Goal: Task Accomplishment & Management: Manage account settings

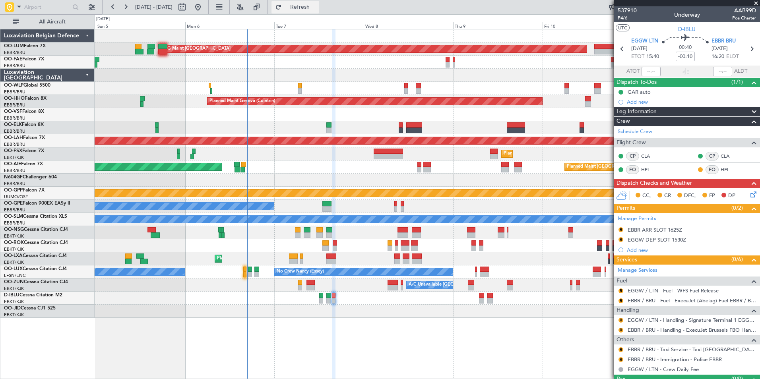
scroll to position [17, 0]
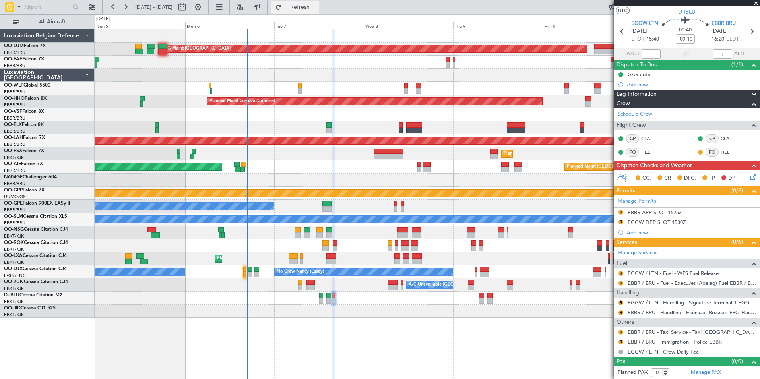
click at [317, 9] on span "Refresh" at bounding box center [299, 7] width 33 height 6
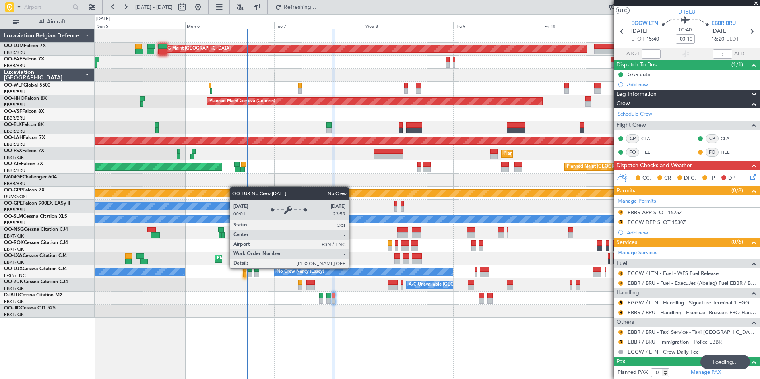
click at [344, 269] on div "No Crew Nancy (Essey)" at bounding box center [363, 272] width 179 height 8
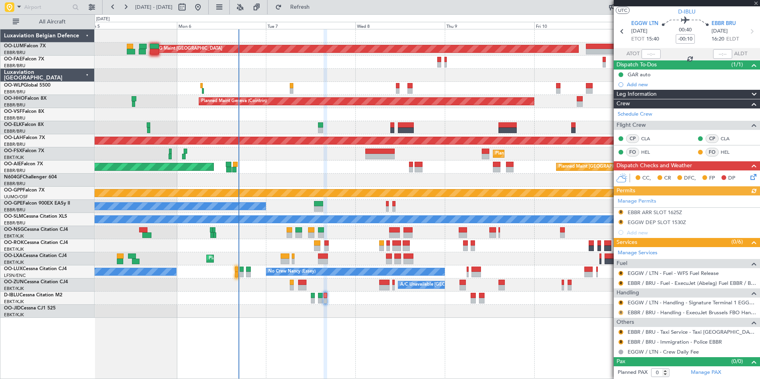
click at [621, 311] on button "R" at bounding box center [621, 312] width 5 height 5
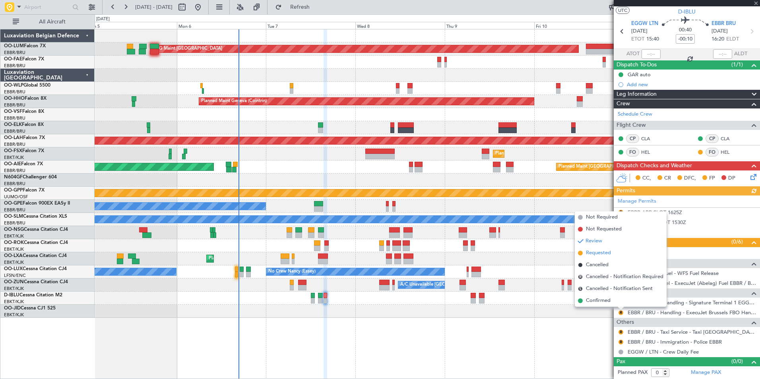
click at [605, 250] on span "Requested" at bounding box center [598, 253] width 25 height 8
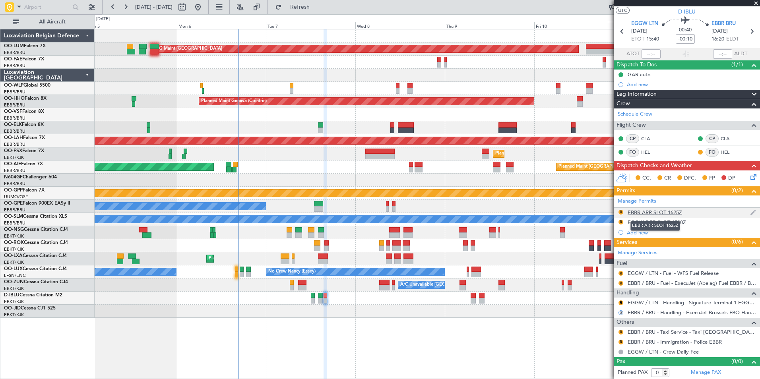
click at [636, 213] on div "EBBR ARR SLOT 1625Z" at bounding box center [655, 212] width 54 height 7
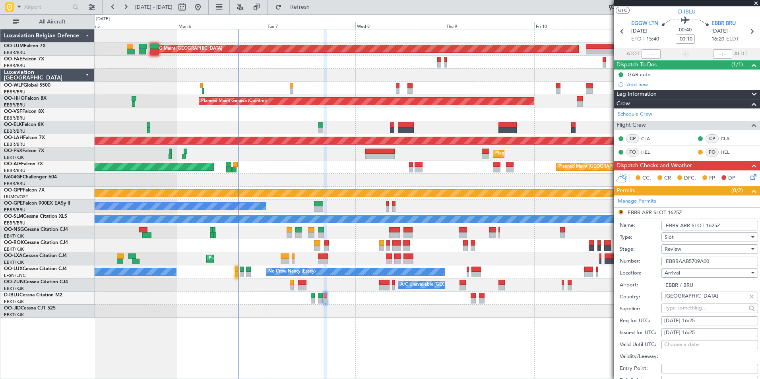
click at [683, 249] on div "Review" at bounding box center [707, 249] width 85 height 12
click at [696, 314] on span "Received OK" at bounding box center [706, 313] width 83 height 12
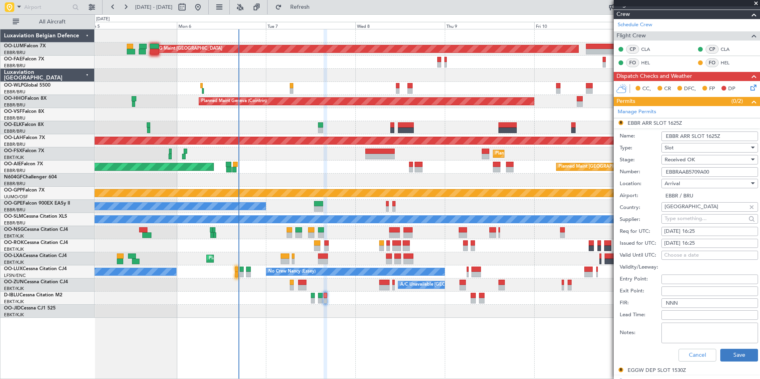
scroll to position [176, 0]
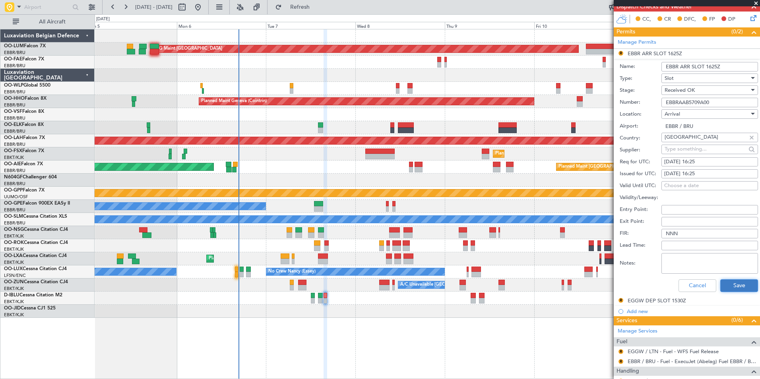
click at [728, 281] on button "Save" at bounding box center [739, 285] width 38 height 13
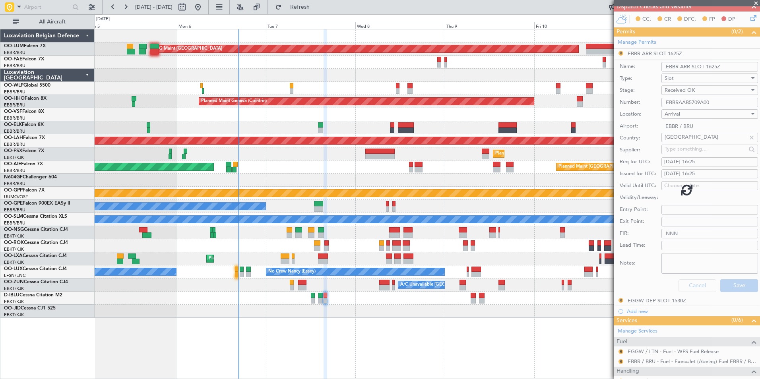
scroll to position [17, 0]
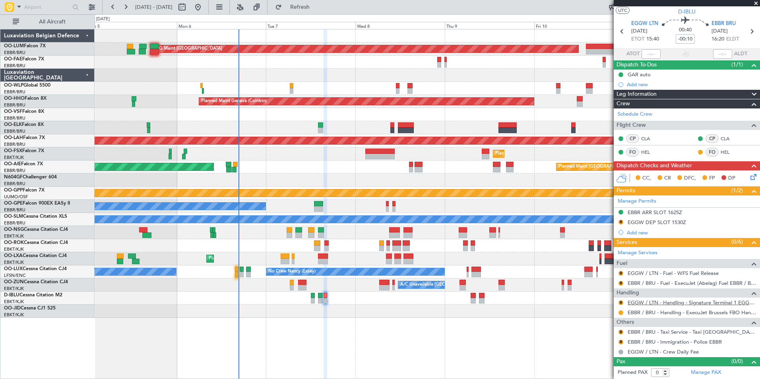
click at [645, 300] on link "EGGW / LTN - Handling - Signature Terminal 1 EGGW / LTN" at bounding box center [692, 302] width 128 height 7
click at [617, 219] on div "R EGGW DEP SLOT 1530Z" at bounding box center [687, 223] width 146 height 10
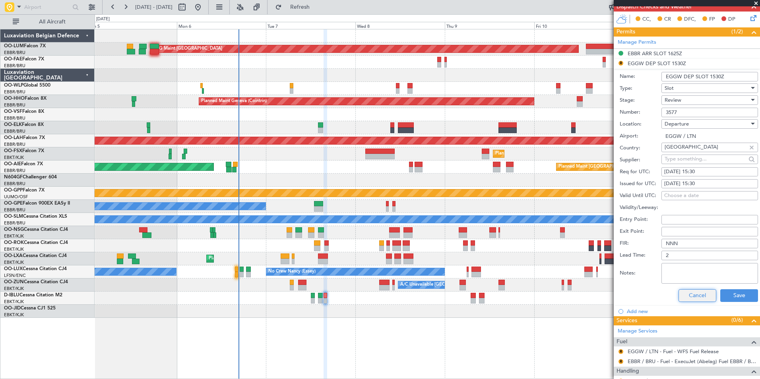
click at [679, 299] on button "Cancel" at bounding box center [698, 295] width 38 height 13
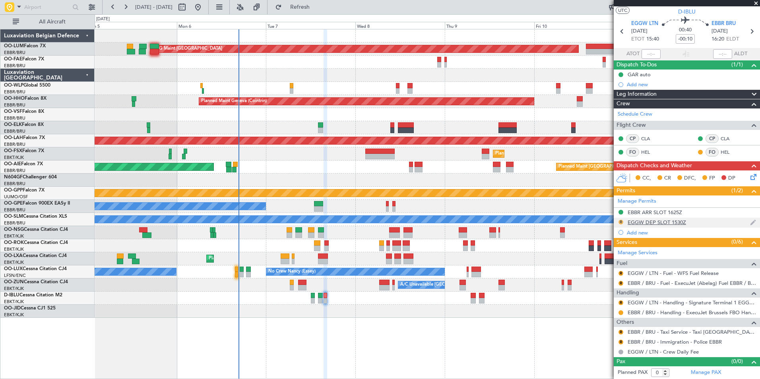
click at [621, 220] on button "R" at bounding box center [621, 222] width 5 height 5
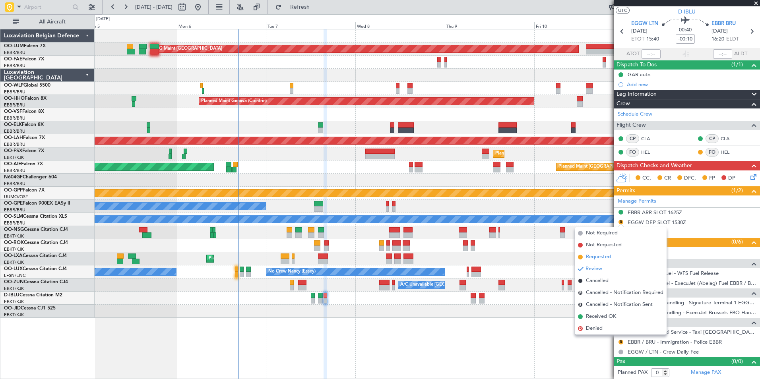
click at [601, 257] on span "Requested" at bounding box center [598, 257] width 25 height 8
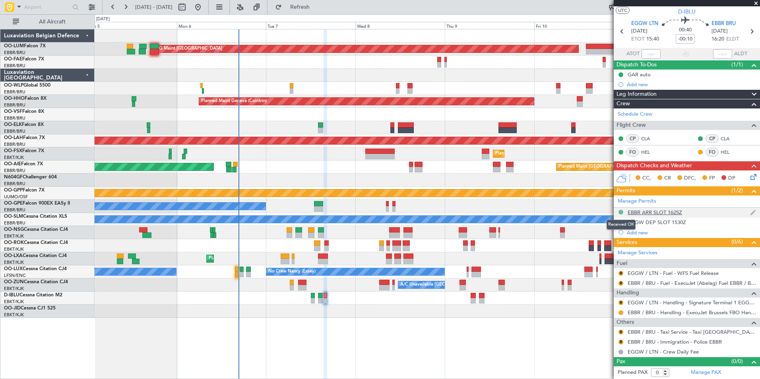
click at [621, 213] on button at bounding box center [621, 212] width 5 height 5
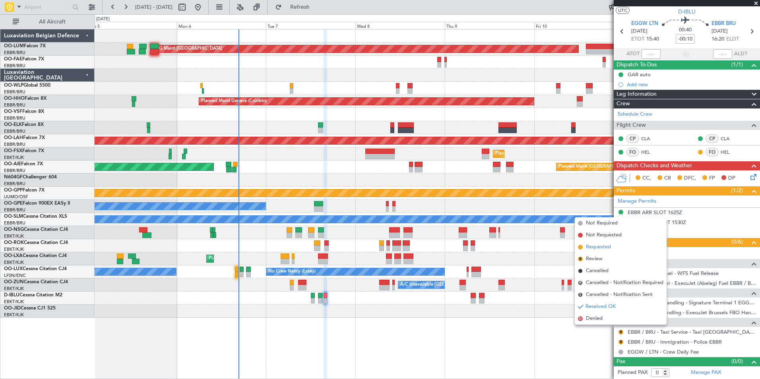
click at [603, 247] on span "Requested" at bounding box center [598, 247] width 25 height 8
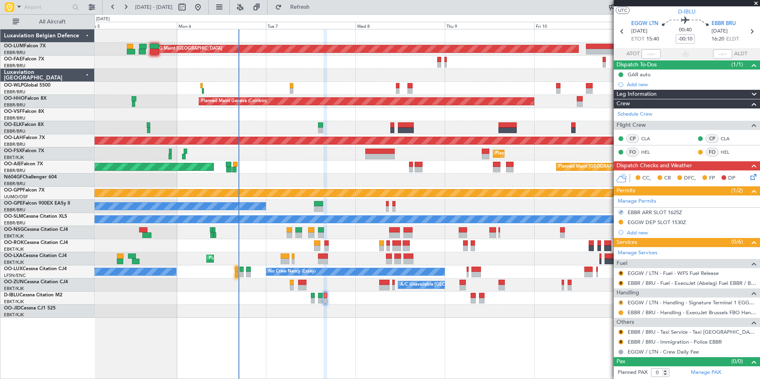
click at [622, 303] on button "R" at bounding box center [621, 303] width 5 height 5
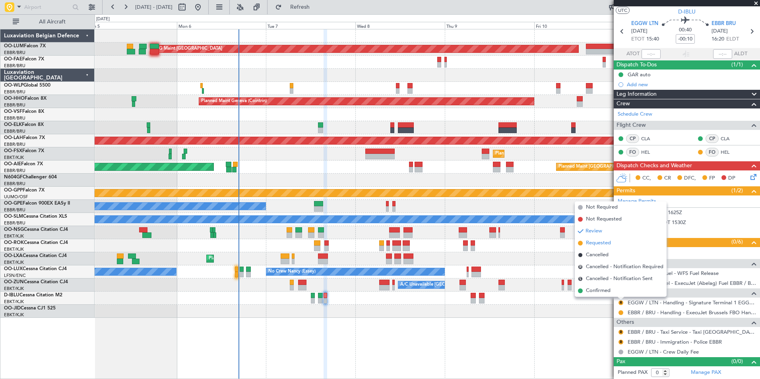
click at [602, 246] on span "Requested" at bounding box center [598, 243] width 25 height 8
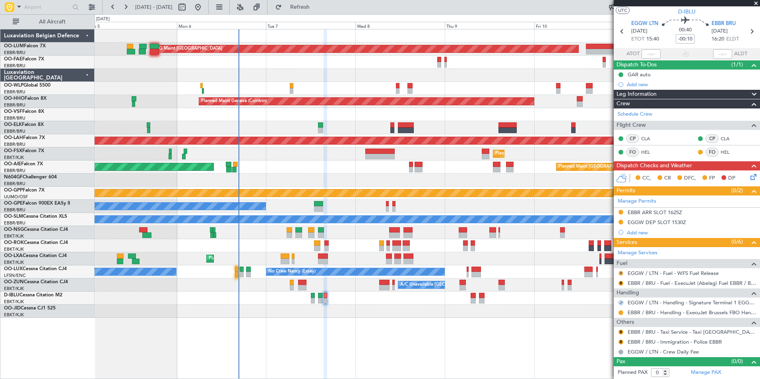
click at [620, 273] on button "R" at bounding box center [621, 273] width 5 height 5
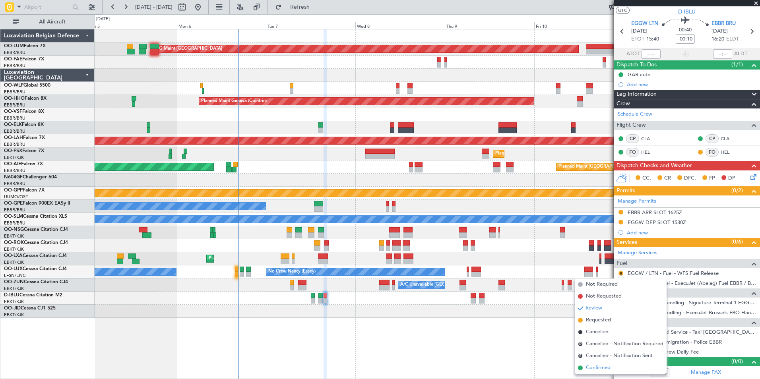
click at [611, 367] on span "Confirmed" at bounding box center [598, 368] width 25 height 8
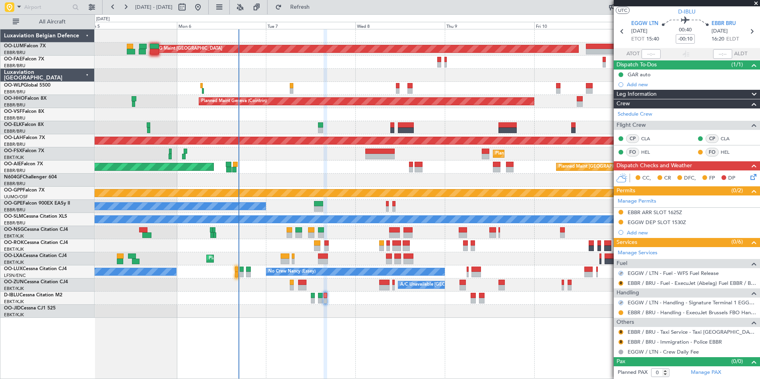
click at [620, 287] on div "R EBBR / BRU - Fuel - ExecuJet (Abelag) Fuel EBBR / BRU" at bounding box center [687, 283] width 146 height 10
click at [620, 285] on button "R" at bounding box center [621, 283] width 5 height 5
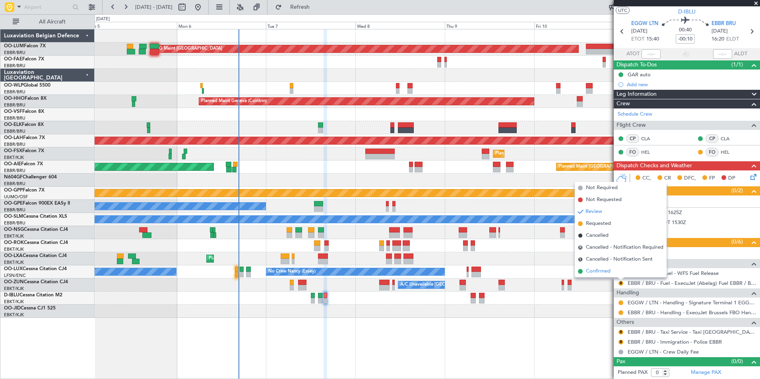
click at [597, 272] on span "Confirmed" at bounding box center [598, 272] width 25 height 8
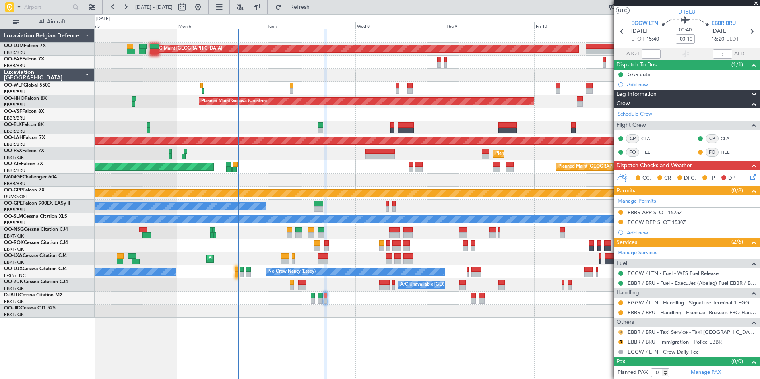
click at [618, 332] on div "R" at bounding box center [621, 332] width 6 height 6
click at [620, 331] on button "R" at bounding box center [621, 332] width 5 height 5
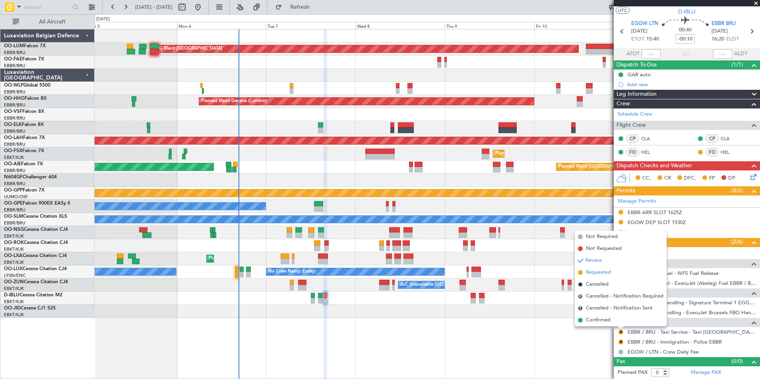
click at [602, 273] on span "Requested" at bounding box center [598, 273] width 25 height 8
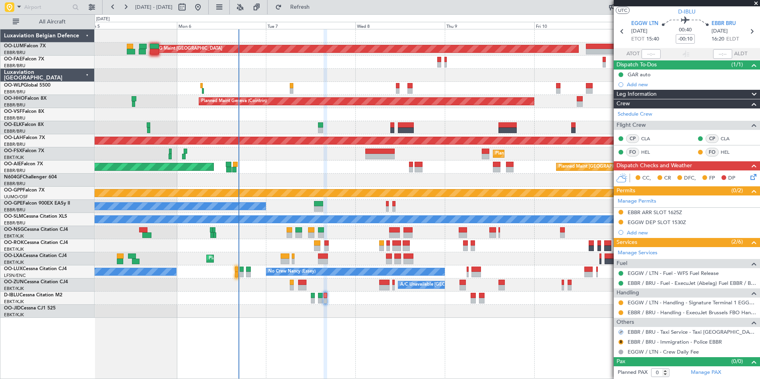
click at [657, 332] on mat-tooltip-component "EBBR / BRU - Handling - ExecuJet Brussels FBO Handling Abelag" at bounding box center [683, 326] width 144 height 21
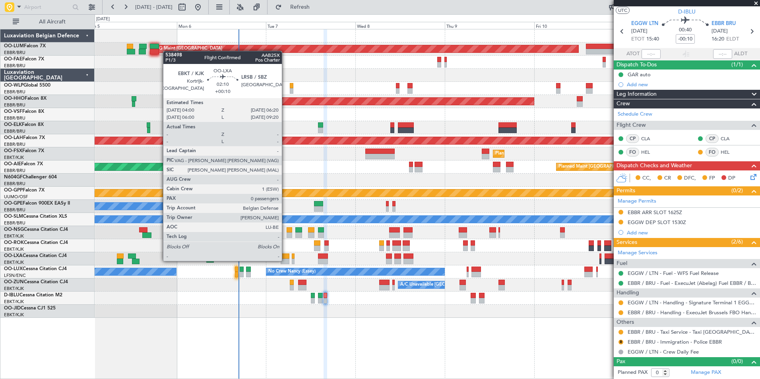
click at [285, 260] on div at bounding box center [285, 262] width 9 height 6
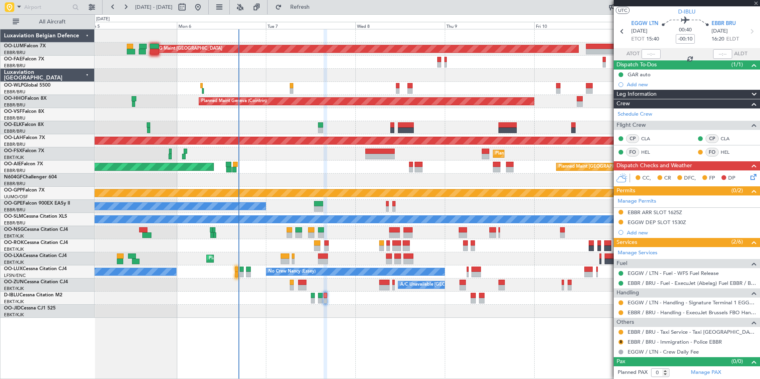
type input "+00:10"
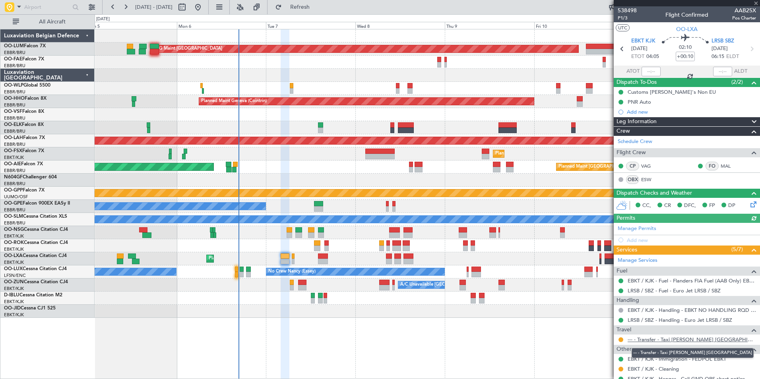
click at [644, 339] on link "--- - Transfer - Taxi [PERSON_NAME] [GEOGRAPHIC_DATA]" at bounding box center [692, 339] width 128 height 7
click at [660, 337] on link "--- - Transfer - Taxi [PERSON_NAME] [GEOGRAPHIC_DATA]" at bounding box center [692, 339] width 128 height 7
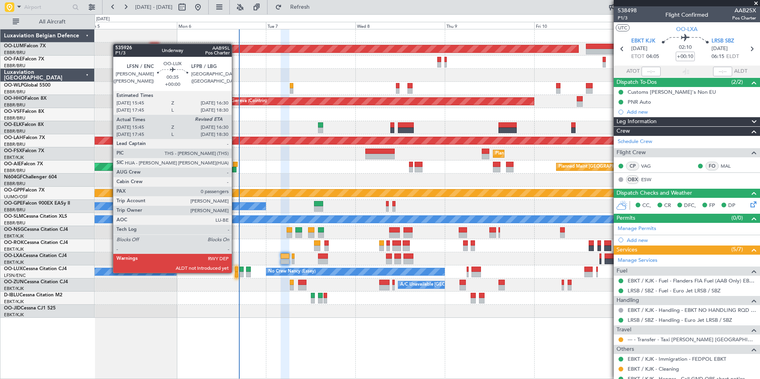
click at [235, 272] on div at bounding box center [236, 275] width 3 height 6
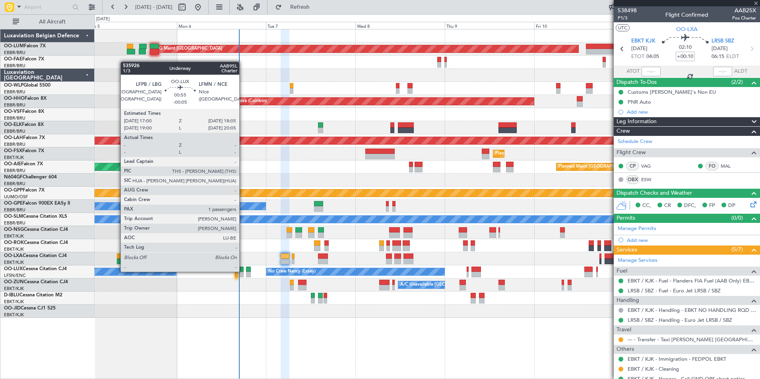
type input "15:50"
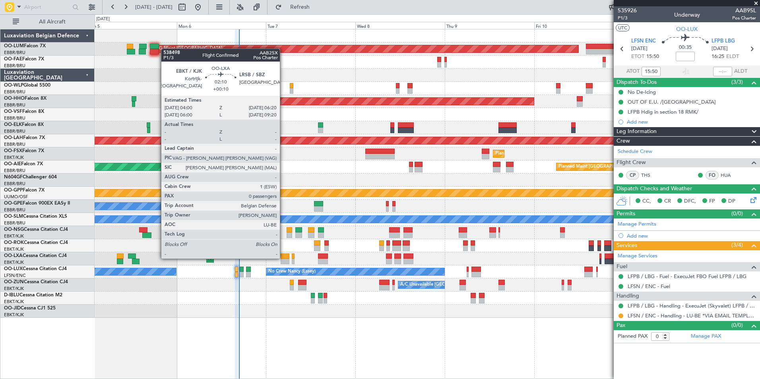
click at [283, 258] on div at bounding box center [285, 257] width 9 height 6
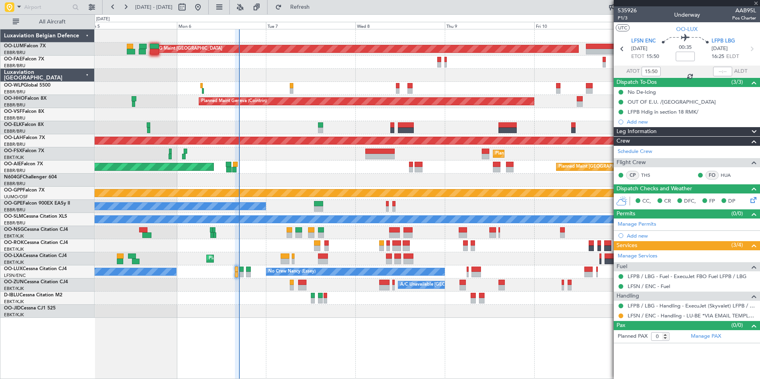
type input "+00:10"
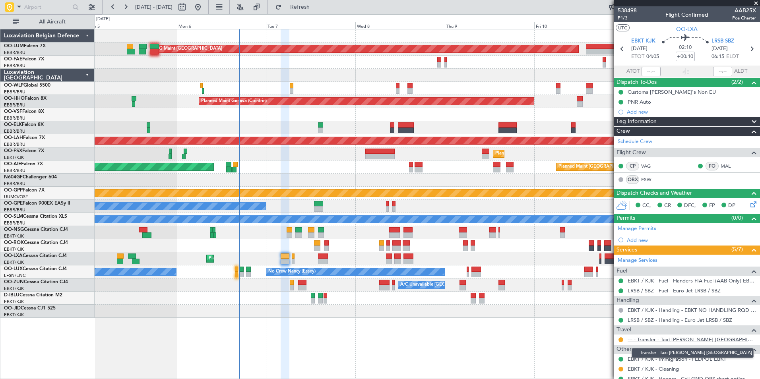
click at [648, 338] on link "--- - Transfer - Taxi [PERSON_NAME] [GEOGRAPHIC_DATA]" at bounding box center [692, 339] width 128 height 7
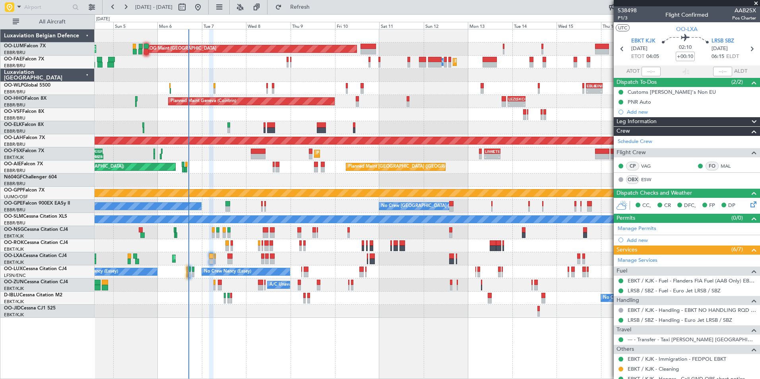
click at [0, 266] on html "05 Oct 2025 - 12 Oct 2025 Refresh Quick Links All Aircraft Planned Maint Brusse…" at bounding box center [380, 189] width 760 height 379
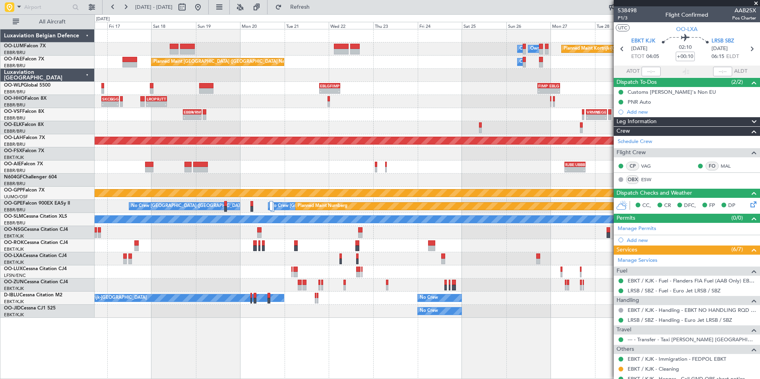
click at [0, 268] on html "05 Oct 2025 - 12 Oct 2025 Refresh Quick Links All Aircraft Owner Melsbroek Air …" at bounding box center [380, 189] width 760 height 379
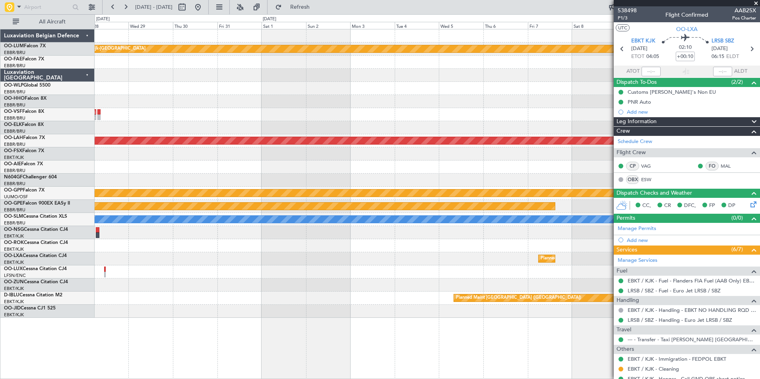
click at [0, 266] on html "05 Oct 2025 - 12 Oct 2025 Refresh Quick Links All Aircraft Planned Maint Kortri…" at bounding box center [380, 189] width 760 height 379
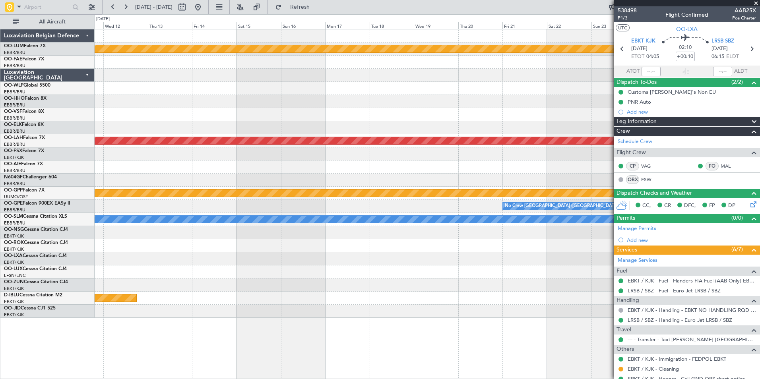
click at [0, 256] on html "05 Oct 2025 - 12 Oct 2025 Refresh Quick Links All Aircraft Planned Maint Kortri…" at bounding box center [380, 189] width 760 height 379
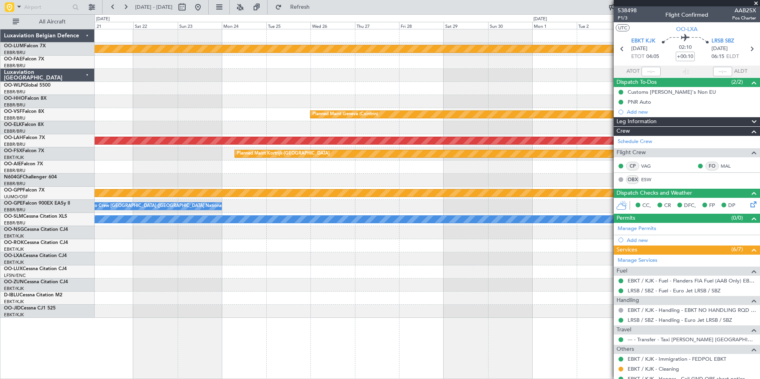
click at [78, 241] on div "Planned Maint Kortrijk-Wevelgem Planned Maint Geneva (Cointrin) Planned Maint A…" at bounding box center [380, 196] width 760 height 365
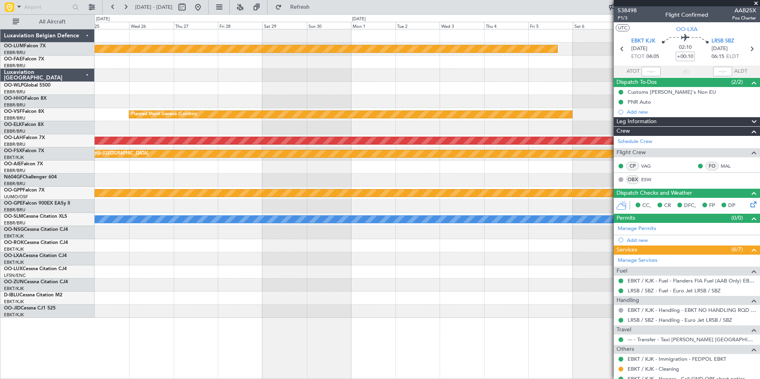
click at [79, 231] on div "Planned Maint Kortrijk-Wevelgem Planned Maint Geneva (Cointrin) Planned Maint A…" at bounding box center [380, 196] width 760 height 365
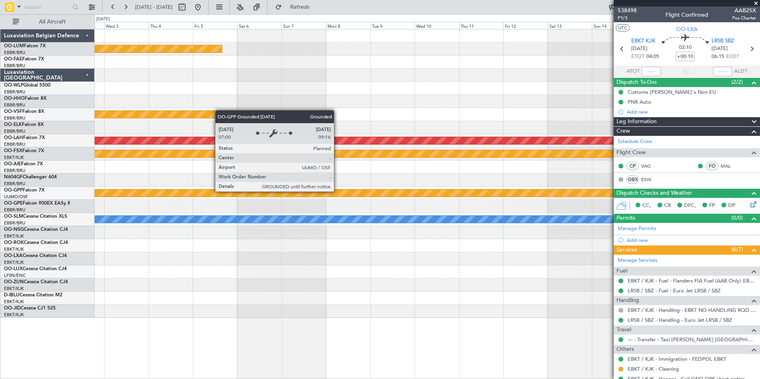
click at [107, 222] on div "Planned Maint Kortrijk-Wevelgem Planned Maint Geneva (Cointrin) Planned Maint A…" at bounding box center [427, 173] width 665 height 289
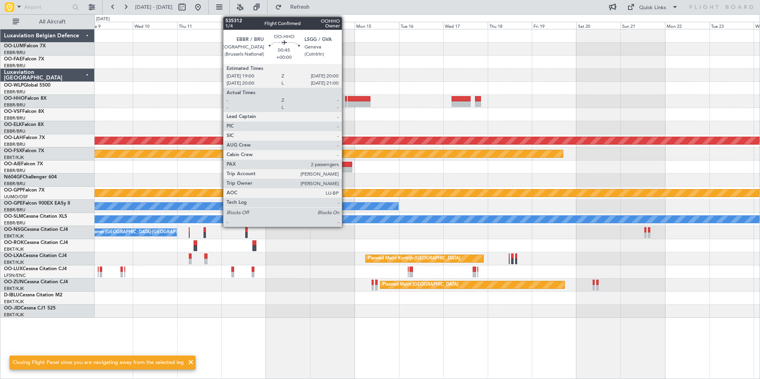
click at [345, 102] on div at bounding box center [346, 104] width 2 height 6
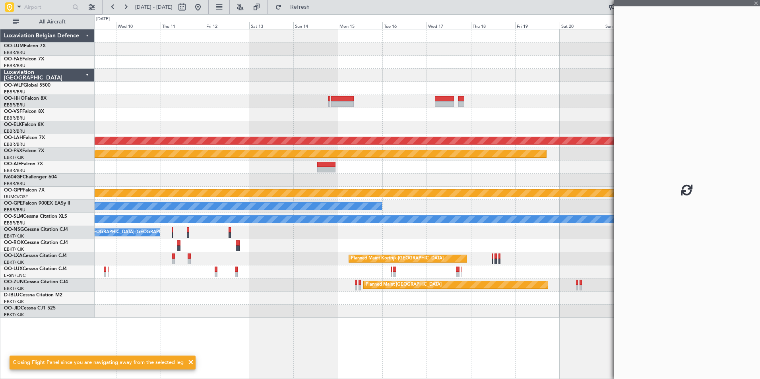
click at [358, 126] on div "Planned Maint Geneva (Cointrin) Planned Maint Alton-st Louis (St Louis Regl) Pl…" at bounding box center [427, 173] width 665 height 289
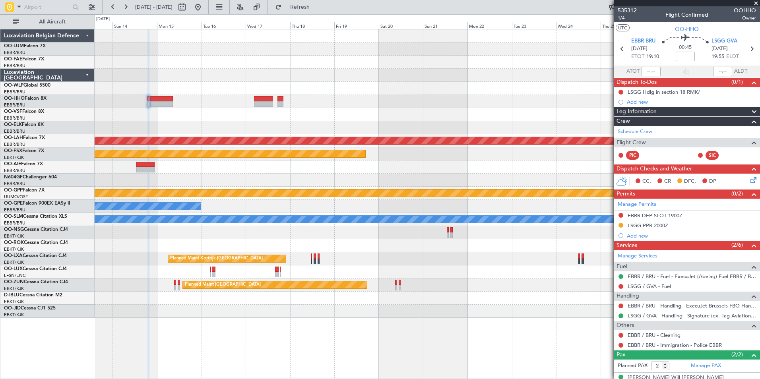
click at [286, 123] on div "Planned Maint Alton-st Louis (St Louis Regl) Planned Maint Kortrijk-Wevelgem Gr…" at bounding box center [427, 173] width 665 height 289
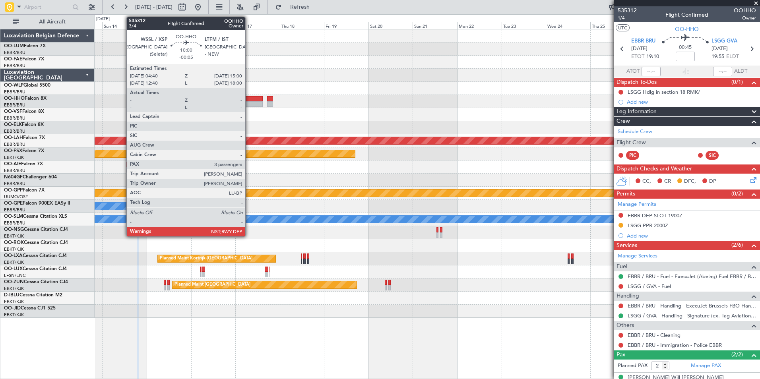
click at [413, 106] on div at bounding box center [427, 101] width 665 height 13
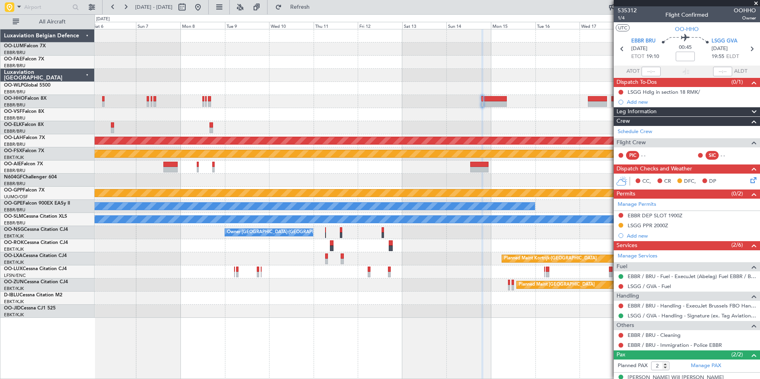
click at [285, 113] on div "Planned Maint Geneva (Cointrin)" at bounding box center [427, 114] width 665 height 13
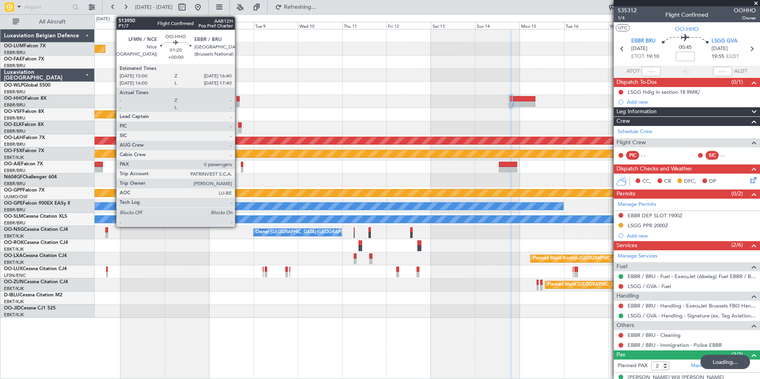
click at [239, 104] on div at bounding box center [238, 104] width 3 height 6
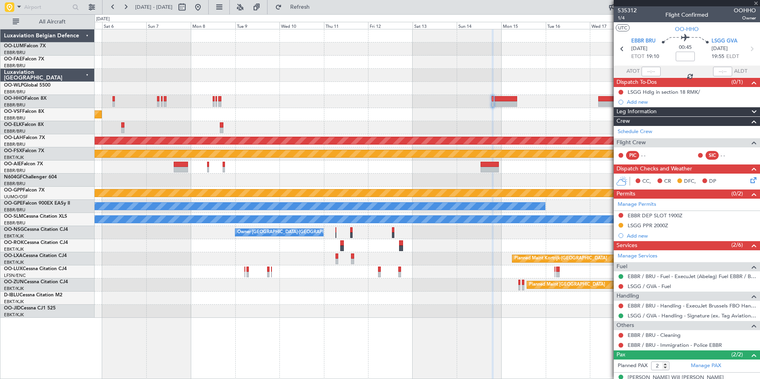
click at [252, 111] on div "Planned Maint Geneva (Cointrin)" at bounding box center [427, 114] width 665 height 13
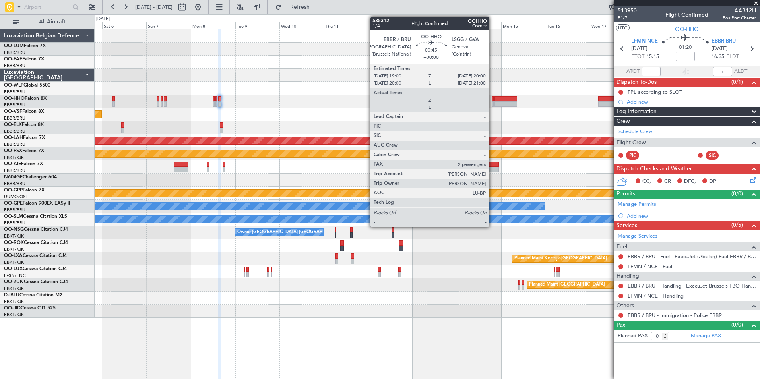
click at [493, 101] on div at bounding box center [493, 99] width 2 height 6
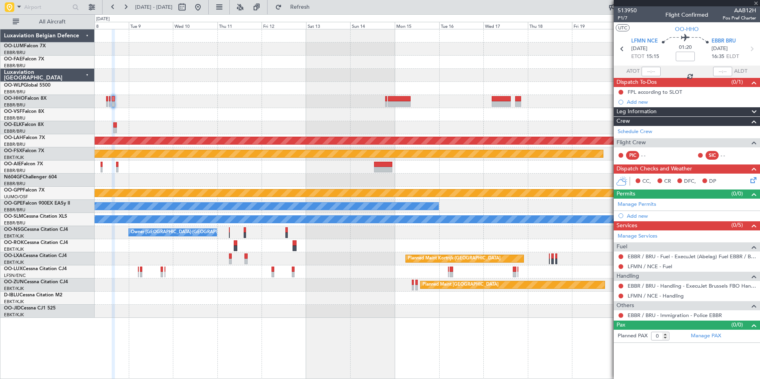
click at [395, 118] on div "Planned Maint Geneva (Cointrin)" at bounding box center [427, 114] width 665 height 13
type input "2"
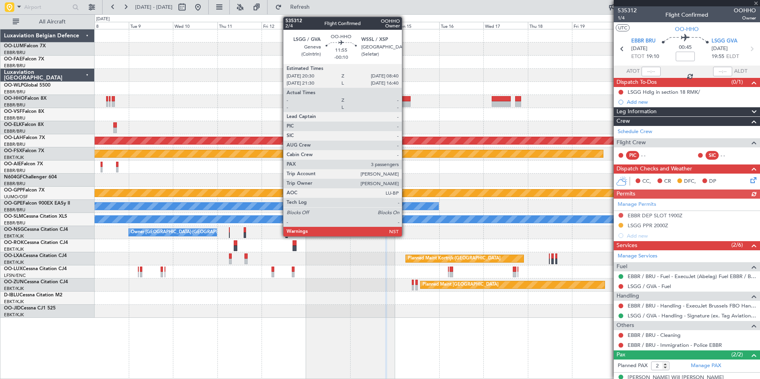
click at [405, 100] on div at bounding box center [399, 99] width 23 height 6
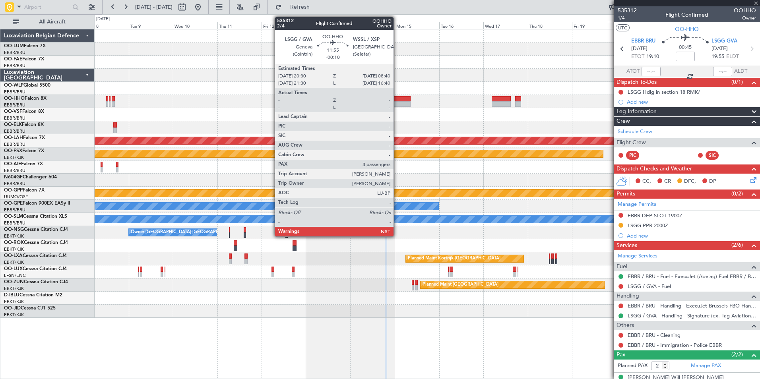
type input "-00:10"
type input "3"
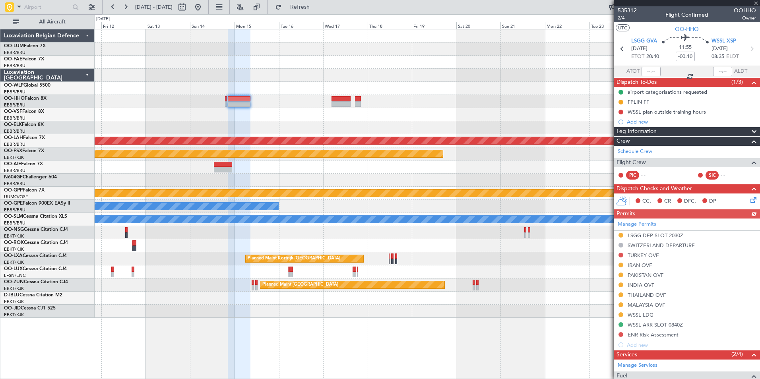
click at [310, 128] on div "Planned Maint Alton-st Louis (St Louis Regl) Planned Maint Kortrijk-Wevelgem Gr…" at bounding box center [427, 173] width 665 height 289
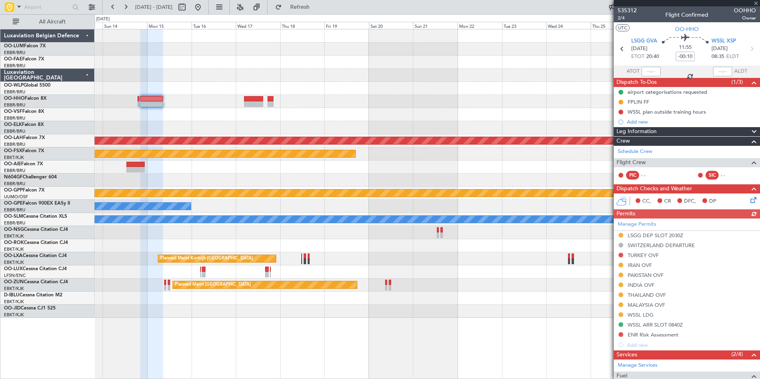
click at [291, 134] on div "Planned Maint Alton-st Louis (St Louis Regl) Planned Maint Kortrijk-Wevelgem Gr…" at bounding box center [427, 173] width 665 height 289
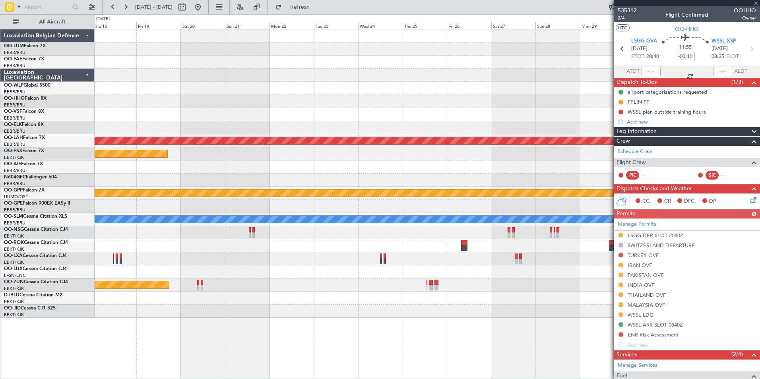
click at [265, 138] on div "Planned Maint Alton-st Louis (St Louis Regl) Planned Maint Kortrijk-Wevelgem Gr…" at bounding box center [427, 173] width 665 height 289
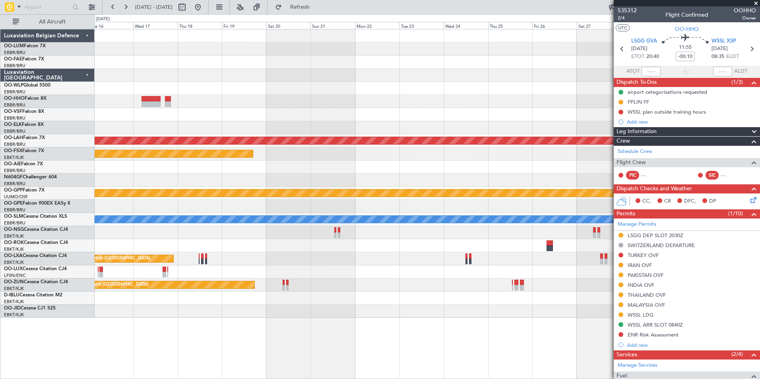
click at [554, 101] on div "Planned Maint Alton-st Louis (St Louis Regl) Planned Maint Kortrijk-Wevelgem Gr…" at bounding box center [427, 173] width 665 height 289
click at [398, 105] on div at bounding box center [427, 101] width 665 height 13
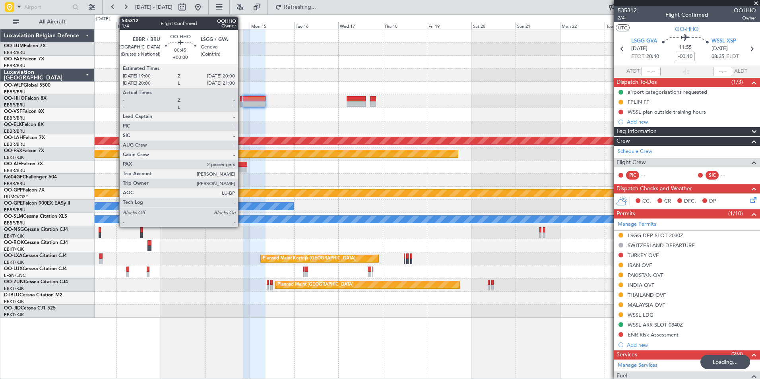
click at [242, 100] on div at bounding box center [241, 99] width 2 height 6
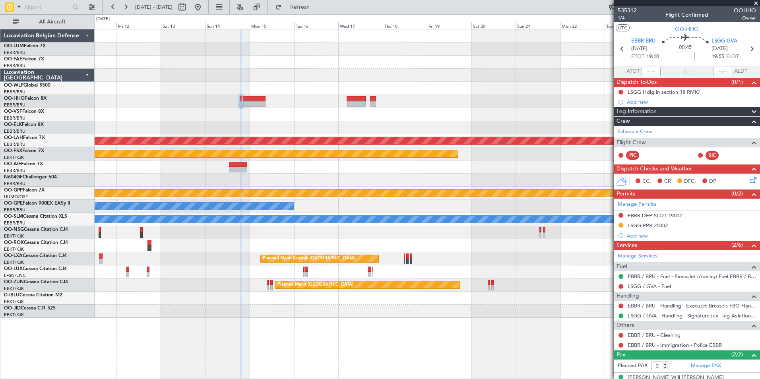
click at [445, 121] on div at bounding box center [427, 127] width 665 height 13
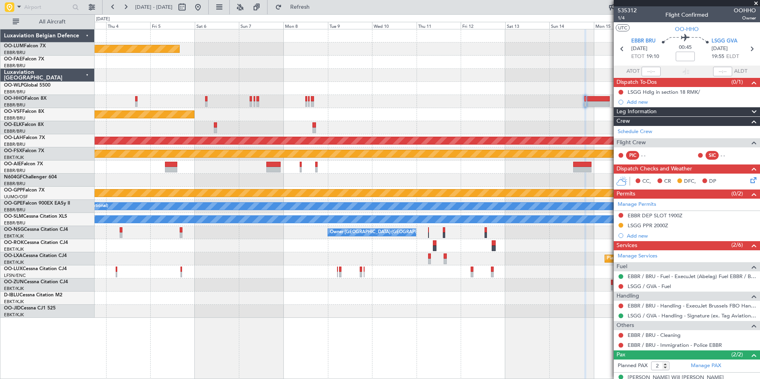
click at [444, 119] on div "Planned Maint Geneva (Cointrin)" at bounding box center [427, 114] width 665 height 13
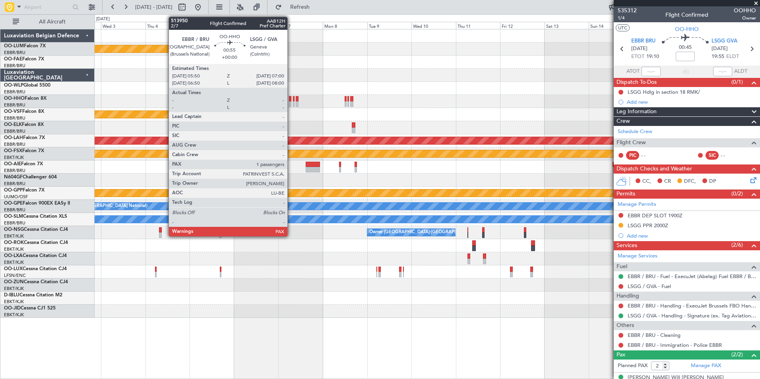
click at [291, 102] on div at bounding box center [290, 104] width 2 height 6
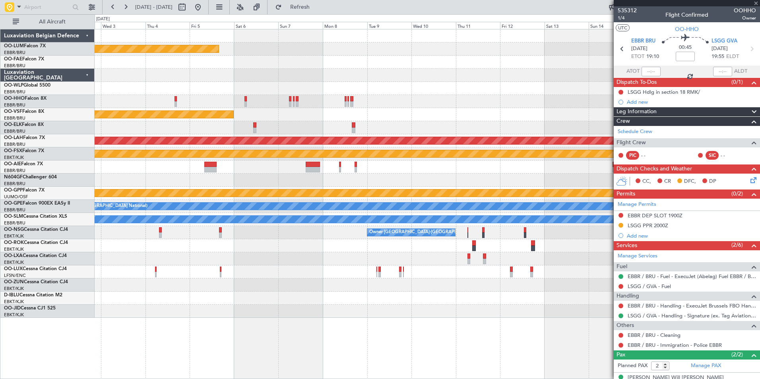
click at [310, 118] on div "Planned Maint Geneva (Cointrin)" at bounding box center [427, 114] width 665 height 13
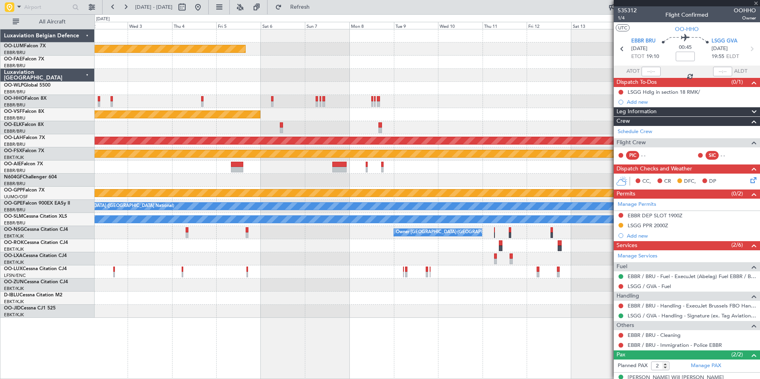
type input "1"
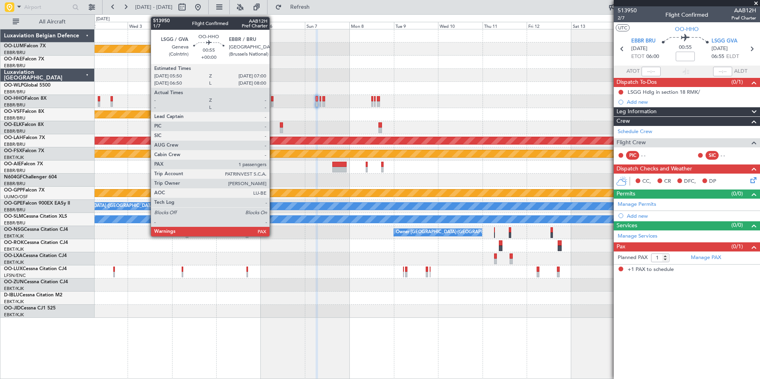
click at [273, 101] on div at bounding box center [272, 99] width 2 height 6
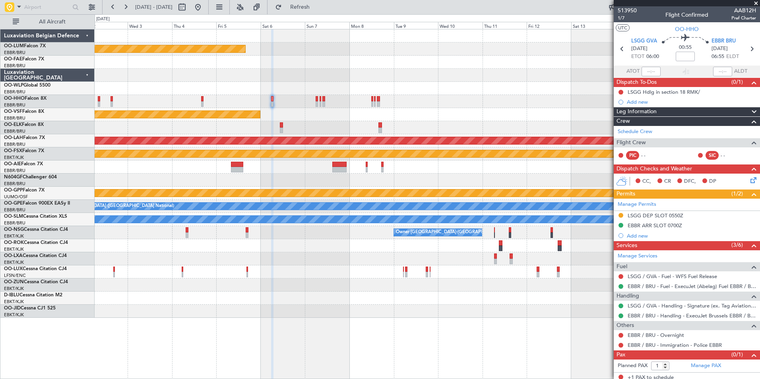
click at [295, 126] on div "Planned Maint Kortrijk-Wevelgem Planned Maint Geneva (Cointrin) Planned Maint A…" at bounding box center [427, 173] width 665 height 289
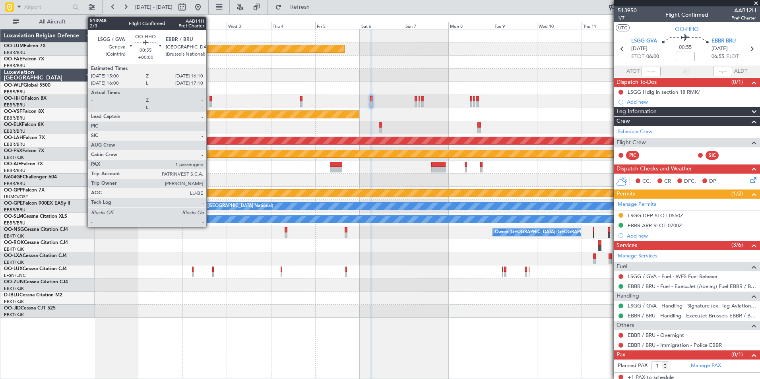
click at [210, 101] on div at bounding box center [210, 99] width 2 height 6
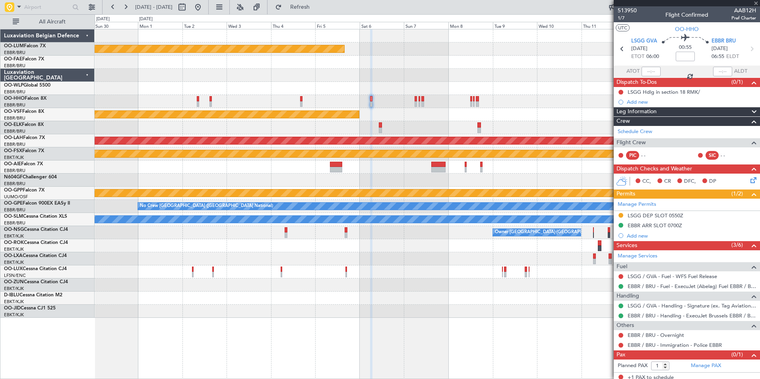
click at [160, 142] on div "Planned Maint [PERSON_NAME]-[GEOGRAPHIC_DATA][PERSON_NAME] ([GEOGRAPHIC_DATA][P…" at bounding box center [428, 141] width 1996 height 8
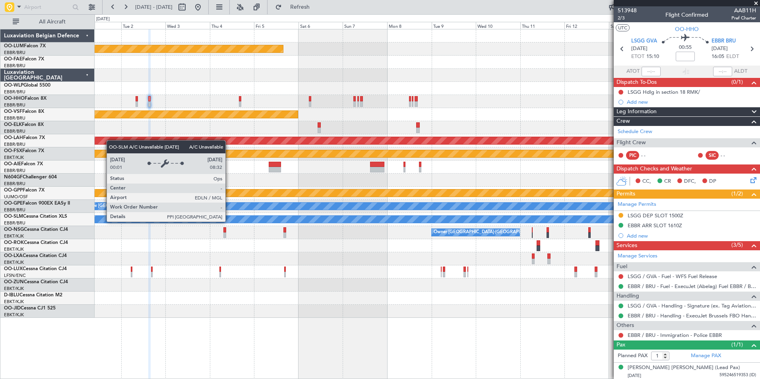
click at [420, 230] on div "Planned Maint Kortrijk-Wevelgem Planned Maint Geneva (Cointrin) Planned Maint A…" at bounding box center [427, 173] width 665 height 289
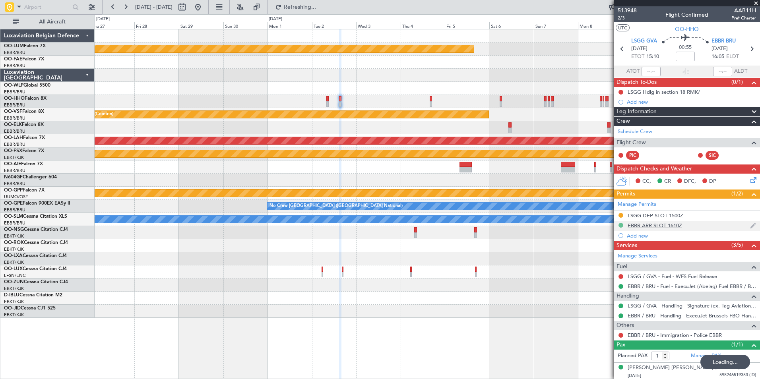
click at [621, 225] on button at bounding box center [621, 225] width 5 height 5
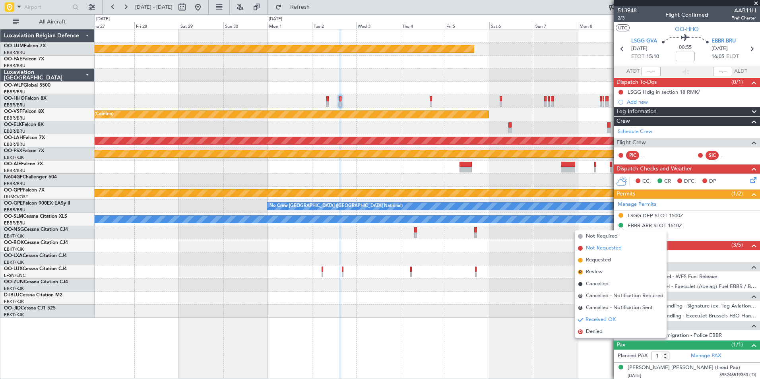
click at [589, 251] on span "Not Requested" at bounding box center [604, 248] width 36 height 8
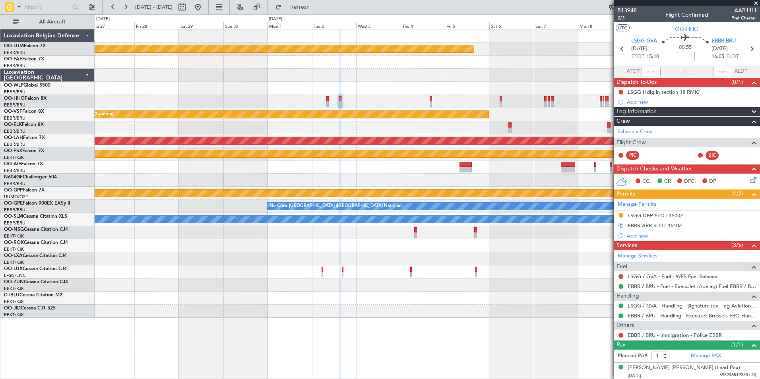
click at [623, 315] on div at bounding box center [621, 316] width 6 height 6
click at [621, 316] on button at bounding box center [621, 316] width 5 height 5
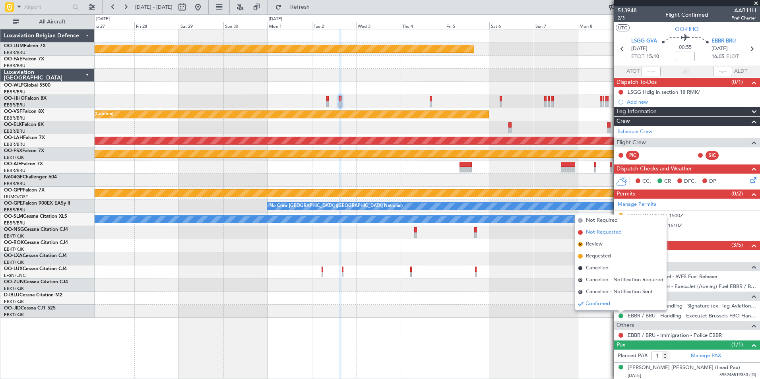
click at [600, 233] on span "Not Requested" at bounding box center [604, 233] width 36 height 8
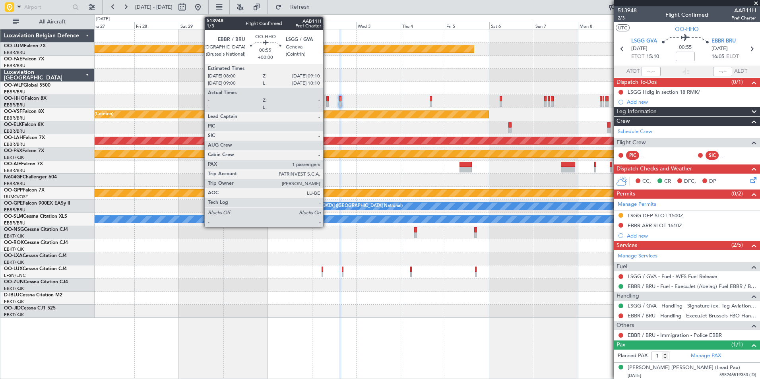
click at [327, 101] on div at bounding box center [327, 104] width 2 height 6
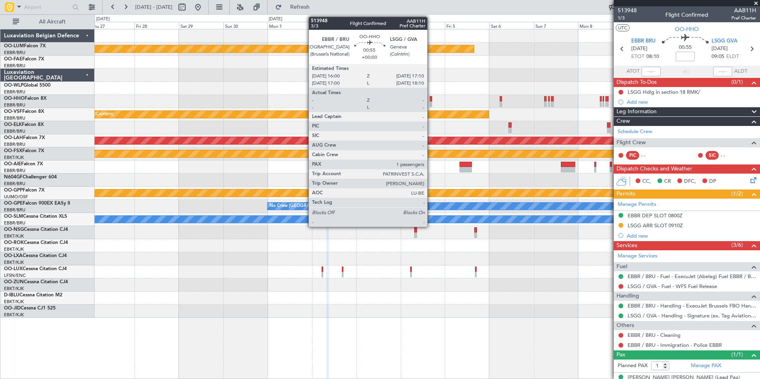
click at [431, 101] on div at bounding box center [431, 99] width 2 height 6
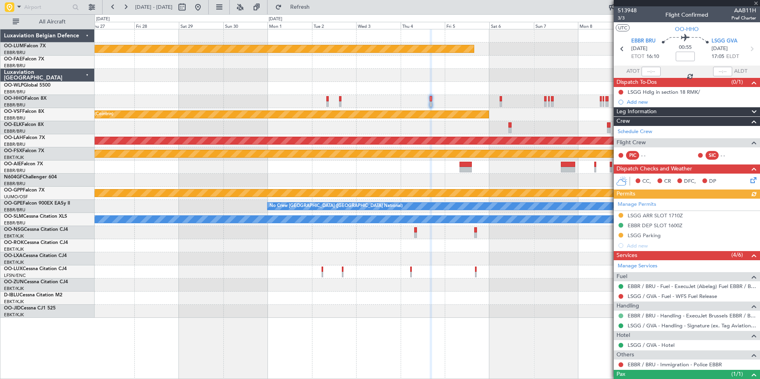
click at [620, 316] on button at bounding box center [621, 316] width 5 height 5
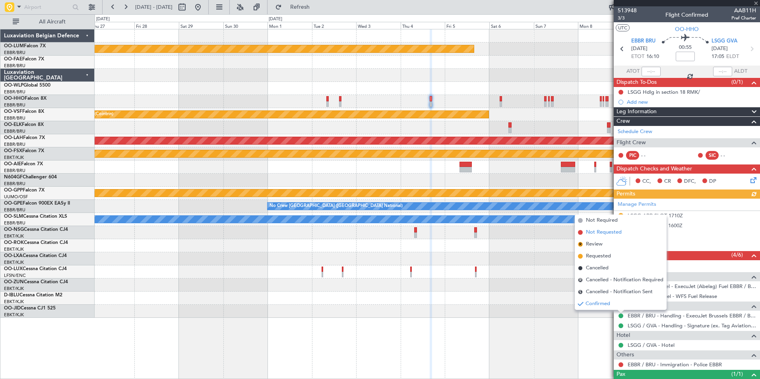
click at [602, 237] on li "Not Requested" at bounding box center [621, 233] width 92 height 12
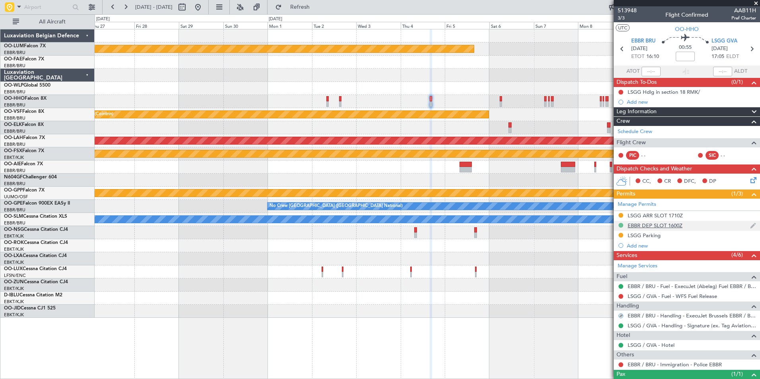
click at [621, 224] on button at bounding box center [621, 225] width 5 height 5
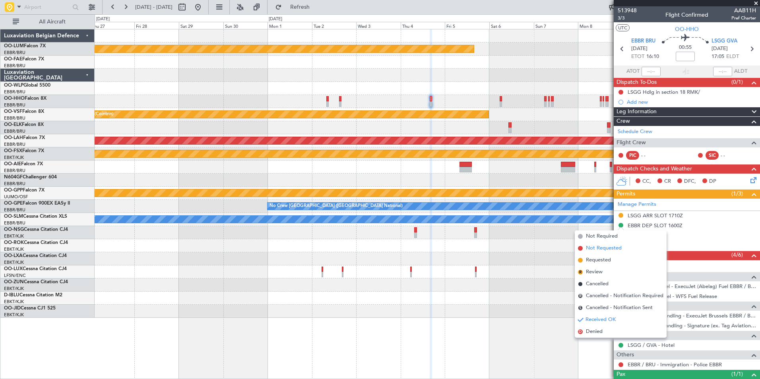
click at [607, 250] on span "Not Requested" at bounding box center [604, 248] width 36 height 8
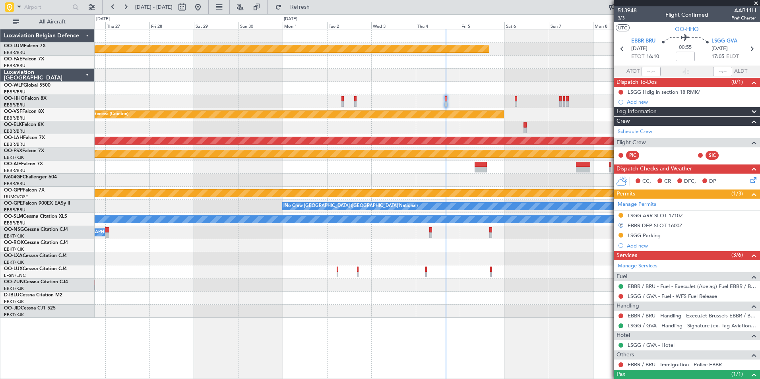
click at [347, 123] on div at bounding box center [427, 127] width 665 height 13
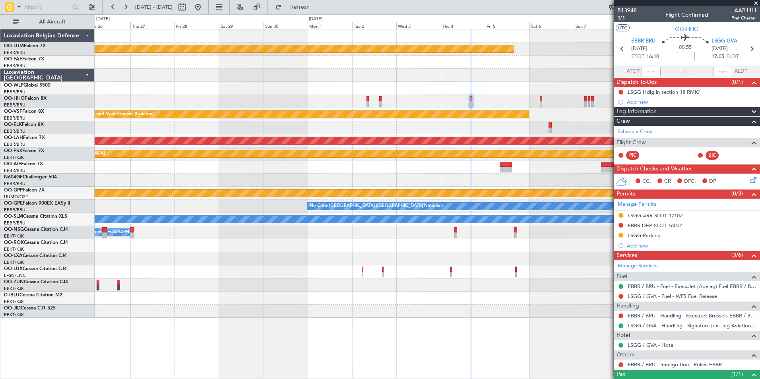
click at [367, 117] on div "Planned Maint Geneva (Cointrin)" at bounding box center [307, 114] width 443 height 7
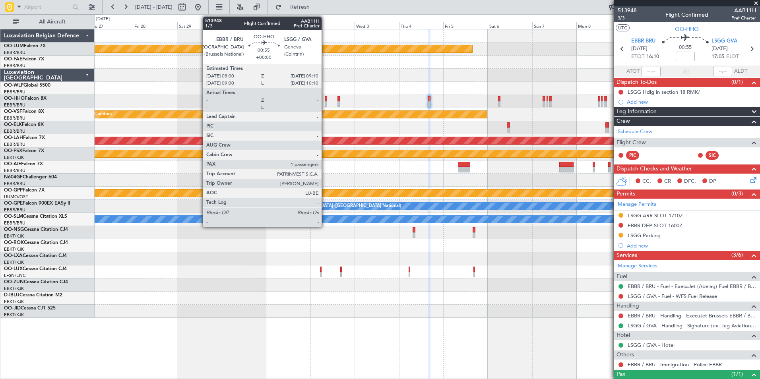
click at [325, 99] on div at bounding box center [326, 99] width 2 height 6
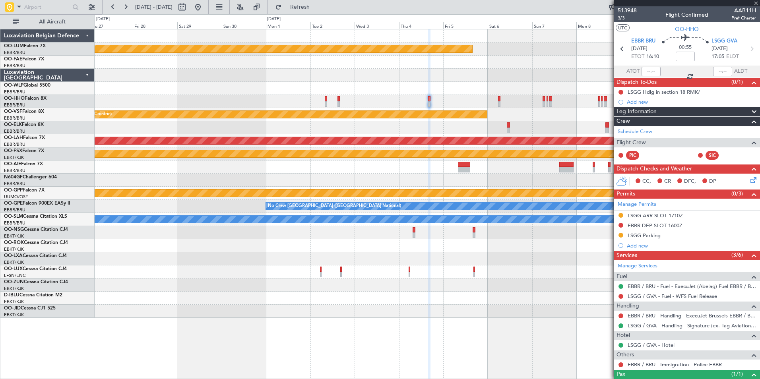
click at [314, 128] on div at bounding box center [427, 127] width 665 height 13
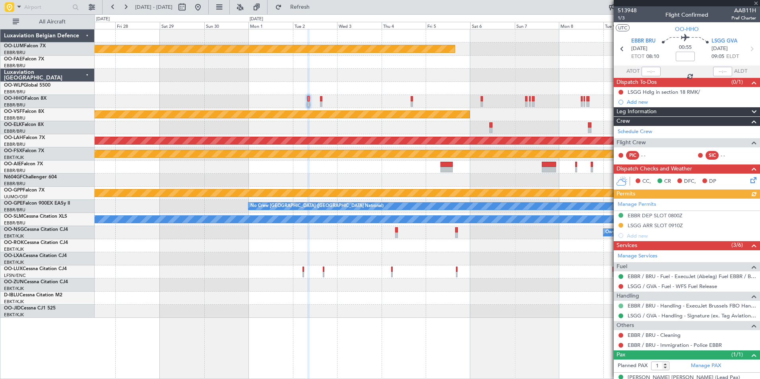
click at [619, 307] on button at bounding box center [621, 306] width 5 height 5
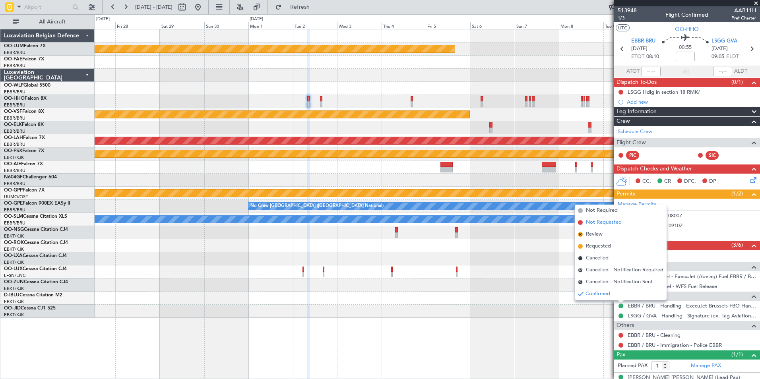
click at [598, 221] on span "Not Requested" at bounding box center [604, 223] width 36 height 8
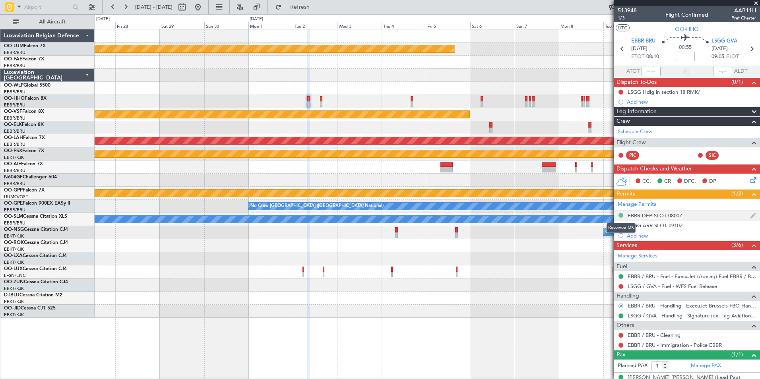
click at [623, 217] on button at bounding box center [621, 215] width 5 height 5
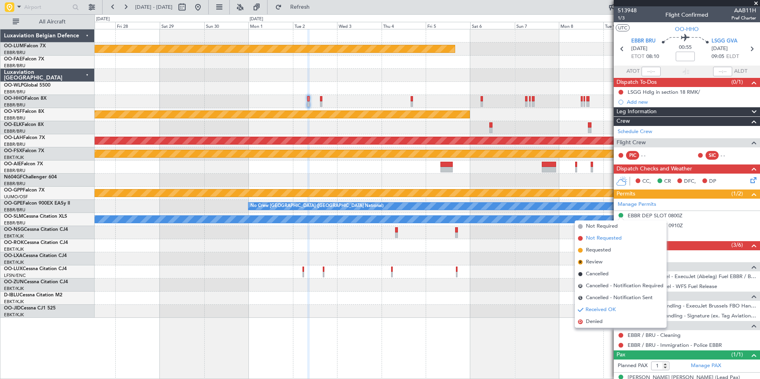
click at [596, 239] on span "Not Requested" at bounding box center [604, 239] width 36 height 8
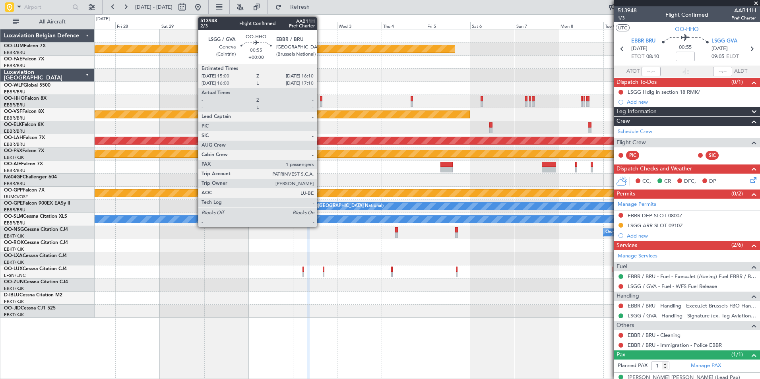
click at [320, 102] on div at bounding box center [321, 104] width 2 height 6
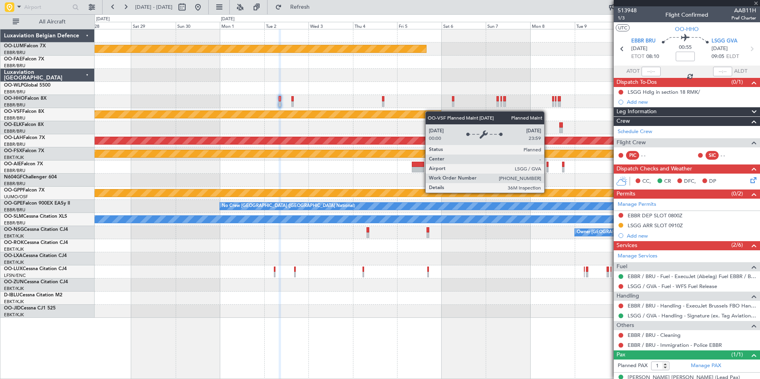
click at [367, 115] on div "Planned Maint Geneva (Cointrin)" at bounding box center [427, 114] width 665 height 13
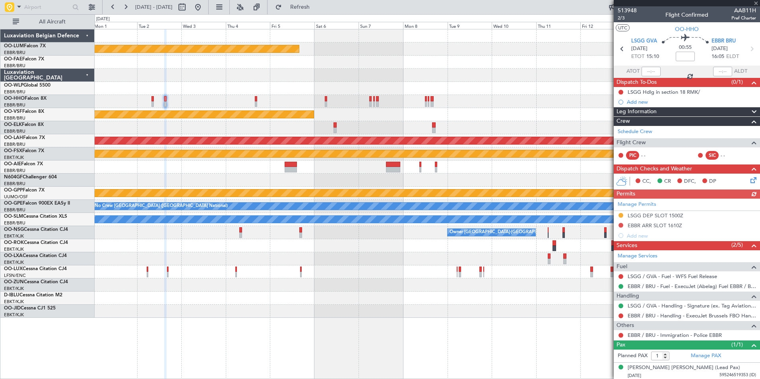
click at [337, 108] on div "Planned Maint Kortrijk-Wevelgem Planned Maint Geneva (Cointrin) Planned Maint A…" at bounding box center [427, 173] width 665 height 289
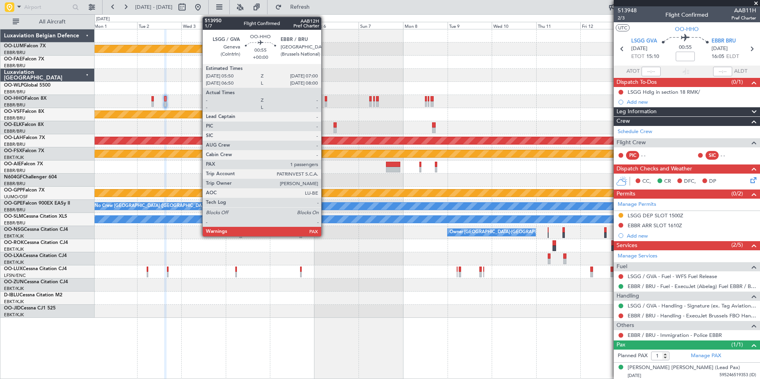
click at [325, 100] on div at bounding box center [326, 99] width 2 height 6
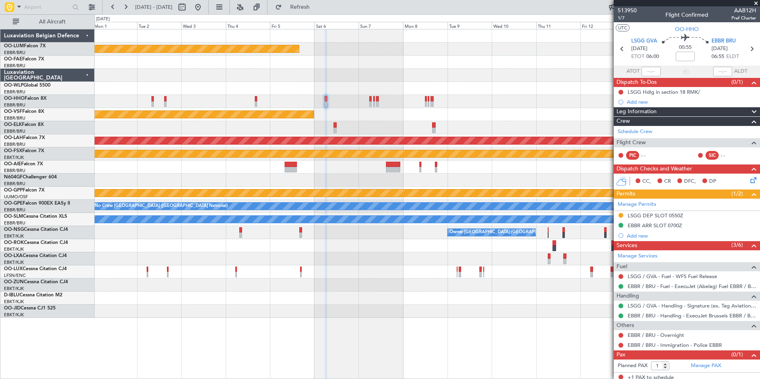
click at [214, 101] on div at bounding box center [427, 101] width 665 height 13
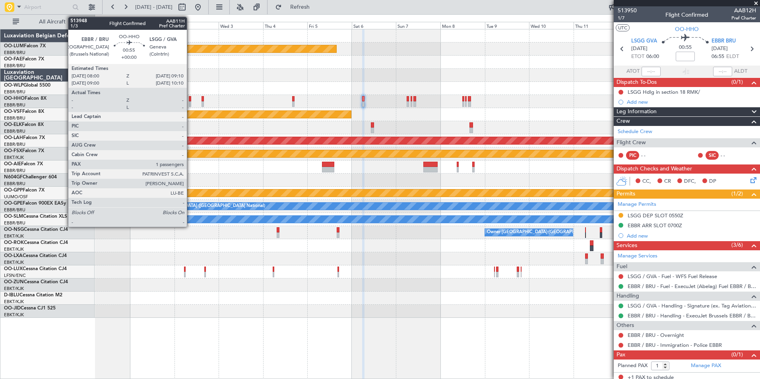
click at [190, 103] on div at bounding box center [190, 104] width 2 height 6
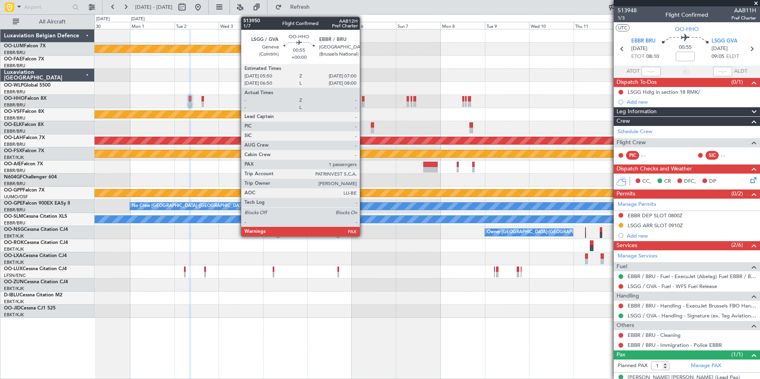
click at [363, 99] on div at bounding box center [363, 99] width 2 height 6
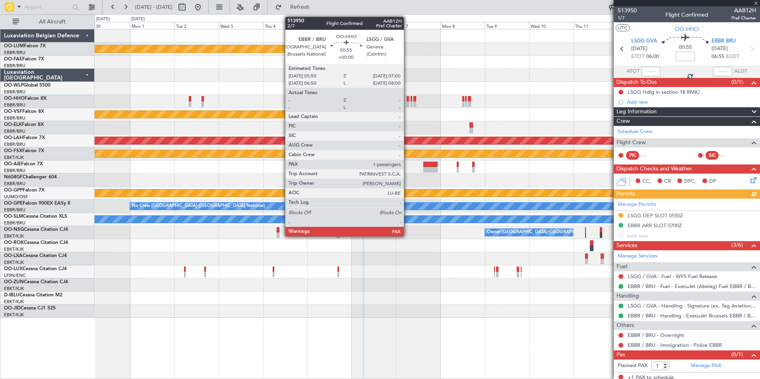
click at [407, 99] on div at bounding box center [408, 99] width 2 height 6
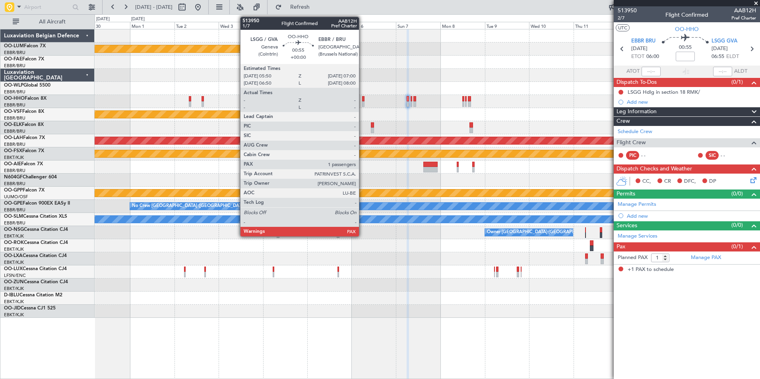
click at [363, 98] on div at bounding box center [363, 99] width 2 height 6
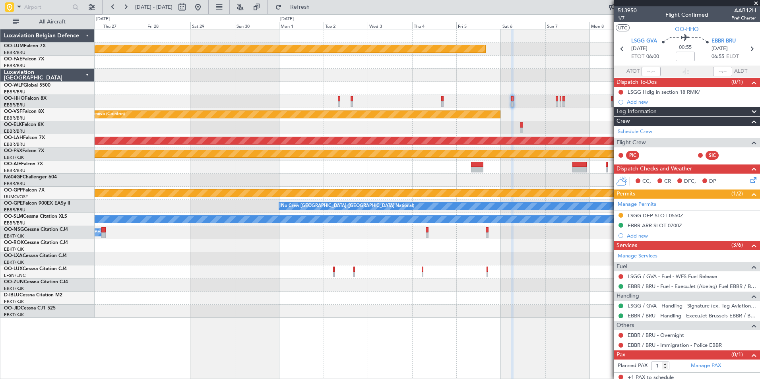
click at [414, 238] on div "Planned Maint Kortrijk-Wevelgem Planned Maint Geneva (Cointrin) Planned Maint A…" at bounding box center [427, 173] width 665 height 289
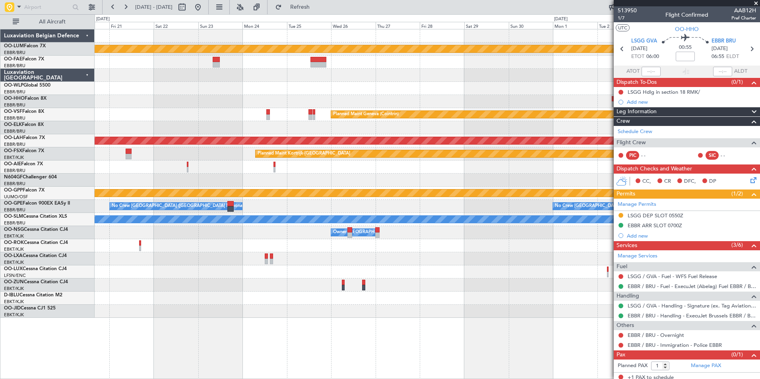
click at [483, 238] on div "Planned Maint Kortrijk-Wevelgem Planned Maint Geneva (Cointrin) Planned Maint A…" at bounding box center [427, 173] width 665 height 289
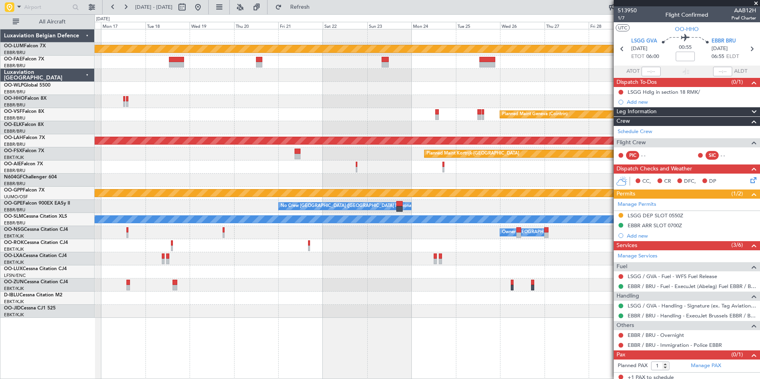
click at [448, 245] on div at bounding box center [427, 245] width 665 height 13
click at [204, 13] on button at bounding box center [198, 7] width 13 height 13
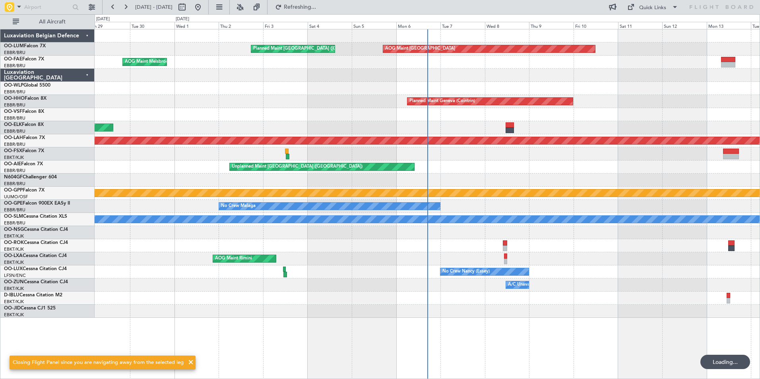
click at [264, 303] on div "AOG Maint Sibiu Planned Maint Brussels (Brussels National) AOG Maint Melsbroek …" at bounding box center [427, 173] width 665 height 289
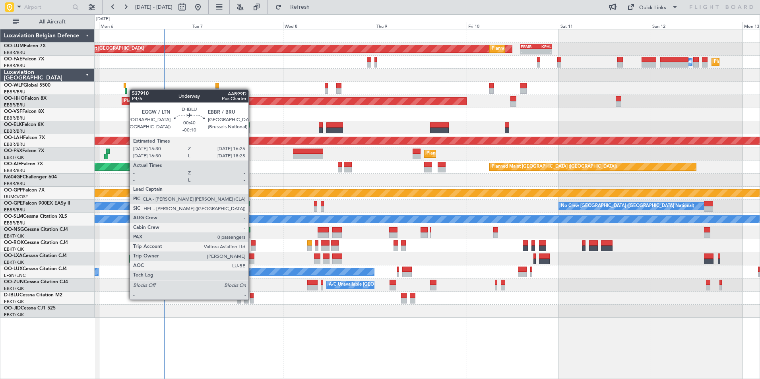
click at [252, 300] on div at bounding box center [252, 301] width 4 height 6
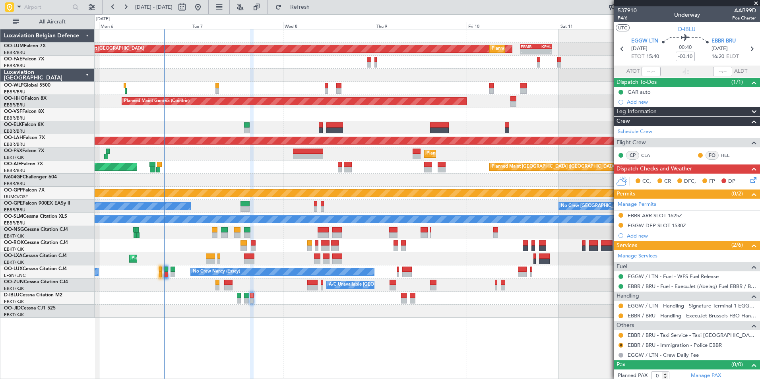
click at [646, 305] on link "EGGW / LTN - Handling - Signature Terminal 1 EGGW / LTN" at bounding box center [692, 306] width 128 height 7
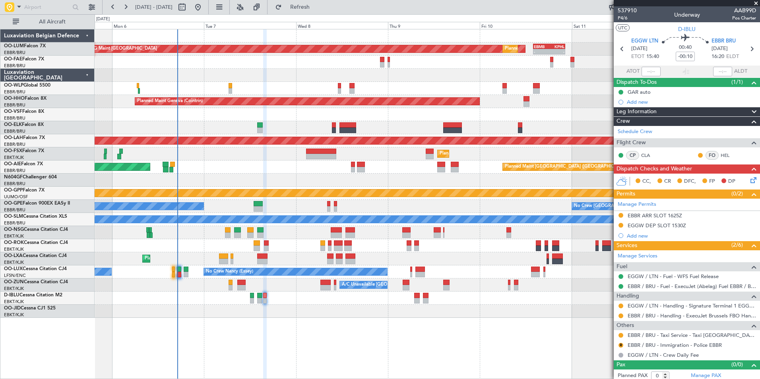
click at [260, 317] on div at bounding box center [427, 311] width 665 height 13
click at [301, 317] on div at bounding box center [427, 311] width 665 height 13
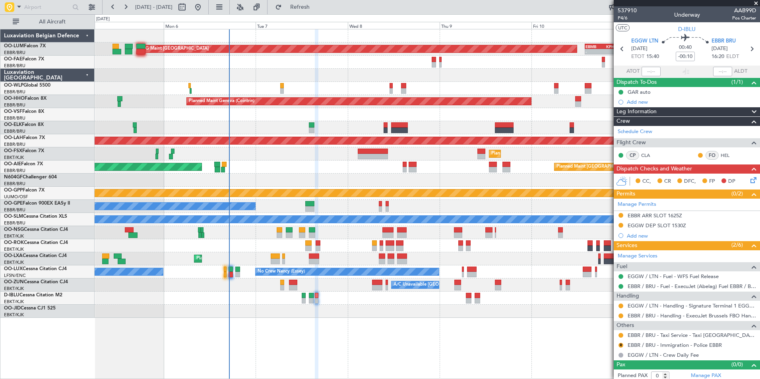
click at [320, 341] on div "Planned Maint Brussels (Brussels National) AOG Maint Sibiu - - EBMB 14:00 Z KPH…" at bounding box center [427, 204] width 665 height 350
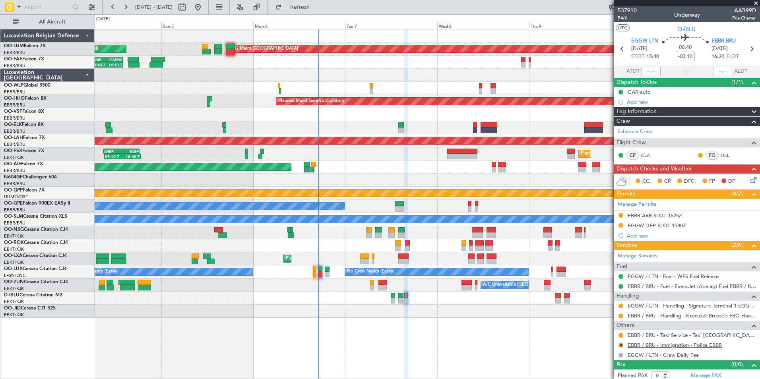
click at [658, 347] on link "EBBR / BRU - Immigration - Police EBBR" at bounding box center [675, 345] width 94 height 7
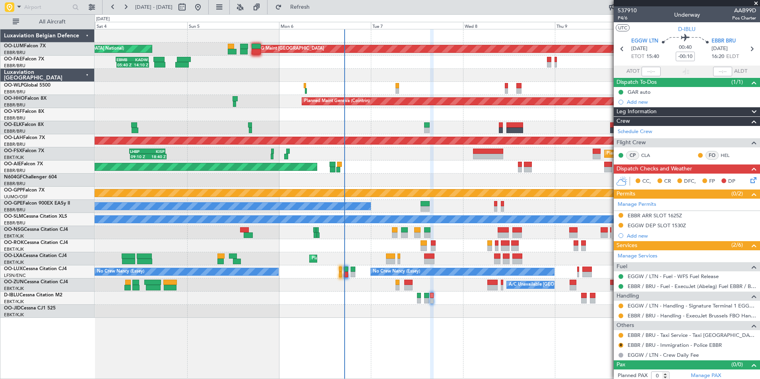
click at [345, 178] on div at bounding box center [427, 180] width 665 height 13
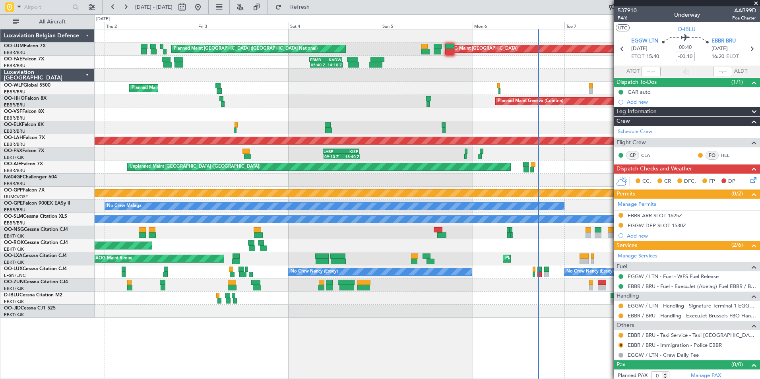
click at [502, 174] on div at bounding box center [427, 180] width 665 height 13
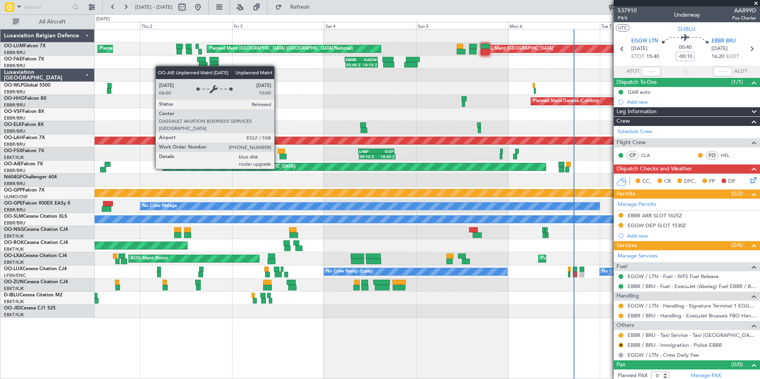
click at [496, 172] on div "Unplanned Maint London (Farnborough) Planned Maint London (Farnborough)" at bounding box center [427, 167] width 665 height 13
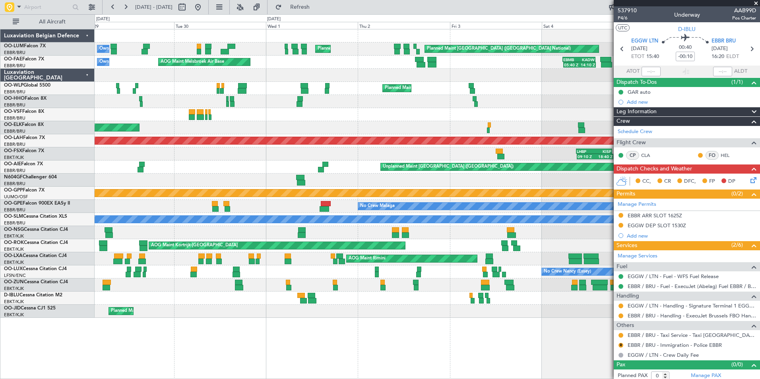
click at [104, 321] on div "Planned Maint Brussels (Brussels National) Planned Maint Brussels (Brussels Nat…" at bounding box center [427, 204] width 665 height 350
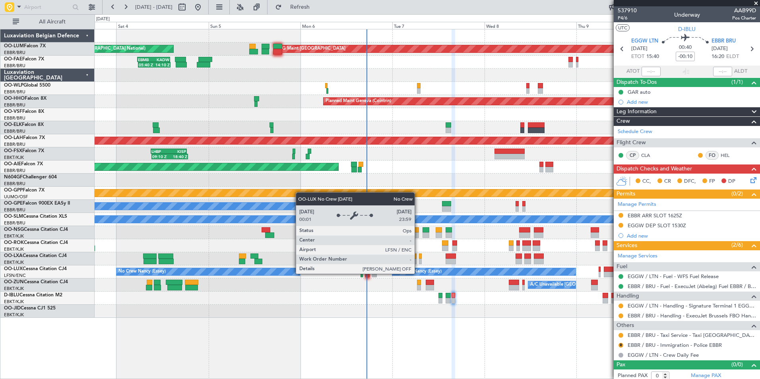
click at [347, 284] on div "Planned Maint Brussels (Brussels National) AOG Maint Sibiu Planned Maint Brusse…" at bounding box center [427, 173] width 665 height 289
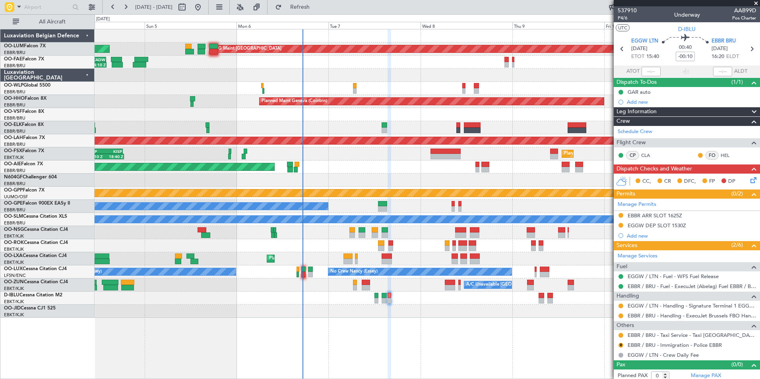
click at [646, 227] on mat-tooltip-component "EBBR ARR SLOT 1625Z" at bounding box center [655, 229] width 61 height 21
click at [664, 231] on div "Add new" at bounding box center [687, 236] width 146 height 10
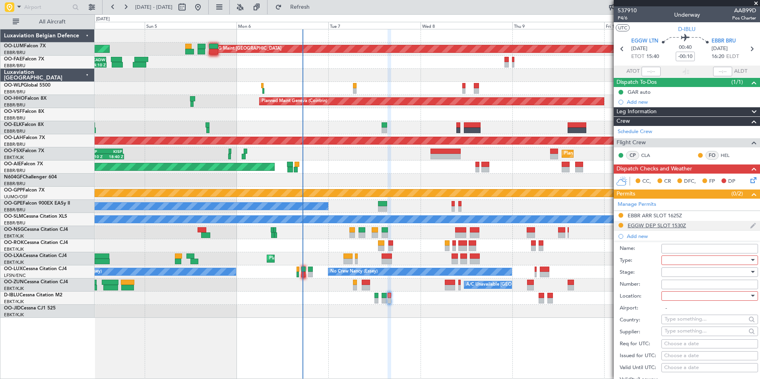
click at [663, 226] on div "EGGW DEP SLOT 1530Z" at bounding box center [657, 225] width 58 height 7
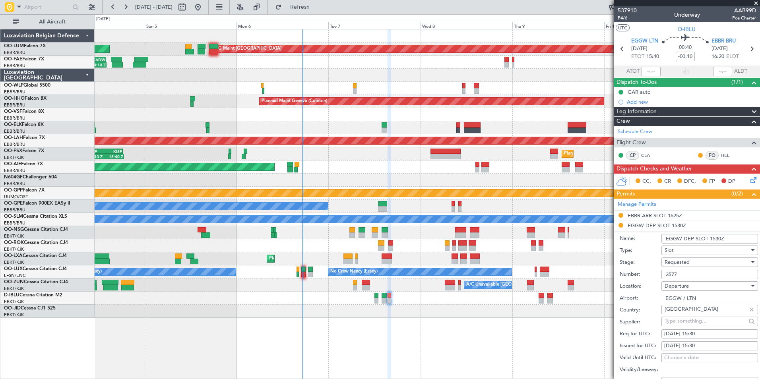
click at [687, 277] on input "3577" at bounding box center [709, 275] width 97 height 10
click at [687, 263] on span "Requested" at bounding box center [677, 262] width 25 height 7
drag, startPoint x: 692, startPoint y: 322, endPoint x: 703, endPoint y: 290, distance: 34.2
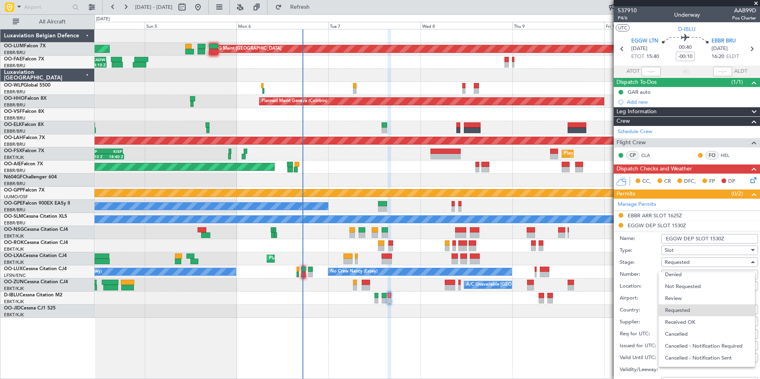
click at [691, 322] on span "Received OK" at bounding box center [706, 322] width 83 height 12
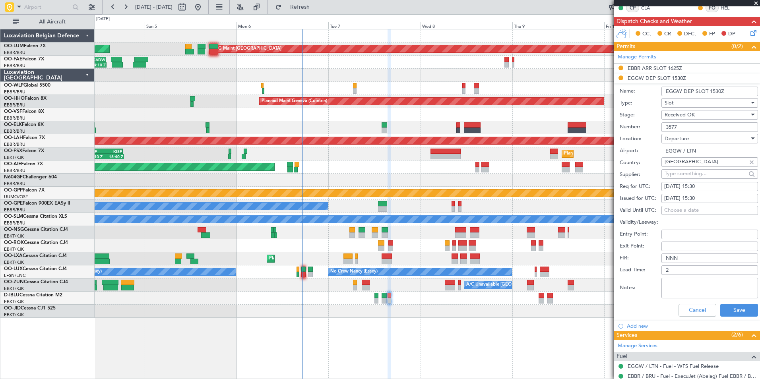
scroll to position [159, 0]
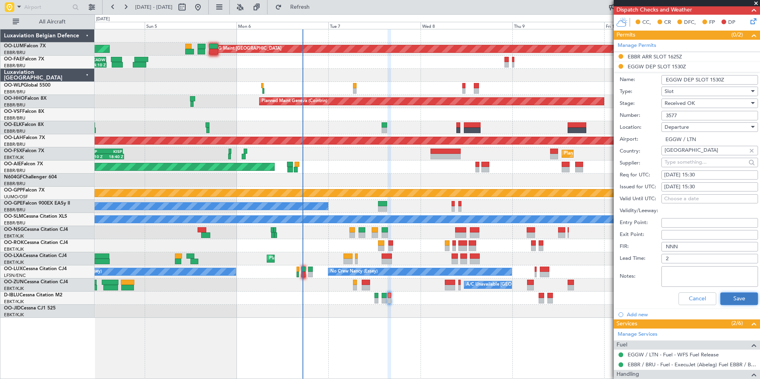
click at [740, 301] on button "Save" at bounding box center [739, 299] width 38 height 13
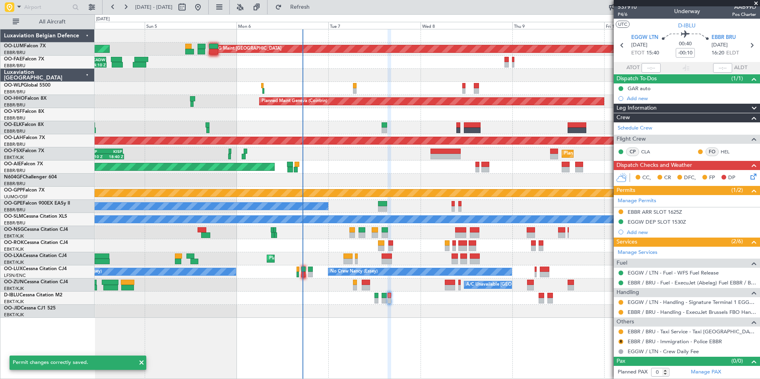
scroll to position [3, 0]
click at [650, 341] on link "EBBR / BRU - Immigration - Police EBBR" at bounding box center [675, 342] width 94 height 7
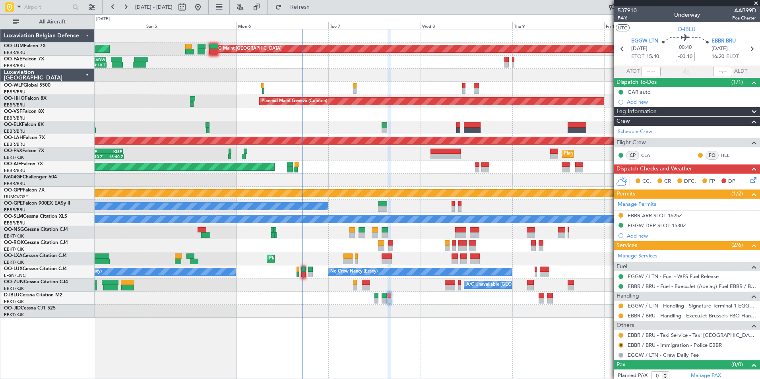
scroll to position [3, 0]
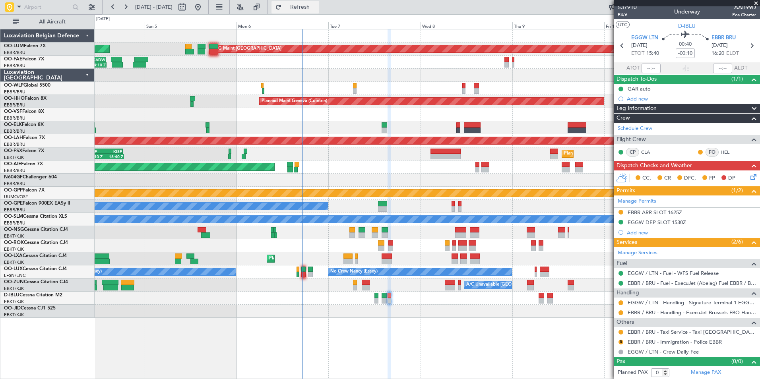
click at [317, 8] on span "Refresh" at bounding box center [299, 7] width 33 height 6
click at [623, 341] on button at bounding box center [621, 342] width 5 height 5
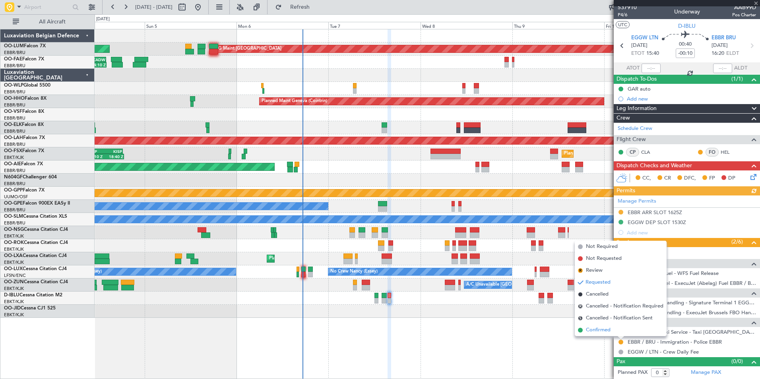
click at [610, 327] on span "Confirmed" at bounding box center [598, 330] width 25 height 8
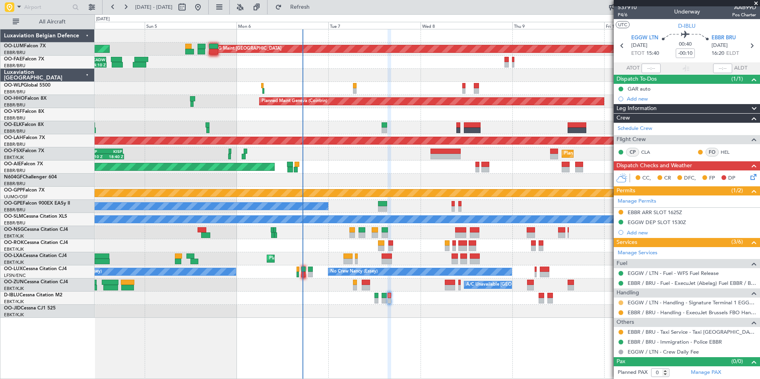
click at [620, 302] on button at bounding box center [621, 303] width 5 height 5
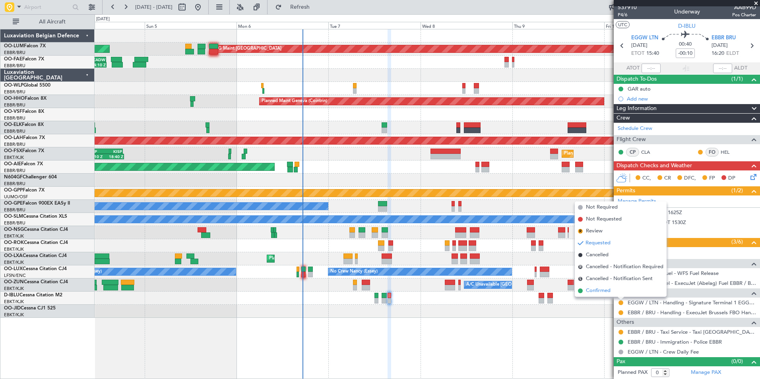
click at [611, 292] on span "Confirmed" at bounding box center [598, 291] width 25 height 8
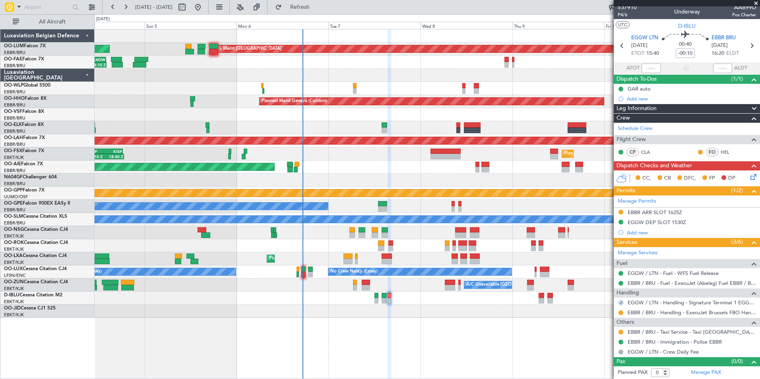
click at [751, 178] on icon at bounding box center [752, 176] width 6 height 6
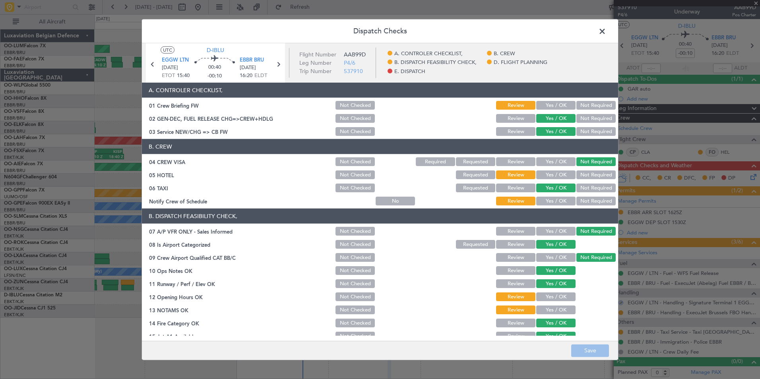
click at [536, 102] on button "Yes / OK" at bounding box center [555, 105] width 39 height 9
click at [576, 178] on button "Not Required" at bounding box center [595, 175] width 39 height 9
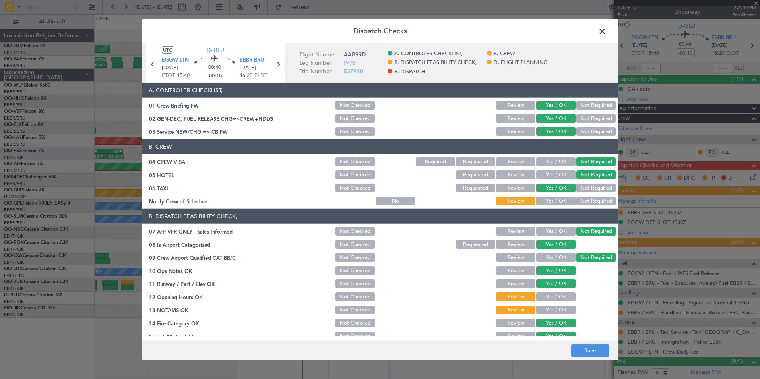
click at [544, 201] on button "Yes / OK" at bounding box center [555, 201] width 39 height 9
click at [552, 297] on button "Yes / OK" at bounding box center [555, 297] width 39 height 9
click at [552, 310] on button "Yes / OK" at bounding box center [555, 310] width 39 height 9
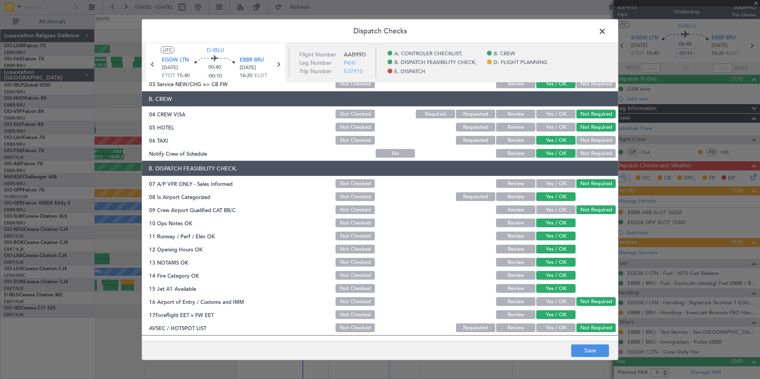
scroll to position [147, 0]
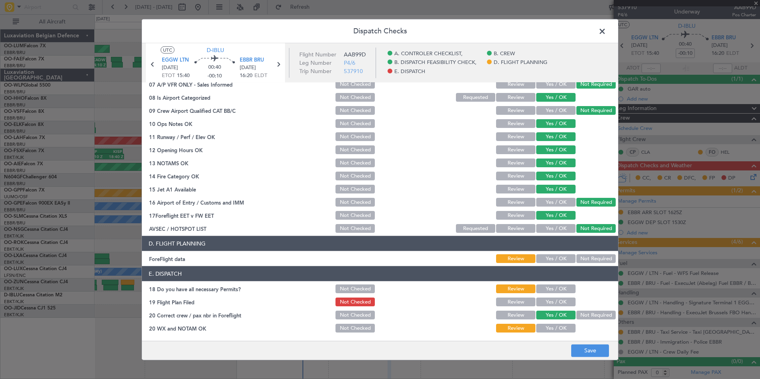
click at [577, 260] on button "Not Required" at bounding box center [595, 258] width 39 height 9
click at [547, 284] on div "Yes / OK" at bounding box center [555, 288] width 40 height 11
click at [549, 293] on button "Yes / OK" at bounding box center [555, 289] width 39 height 9
click at [549, 304] on button "Yes / OK" at bounding box center [555, 302] width 39 height 9
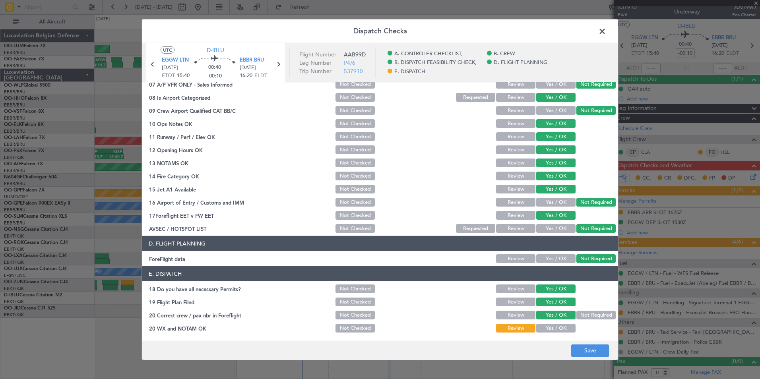
click at [552, 331] on button "Yes / OK" at bounding box center [555, 328] width 39 height 9
click at [587, 354] on button "Save" at bounding box center [590, 350] width 38 height 13
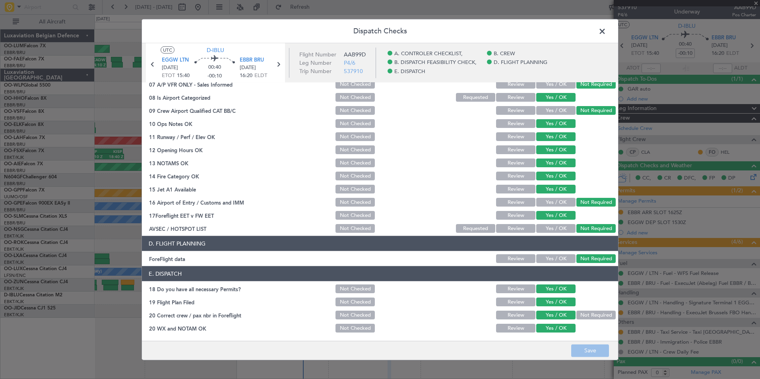
click at [606, 35] on span at bounding box center [606, 33] width 0 height 16
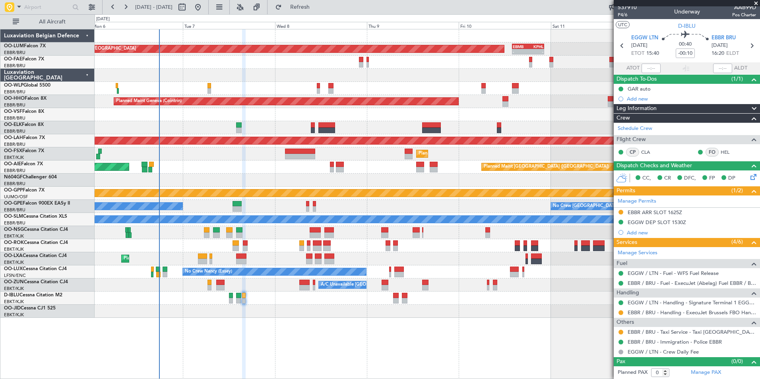
click at [339, 245] on div "Planned Maint Brussels (Brussels National) AOG Maint Sibiu - - EBMB 14:00 Z KPH…" at bounding box center [427, 173] width 665 height 289
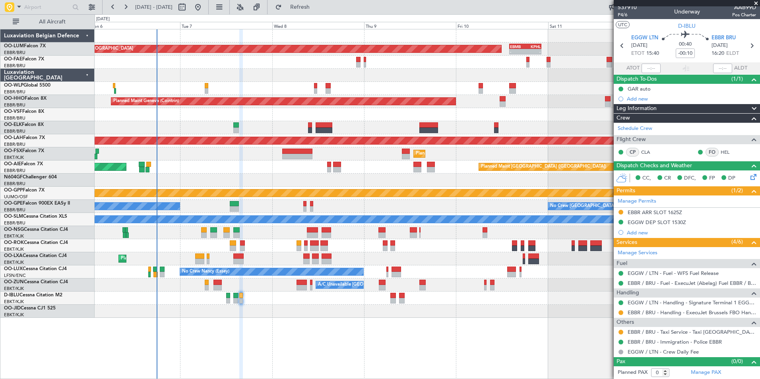
click at [334, 244] on div at bounding box center [427, 245] width 665 height 13
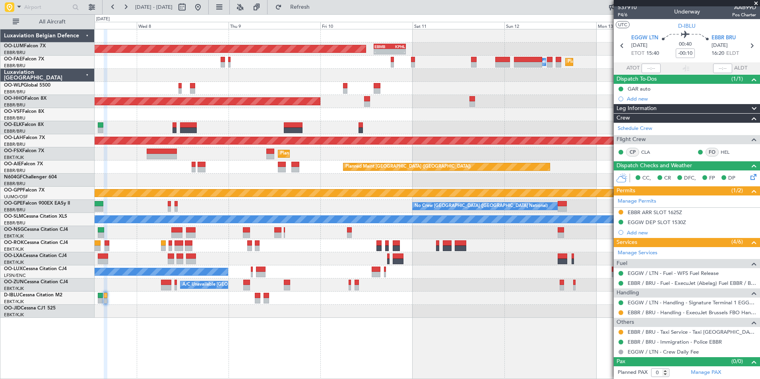
click at [324, 206] on div "No Crew Brussels (Brussels National) No Crew Malaga" at bounding box center [427, 206] width 665 height 13
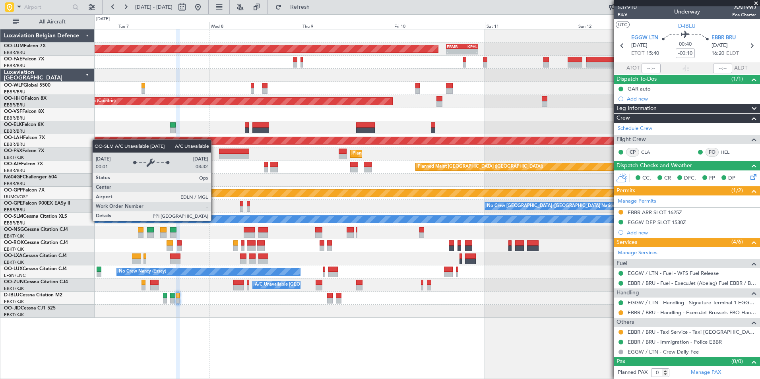
click at [287, 221] on div "A/C Unavailable [GEOGRAPHIC_DATA]" at bounding box center [427, 219] width 1995 height 7
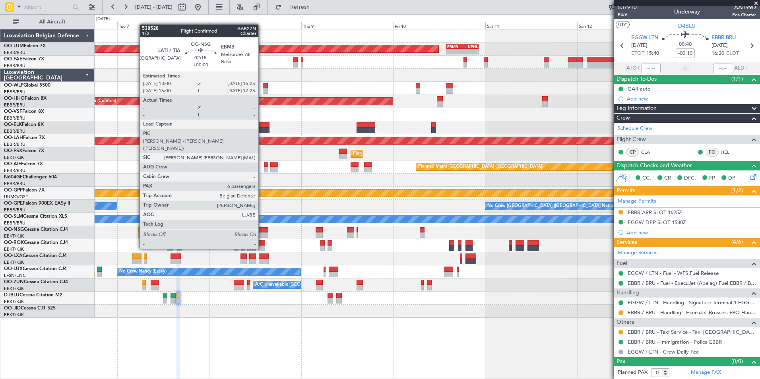
click at [319, 230] on div at bounding box center [427, 232] width 665 height 13
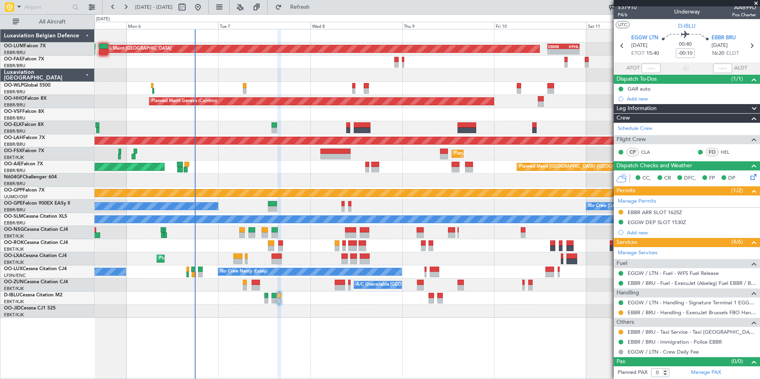
click at [376, 331] on div "Planned Maint Brussels (Brussels National) AOG Maint Sibiu - - EBMB 14:00 Z KPH…" at bounding box center [427, 204] width 665 height 350
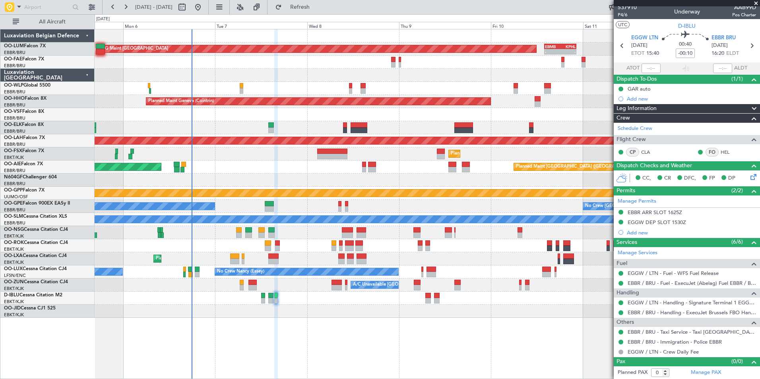
click at [211, 229] on div "Planned Maint Brussels (Brussels National) AOG Maint Sibiu - - EBMB 14:00 Z KPH…" at bounding box center [427, 173] width 665 height 289
click at [294, 289] on div "A/C Unavailable [GEOGRAPHIC_DATA]-[GEOGRAPHIC_DATA]" at bounding box center [427, 285] width 665 height 13
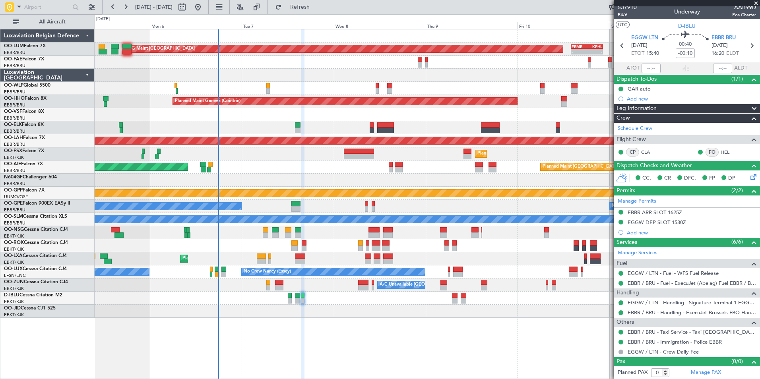
click at [384, 210] on div "No Crew Brussels (Brussels National) No Crew Malaga" at bounding box center [427, 206] width 665 height 13
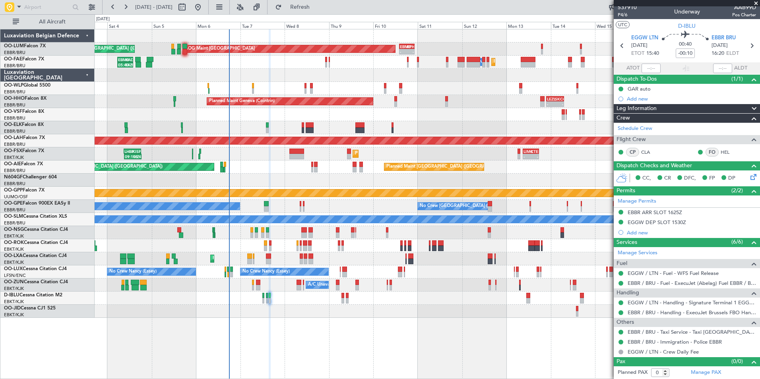
click at [379, 233] on div at bounding box center [427, 232] width 665 height 13
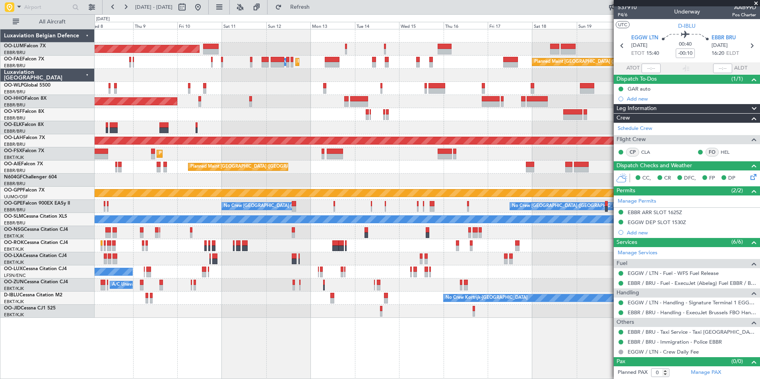
click at [221, 279] on div "Planned Maint Brussels (Brussels National) AOG Maint Sibiu Owner Melsbroek Air …" at bounding box center [427, 173] width 665 height 289
click at [237, 289] on div "A/C Unavailable [GEOGRAPHIC_DATA]-[GEOGRAPHIC_DATA]" at bounding box center [427, 285] width 665 height 13
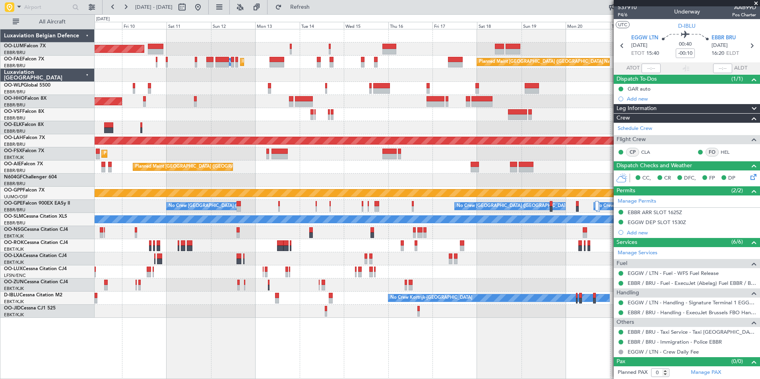
click at [396, 264] on div "Planned Maint Kortrijk-[GEOGRAPHIC_DATA]" at bounding box center [427, 258] width 665 height 13
click at [348, 266] on div "No Crew Nancy (Essey) No Crew Nancy (Essey)" at bounding box center [427, 272] width 665 height 13
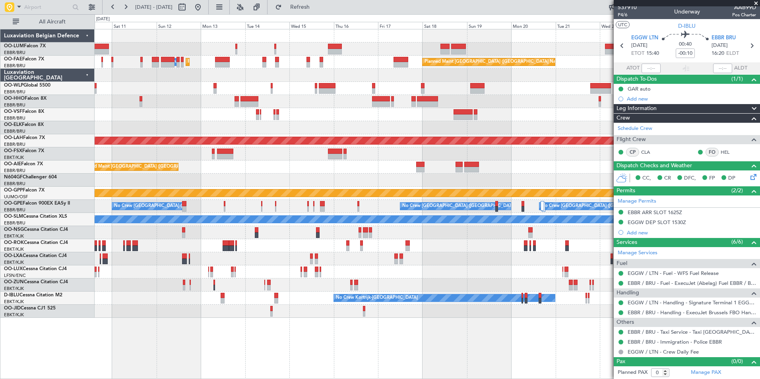
click at [361, 275] on div "No Crew Nancy (Essey) Planned Maint Paris (Le Bourget)" at bounding box center [427, 272] width 665 height 13
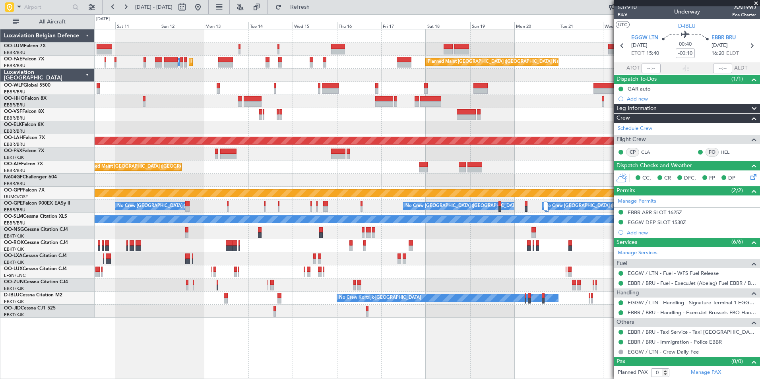
click at [347, 266] on div "No Crew Nancy (Essey) Planned Maint Paris (Le Bourget)" at bounding box center [427, 272] width 665 height 13
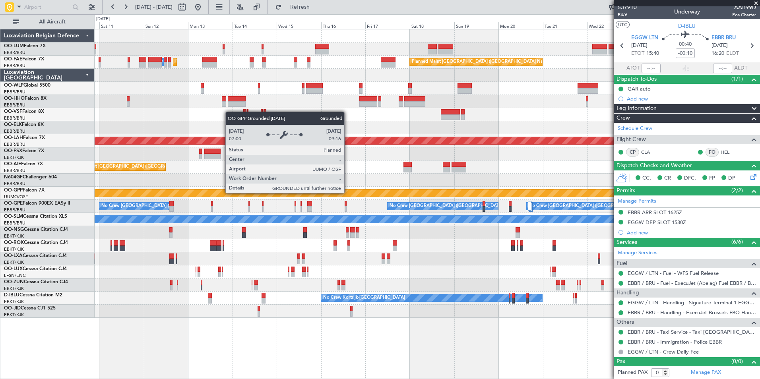
click at [332, 192] on div "Grounded [PERSON_NAME]" at bounding box center [427, 193] width 1995 height 7
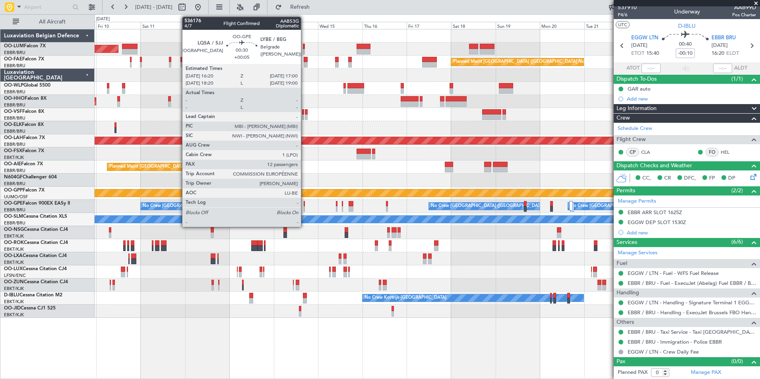
click at [304, 207] on div at bounding box center [305, 209] width 2 height 6
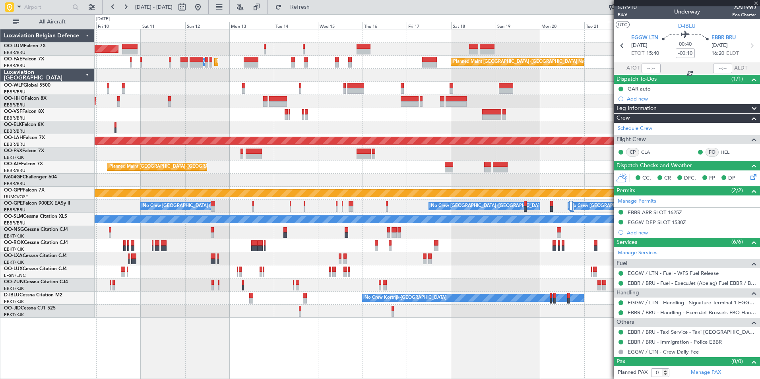
type input "+00:05"
type input "12"
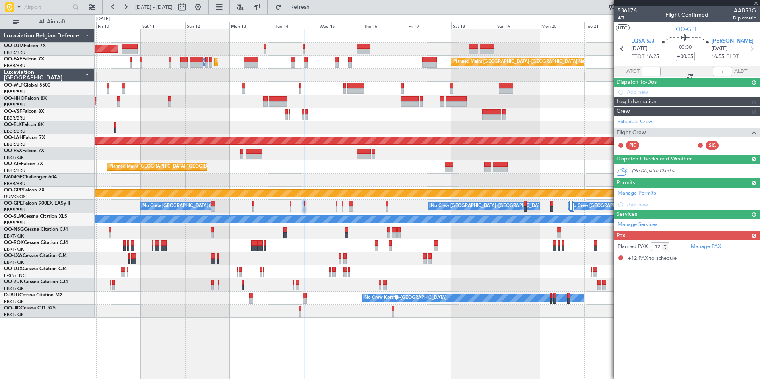
scroll to position [0, 0]
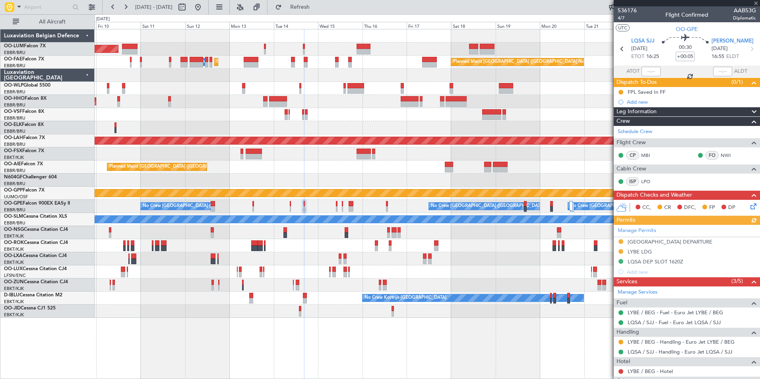
click at [325, 239] on div "Planned Maint Brussels (Brussels National) AOG Maint Sibiu Owner Melsbroek Air …" at bounding box center [427, 173] width 665 height 289
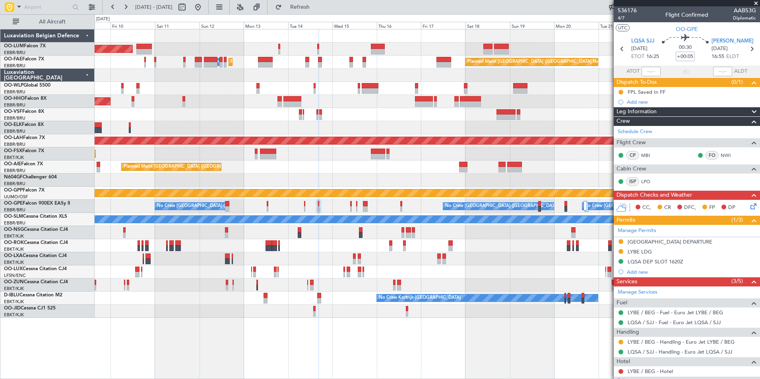
click at [315, 253] on div "Planned Maint Kortrijk-[GEOGRAPHIC_DATA]" at bounding box center [427, 258] width 665 height 13
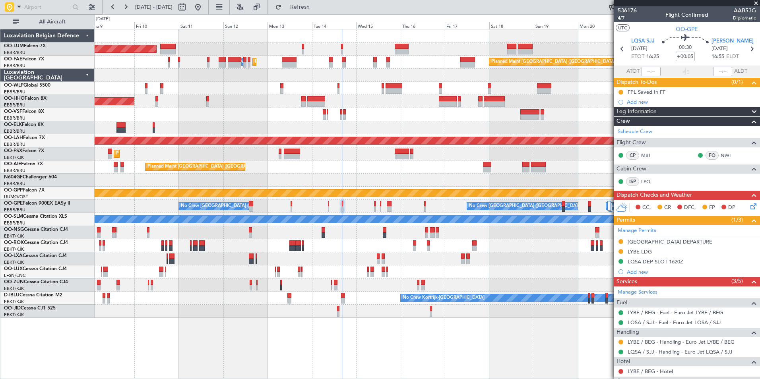
click at [345, 256] on div "Planned Maint Kortrijk-[GEOGRAPHIC_DATA]" at bounding box center [427, 258] width 665 height 13
click at [618, 342] on div at bounding box center [621, 342] width 6 height 6
click at [619, 342] on button at bounding box center [621, 342] width 5 height 5
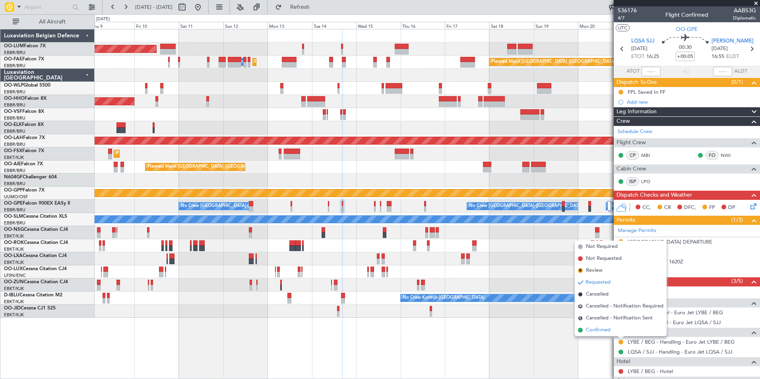
click at [614, 330] on li "Confirmed" at bounding box center [621, 330] width 92 height 12
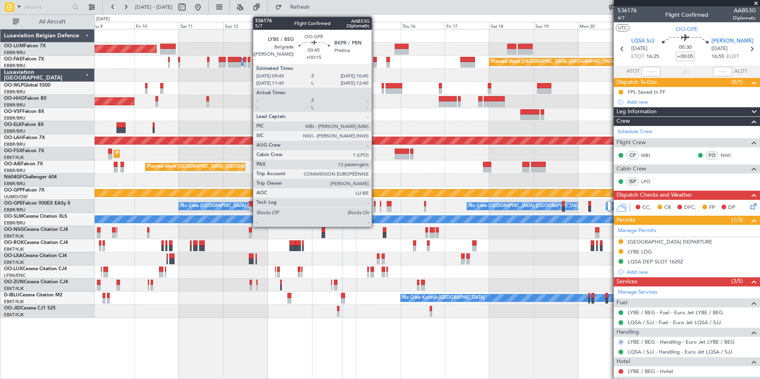
click at [375, 205] on div at bounding box center [375, 204] width 2 height 6
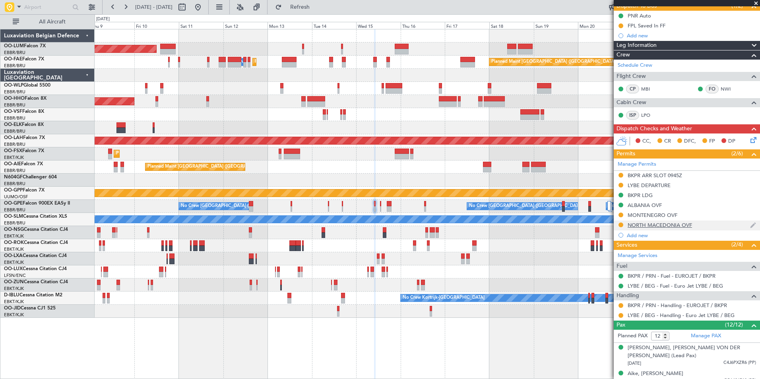
scroll to position [80, 0]
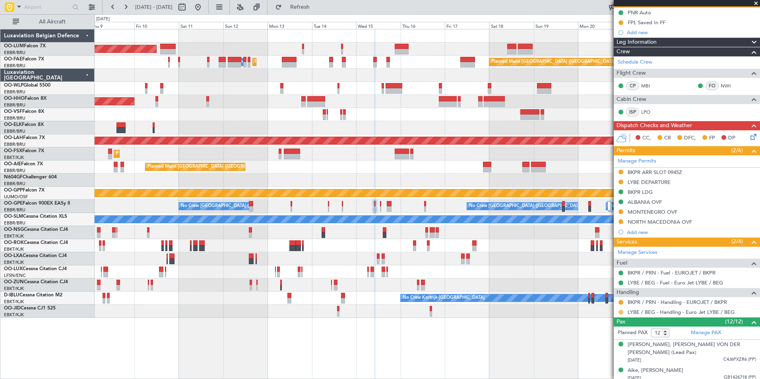
click at [621, 312] on button at bounding box center [621, 312] width 5 height 5
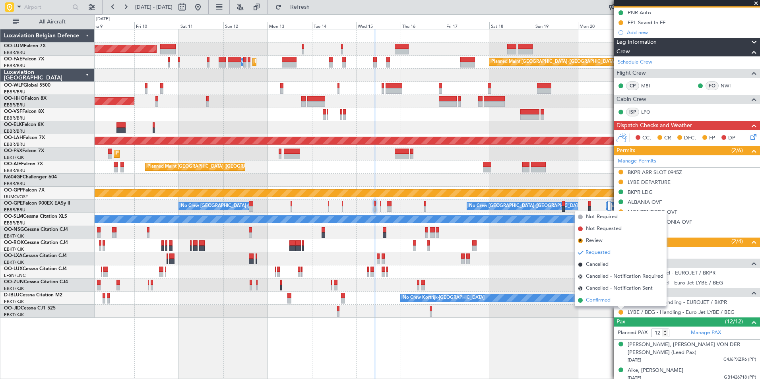
click at [597, 299] on span "Confirmed" at bounding box center [598, 301] width 25 height 8
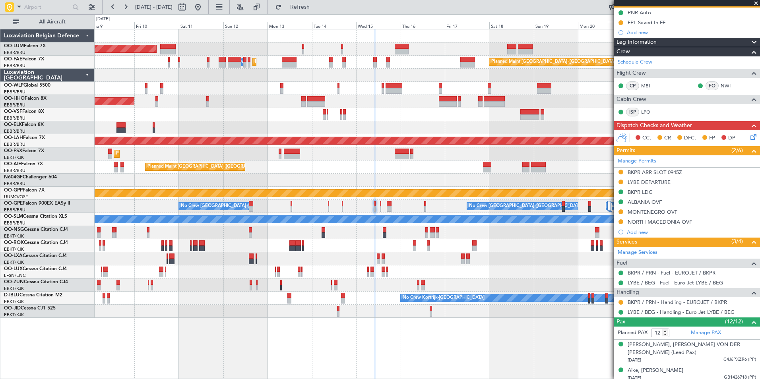
click at [429, 313] on div "Planned Maint Brussels (Brussels National) AOG Maint Sibiu Owner Melsbroek Air …" at bounding box center [427, 173] width 665 height 289
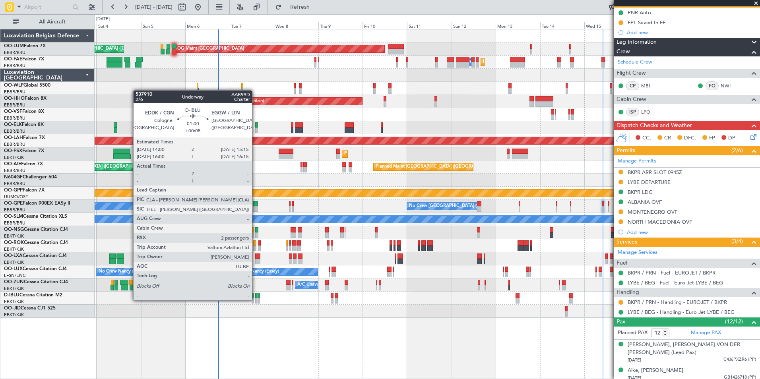
click at [256, 300] on div at bounding box center [256, 301] width 2 height 6
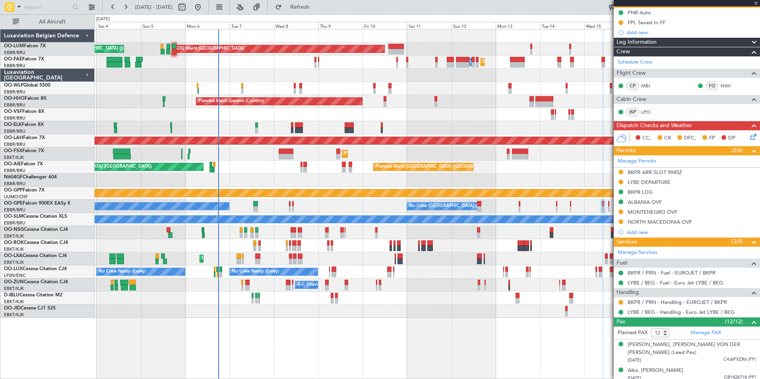
type input "+00:05"
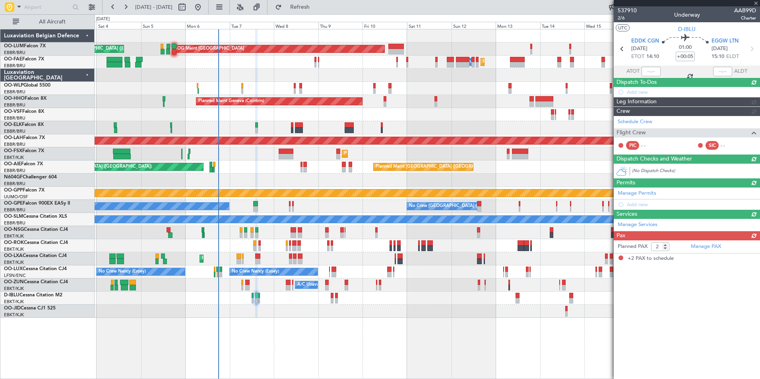
scroll to position [0, 0]
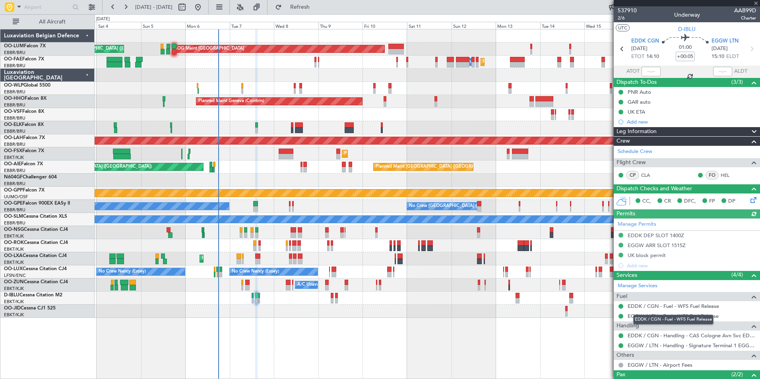
click at [568, 357] on div "Planned Maint Brussels (Brussels National) AOG Maint Sibiu Planned Maint Brusse…" at bounding box center [427, 204] width 665 height 350
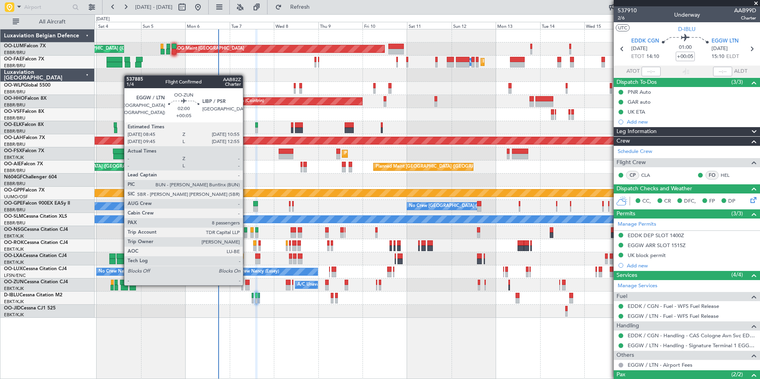
click at [246, 285] on div at bounding box center [247, 283] width 4 height 6
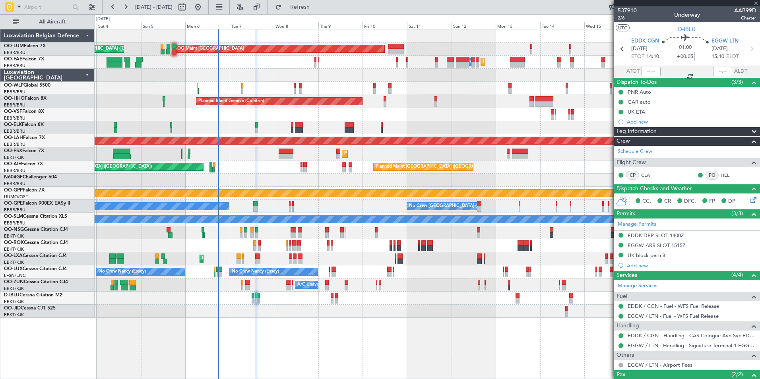
type input "8"
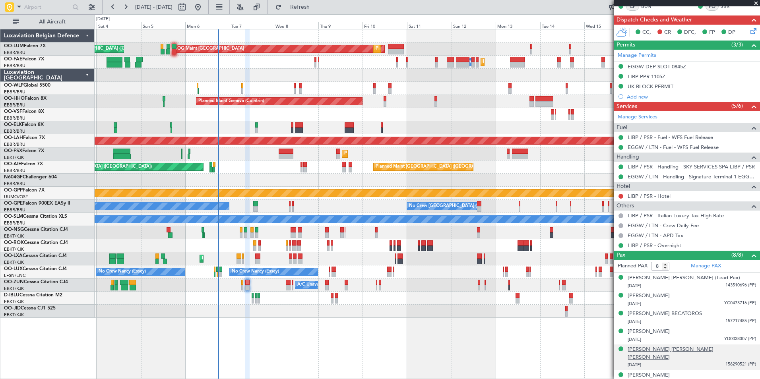
scroll to position [196, 0]
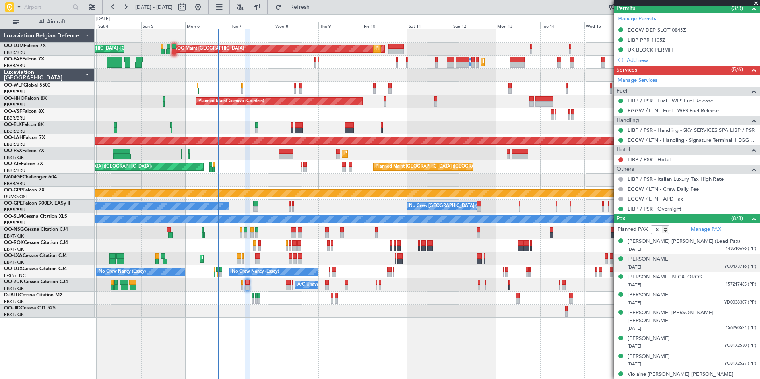
click at [662, 264] on div "17/10/1989 YC0473716 (PP)" at bounding box center [692, 268] width 128 height 8
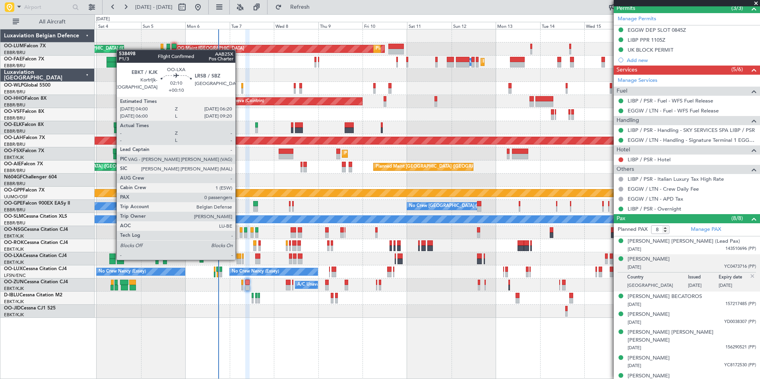
click at [239, 259] on div at bounding box center [239, 262] width 4 height 6
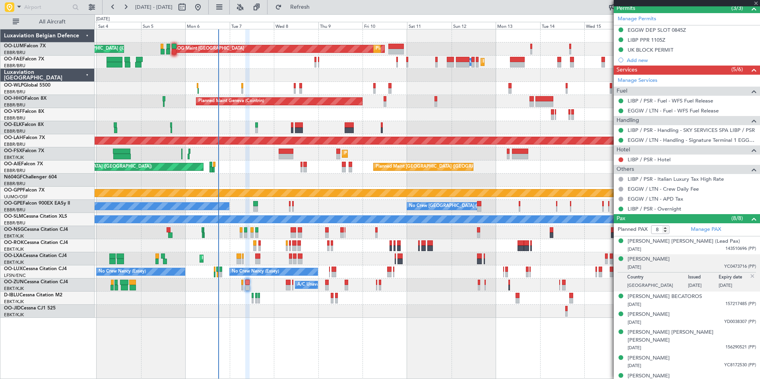
type input "+00:10"
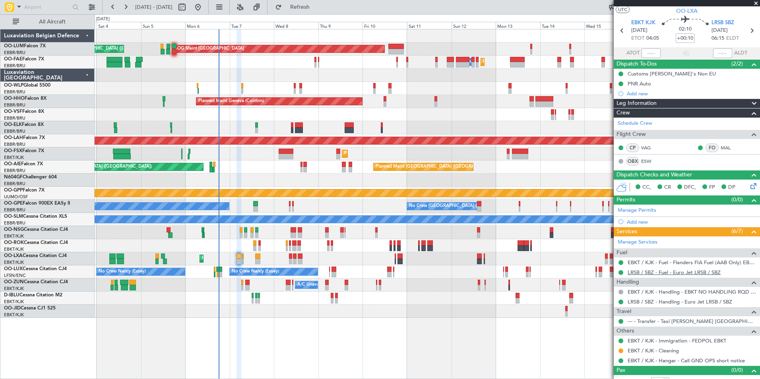
scroll to position [27, 0]
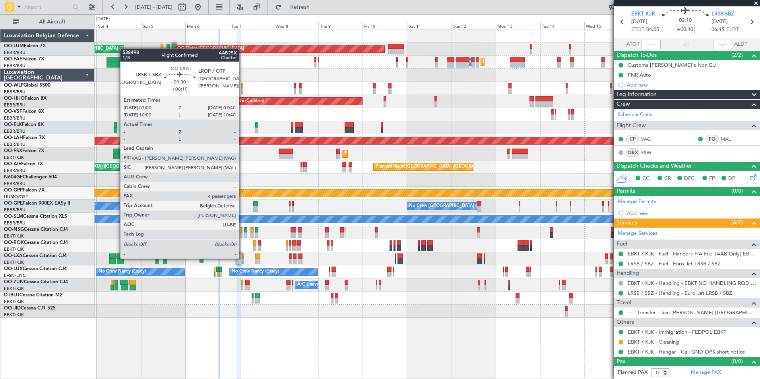
click at [242, 258] on div at bounding box center [243, 257] width 2 height 6
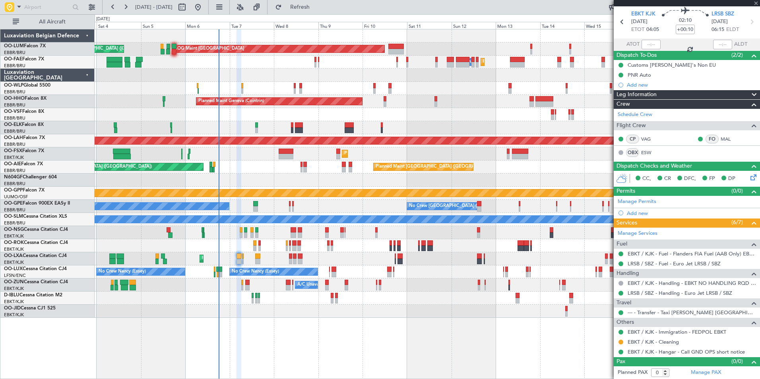
type input "4"
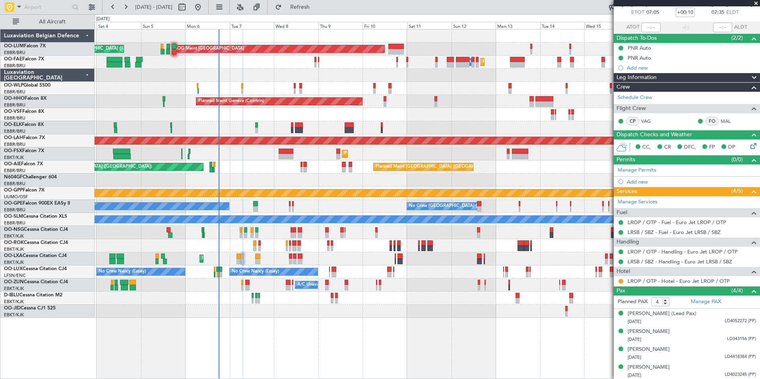
scroll to position [45, 0]
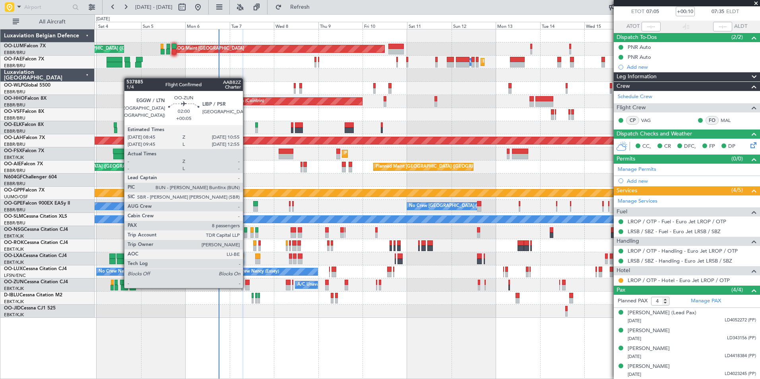
click at [246, 287] on div at bounding box center [247, 288] width 4 height 6
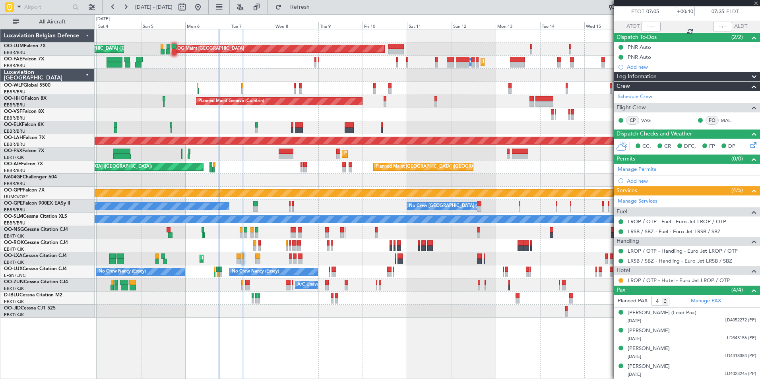
type input "+00:05"
type input "8"
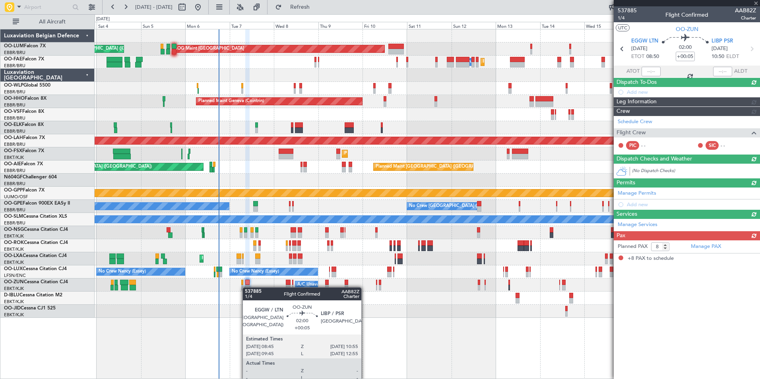
scroll to position [0, 0]
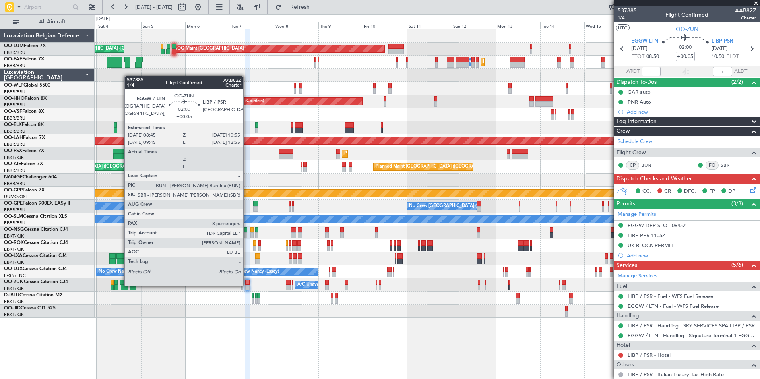
click at [247, 285] on div at bounding box center [247, 288] width 4 height 6
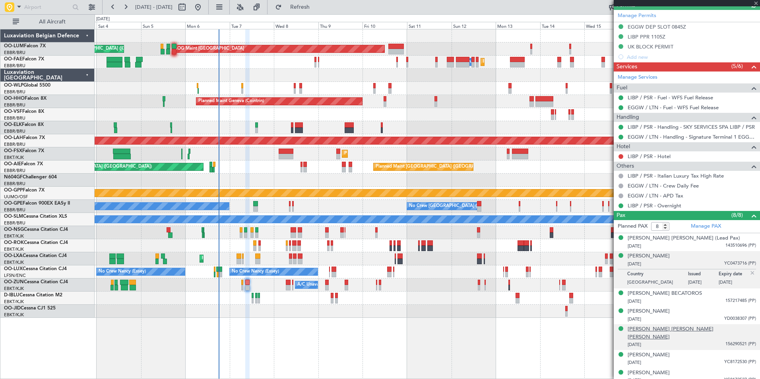
scroll to position [215, 0]
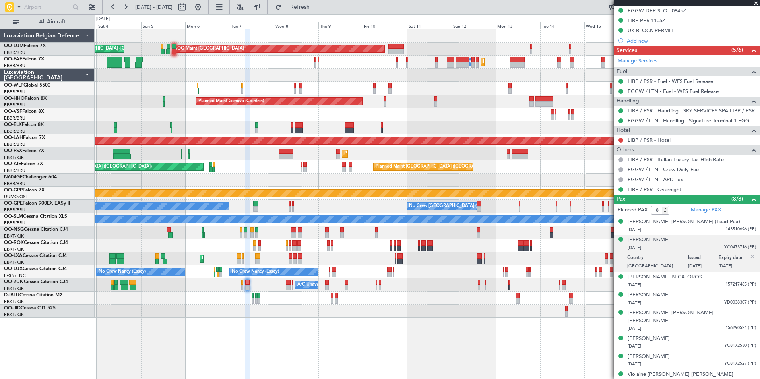
click at [640, 240] on div "Francesco Petracca" at bounding box center [649, 240] width 42 height 8
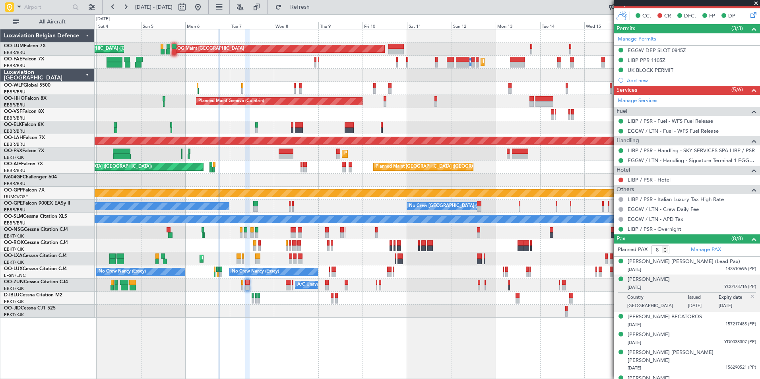
scroll to position [0, 0]
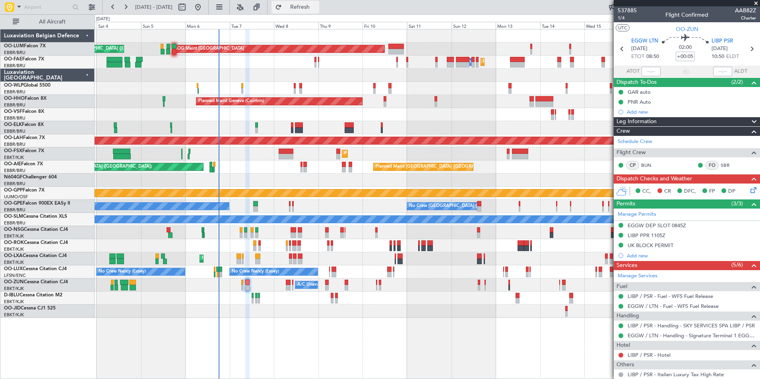
click at [313, 5] on span "Refresh" at bounding box center [299, 7] width 33 height 6
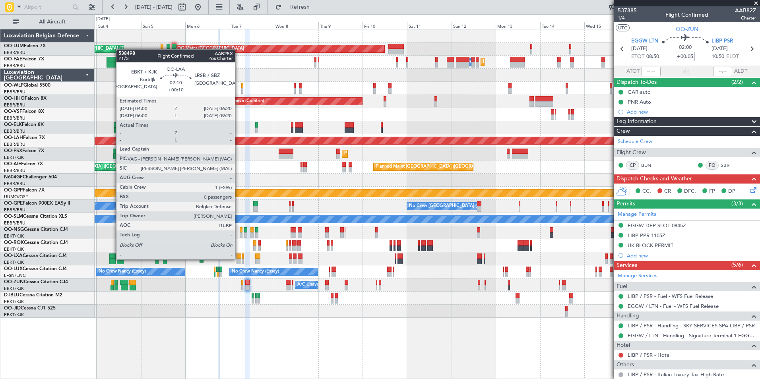
click at [239, 259] on div at bounding box center [239, 262] width 4 height 6
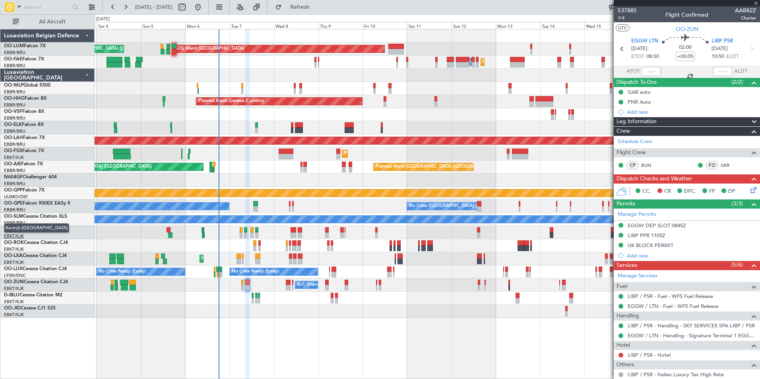
type input "+00:10"
type input "0"
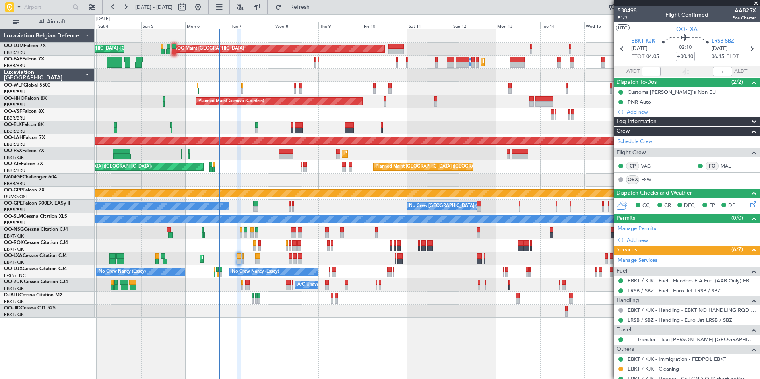
click at [259, 334] on div "Planned Maint Brussels (Brussels National) AOG Maint Sibiu Planned Maint Brusse…" at bounding box center [427, 204] width 665 height 350
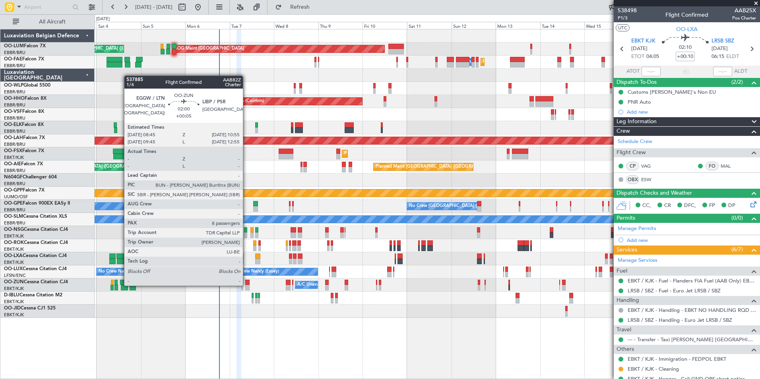
click at [246, 285] on div at bounding box center [247, 288] width 4 height 6
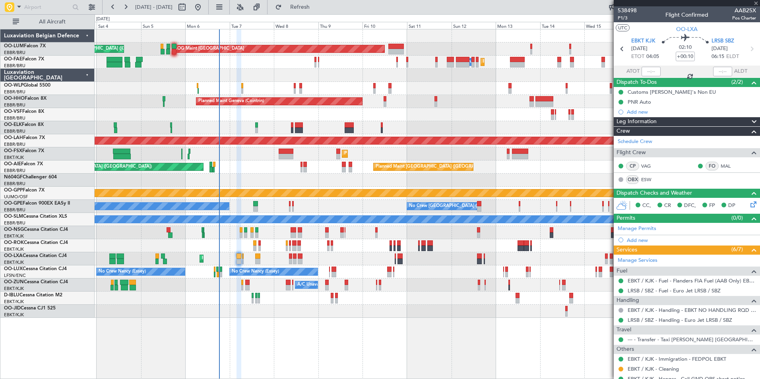
click at [251, 289] on div "A/C Unavailable [GEOGRAPHIC_DATA]-[GEOGRAPHIC_DATA]" at bounding box center [427, 285] width 665 height 13
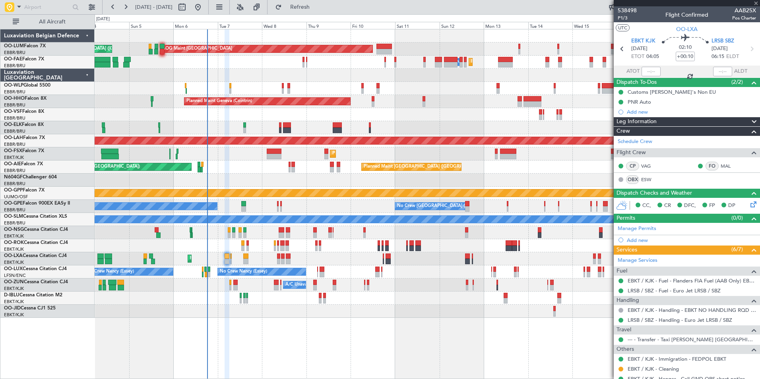
type input "+00:05"
type input "8"
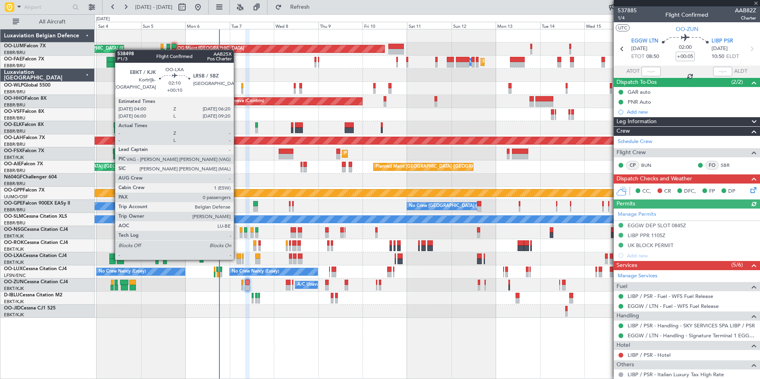
click at [237, 259] on div at bounding box center [239, 262] width 4 height 6
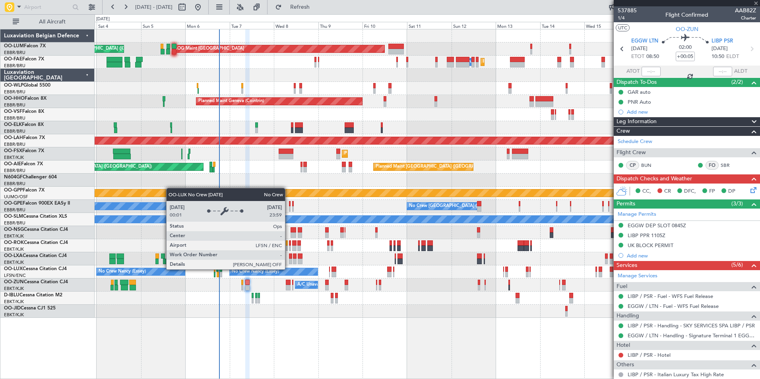
type input "+00:10"
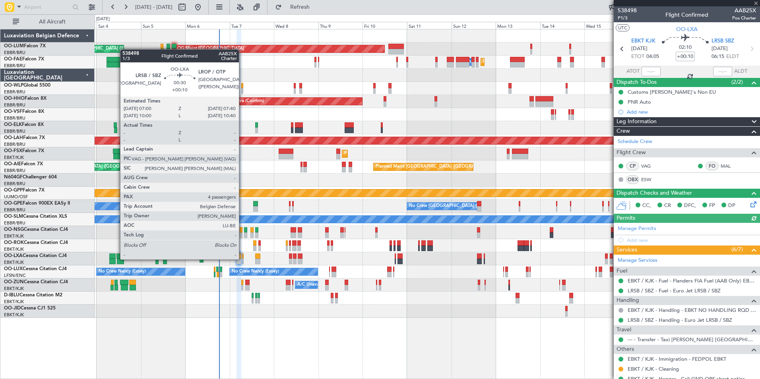
click at [242, 259] on div at bounding box center [243, 262] width 2 height 6
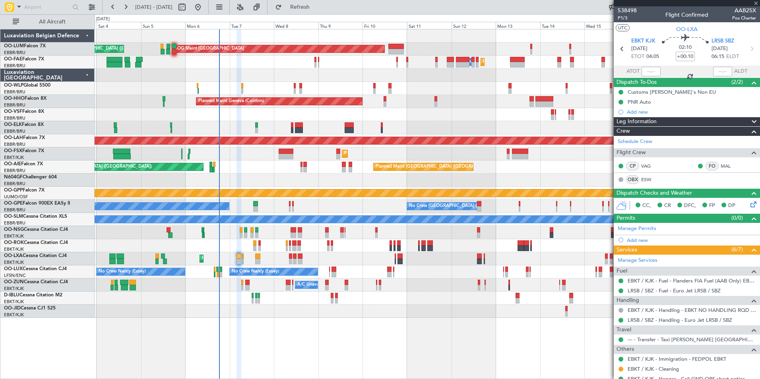
type input "4"
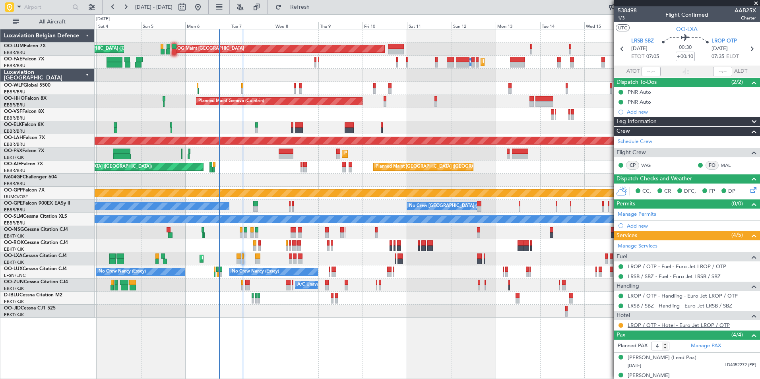
click at [644, 328] on link "LROP / OTP - Hotel - Euro Jet LROP / OTP" at bounding box center [679, 325] width 102 height 7
drag, startPoint x: 331, startPoint y: 4, endPoint x: 326, endPoint y: 221, distance: 216.7
click at [317, 4] on span "Refresh" at bounding box center [299, 7] width 33 height 6
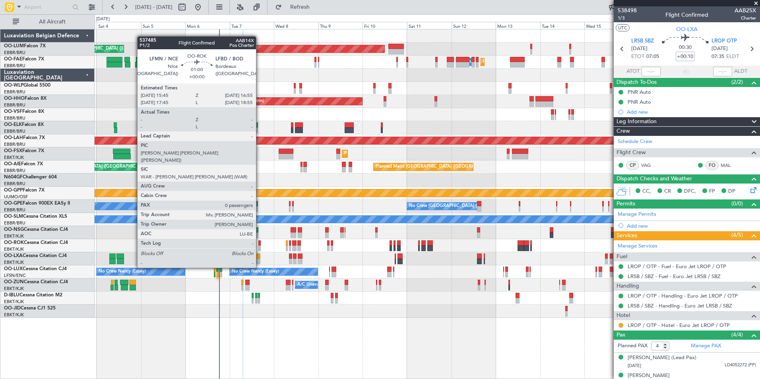
click at [260, 246] on div at bounding box center [259, 249] width 2 height 6
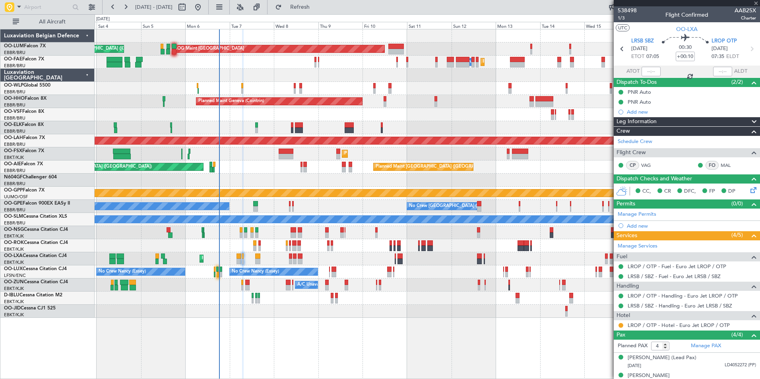
click at [258, 267] on div "No Crew [PERSON_NAME] ([PERSON_NAME]) No Crew [PERSON_NAME] ([PERSON_NAME])" at bounding box center [427, 272] width 665 height 13
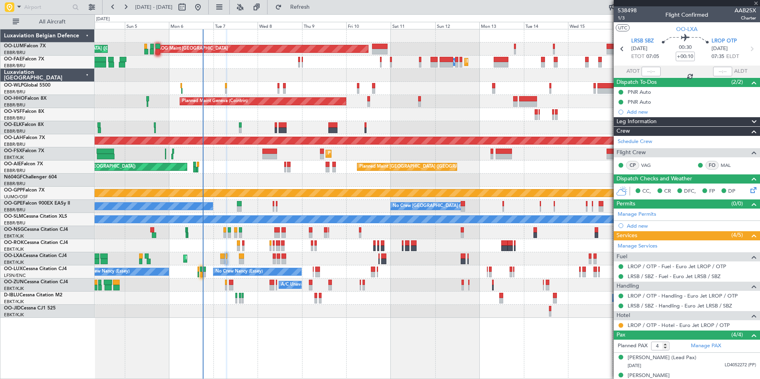
type input "0"
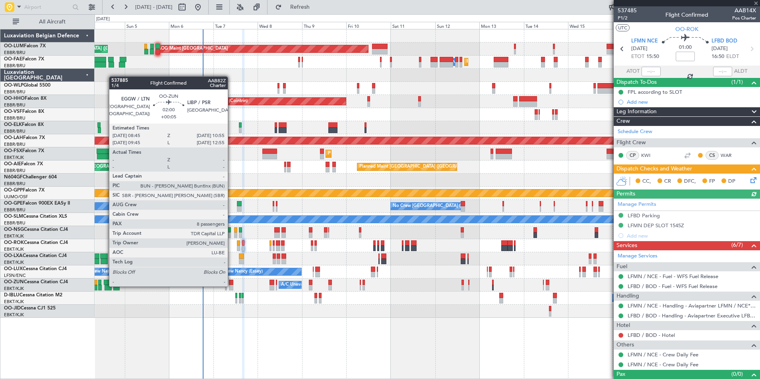
click at [231, 286] on div at bounding box center [231, 288] width 4 height 6
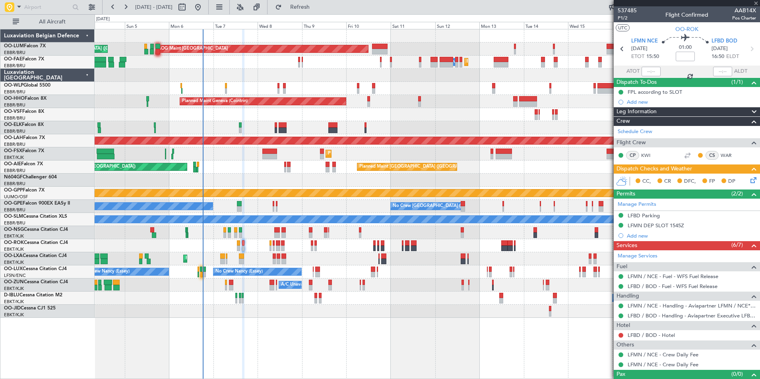
type input "+00:05"
type input "8"
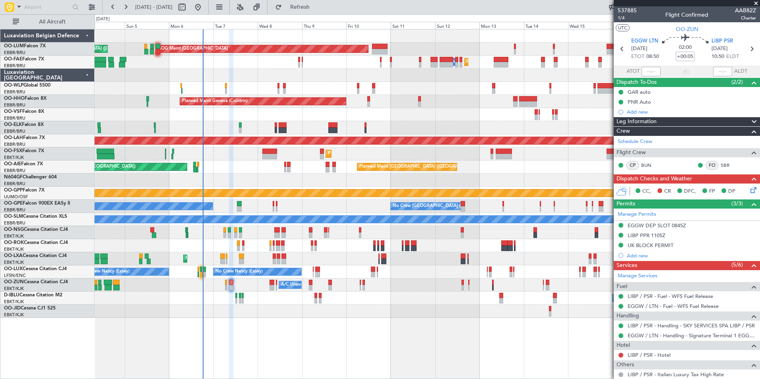
click at [309, 333] on div "Planned Maint Brussels (Brussels National) AOG Maint Sibiu Planned Maint Brusse…" at bounding box center [427, 204] width 665 height 350
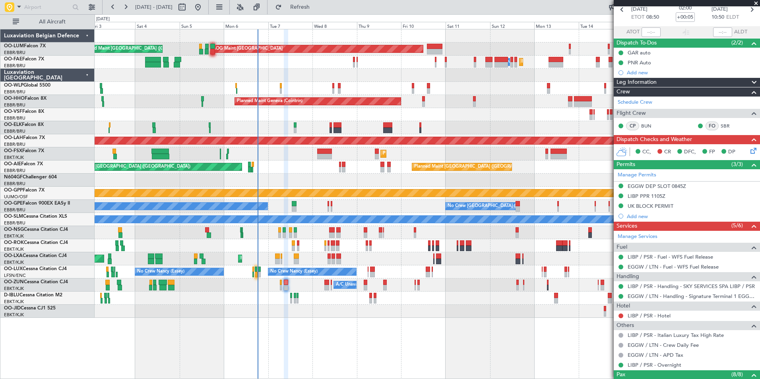
scroll to position [119, 0]
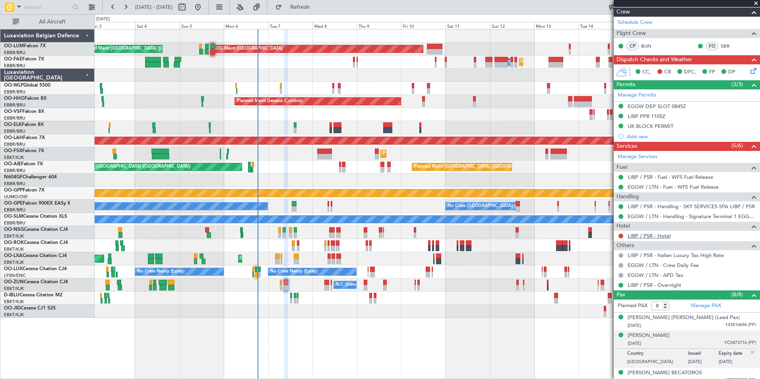
click at [649, 236] on link "LIBP / PSR - Hotel" at bounding box center [649, 236] width 43 height 7
click at [652, 237] on link "LIBP / PSR - Hotel" at bounding box center [649, 236] width 43 height 7
click at [299, 258] on div "Planned Maint Kortrijk-Wevelgem AOG Maint Rimini" at bounding box center [427, 258] width 665 height 13
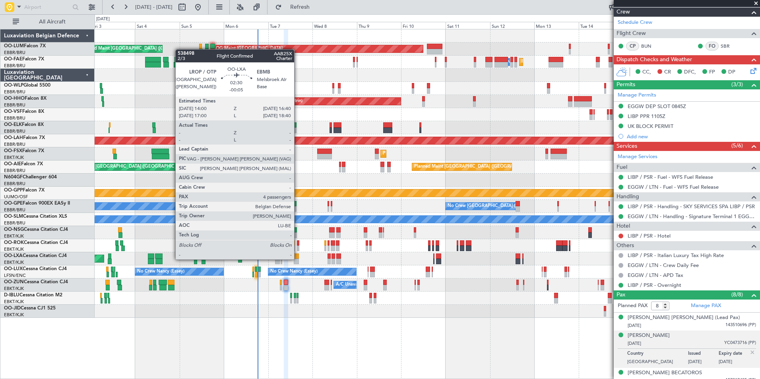
click at [298, 259] on div at bounding box center [296, 262] width 5 height 6
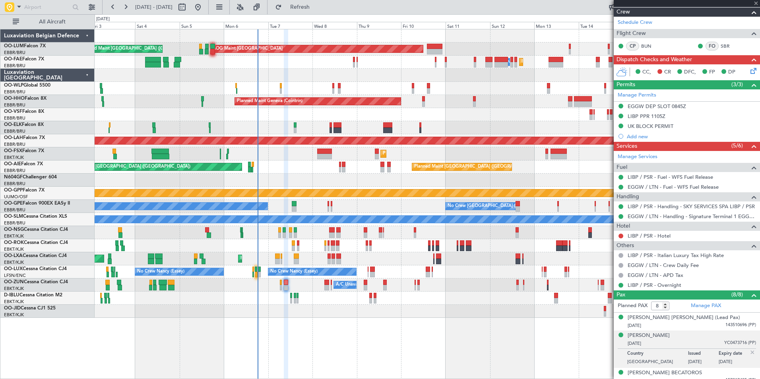
type input "-00:05"
type input "4"
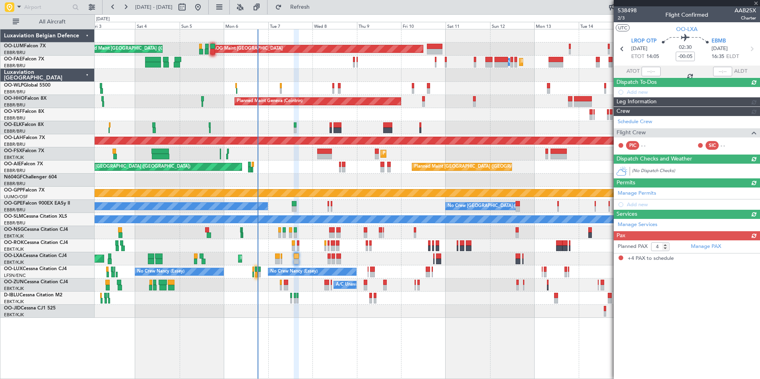
scroll to position [0, 0]
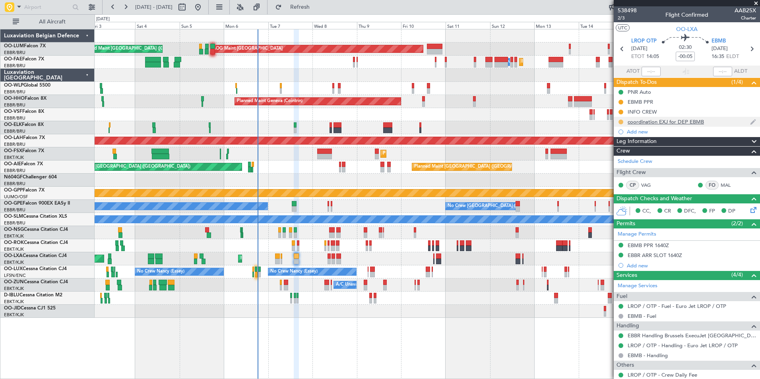
click at [621, 122] on button at bounding box center [621, 122] width 5 height 5
click at [620, 155] on span "Completed" at bounding box center [624, 157] width 26 height 8
click at [636, 112] on div "INFO CREW" at bounding box center [642, 112] width 29 height 7
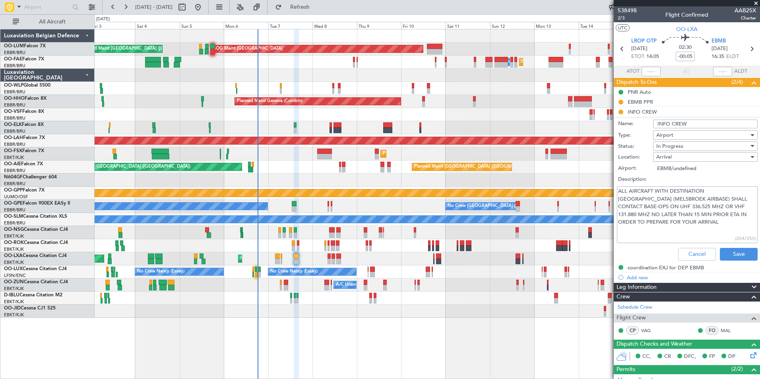
type input "EBMB/null"
drag, startPoint x: 692, startPoint y: 256, endPoint x: 651, endPoint y: 162, distance: 102.6
click at [691, 255] on button "Cancel" at bounding box center [697, 254] width 38 height 13
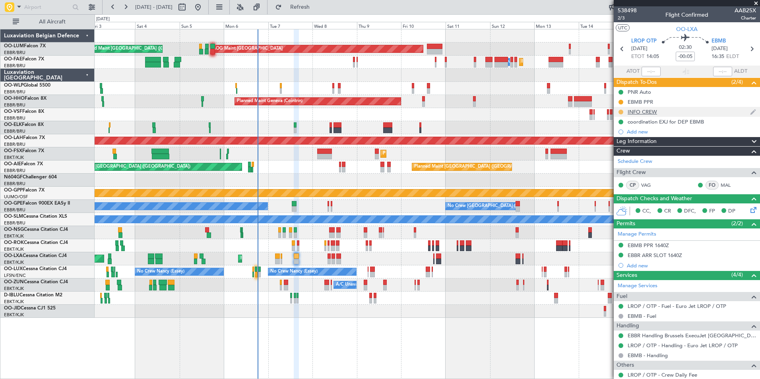
click at [620, 112] on button at bounding box center [621, 112] width 5 height 5
click at [621, 147] on span "Completed" at bounding box center [624, 147] width 26 height 8
click at [632, 101] on div "EBMB PPR" at bounding box center [640, 102] width 25 height 7
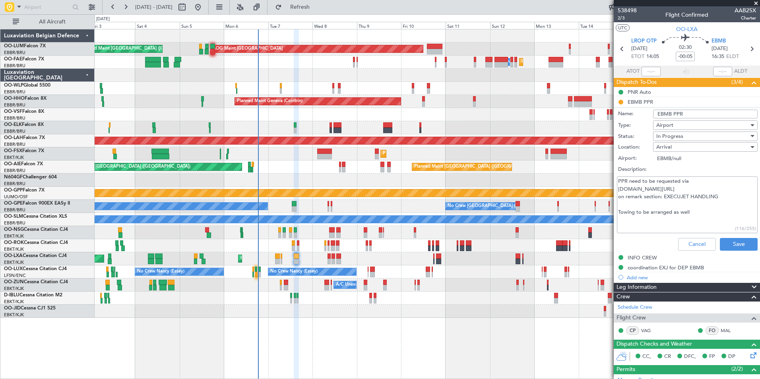
click at [664, 135] on span "In Progress" at bounding box center [669, 136] width 27 height 7
click at [671, 171] on span "Completed" at bounding box center [701, 176] width 93 height 12
type textarea "PPR need to be requested via www.mil.be/ppr on remark section: EXECUJET HANDLIN…"
click at [732, 238] on button "Save" at bounding box center [739, 244] width 38 height 13
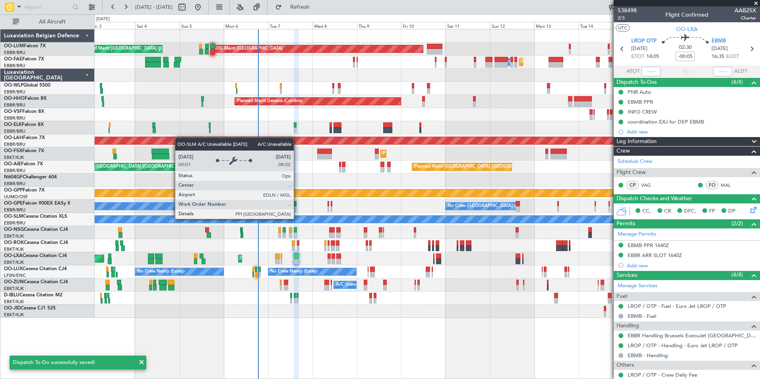
click at [351, 219] on div "A/C Unavailable [GEOGRAPHIC_DATA]" at bounding box center [427, 219] width 1995 height 7
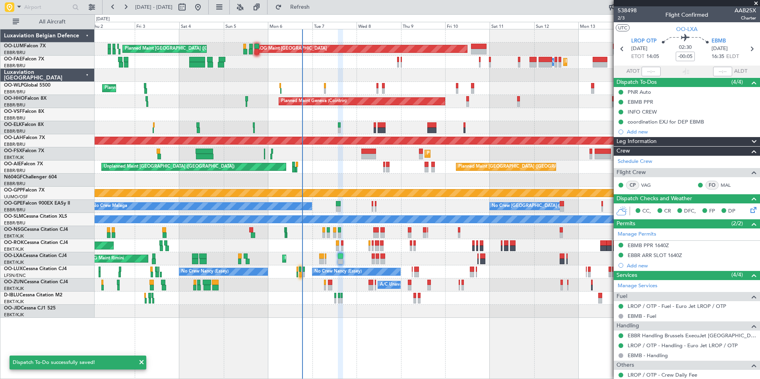
click at [382, 240] on div "AOG Maint Kortrijk-[GEOGRAPHIC_DATA]" at bounding box center [427, 245] width 665 height 13
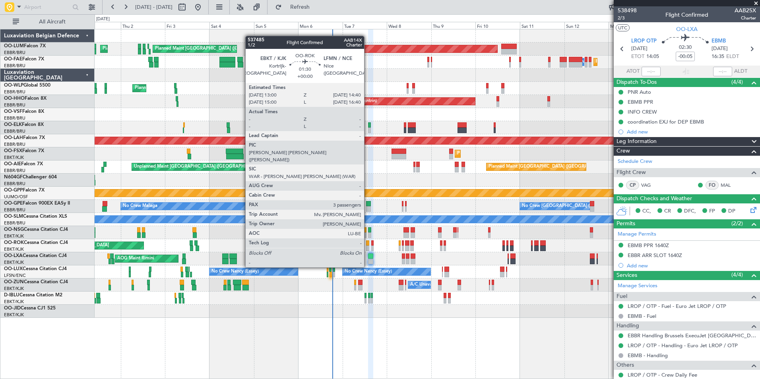
click at [368, 245] on div at bounding box center [367, 243] width 3 height 6
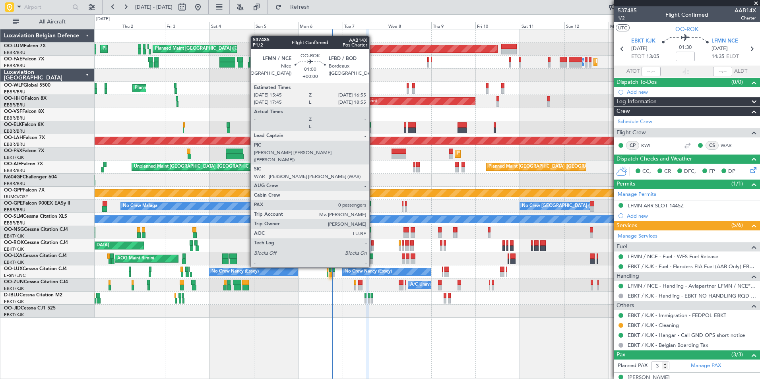
click at [373, 245] on div at bounding box center [372, 243] width 2 height 6
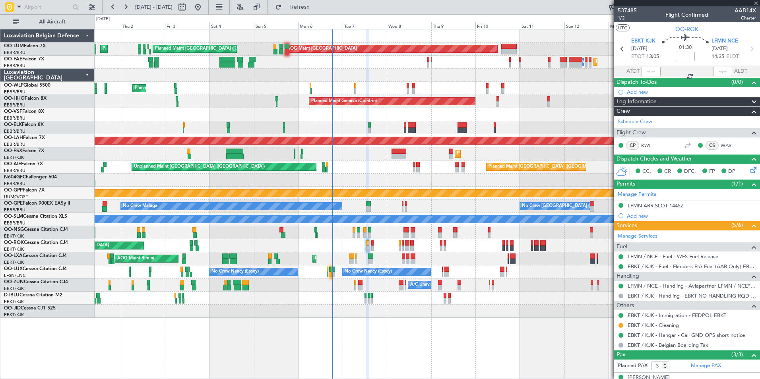
click at [370, 252] on div "AOG Maint Kortrijk-[GEOGRAPHIC_DATA]" at bounding box center [427, 245] width 665 height 13
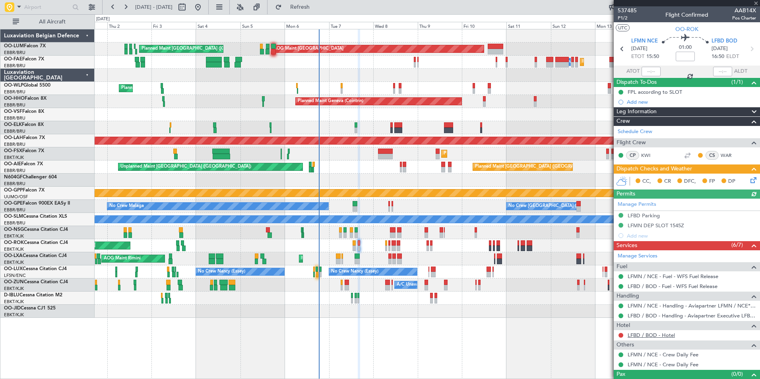
click at [665, 334] on link "LFBD / BOD - Hotel" at bounding box center [651, 335] width 47 height 7
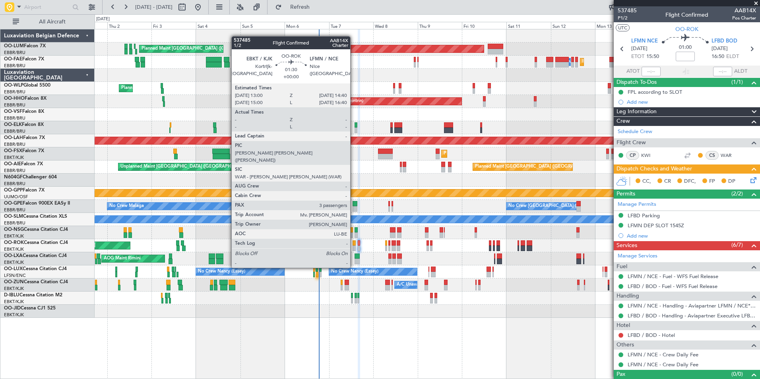
click at [354, 246] on div at bounding box center [354, 249] width 3 height 6
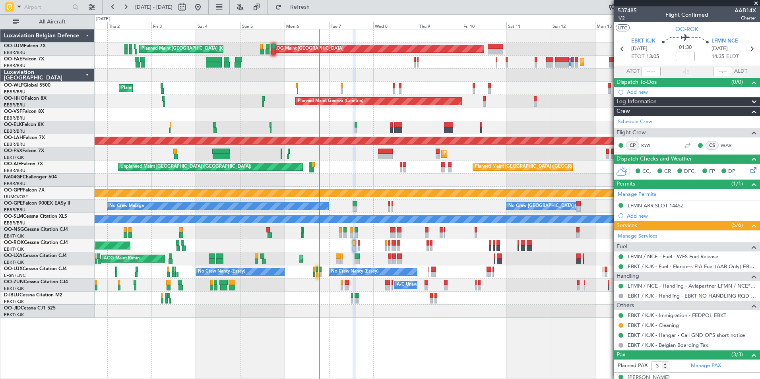
click at [749, 171] on icon at bounding box center [752, 169] width 6 height 6
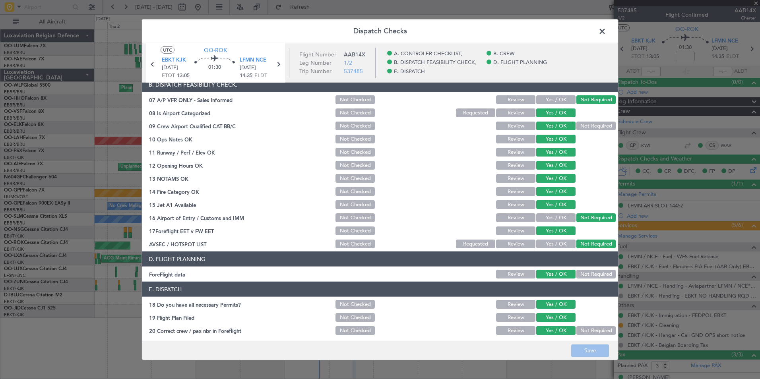
scroll to position [147, 0]
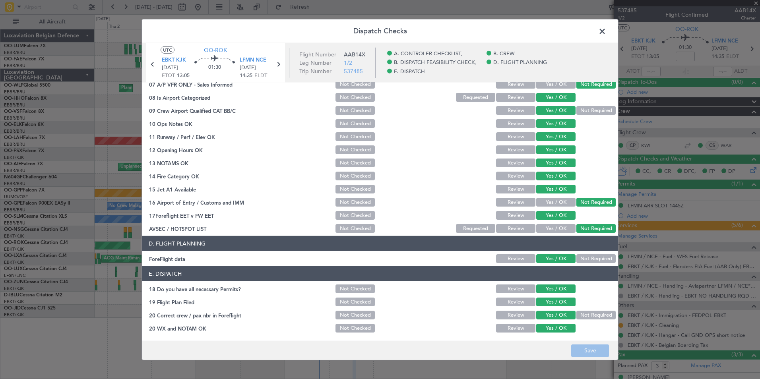
click at [606, 26] on span at bounding box center [606, 33] width 0 height 16
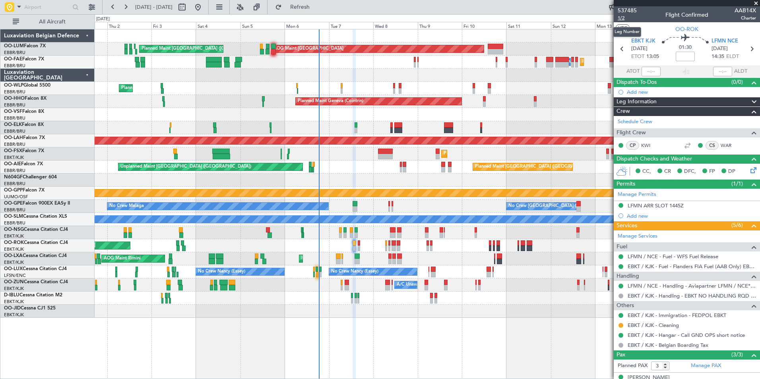
click at [623, 18] on span "1/2" at bounding box center [627, 18] width 19 height 7
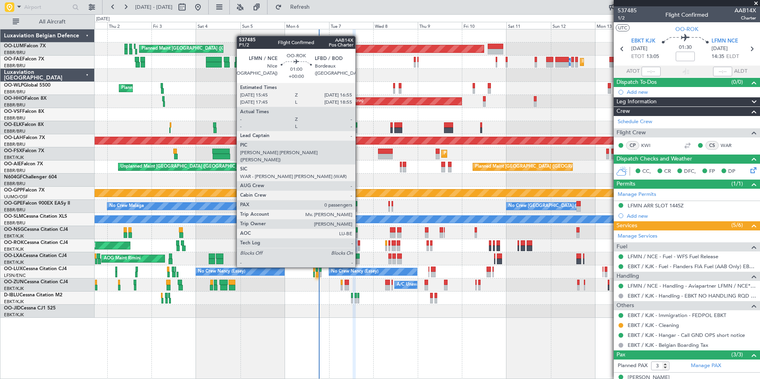
click at [359, 245] on div at bounding box center [359, 243] width 2 height 6
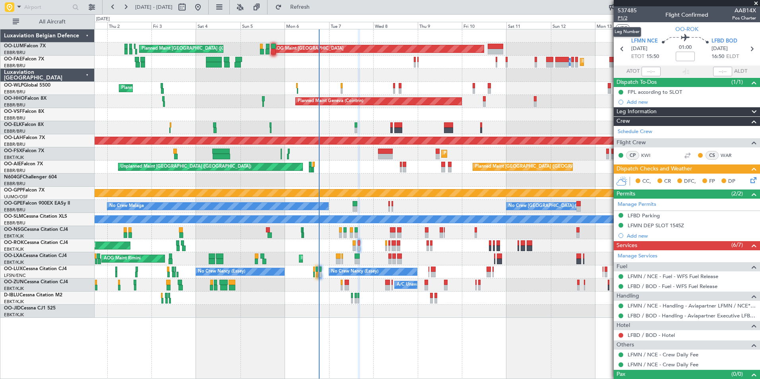
click at [620, 15] on span "P1/2" at bounding box center [627, 18] width 19 height 7
click at [654, 335] on mat-tooltip-component "LFBD / BOD - Handling - Aviapartner Executive LFBD****MYhandling*** / BOD" at bounding box center [668, 329] width 172 height 21
click at [658, 335] on link "LFBD / BOD - Hotel" at bounding box center [651, 335] width 47 height 7
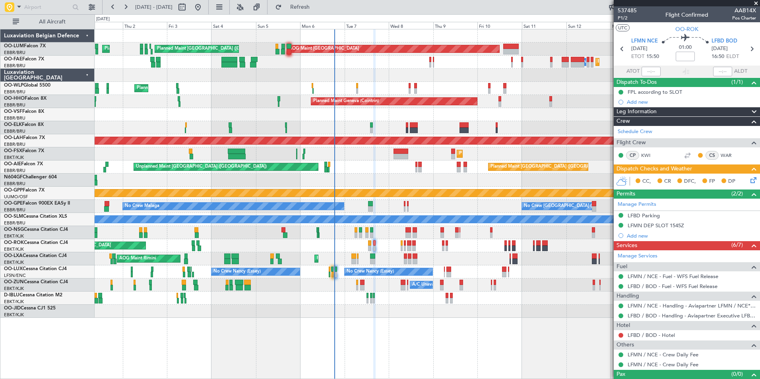
click at [383, 241] on div "Planned Maint Brussels (Brussels National) AOG Maint Sibiu Planned Maint Brusse…" at bounding box center [427, 173] width 665 height 289
click at [621, 16] on span "P1/2" at bounding box center [627, 18] width 19 height 7
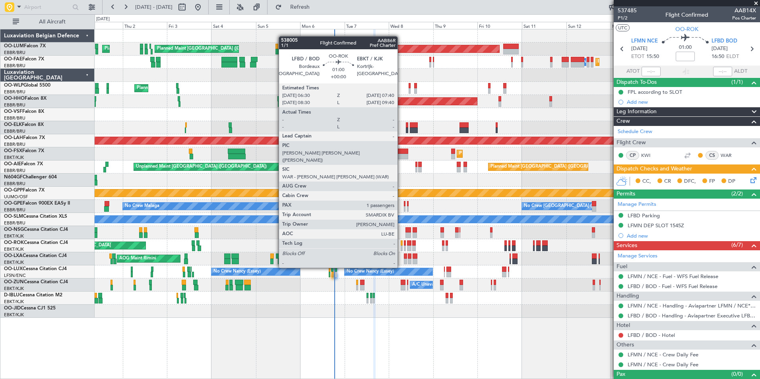
click at [401, 246] on div at bounding box center [402, 249] width 2 height 6
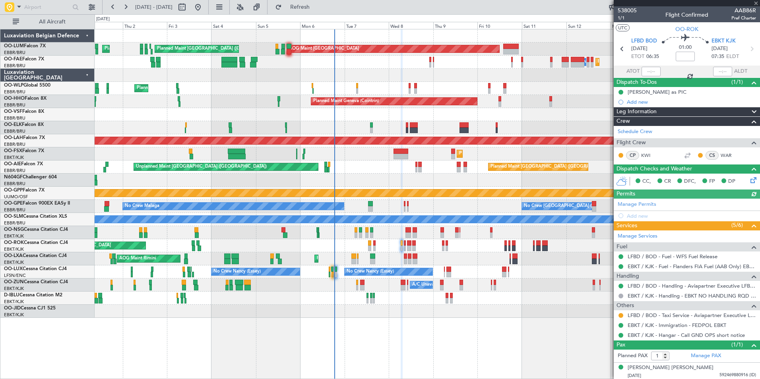
click at [393, 254] on div "Planned Maint Kortrijk-Wevelgem AOG Maint Rimini A/C Unavailable" at bounding box center [427, 258] width 665 height 13
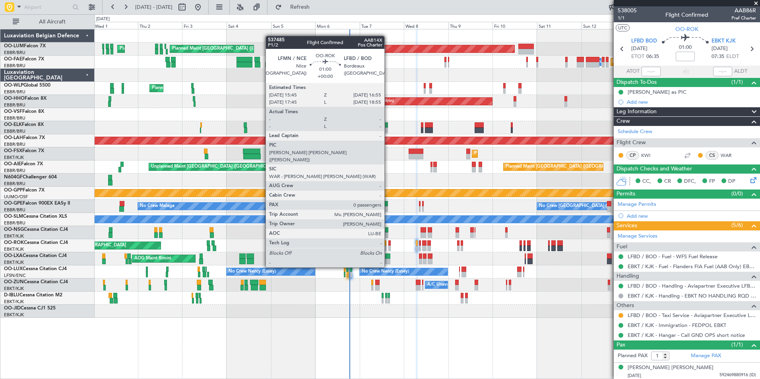
click at [388, 245] on div at bounding box center [389, 243] width 2 height 6
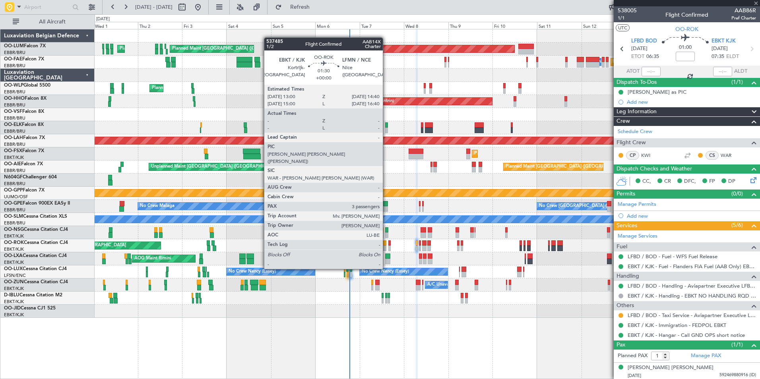
type input "0"
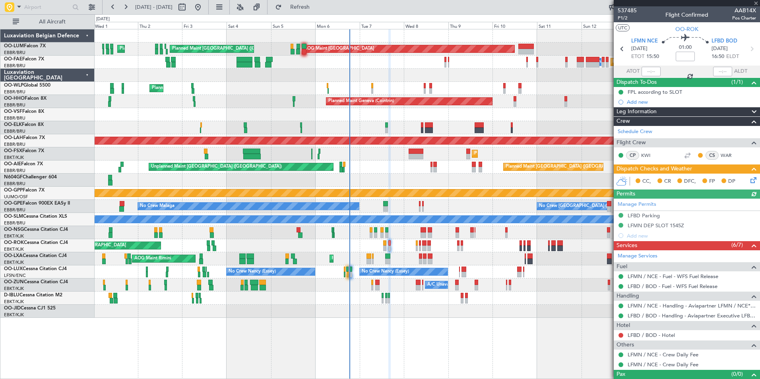
click at [751, 180] on icon at bounding box center [752, 179] width 6 height 6
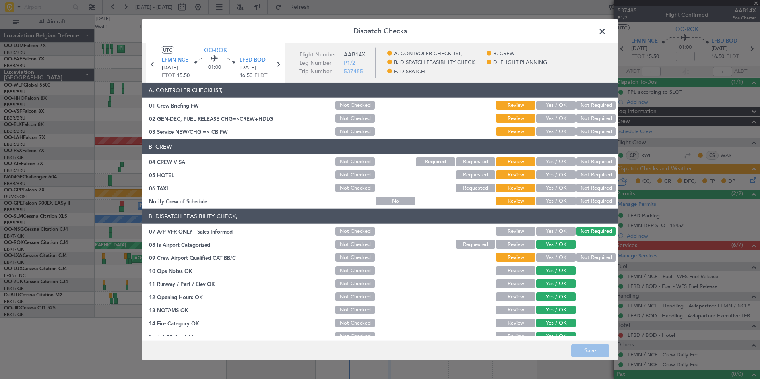
click at [546, 104] on button "Yes / OK" at bounding box center [555, 105] width 39 height 9
click at [551, 120] on button "Yes / OK" at bounding box center [555, 118] width 39 height 9
click at [551, 128] on button "Yes / OK" at bounding box center [555, 131] width 39 height 9
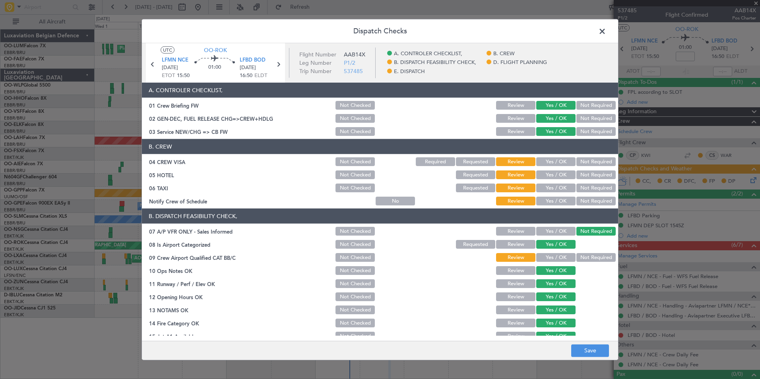
click at [586, 159] on button "Not Required" at bounding box center [595, 161] width 39 height 9
click at [590, 175] on button "Not Required" at bounding box center [595, 175] width 39 height 9
click at [589, 189] on button "Not Required" at bounding box center [595, 188] width 39 height 9
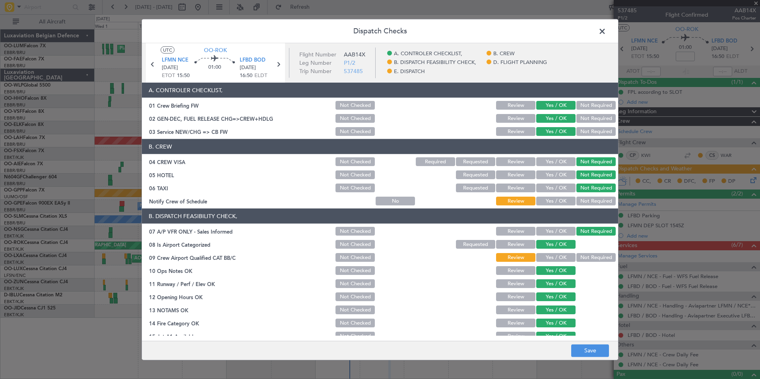
click at [561, 205] on button "Yes / OK" at bounding box center [555, 201] width 39 height 9
click at [582, 256] on button "Not Required" at bounding box center [595, 257] width 39 height 9
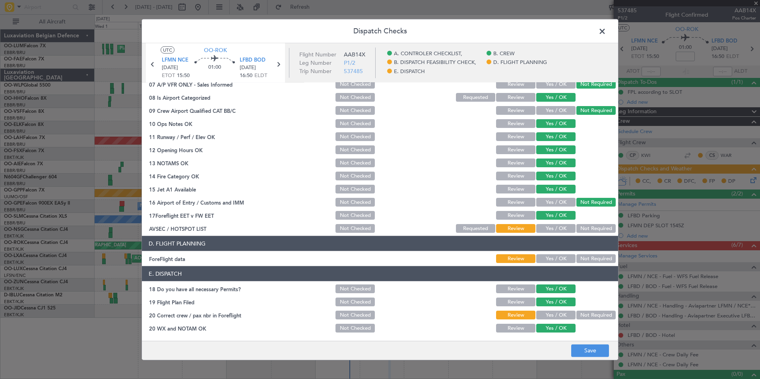
click at [554, 229] on button "Yes / OK" at bounding box center [555, 228] width 39 height 9
click at [582, 227] on button "Not Required" at bounding box center [595, 228] width 39 height 9
click at [547, 258] on button "Yes / OK" at bounding box center [555, 258] width 39 height 9
drag, startPoint x: 546, startPoint y: 312, endPoint x: 549, endPoint y: 317, distance: 5.5
click at [547, 313] on button "Yes / OK" at bounding box center [555, 315] width 39 height 9
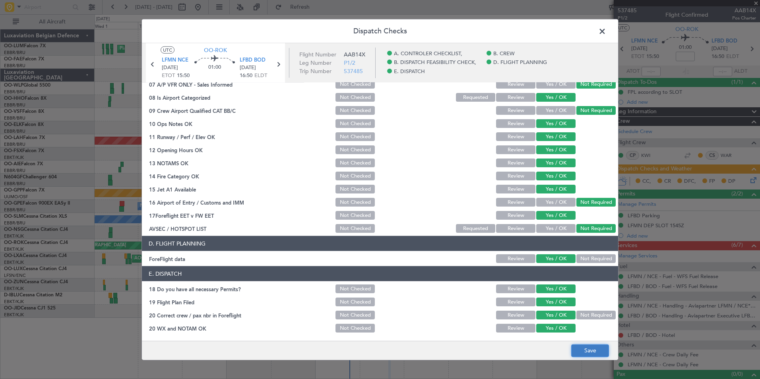
click at [584, 353] on button "Save" at bounding box center [590, 350] width 38 height 13
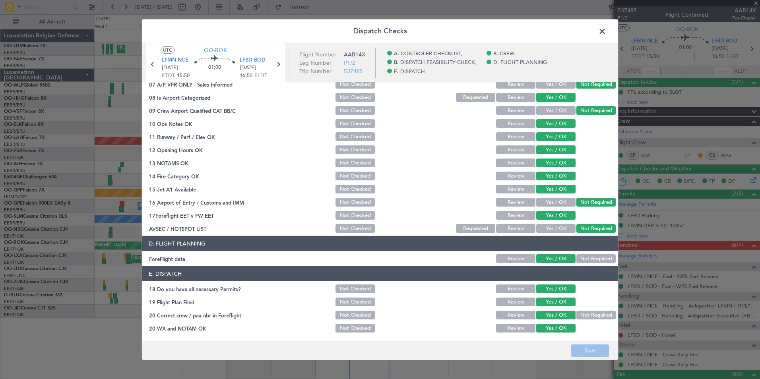
click at [606, 32] on span at bounding box center [606, 33] width 0 height 16
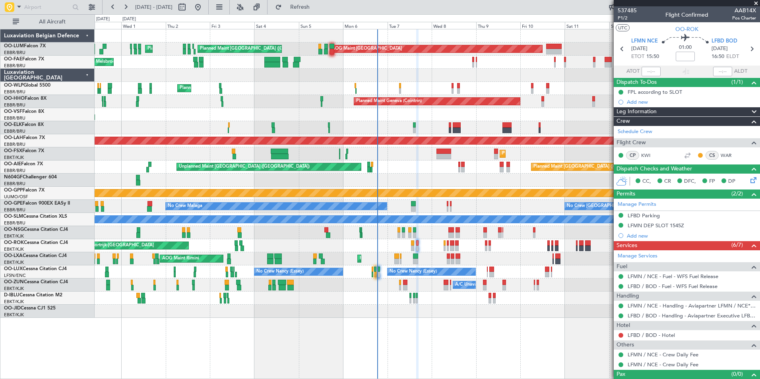
click at [428, 255] on div "Planned Maint Brussels (Brussels National) AOG Maint Sibiu Planned Maint Brusse…" at bounding box center [427, 173] width 665 height 289
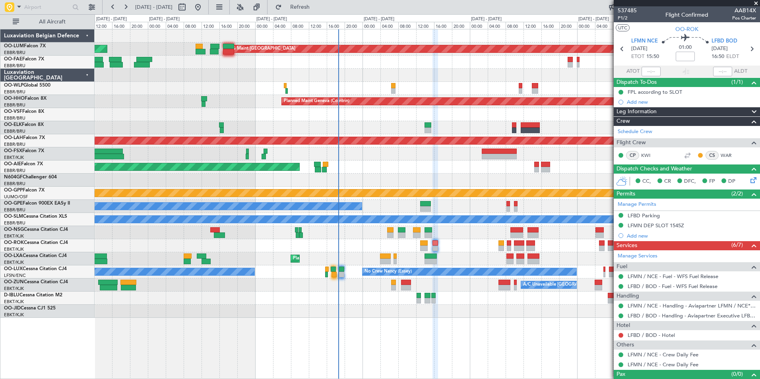
click at [331, 273] on div "No Crew [PERSON_NAME] ([PERSON_NAME]) No Crew [PERSON_NAME] ([PERSON_NAME])" at bounding box center [427, 272] width 665 height 13
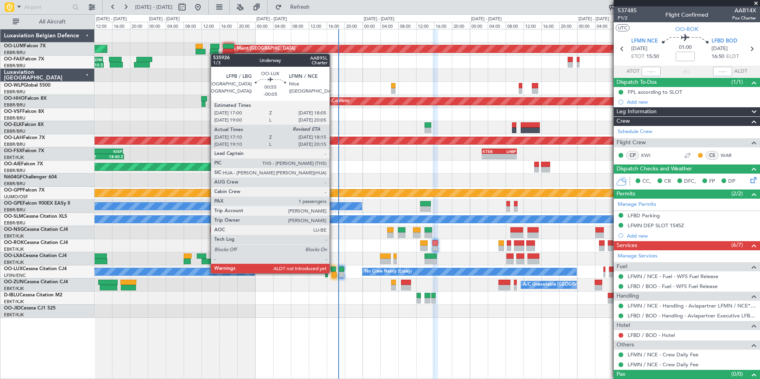
click at [333, 273] on div at bounding box center [334, 275] width 5 height 6
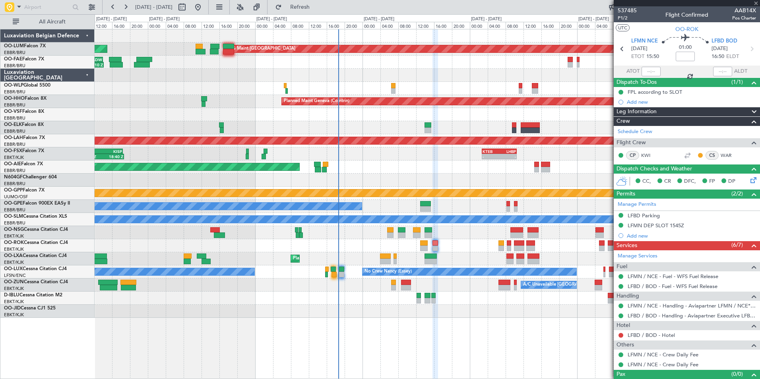
type input "-00:05"
type input "17:15"
type input "1"
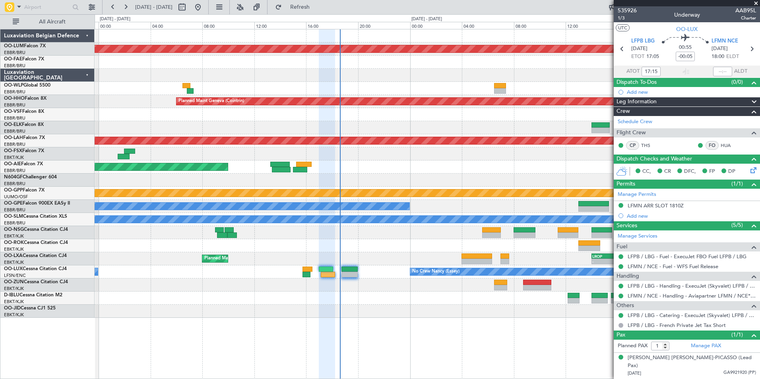
click at [319, 253] on div "AOG Maint Sibiu Planned Maint Geneva (Cointrin) LSGG 11:30 Z UBBB 15:45 Z Plann…" at bounding box center [427, 173] width 665 height 289
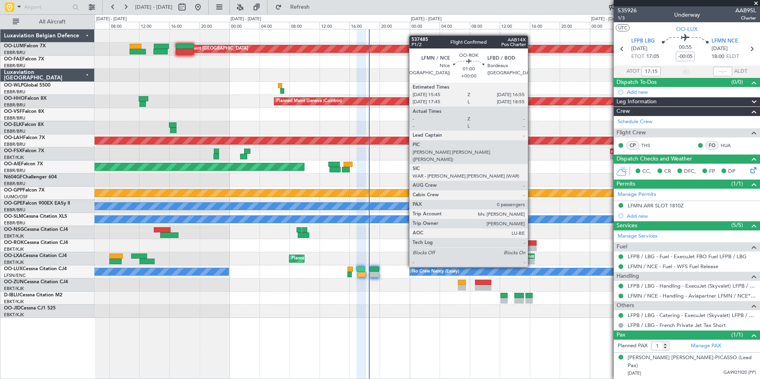
click at [532, 245] on div at bounding box center [532, 243] width 9 height 6
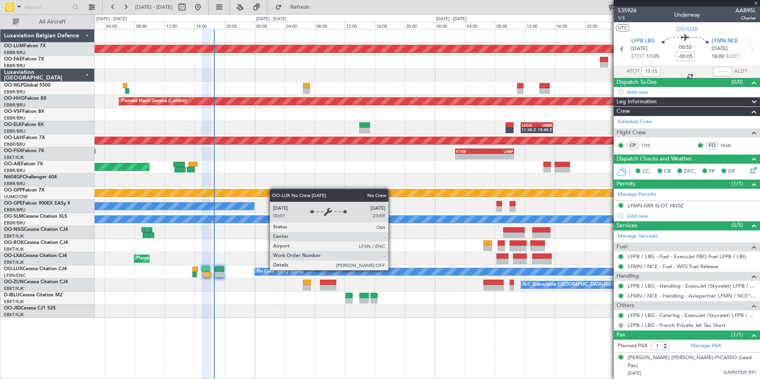
type input "0"
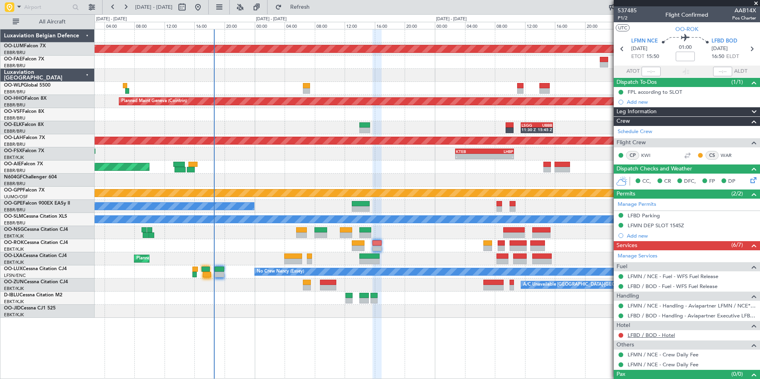
click at [656, 337] on link "LFBD / BOD - Hotel" at bounding box center [651, 335] width 47 height 7
click at [651, 334] on link "LFBD / BOD - Hotel" at bounding box center [651, 335] width 47 height 7
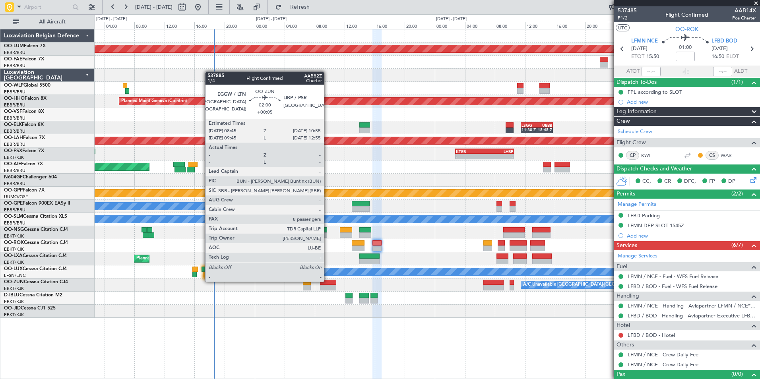
click at [325, 283] on div at bounding box center [328, 283] width 16 height 6
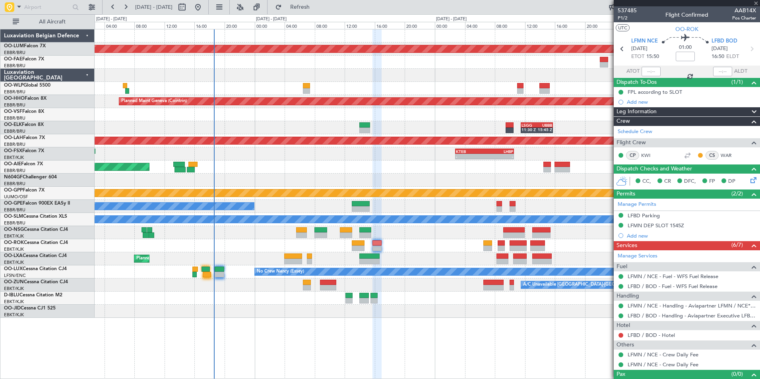
type input "+00:05"
type input "8"
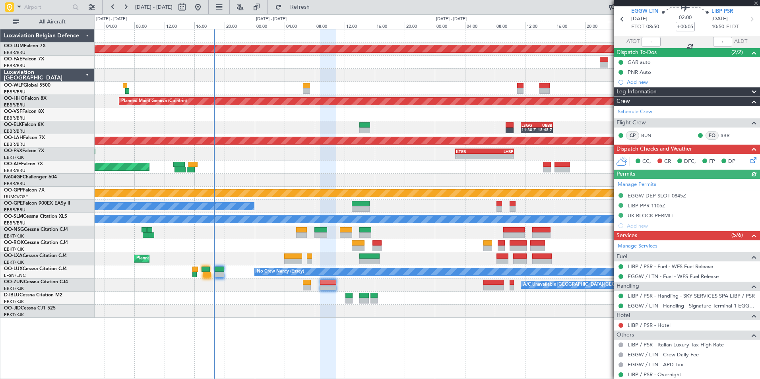
scroll to position [40, 0]
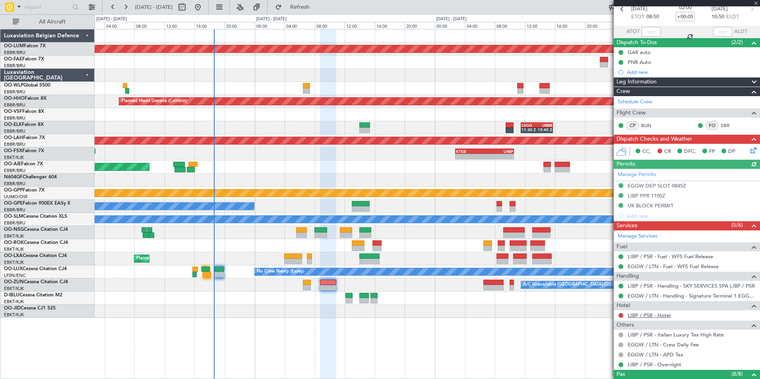
click at [647, 313] on link "LIBP / PSR - Hotel" at bounding box center [649, 315] width 43 height 7
click at [319, 12] on button "Refresh" at bounding box center [296, 7] width 48 height 13
click at [391, 294] on div at bounding box center [427, 298] width 665 height 13
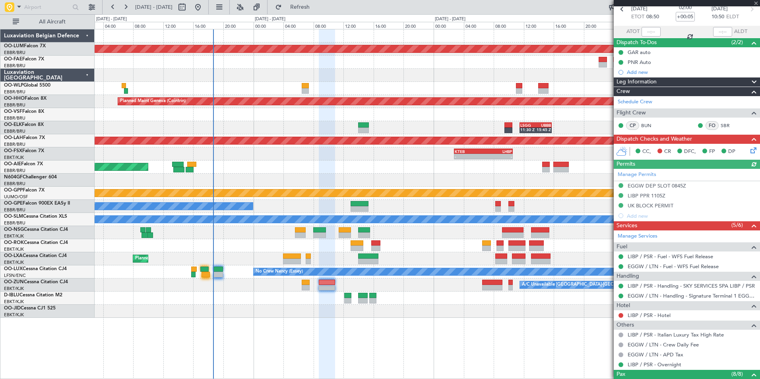
click at [347, 323] on div "AOG Maint Sibiu EBMB 14:00 Z KPHL 22:20 Z - - Planned Maint Brussels (Brussels …" at bounding box center [427, 204] width 665 height 350
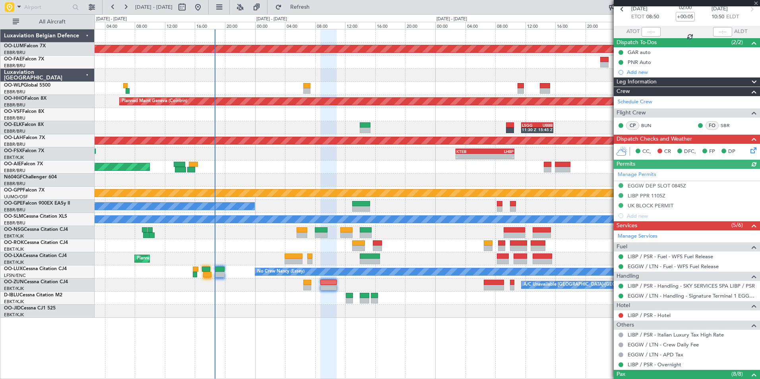
click at [391, 291] on div "A/C Unavailable [GEOGRAPHIC_DATA]-[GEOGRAPHIC_DATA]" at bounding box center [427, 285] width 665 height 13
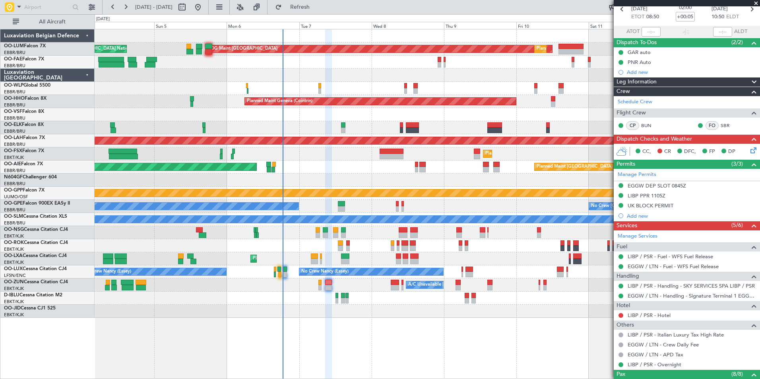
click at [322, 258] on div "Planned Maint Kortrijk-Wevelgem AOG Maint Rimini" at bounding box center [427, 258] width 665 height 13
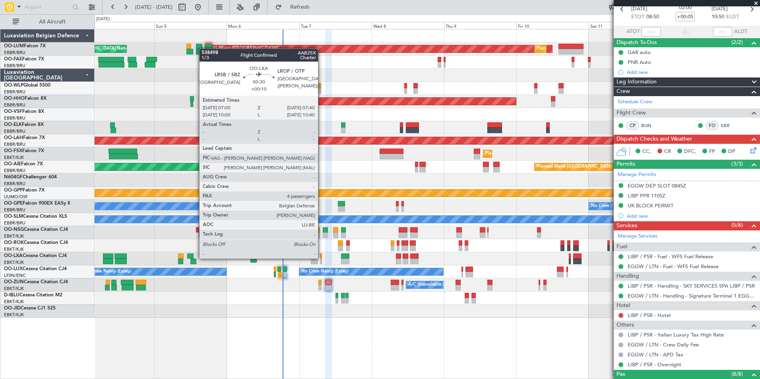
click at [322, 258] on div at bounding box center [321, 257] width 2 height 6
click at [322, 259] on div at bounding box center [321, 262] width 2 height 6
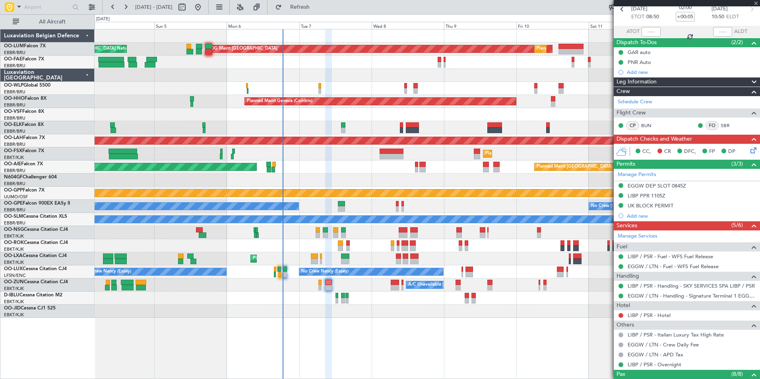
type input "+00:10"
type input "4"
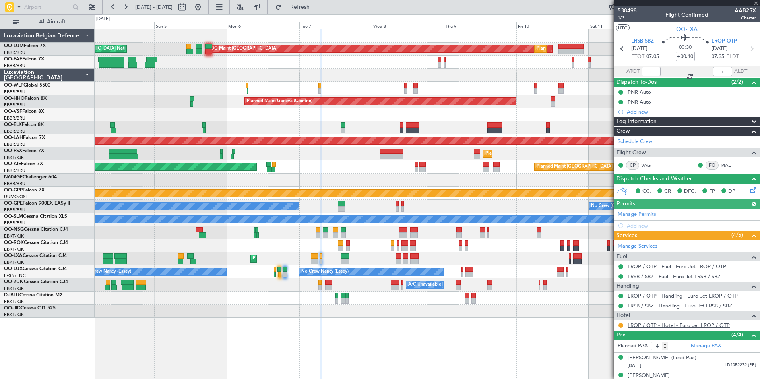
click at [654, 326] on link "LROP / OTP - Hotel - Euro Jet LROP / OTP" at bounding box center [679, 325] width 102 height 7
click at [270, 186] on div "AOG Maint Sibiu Planned Maint Brussels (Brussels National) Planned Maint Brusse…" at bounding box center [427, 173] width 665 height 289
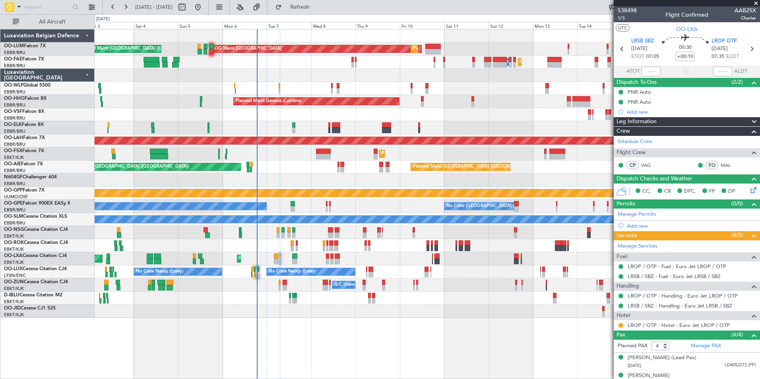
click at [323, 237] on div at bounding box center [427, 232] width 665 height 13
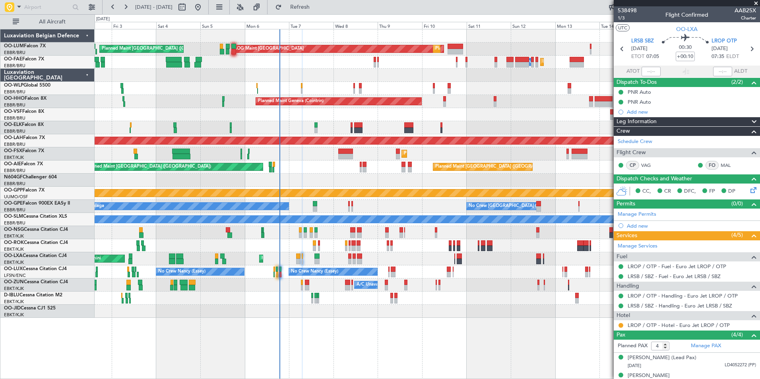
click at [242, 219] on div "AOG Maint [GEOGRAPHIC_DATA] Planned Maint [GEOGRAPHIC_DATA] ([GEOGRAPHIC_DATA])…" at bounding box center [427, 173] width 665 height 289
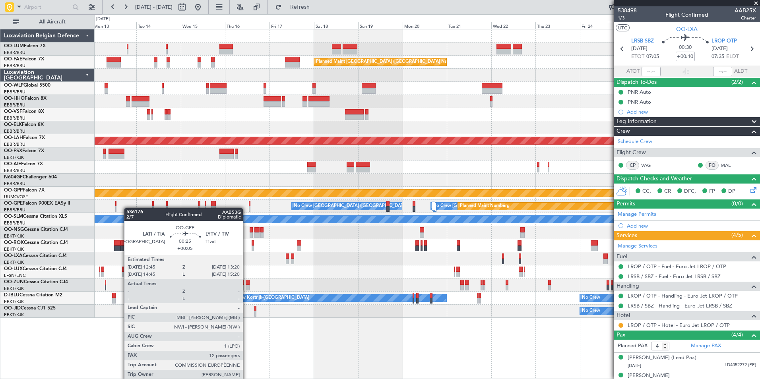
click at [127, 208] on div "Owner Melsbroek Air Base Owner [GEOGRAPHIC_DATA] Planned Maint [GEOGRAPHIC_DATA…" at bounding box center [427, 173] width 665 height 289
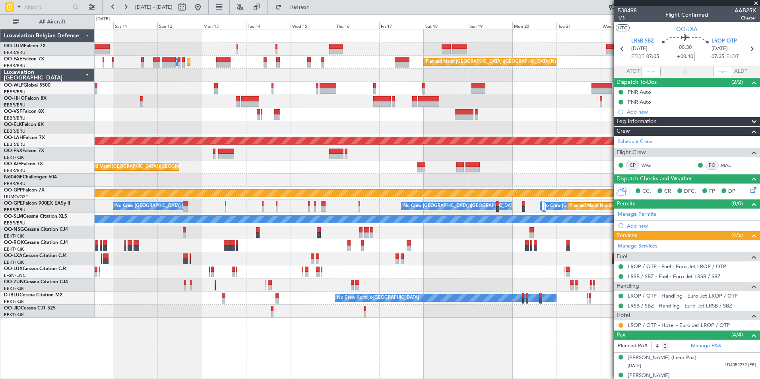
click at [346, 186] on div at bounding box center [427, 180] width 665 height 13
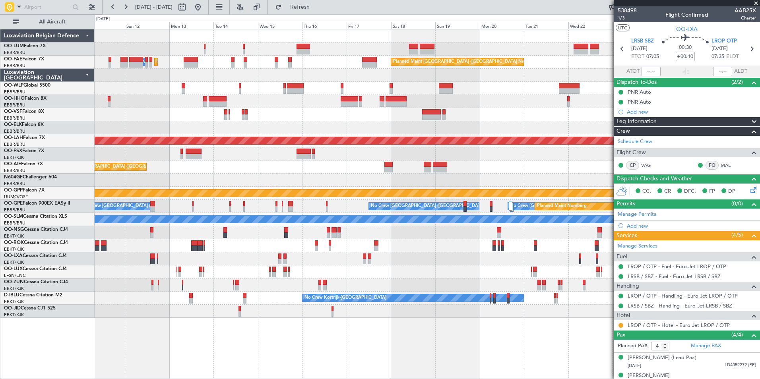
click at [311, 185] on div at bounding box center [427, 180] width 665 height 13
click at [396, 191] on div "Owner Melsbroek Air Base Planned Maint [GEOGRAPHIC_DATA] ([GEOGRAPHIC_DATA]) Ow…" at bounding box center [427, 173] width 665 height 289
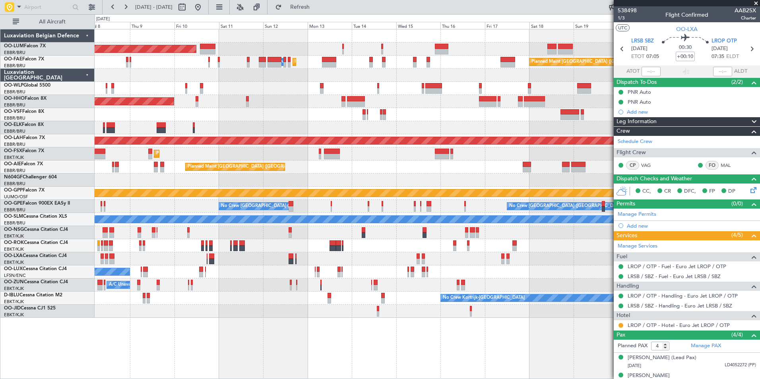
click at [264, 185] on div at bounding box center [427, 180] width 665 height 13
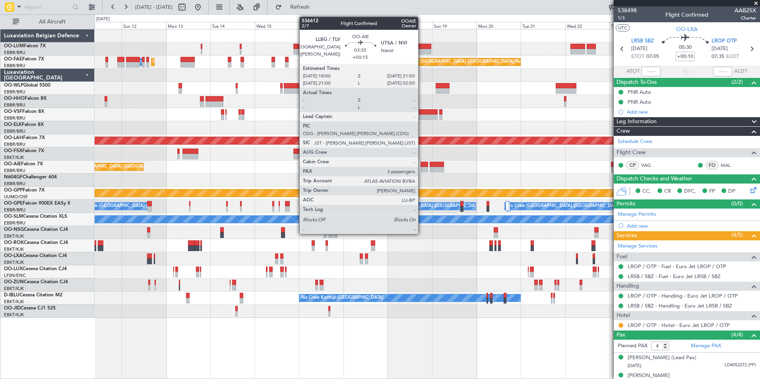
click at [422, 167] on div at bounding box center [424, 170] width 7 height 6
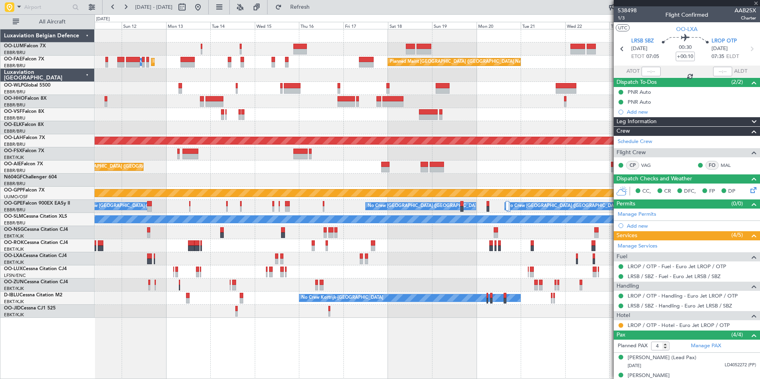
type input "+00:15"
type input "3"
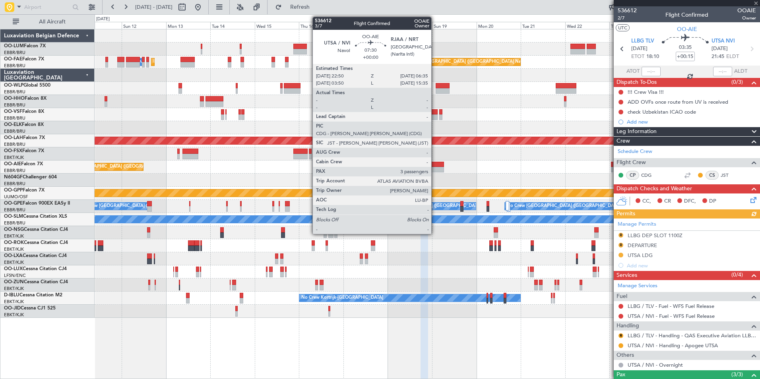
click at [435, 169] on div at bounding box center [437, 170] width 15 height 6
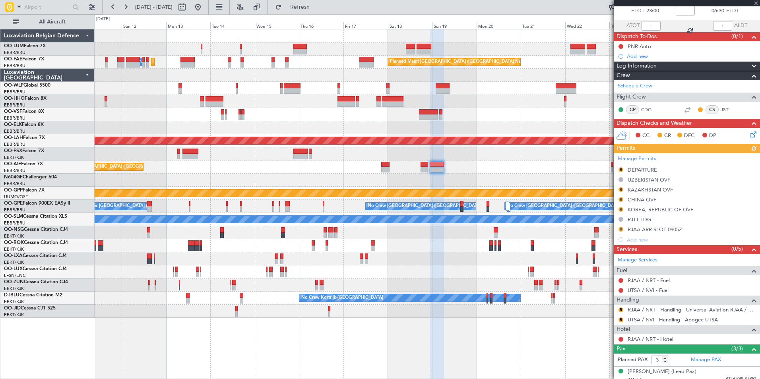
scroll to position [95, 0]
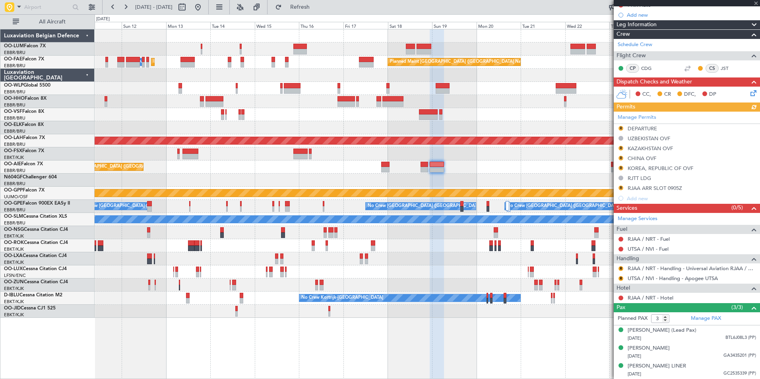
click at [309, 205] on div "Owner Melsbroek Air Base Planned Maint Brussels (Brussels National) Owner Melsb…" at bounding box center [427, 173] width 665 height 289
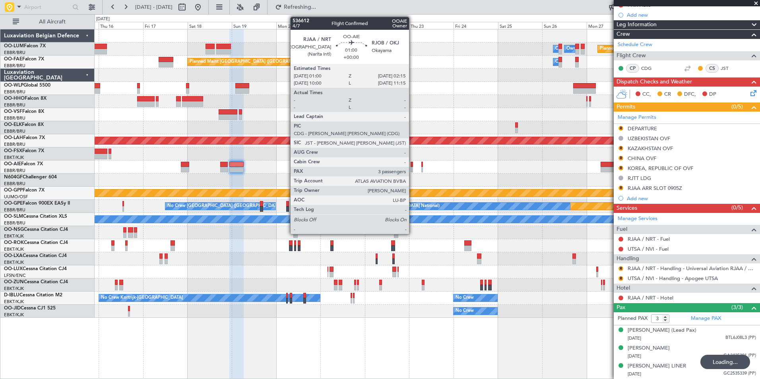
click at [413, 168] on div at bounding box center [412, 170] width 2 height 6
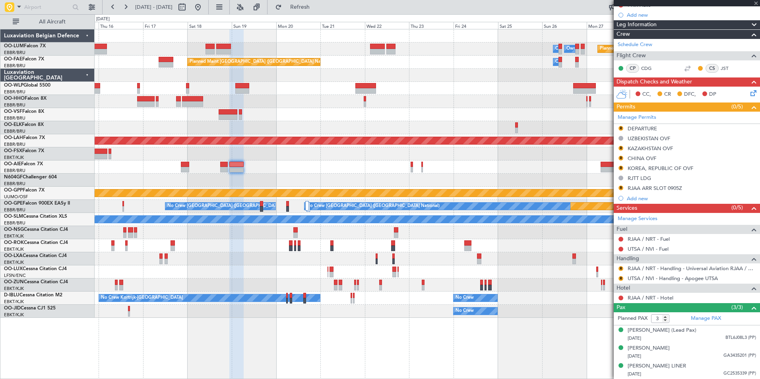
scroll to position [0, 0]
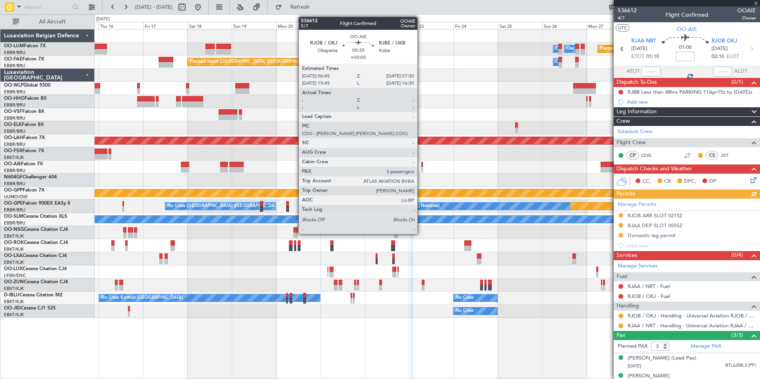
click at [421, 168] on div at bounding box center [422, 170] width 2 height 6
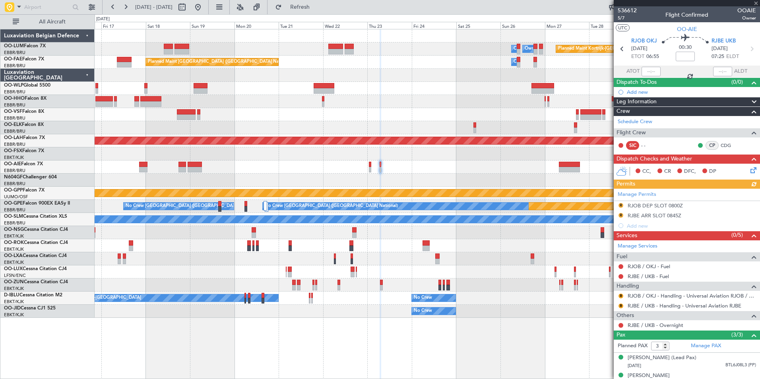
click at [401, 174] on div at bounding box center [427, 180] width 665 height 13
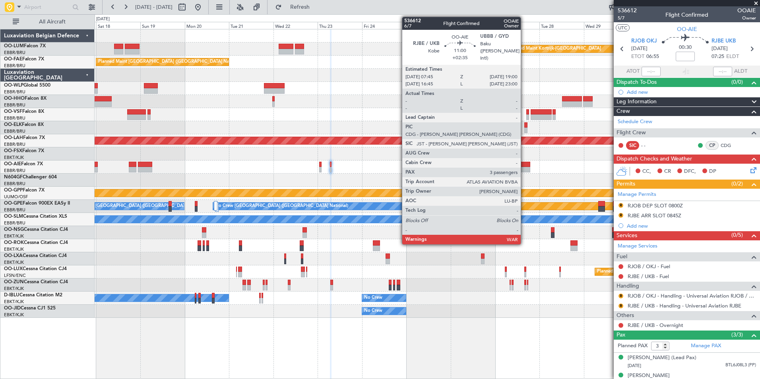
click at [524, 169] on div at bounding box center [519, 170] width 21 height 6
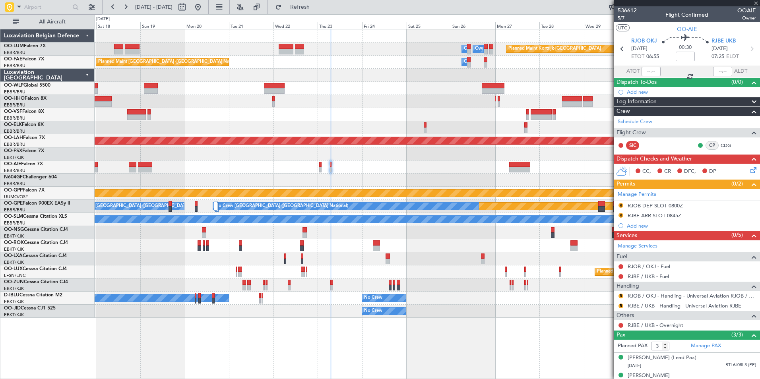
click at [439, 183] on div "Planned Maint Kortrijk-Wevelgem Owner Melsbroek Air Base Owner Melsbroek Air Ba…" at bounding box center [427, 173] width 665 height 289
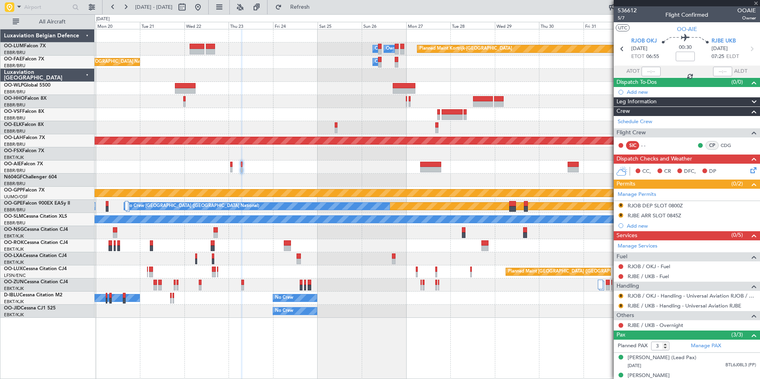
type input "+02:35"
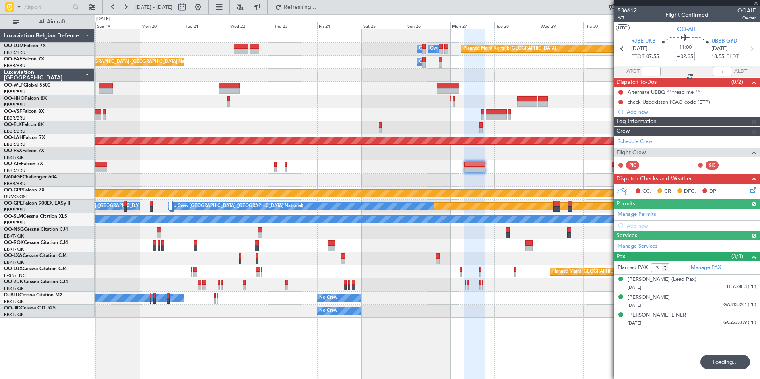
click at [408, 171] on div at bounding box center [427, 167] width 665 height 13
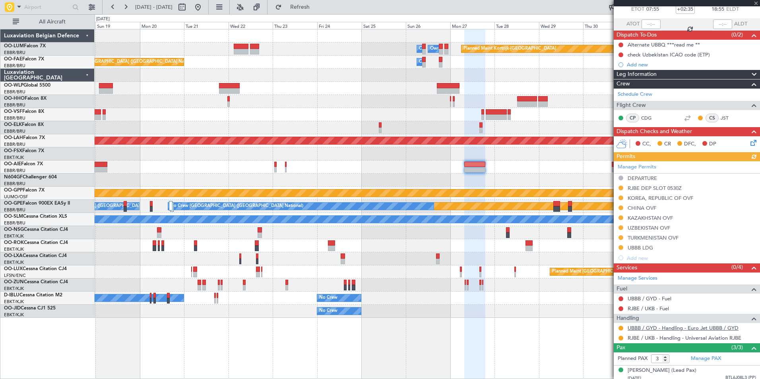
scroll to position [95, 0]
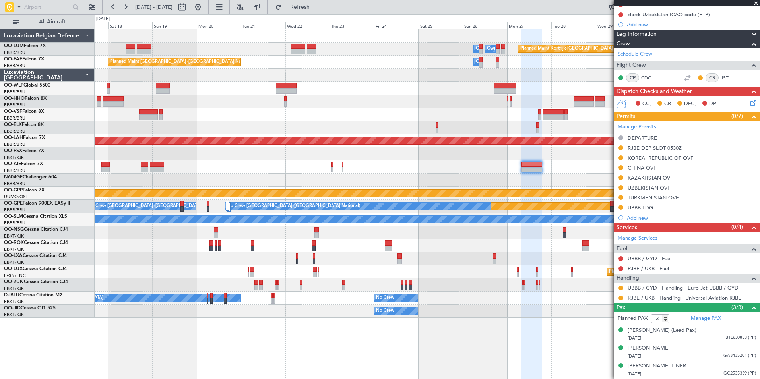
click at [502, 188] on div "Planned Maint Kortrijk-Wevelgem Owner Melsbroek Air Base Owner Melsbroek Air Ba…" at bounding box center [427, 173] width 665 height 289
click at [413, 186] on div "Planned Maint Kortrijk-Wevelgem Owner Melsbroek Air Base Owner Melsbroek Air Ba…" at bounding box center [427, 173] width 665 height 289
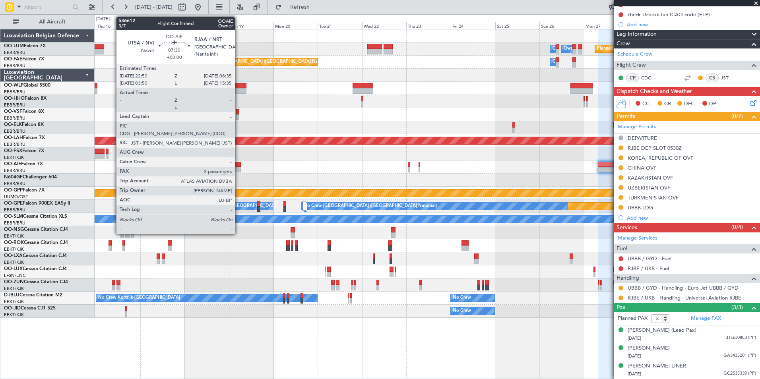
click at [239, 167] on div at bounding box center [234, 165] width 15 height 6
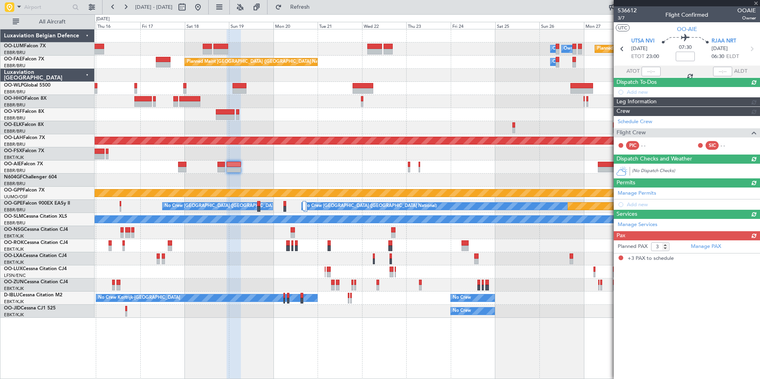
scroll to position [0, 0]
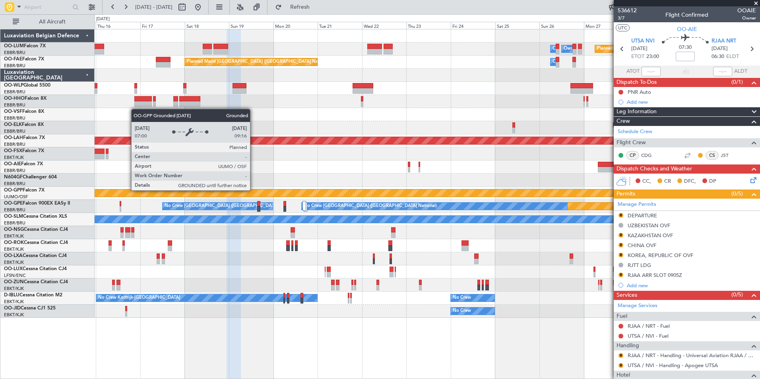
click at [302, 194] on div "Grounded [PERSON_NAME]" at bounding box center [427, 193] width 1995 height 7
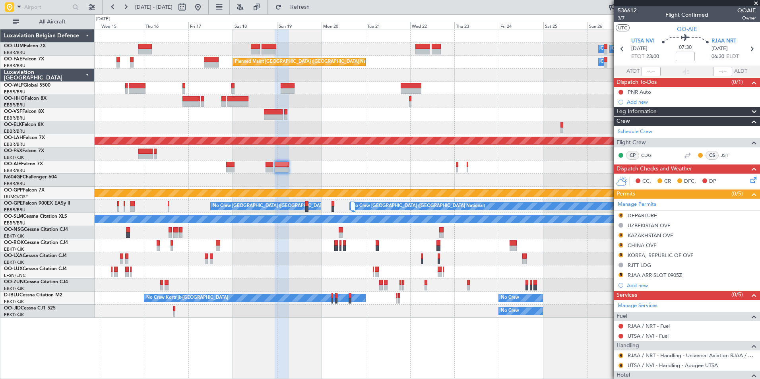
click at [515, 304] on div "Planned Maint Kortrijk-Wevelgem Owner Melsbroek Air Base Owner Melsbroek Air Ba…" at bounding box center [427, 173] width 665 height 289
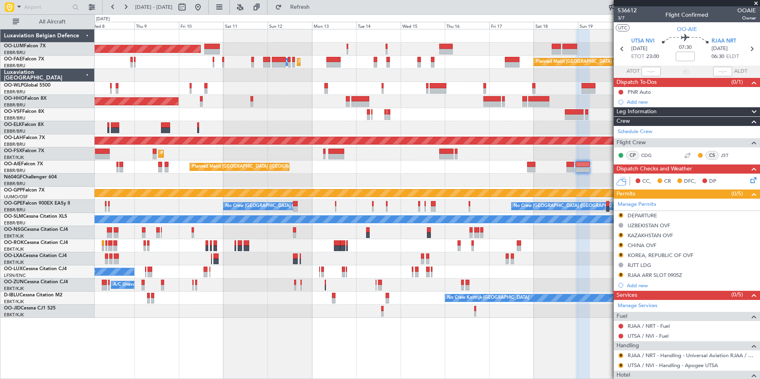
click at [601, 299] on div "No Crew Kortrijk-Wevelgem No Crew" at bounding box center [427, 298] width 665 height 13
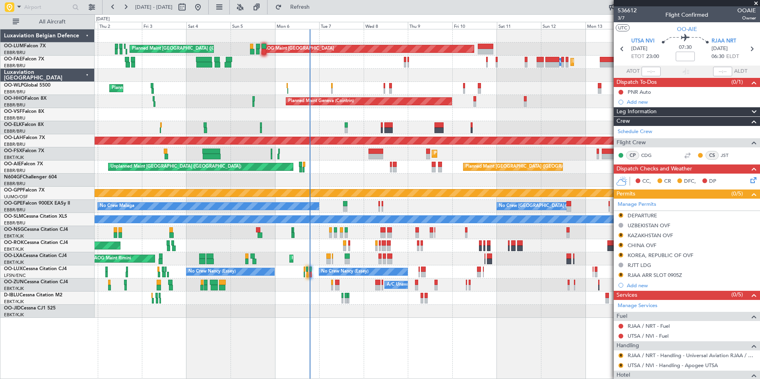
click at [449, 307] on div "Planned Maint Brussels (Brussels National) AOG Maint Sibiu Planned Maint Brusse…" at bounding box center [427, 173] width 665 height 289
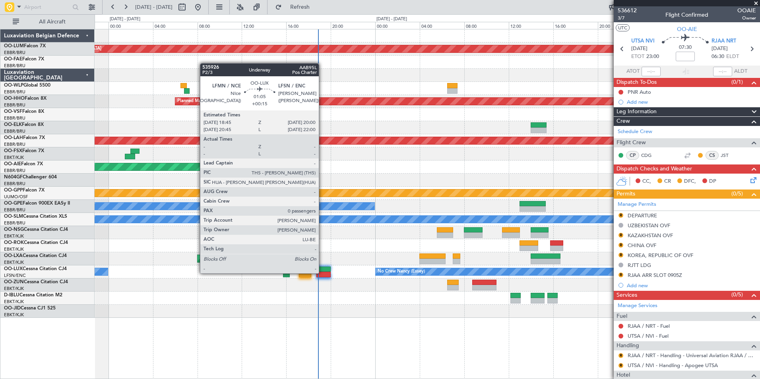
click at [322, 273] on div at bounding box center [323, 275] width 14 height 6
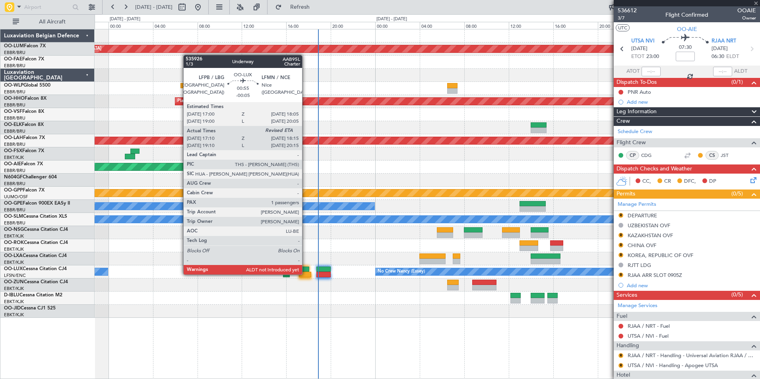
click at [306, 274] on div at bounding box center [305, 275] width 12 height 6
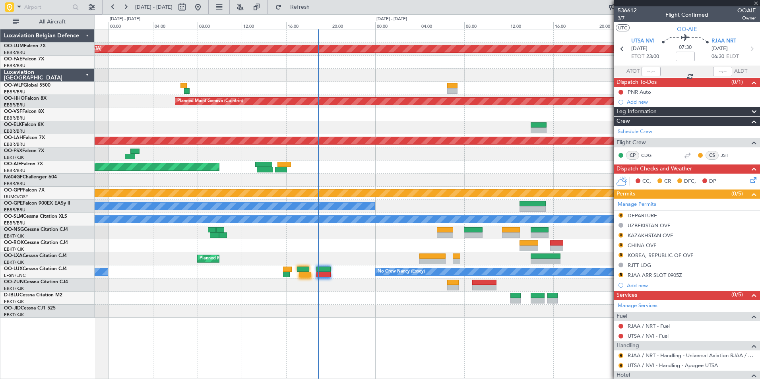
type input "-00:05"
type input "17:15"
type input "1"
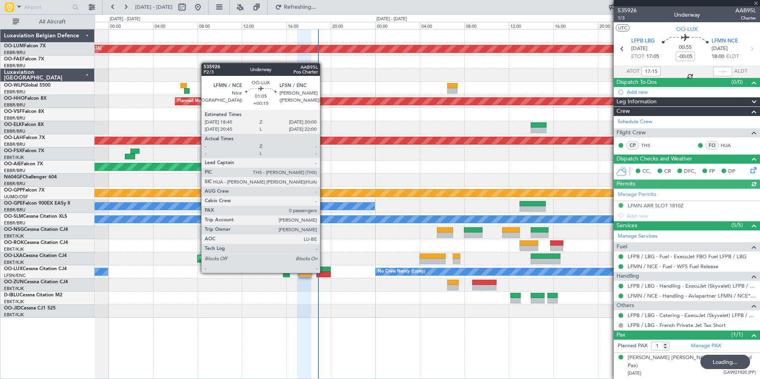
click at [324, 272] on div at bounding box center [323, 275] width 14 height 6
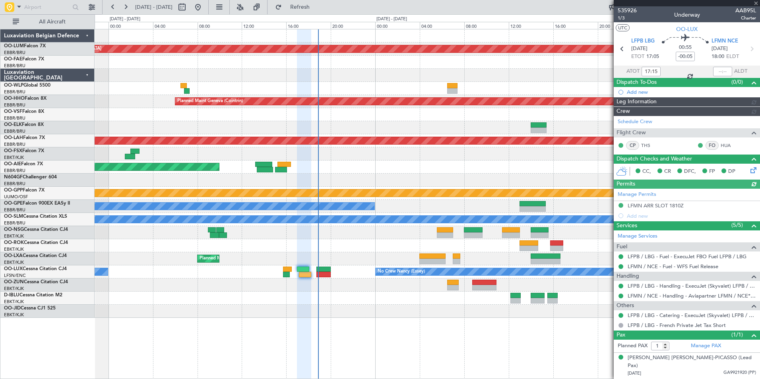
type input "+00:15"
type input "0"
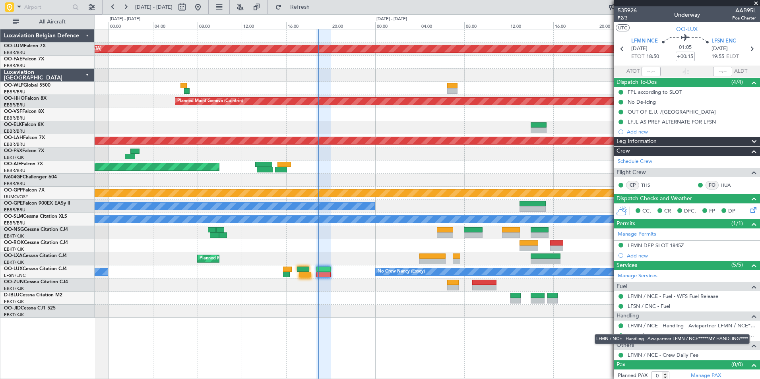
click at [644, 328] on link "LFMN / NCE - Handling - Aviapartner LFMN / NCE*****MY HANDLING****" at bounding box center [692, 325] width 128 height 7
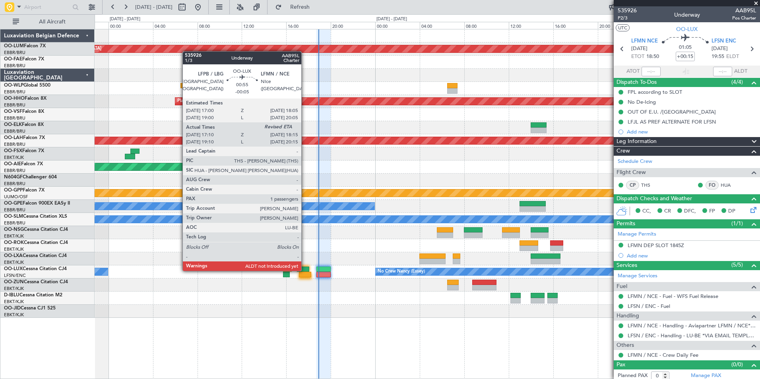
click at [305, 270] on div at bounding box center [303, 270] width 12 height 6
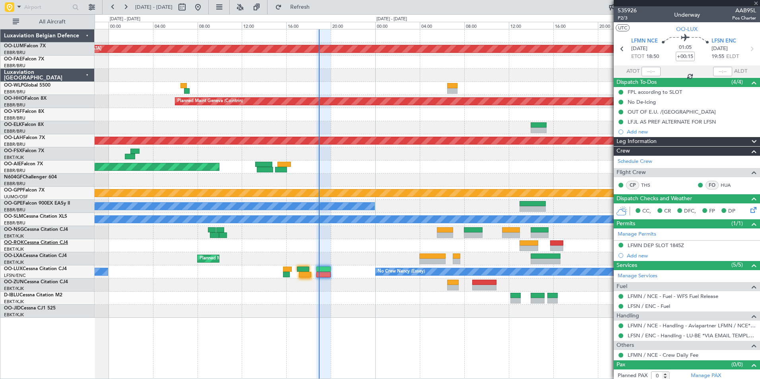
type input "-00:05"
type input "17:15"
type input "1"
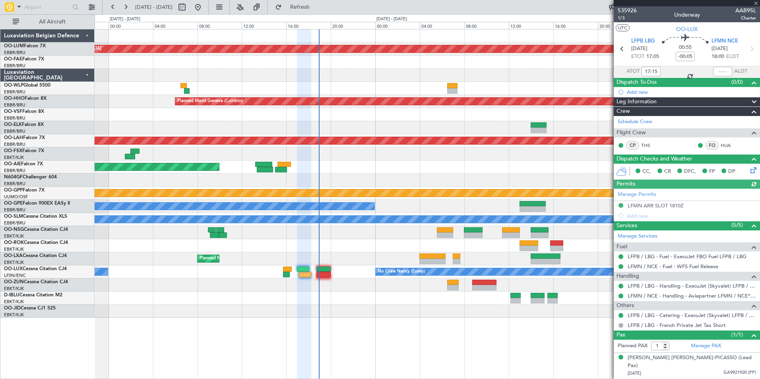
click at [725, 72] on mat-tooltip-component "Estimated Landing Time" at bounding box center [723, 62] width 63 height 21
click at [721, 73] on mat-tooltip-component "Estimated Landing Time" at bounding box center [723, 62] width 63 height 21
click at [721, 72] on mat-tooltip-component "Estimated Landing Time" at bounding box center [723, 62] width 63 height 21
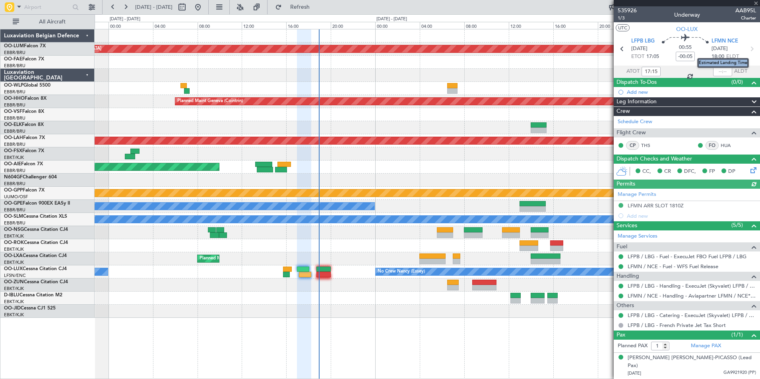
drag, startPoint x: 721, startPoint y: 72, endPoint x: 726, endPoint y: 78, distance: 8.2
click at [730, 78] on div "Dispatch To-Dos (0/0)" at bounding box center [687, 82] width 146 height 9
click at [722, 73] on input "text" at bounding box center [722, 72] width 19 height 10
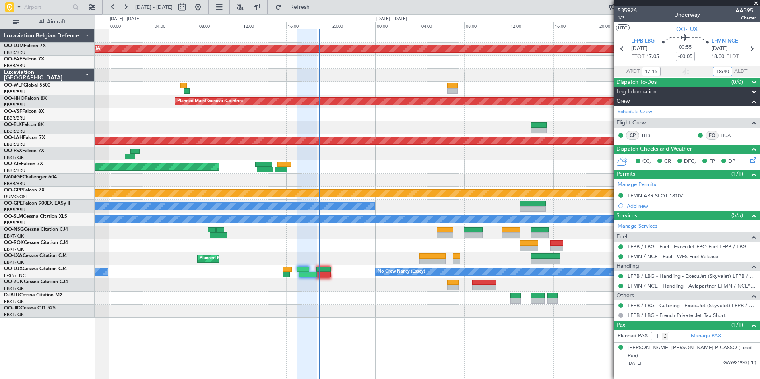
type input "18:40"
click at [203, 296] on div "AOG Maint Sibiu Planned Maint Geneva (Cointrin) LSGG 11:30 Z UBBB 15:45 Z Plann…" at bounding box center [427, 173] width 665 height 289
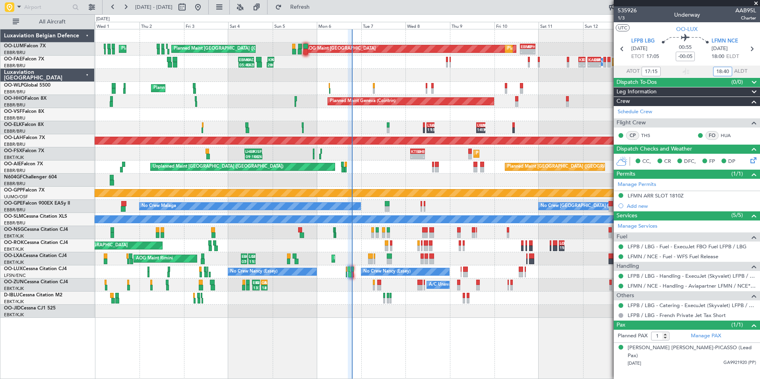
click at [223, 262] on div "AOG Maint Sibiu Planned Maint Brussels (Brussels National) - - EBMB 14:00 Z KPH…" at bounding box center [427, 173] width 665 height 289
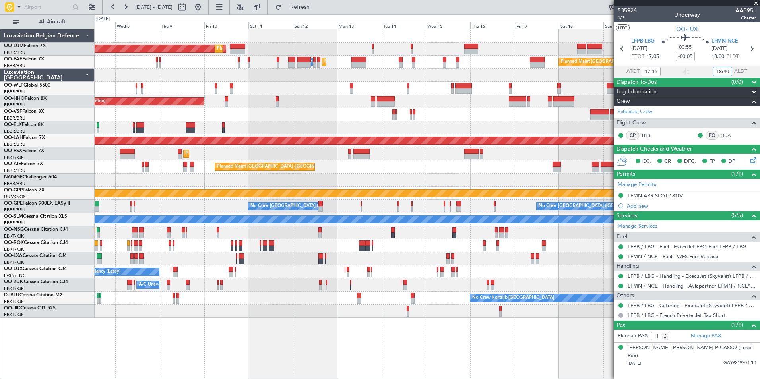
click at [460, 201] on div "AOG Maint Sibiu Planned Maint Brussels (Brussels National) Owner Melsbroek Air …" at bounding box center [427, 173] width 665 height 289
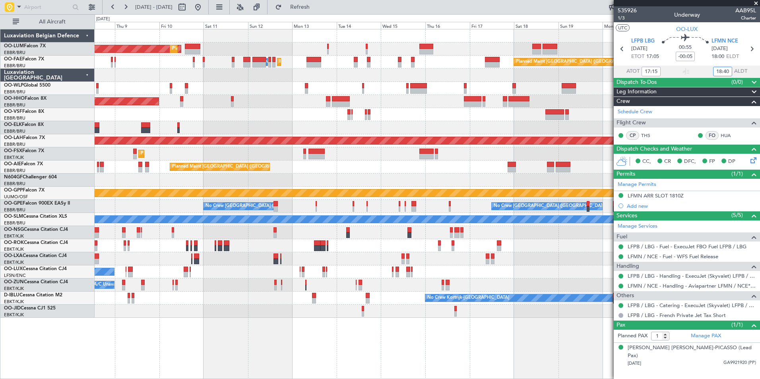
click at [412, 184] on div "AOG Maint Sibiu Planned Maint Brussels (Brussels National) Owner Melsbroek Air …" at bounding box center [427, 173] width 665 height 289
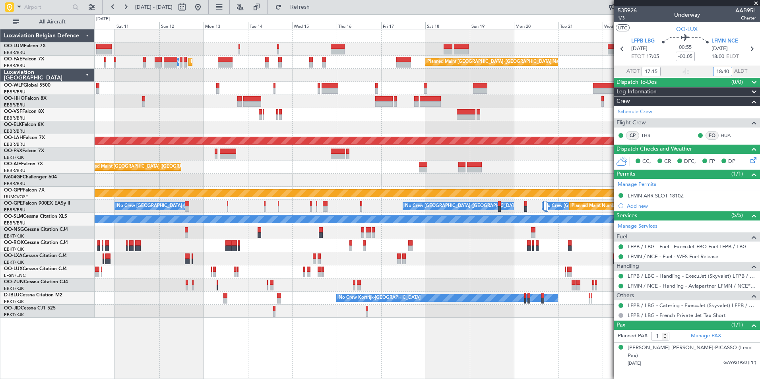
click at [462, 179] on div at bounding box center [427, 180] width 665 height 13
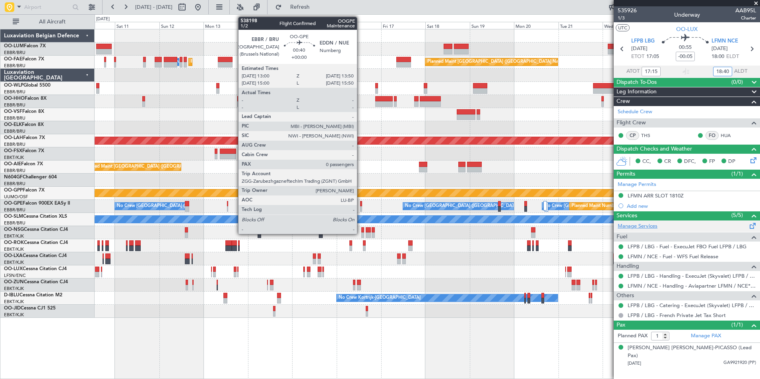
click at [667, 225] on fb-app "10 Oct 2025 - 25 Oct 2025 Refresh Quick Links All Aircraft Planned Maint Brusse…" at bounding box center [380, 192] width 760 height 373
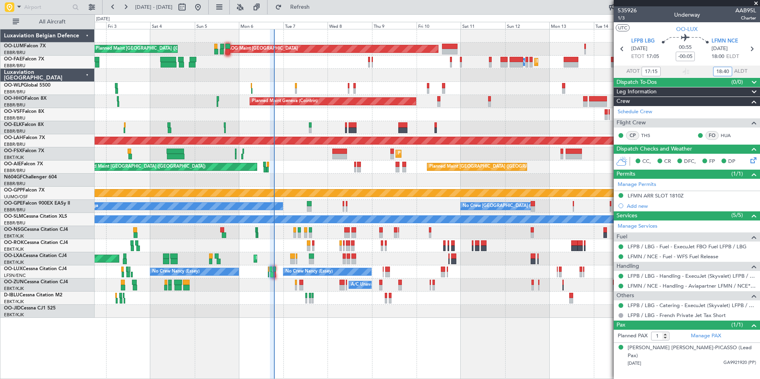
click at [314, 293] on div "Planned Maint Brussels (Brussels National) AOG Maint Sibiu Planned Maint Brusse…" at bounding box center [427, 173] width 665 height 289
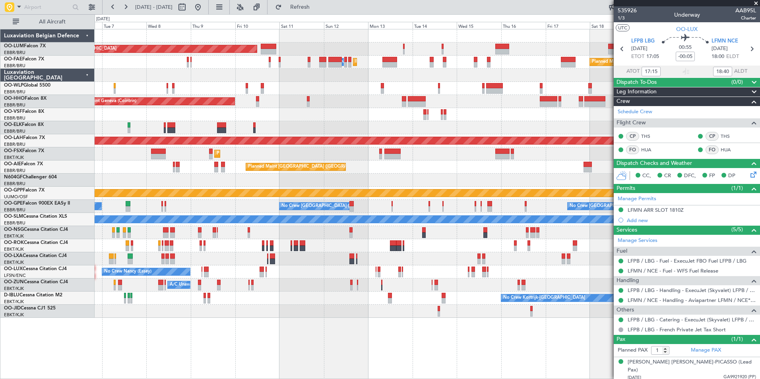
click at [259, 272] on div "Planned Maint Brussels (Brussels National) AOG Maint Sibiu Planned Maint Brusse…" at bounding box center [427, 173] width 665 height 289
click at [153, 291] on div "Planned Maint Brussels (Brussels National) AOG Maint Sibiu Planned Maint Brusse…" at bounding box center [427, 173] width 665 height 289
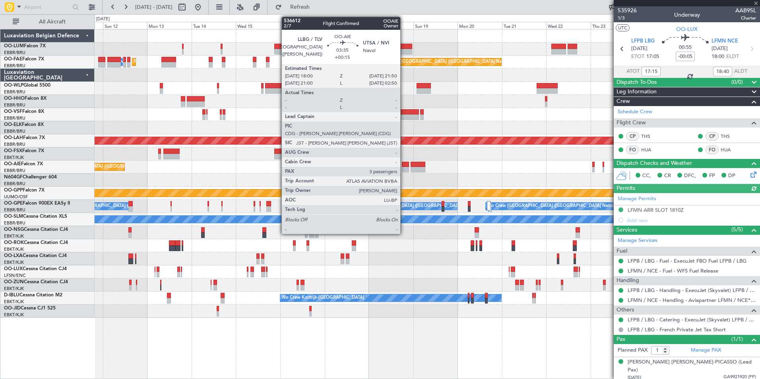
click at [404, 169] on div at bounding box center [405, 170] width 7 height 6
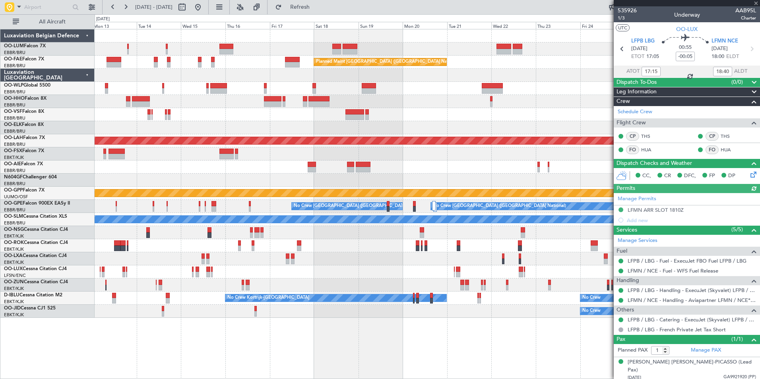
click at [341, 179] on div at bounding box center [427, 180] width 665 height 13
type input "+00:15"
type input "3"
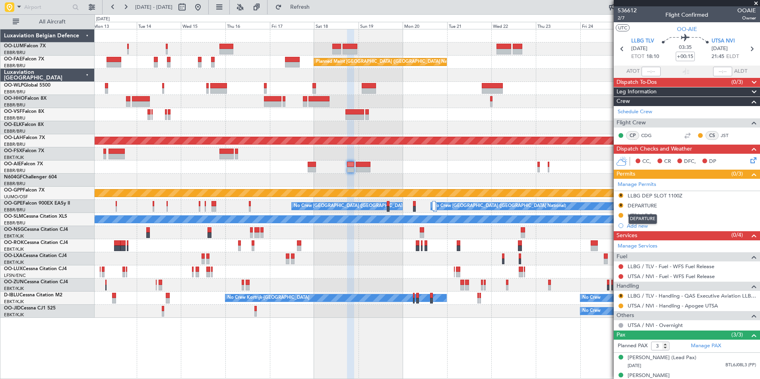
click at [648, 204] on div "DEPARTURE" at bounding box center [642, 205] width 29 height 7
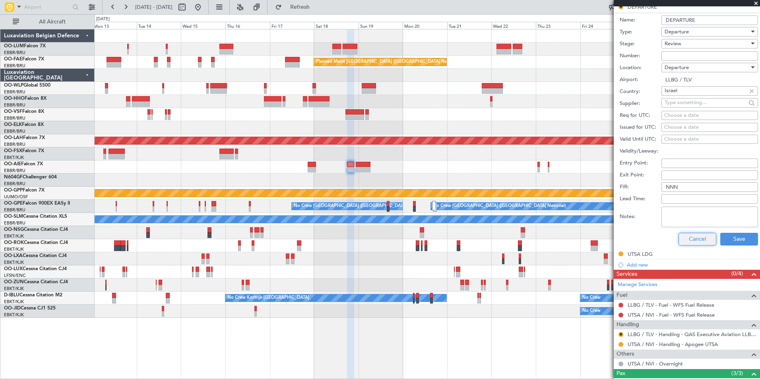
click at [686, 242] on button "Cancel" at bounding box center [698, 239] width 38 height 13
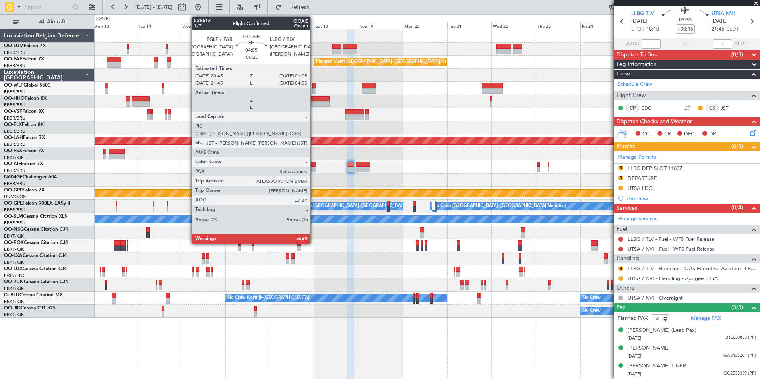
click at [314, 169] on div at bounding box center [312, 170] width 8 height 6
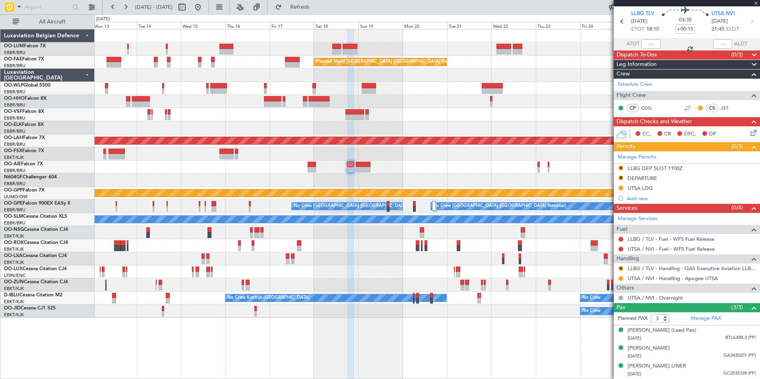
type input "-00:20"
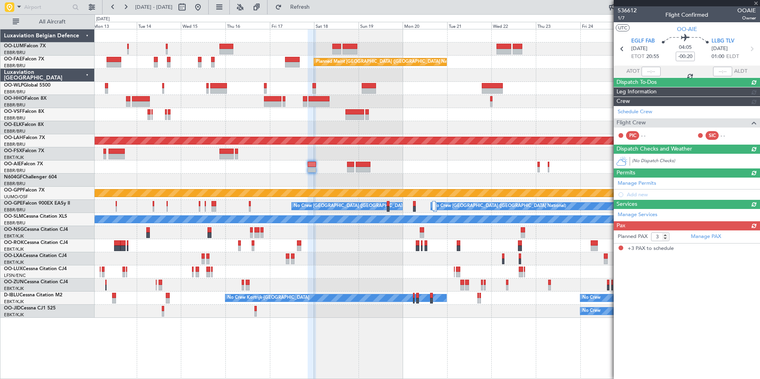
scroll to position [0, 0]
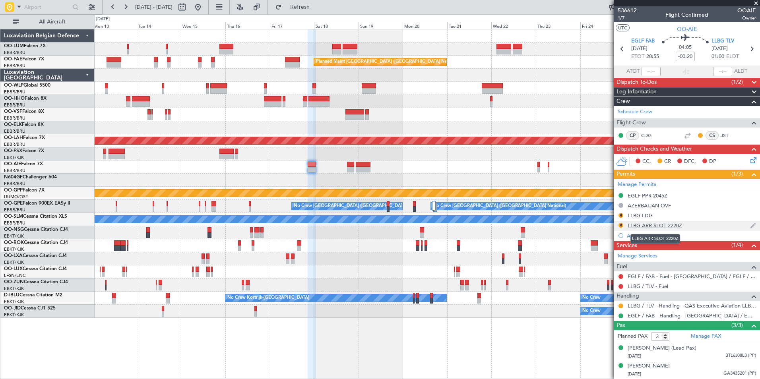
click at [663, 224] on div "LLBG ARR SLOT 2220Z" at bounding box center [655, 225] width 54 height 7
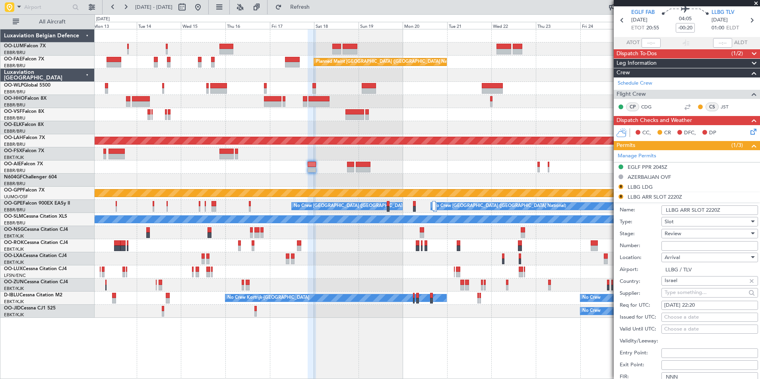
scroll to position [40, 0]
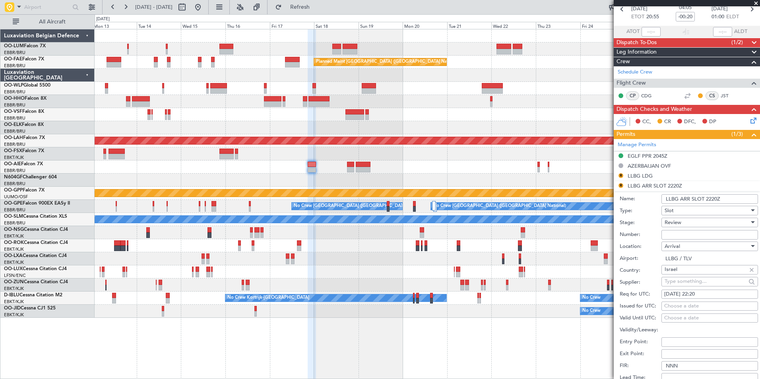
click at [699, 294] on div "17/10/2025 22:20" at bounding box center [709, 295] width 91 height 8
select select "10"
select select "2025"
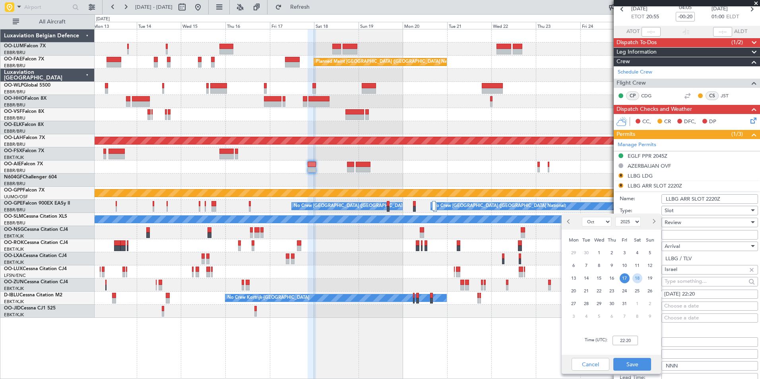
click at [636, 278] on span "18" at bounding box center [637, 278] width 10 height 10
click at [631, 339] on input "00:00" at bounding box center [625, 341] width 25 height 10
type input "01:05"
click at [632, 366] on button "Save" at bounding box center [632, 364] width 38 height 13
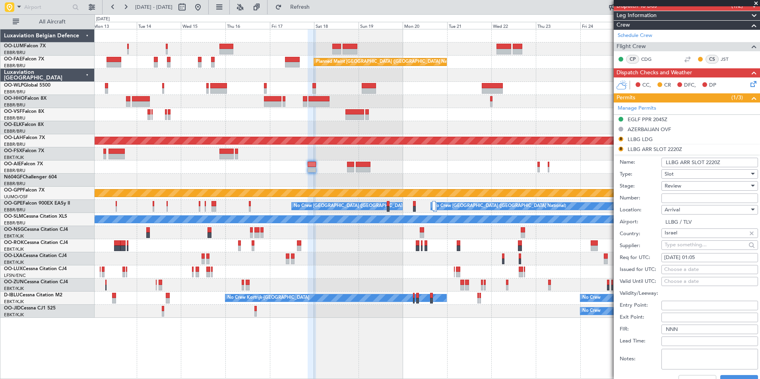
scroll to position [119, 0]
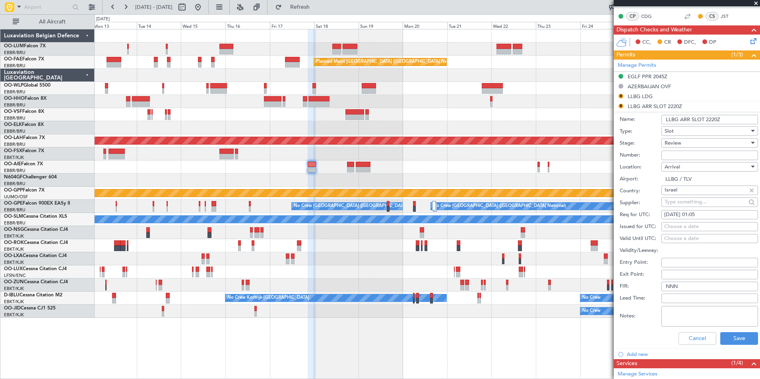
click at [685, 142] on div "Review" at bounding box center [707, 143] width 85 height 12
click at [685, 198] on span "Requested" at bounding box center [706, 195] width 83 height 12
click at [727, 336] on button "Save" at bounding box center [739, 338] width 38 height 13
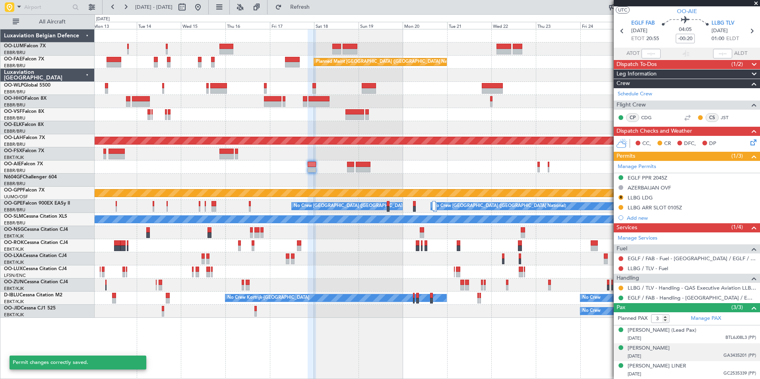
scroll to position [25, 0]
click at [648, 285] on link "LLBG / TLV - Handling - QAS Executive Aviation LLBG / TLV" at bounding box center [692, 288] width 128 height 7
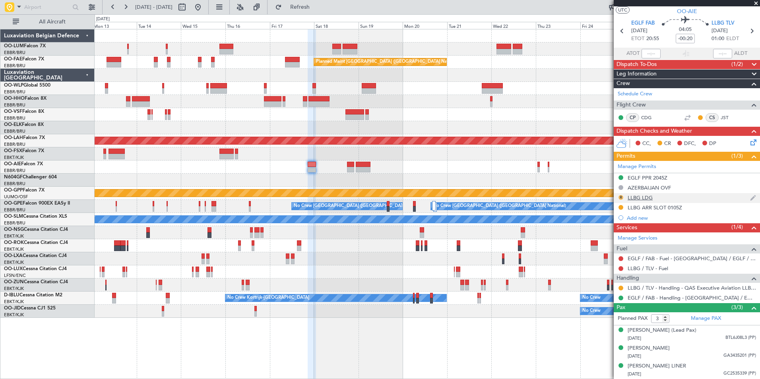
click at [622, 195] on button "R" at bounding box center [621, 197] width 5 height 5
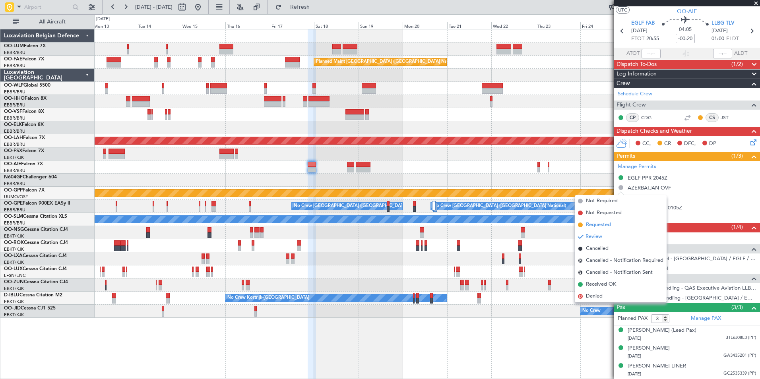
click at [611, 228] on span "Requested" at bounding box center [598, 225] width 25 height 8
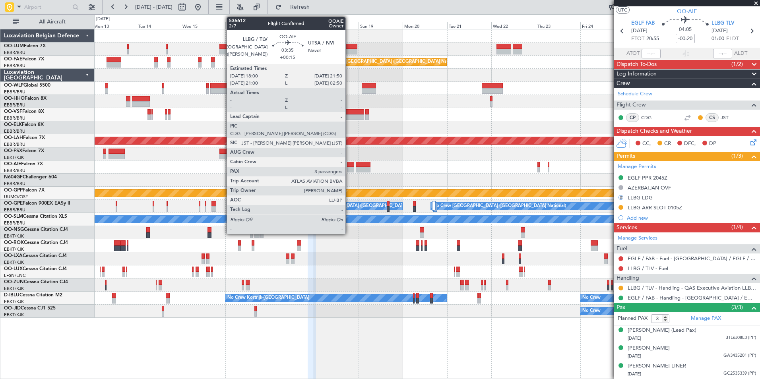
click at [349, 166] on div at bounding box center [350, 165] width 7 height 6
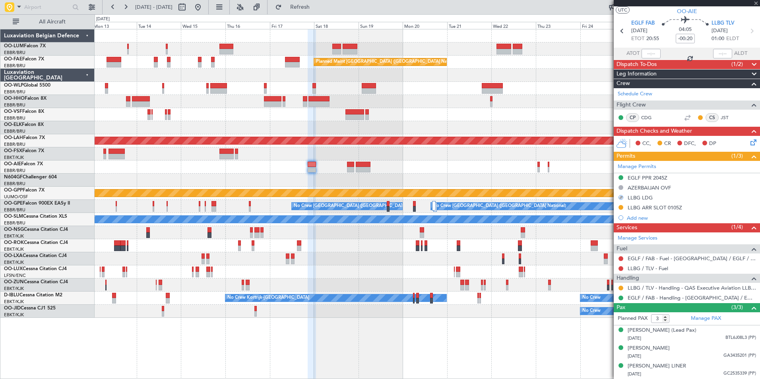
type input "+00:15"
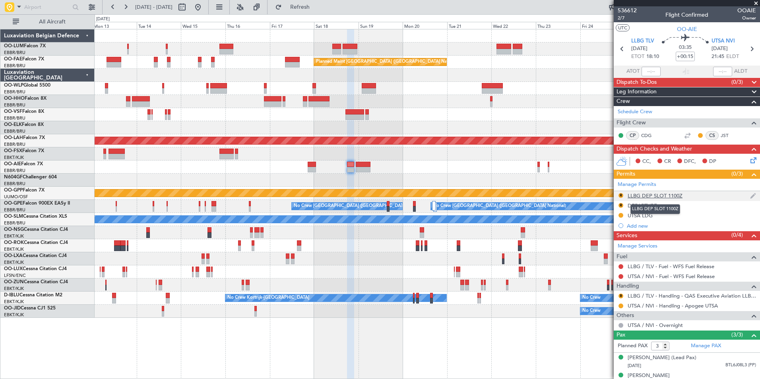
click at [663, 198] on div "LLBG DEP SLOT 1100Z" at bounding box center [655, 195] width 55 height 7
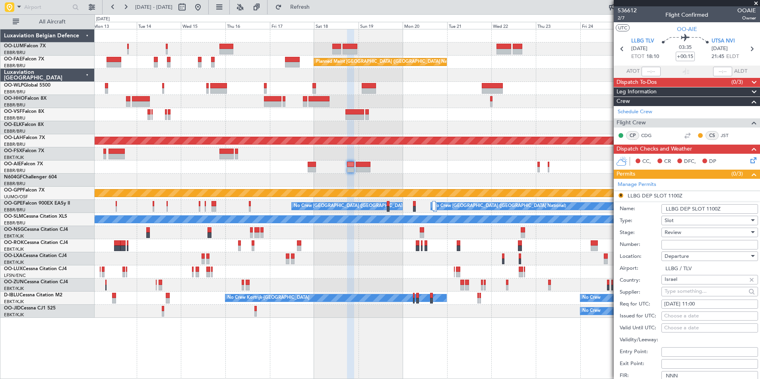
click at [696, 303] on div "18/10/2025 11:00" at bounding box center [709, 305] width 91 height 8
select select "10"
select select "2025"
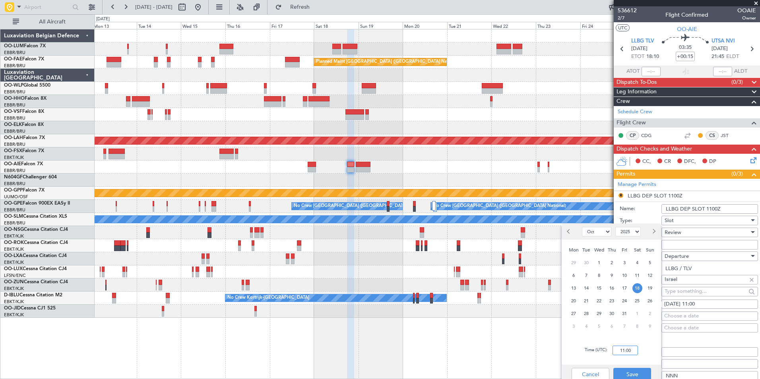
click at [628, 349] on input "11:00" at bounding box center [625, 351] width 25 height 10
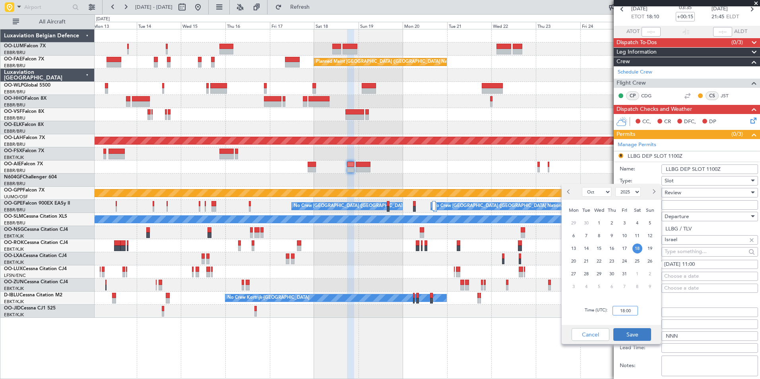
type input "18:00"
click at [639, 330] on button "Save" at bounding box center [632, 334] width 38 height 13
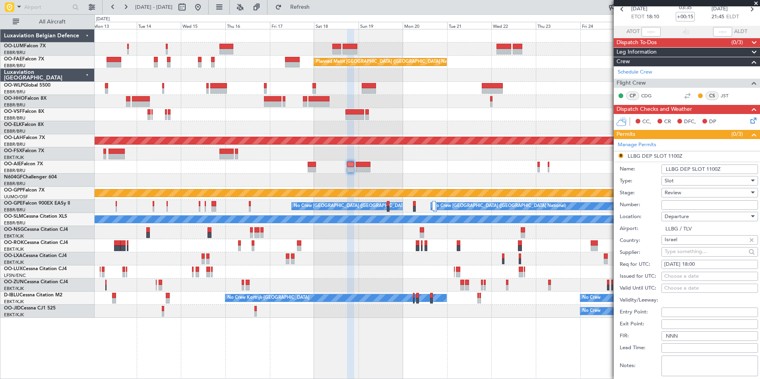
scroll to position [119, 0]
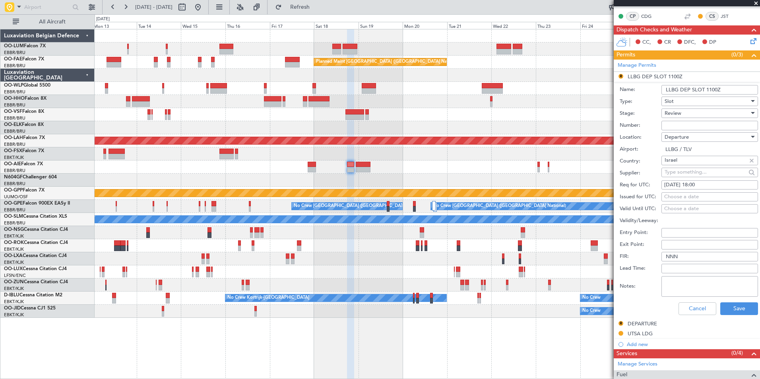
click at [692, 107] on div "Review" at bounding box center [707, 113] width 85 height 12
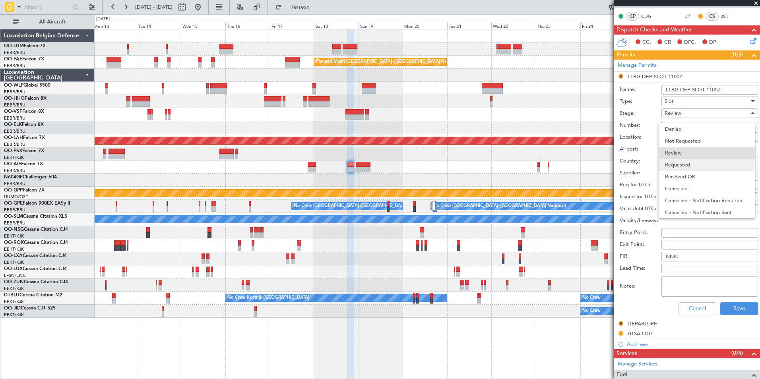
click at [677, 167] on span "Requested" at bounding box center [706, 165] width 83 height 12
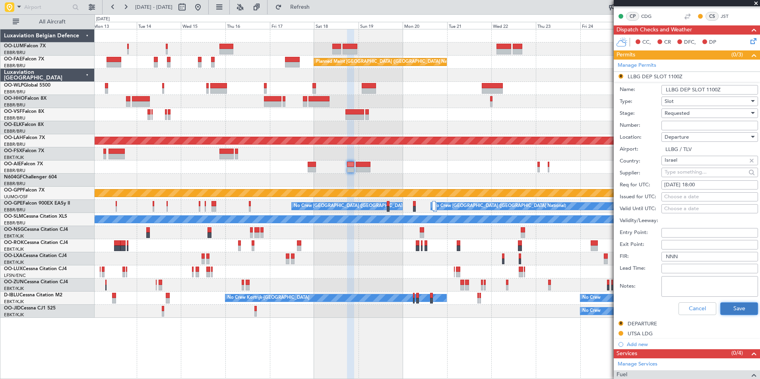
click at [733, 309] on button "Save" at bounding box center [739, 309] width 38 height 13
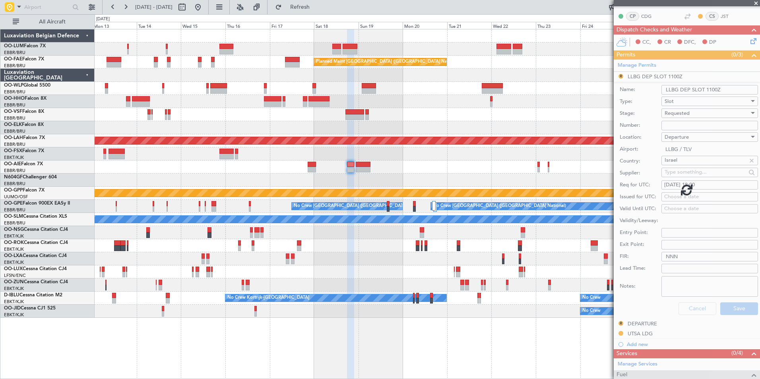
scroll to position [35, 0]
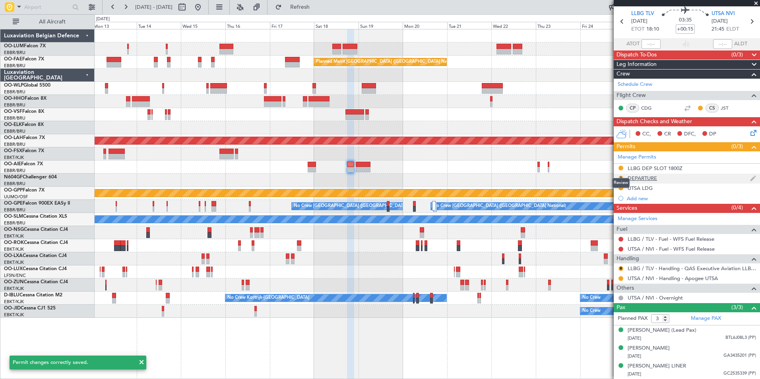
click at [620, 176] on button "R" at bounding box center [621, 178] width 5 height 5
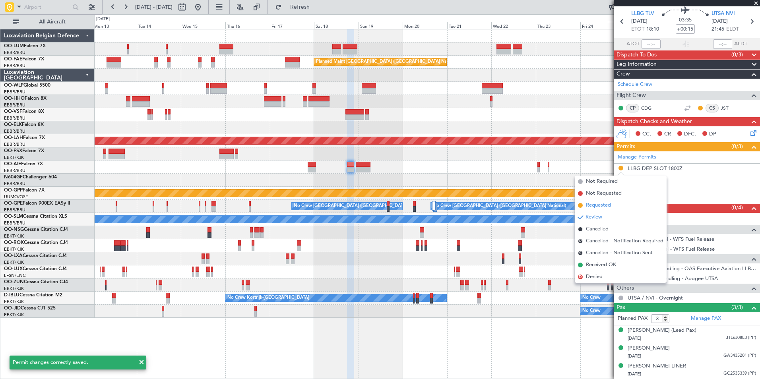
click at [604, 206] on span "Requested" at bounding box center [598, 206] width 25 height 8
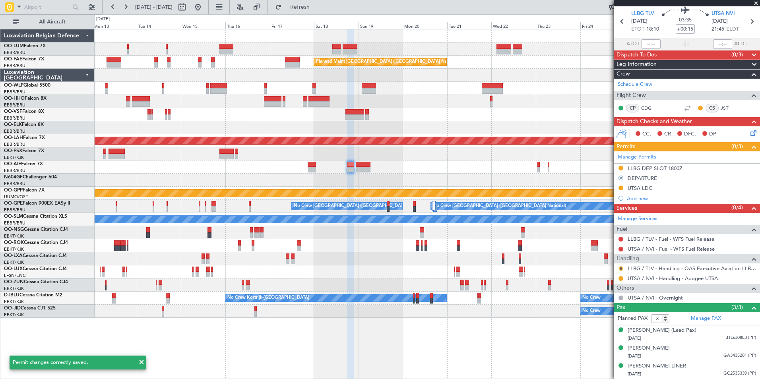
click at [621, 266] on button "R" at bounding box center [621, 268] width 5 height 5
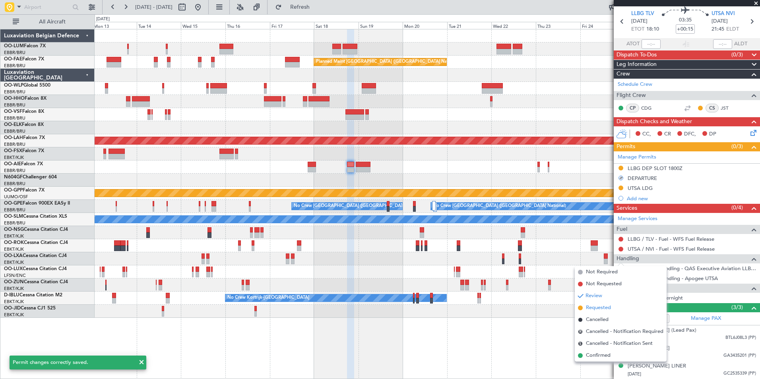
click at [595, 305] on span "Requested" at bounding box center [598, 308] width 25 height 8
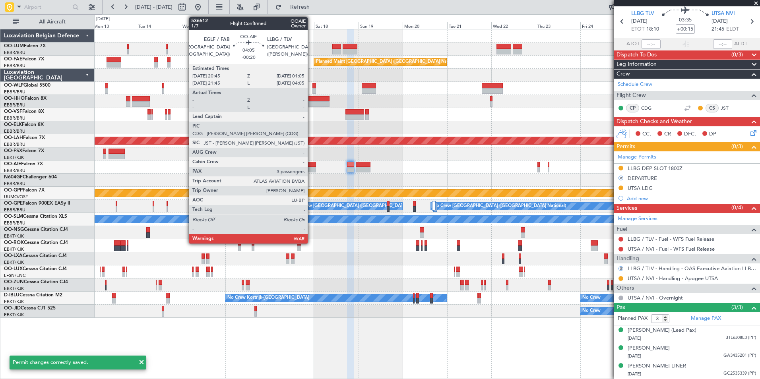
click at [311, 166] on div at bounding box center [312, 165] width 8 height 6
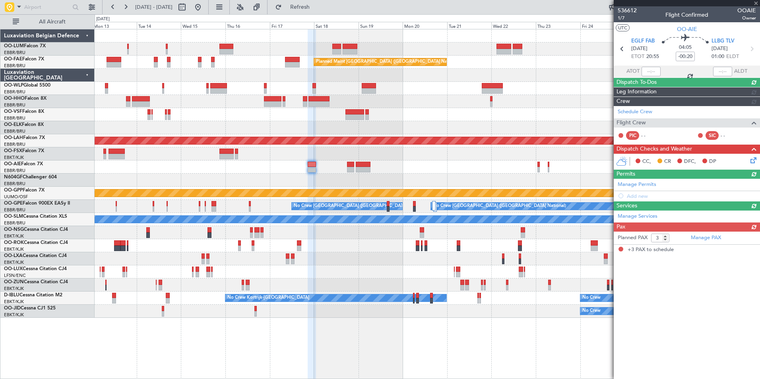
scroll to position [0, 0]
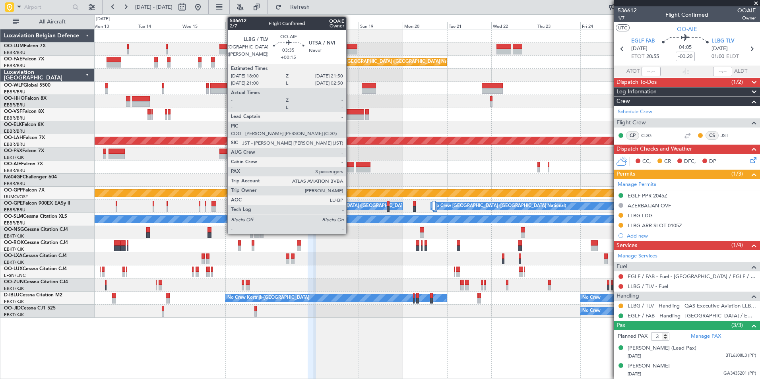
click at [350, 170] on div at bounding box center [350, 170] width 7 height 6
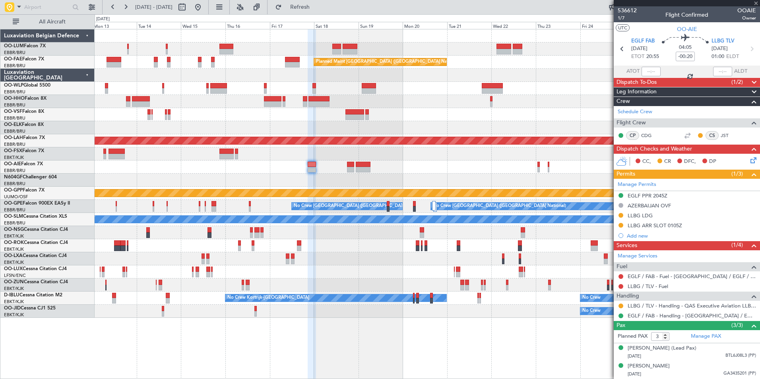
type input "+00:15"
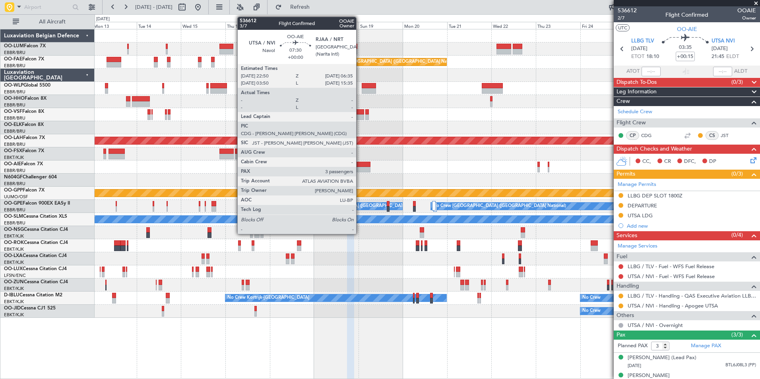
click at [360, 164] on div at bounding box center [363, 165] width 15 height 6
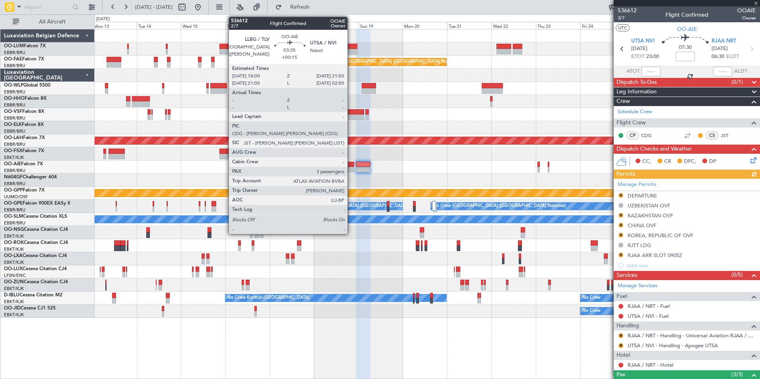
click at [351, 167] on div at bounding box center [350, 170] width 7 height 6
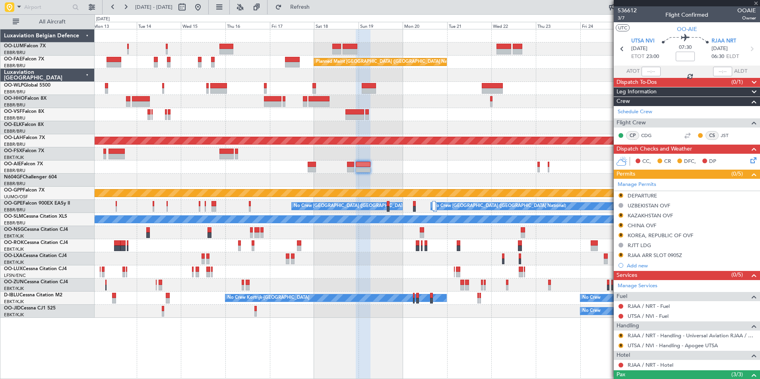
type input "+00:15"
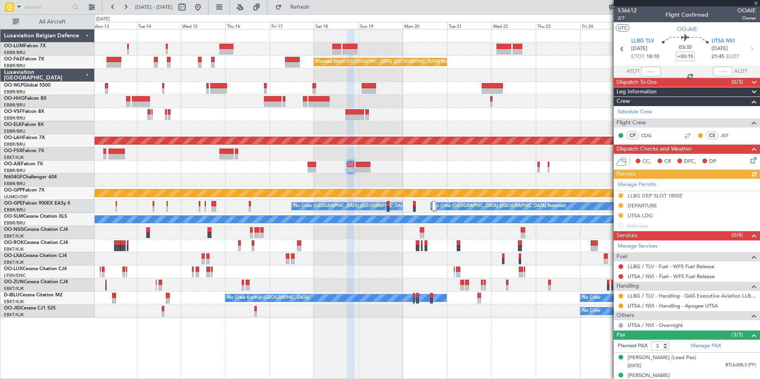
click at [689, 304] on div "LLBG / TLV - Handling - QAS Executive Aviation LLBG / TLV" at bounding box center [689, 304] width 0 height 0
click at [666, 303] on link "UTSA / NVI - Handling - Apogee UTSA" at bounding box center [673, 306] width 90 height 7
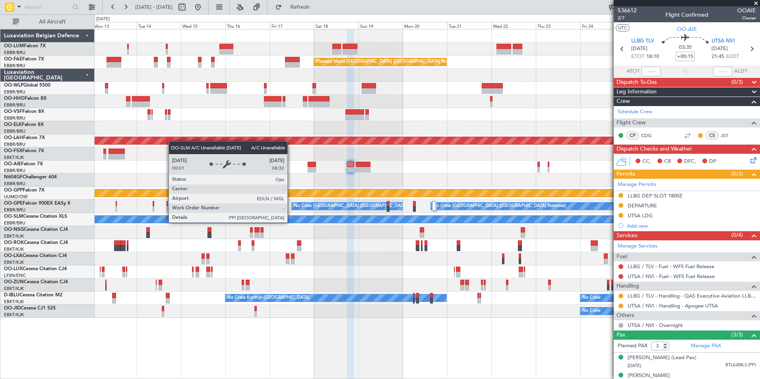
click at [698, 239] on fb-app "13 Oct 2025 - 28 Oct 2025 Refresh Quick Links All Aircraft Planned Maint Kortri…" at bounding box center [380, 192] width 760 height 373
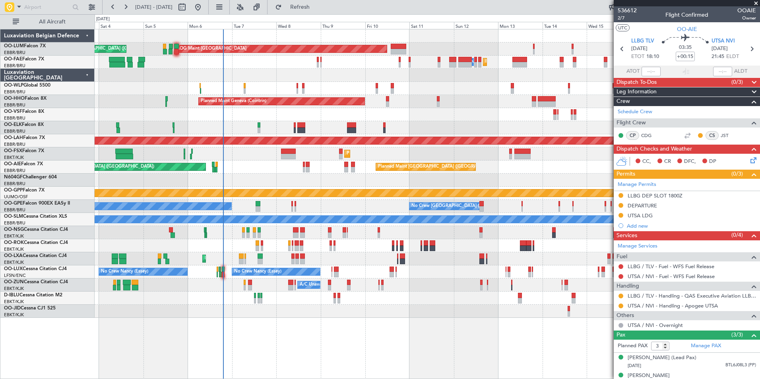
click at [99, 209] on div "Planned Maint Brussels (Brussels National) AOG Maint Sibiu Planned Maint Brusse…" at bounding box center [427, 173] width 665 height 289
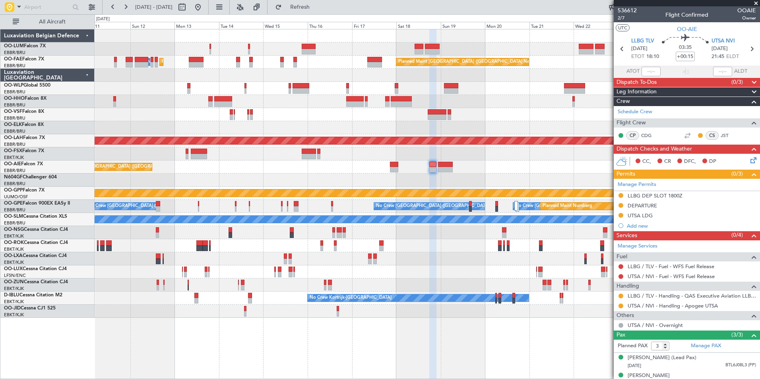
click at [279, 185] on div at bounding box center [427, 180] width 665 height 13
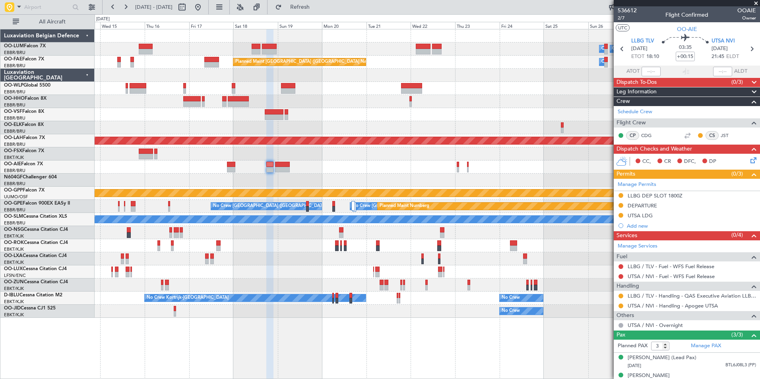
click at [285, 166] on div at bounding box center [282, 165] width 15 height 6
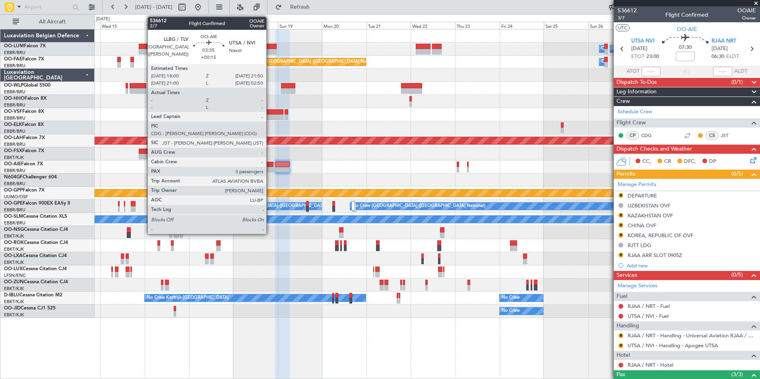
click at [270, 165] on div at bounding box center [269, 165] width 7 height 6
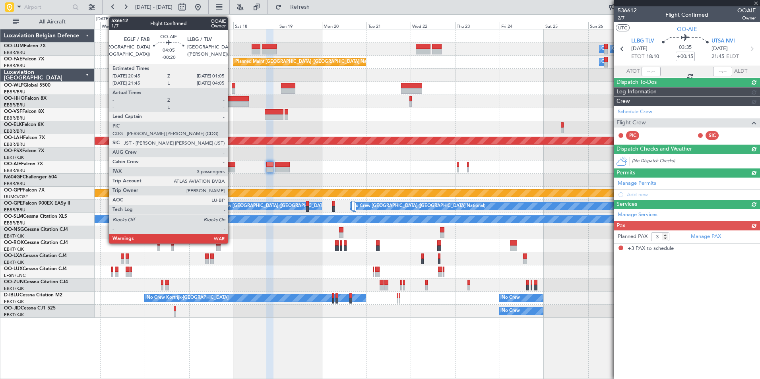
click at [232, 167] on div at bounding box center [231, 170] width 8 height 6
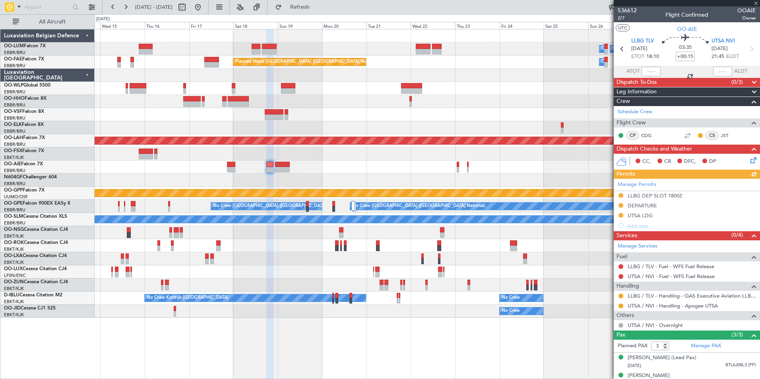
click at [241, 175] on div at bounding box center [427, 180] width 665 height 13
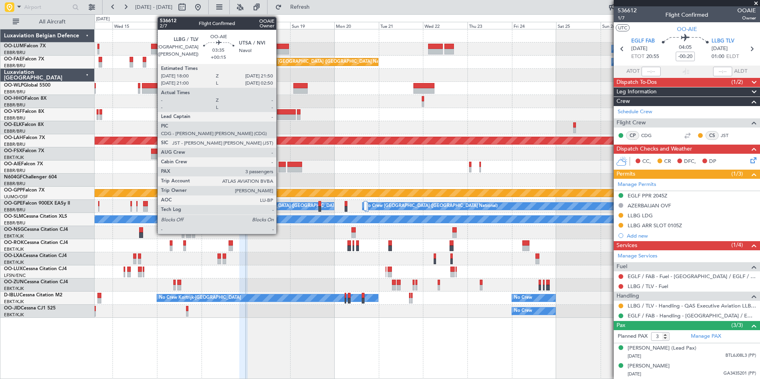
click at [280, 165] on div at bounding box center [282, 165] width 7 height 6
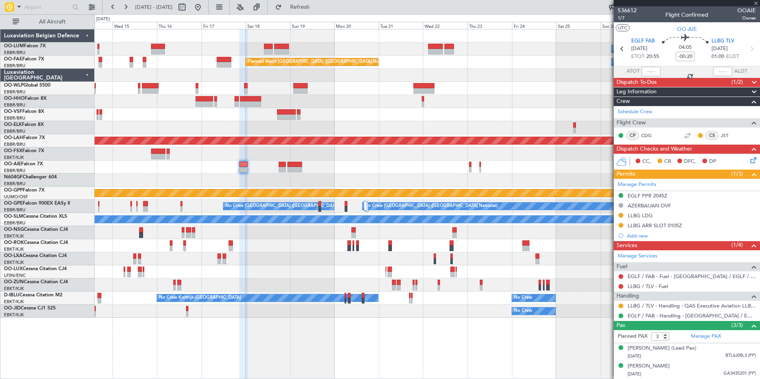
type input "+00:15"
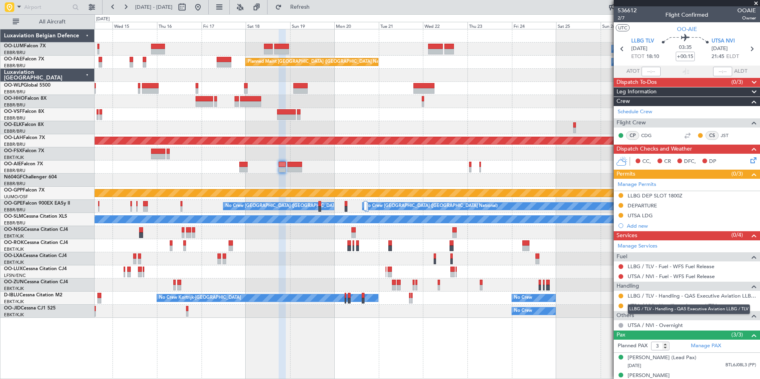
drag, startPoint x: 642, startPoint y: 305, endPoint x: 635, endPoint y: 308, distance: 7.3
click at [642, 305] on div "LLBG / TLV - Handling - QAS Executive Aviation LLBG / TLV" at bounding box center [689, 309] width 122 height 10
click at [648, 303] on link "UTSA / NVI - Handling - Apogee UTSA" at bounding box center [673, 306] width 90 height 7
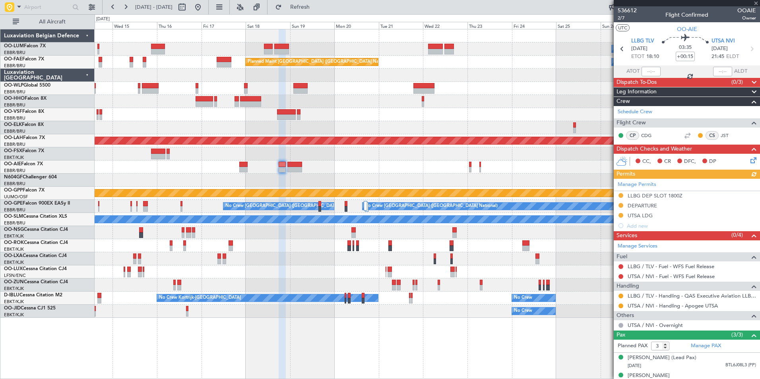
click at [308, 180] on div at bounding box center [427, 180] width 665 height 13
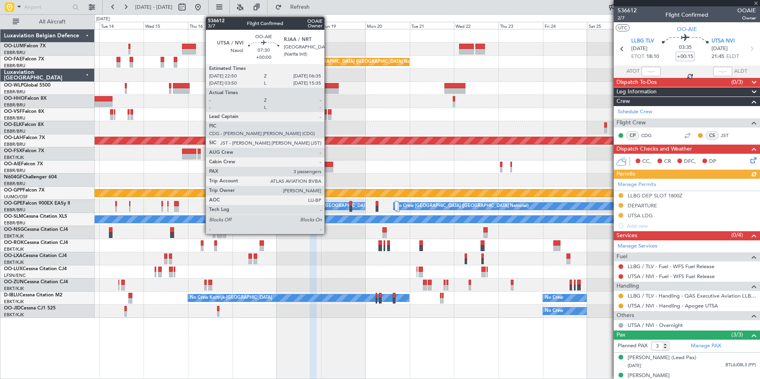
click at [328, 169] on div at bounding box center [325, 170] width 15 height 6
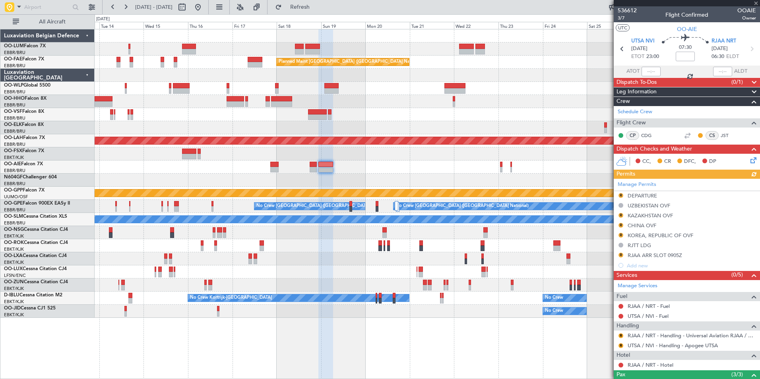
click at [368, 174] on div at bounding box center [427, 180] width 665 height 13
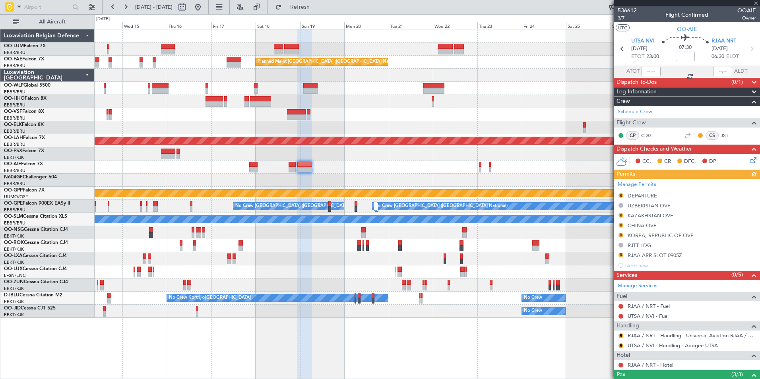
click at [621, 195] on div "Manage Permits R DEPARTURE [GEOGRAPHIC_DATA] OVF R KAZAKHSTAN OVF R CHINA OVF R…" at bounding box center [687, 225] width 146 height 92
click at [621, 195] on div "Manage Permits R DEPARTURE UZBEKISTAN OVF R KAZAKHSTAN OVF R CHINA OVF R KOREA,…" at bounding box center [687, 225] width 146 height 92
click at [621, 195] on button "R" at bounding box center [621, 195] width 5 height 5
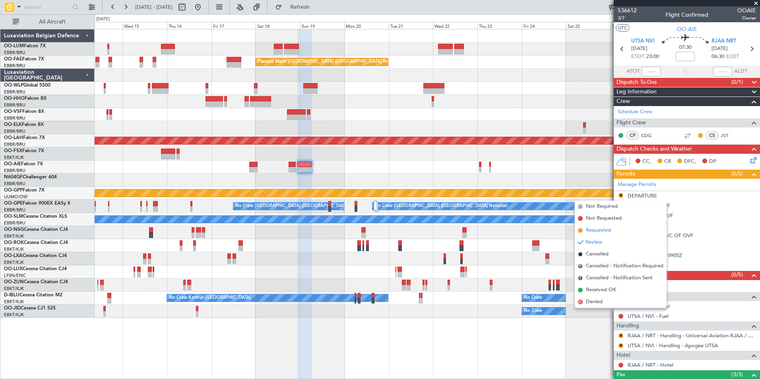
click at [606, 228] on span "Requested" at bounding box center [598, 231] width 25 height 8
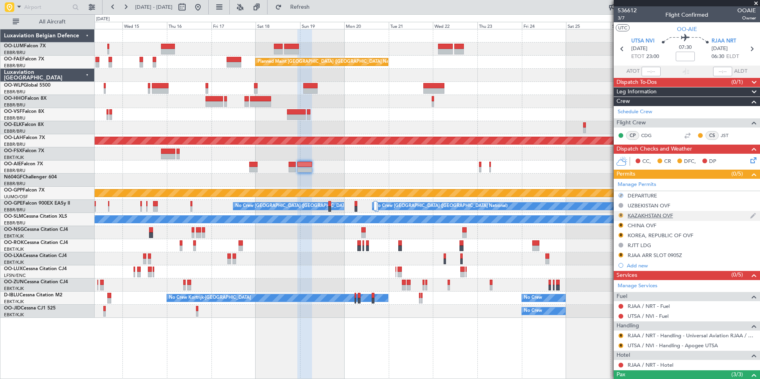
click at [620, 215] on button "R" at bounding box center [621, 215] width 5 height 5
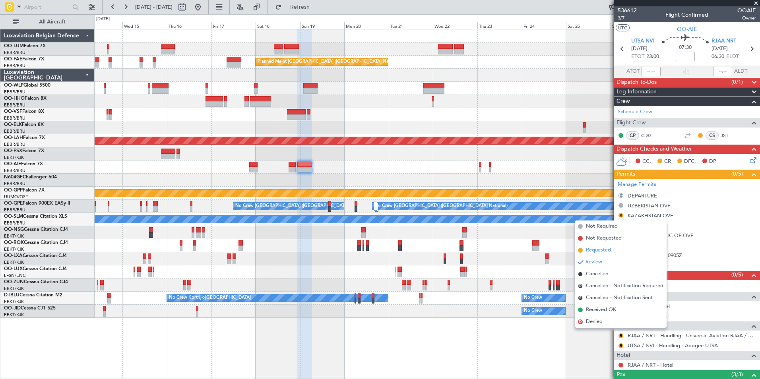
click at [599, 250] on span "Requested" at bounding box center [598, 250] width 25 height 8
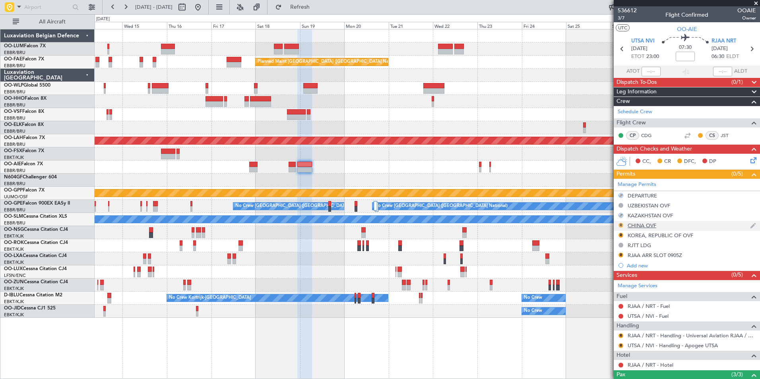
click at [620, 226] on button "R" at bounding box center [621, 225] width 5 height 5
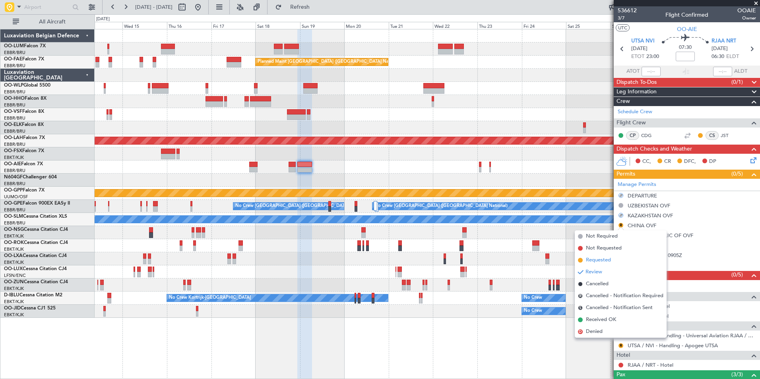
click at [601, 257] on span "Requested" at bounding box center [598, 260] width 25 height 8
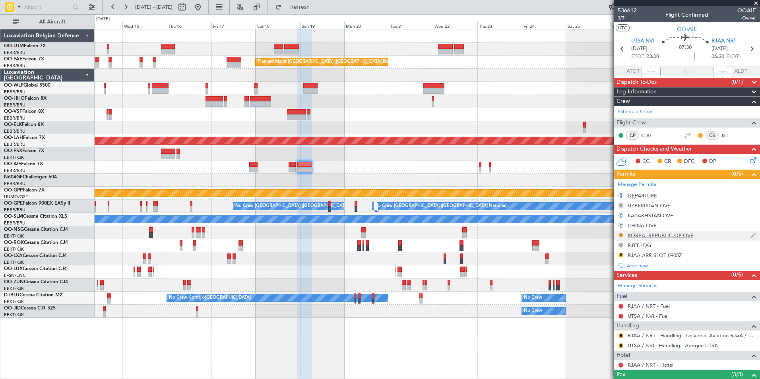
click at [623, 234] on button "R" at bounding box center [621, 235] width 5 height 5
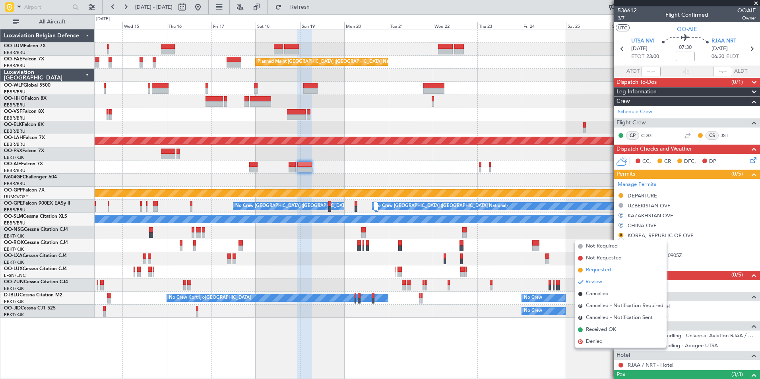
click at [594, 268] on span "Requested" at bounding box center [598, 270] width 25 height 8
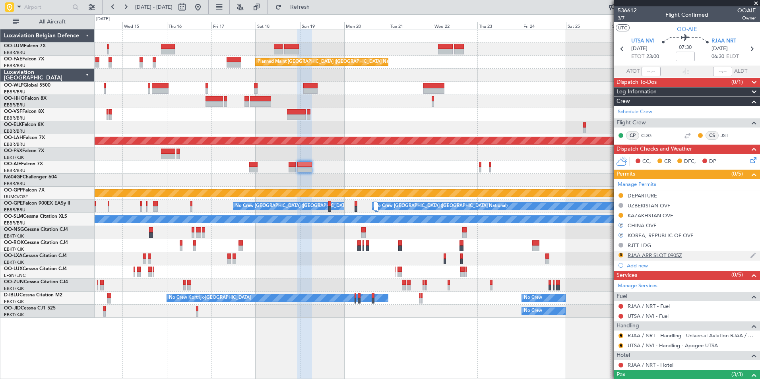
click at [663, 251] on div "R RJAA ARR SLOT 0905Z" at bounding box center [687, 256] width 146 height 10
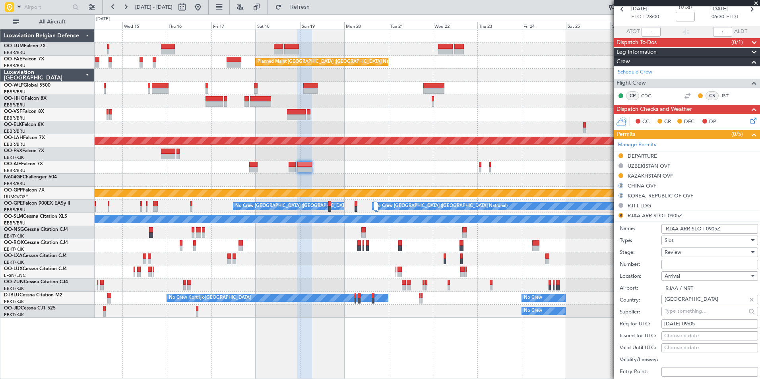
click at [696, 324] on div "18/10/2025 09:05" at bounding box center [709, 324] width 91 height 8
select select "10"
select select "2025"
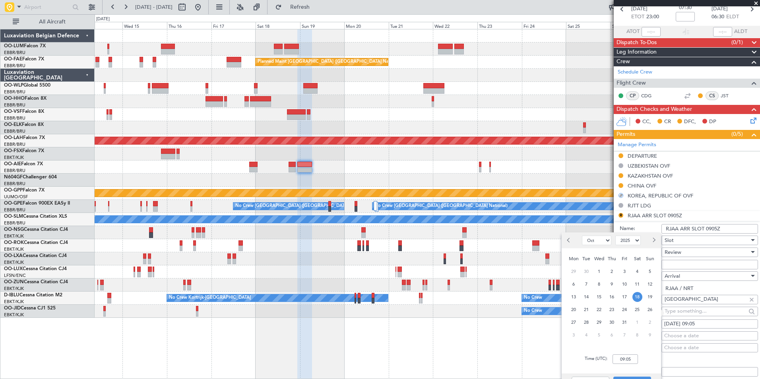
scroll to position [80, 0]
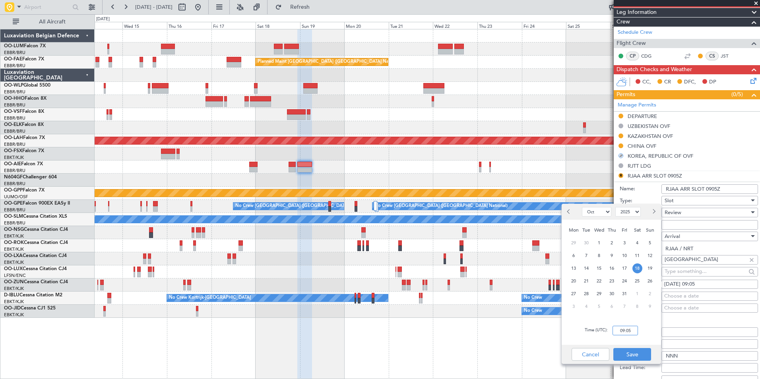
click at [626, 327] on input "09:05" at bounding box center [625, 331] width 25 height 10
type input "06:35"
click at [637, 361] on div "Cancel Save" at bounding box center [611, 354] width 99 height 19
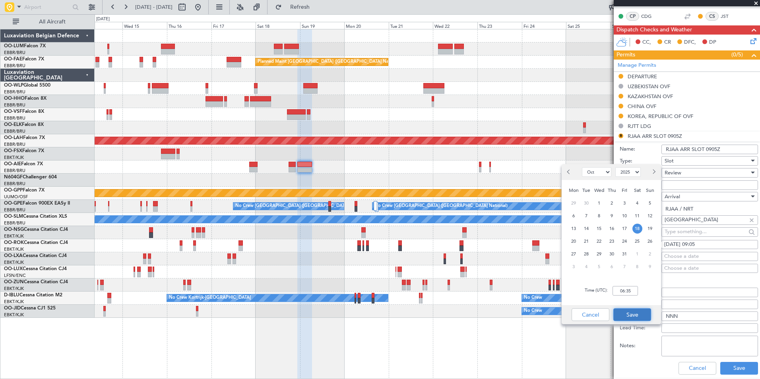
click at [643, 318] on button "Save" at bounding box center [632, 314] width 38 height 13
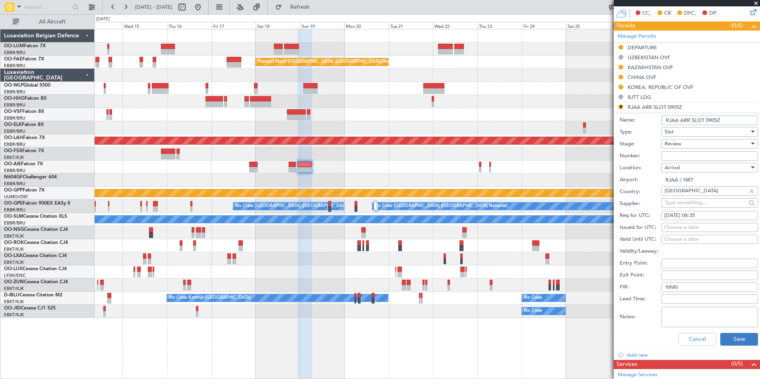
scroll to position [159, 0]
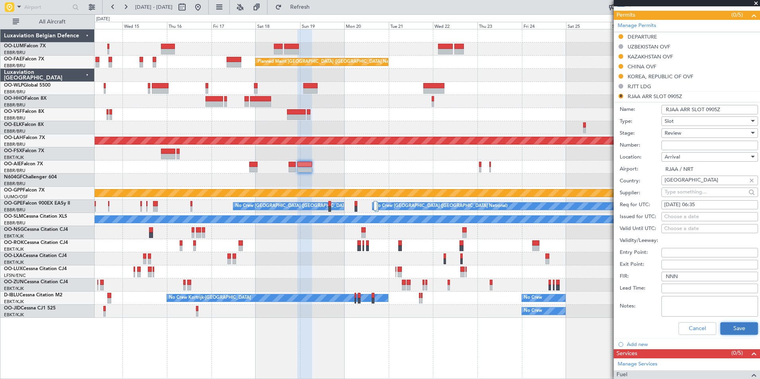
click at [734, 333] on button "Save" at bounding box center [739, 328] width 38 height 13
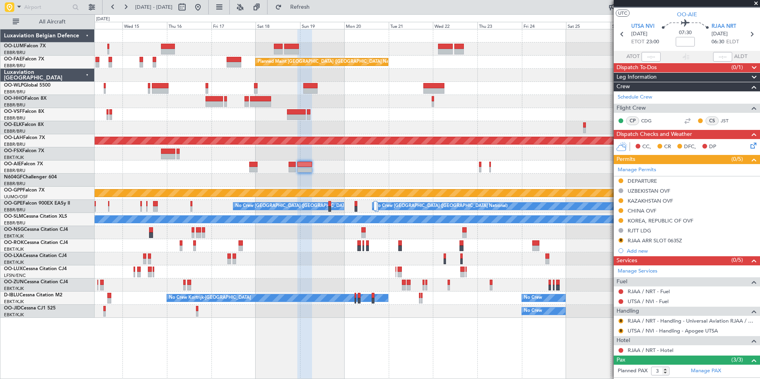
scroll to position [0, 0]
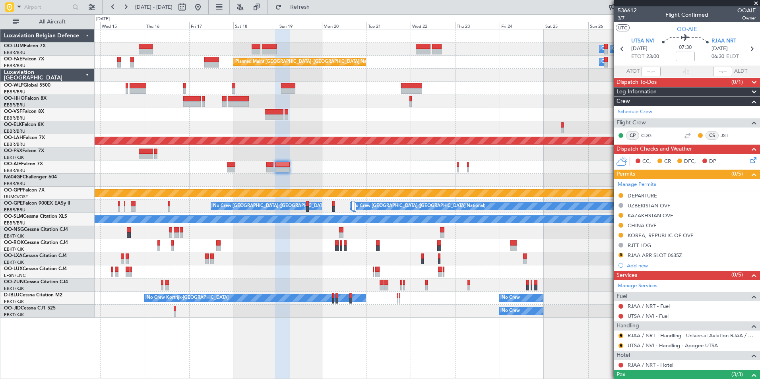
click at [316, 184] on div at bounding box center [427, 180] width 665 height 13
click at [618, 256] on div "R" at bounding box center [621, 255] width 6 height 6
click at [620, 256] on button "R" at bounding box center [621, 255] width 5 height 5
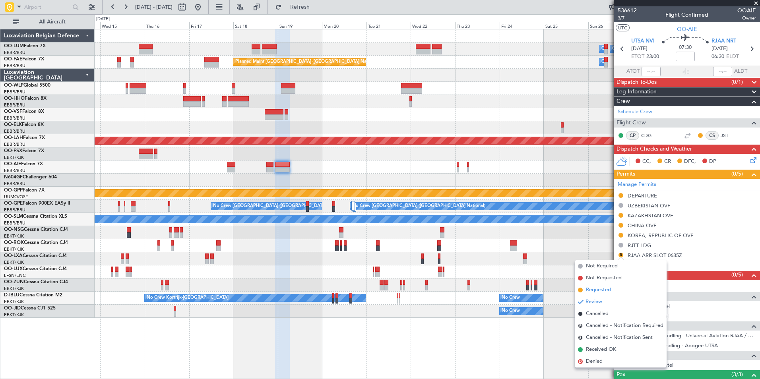
click at [593, 289] on span "Requested" at bounding box center [598, 290] width 25 height 8
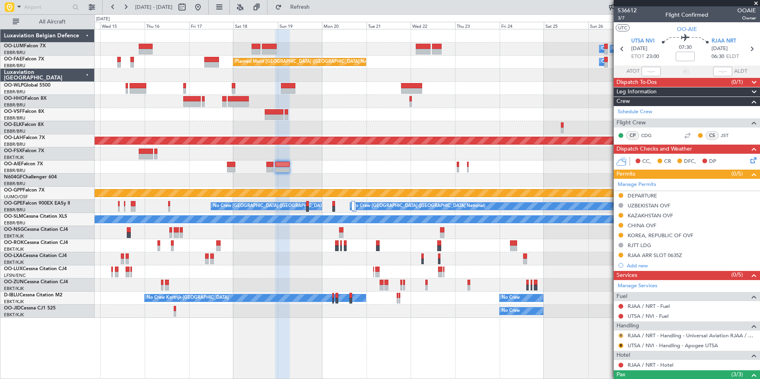
click at [620, 334] on button "R" at bounding box center [621, 336] width 5 height 5
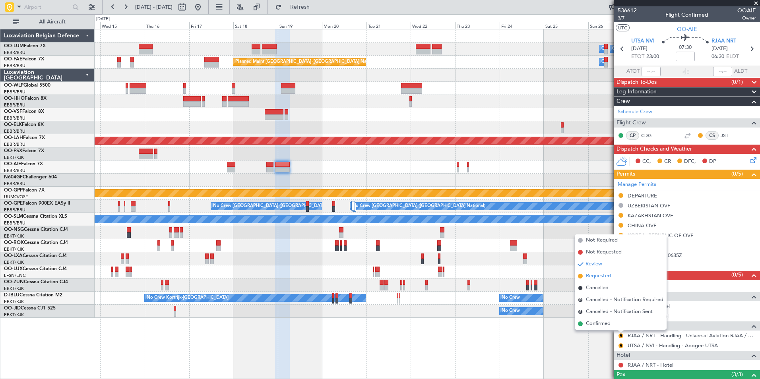
click at [603, 274] on span "Requested" at bounding box center [598, 276] width 25 height 8
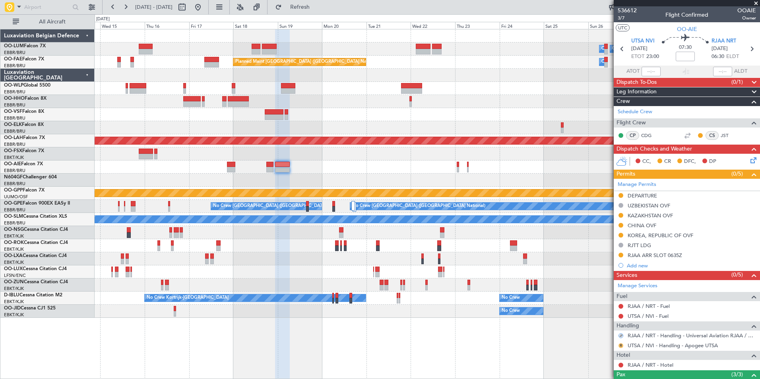
click at [621, 345] on button "R" at bounding box center [621, 345] width 5 height 5
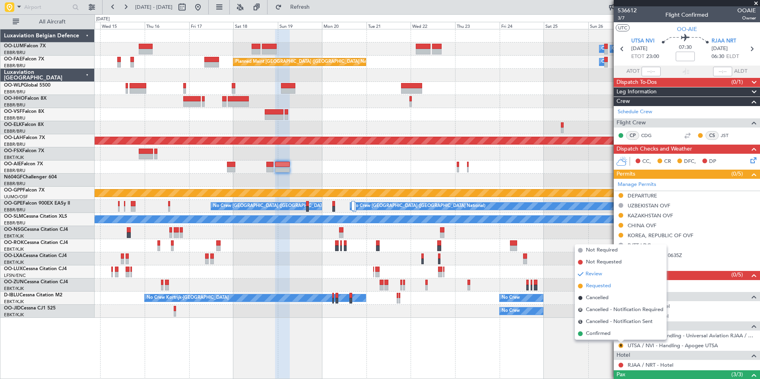
click at [603, 290] on span "Requested" at bounding box center [598, 286] width 25 height 8
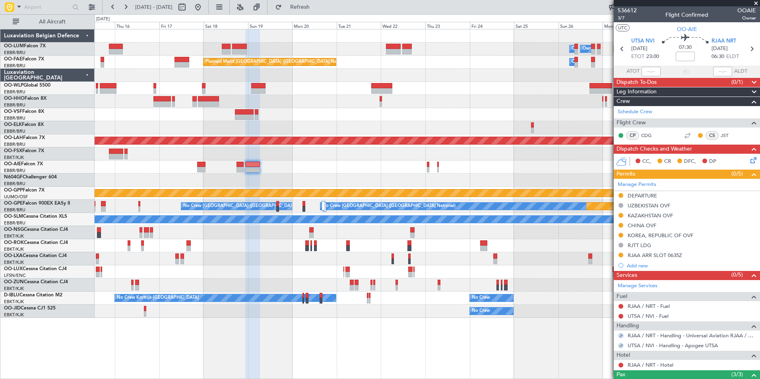
click at [317, 188] on div "Planned Maint Kortrijk-Wevelgem Owner Melsbroek Air Base Owner Melsbroek Air Ba…" at bounding box center [427, 173] width 665 height 289
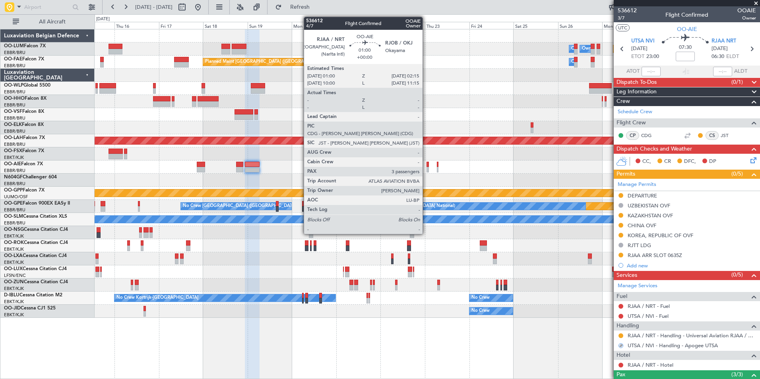
click at [427, 167] on div at bounding box center [428, 170] width 2 height 6
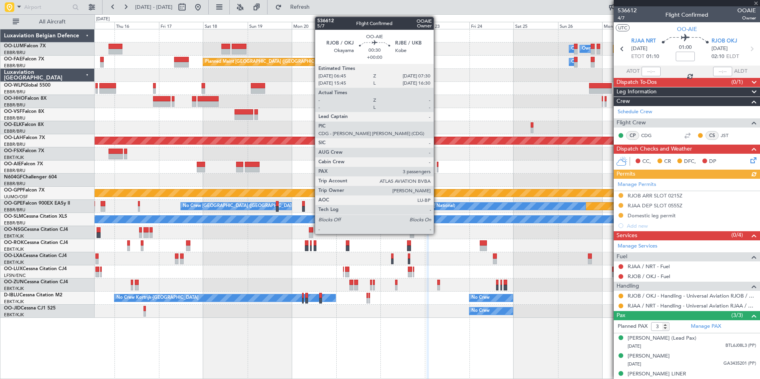
click at [437, 167] on div at bounding box center [438, 165] width 2 height 6
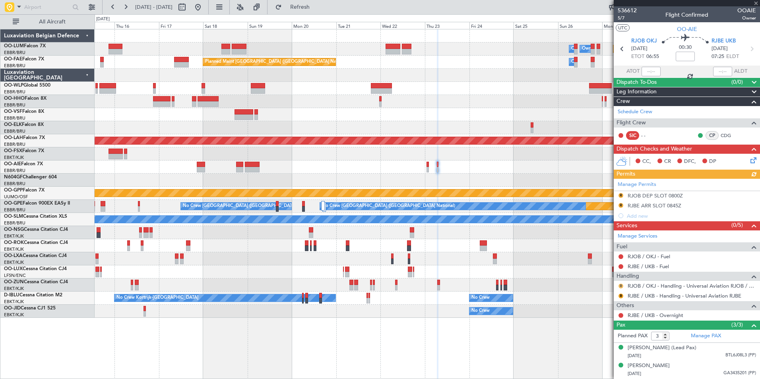
click at [621, 286] on button "R" at bounding box center [621, 286] width 5 height 5
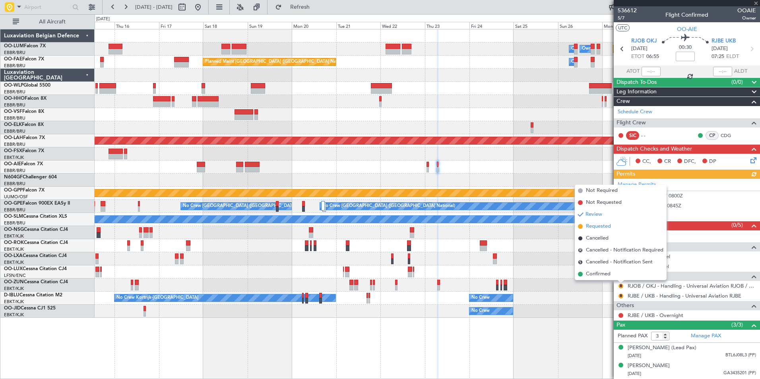
click at [601, 229] on span "Requested" at bounding box center [598, 227] width 25 height 8
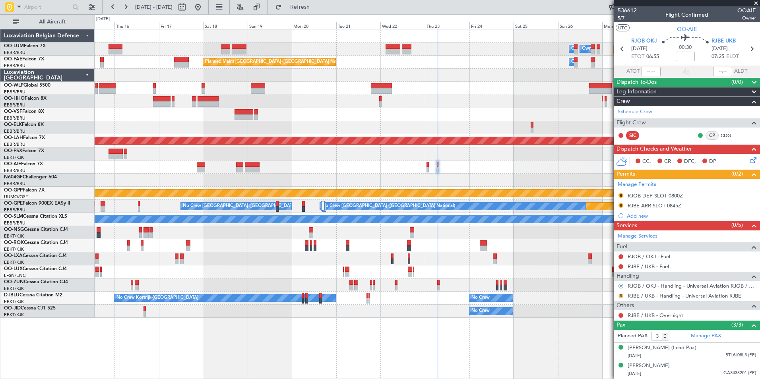
click at [620, 295] on button "R" at bounding box center [621, 296] width 5 height 5
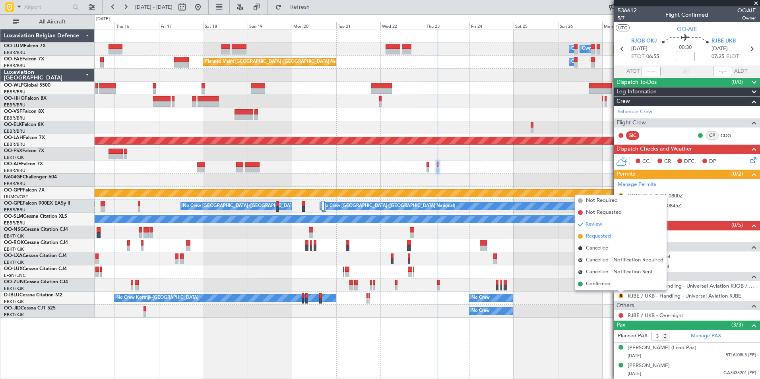
click at [603, 237] on span "Requested" at bounding box center [598, 237] width 25 height 8
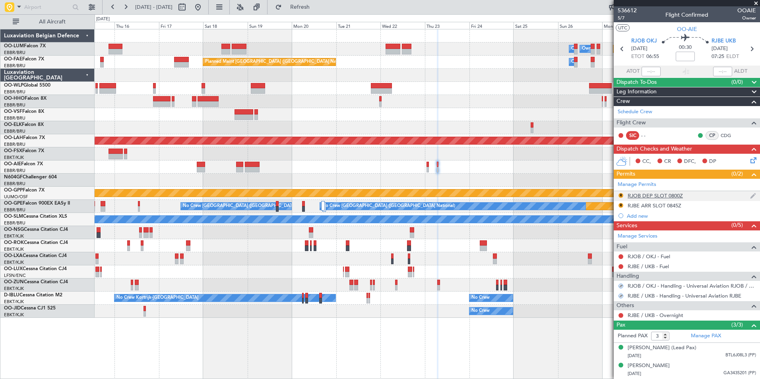
click at [620, 198] on div "R" at bounding box center [621, 195] width 6 height 6
click at [622, 194] on button "R" at bounding box center [621, 195] width 5 height 5
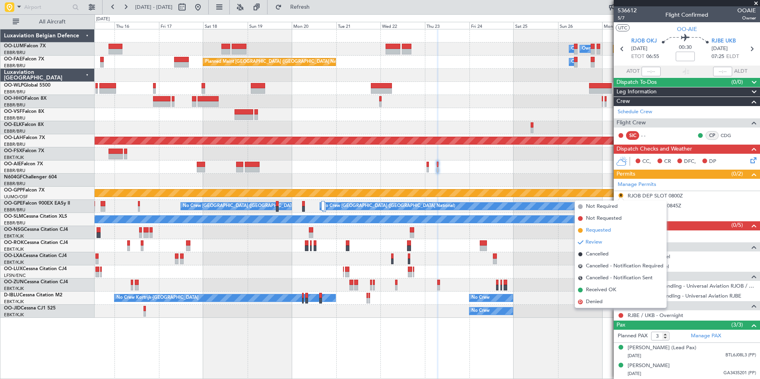
click at [599, 227] on span "Requested" at bounding box center [598, 231] width 25 height 8
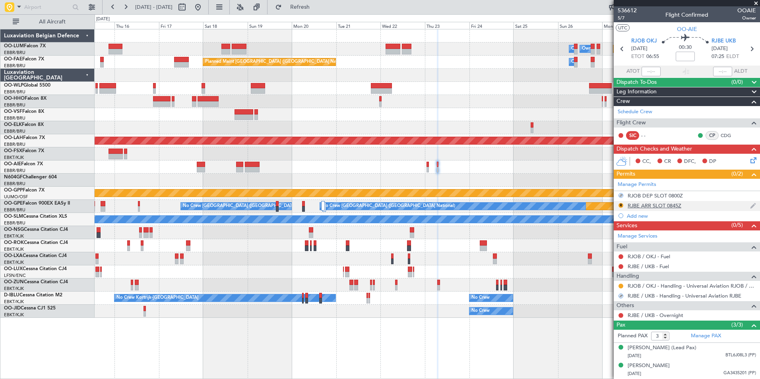
click at [618, 205] on div "R" at bounding box center [621, 205] width 6 height 6
click at [619, 204] on button "R" at bounding box center [621, 205] width 5 height 5
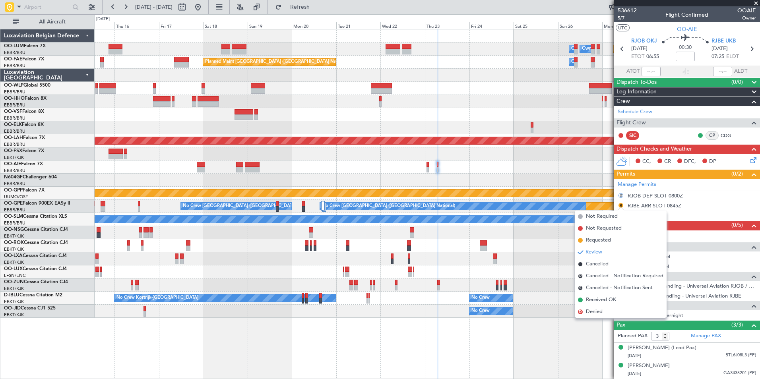
drag, startPoint x: 603, startPoint y: 239, endPoint x: 503, endPoint y: 183, distance: 114.8
click at [590, 235] on li "Requested" at bounding box center [621, 241] width 92 height 12
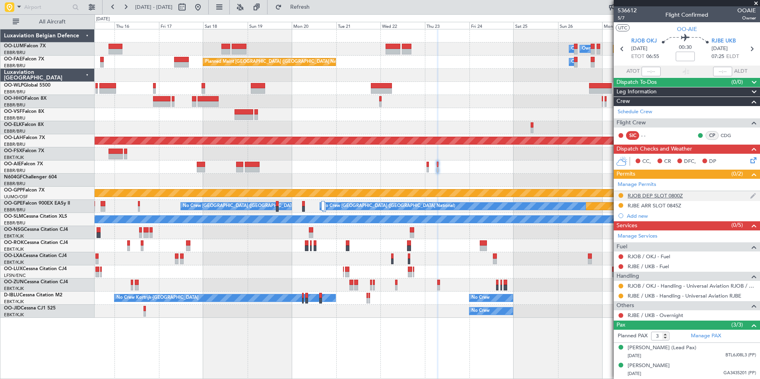
click at [675, 192] on div "RJOB DEP SLOT 0800Z" at bounding box center [655, 195] width 55 height 7
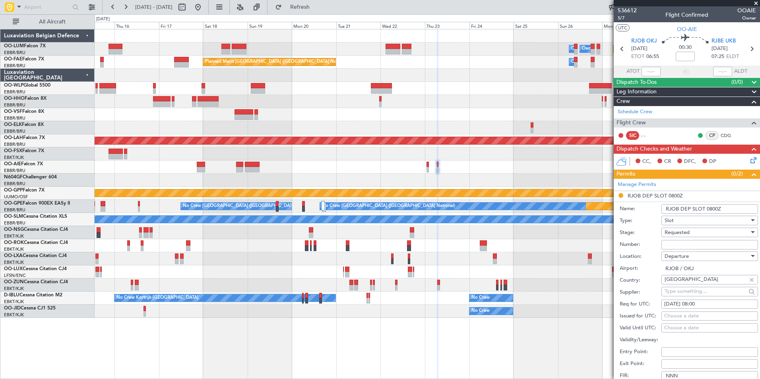
click at [696, 304] on div "23/10/2025 08:00" at bounding box center [709, 305] width 91 height 8
select select "10"
select select "2025"
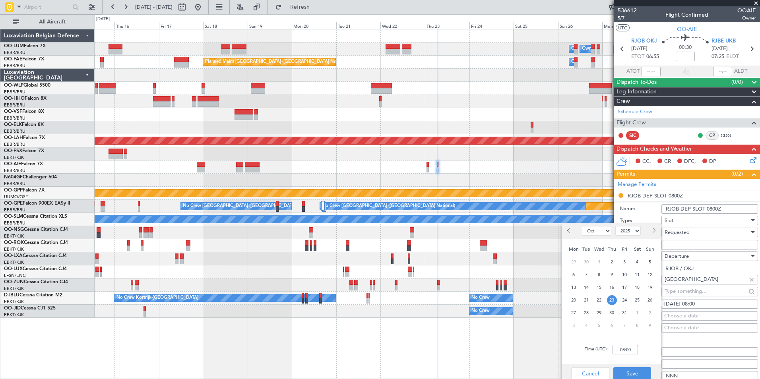
scroll to position [40, 0]
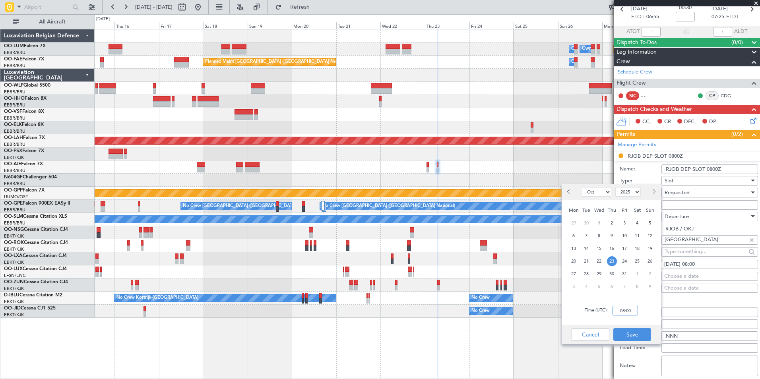
click at [631, 312] on input "08:00" at bounding box center [625, 311] width 25 height 10
type input "06:45"
click at [636, 335] on button "Save" at bounding box center [632, 334] width 38 height 13
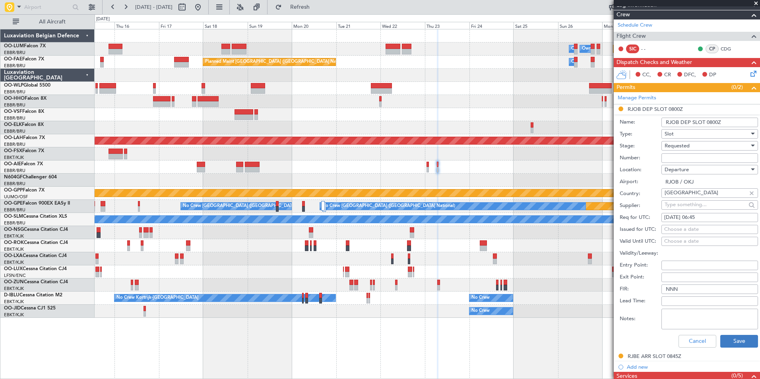
scroll to position [159, 0]
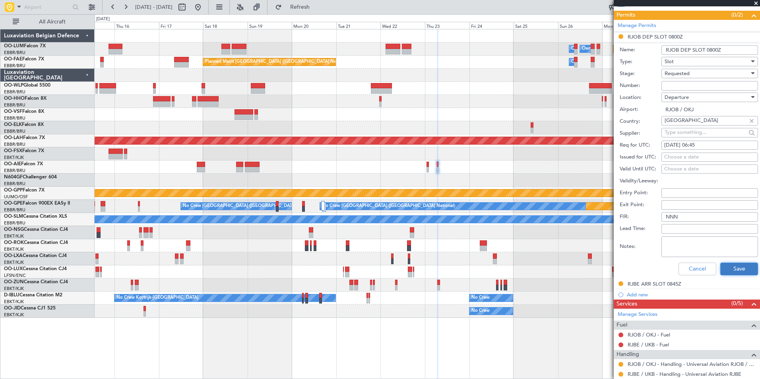
click at [727, 270] on button "Save" at bounding box center [739, 269] width 38 height 13
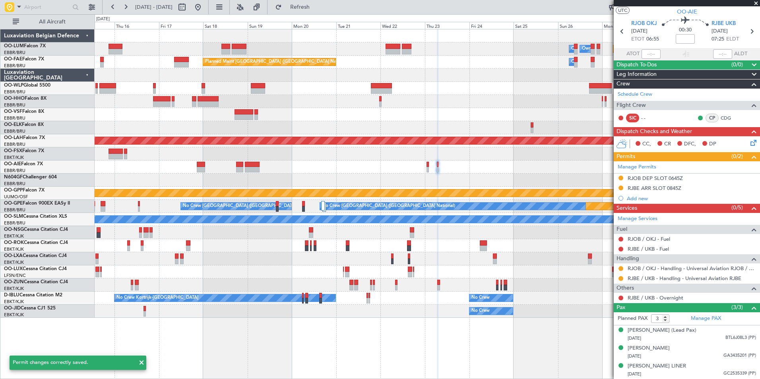
scroll to position [25, 0]
click at [673, 180] on mat-tooltip-component "RJOB DEP SLOT 0645Z" at bounding box center [655, 184] width 61 height 21
click at [665, 185] on div "RJBE ARR SLOT 0845Z" at bounding box center [655, 188] width 54 height 7
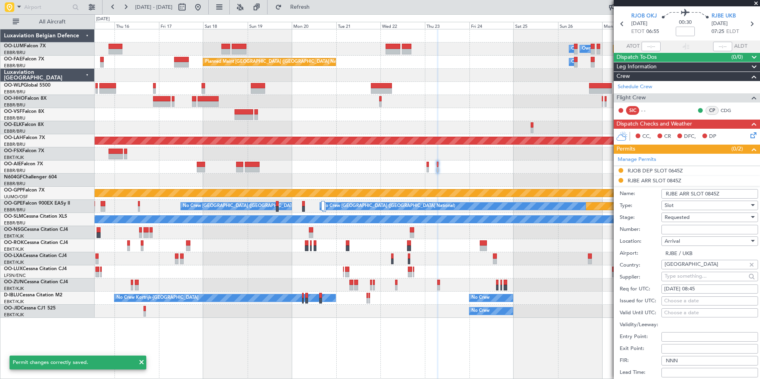
scroll to position [159, 0]
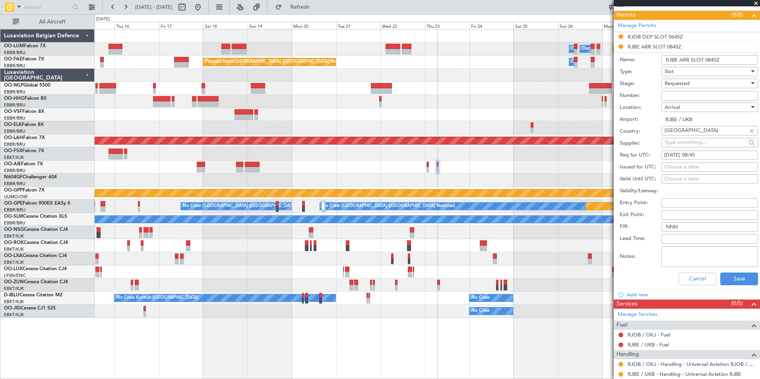
click at [704, 153] on div "23/10/2025 08:45" at bounding box center [709, 155] width 91 height 8
select select "10"
select select "2025"
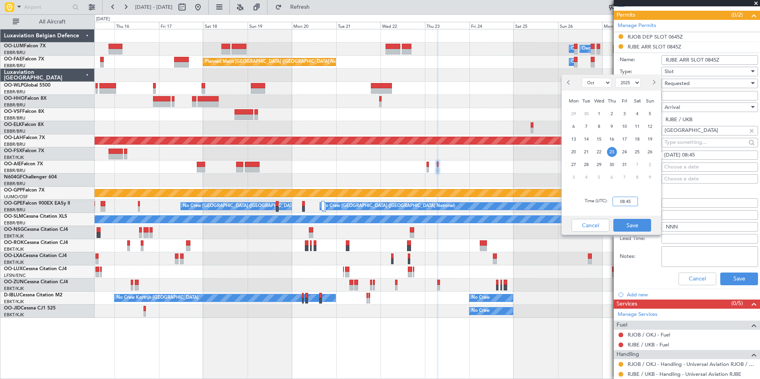
click at [628, 202] on input "08:45" at bounding box center [625, 202] width 25 height 10
type input "07:30"
click at [632, 222] on button "Save" at bounding box center [632, 225] width 38 height 13
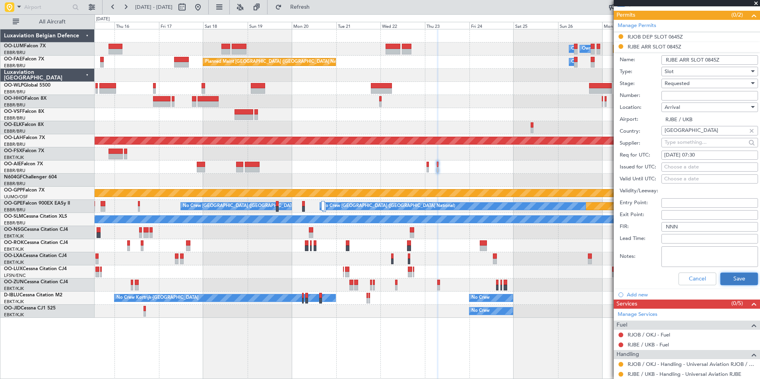
click at [740, 279] on button "Save" at bounding box center [739, 279] width 38 height 13
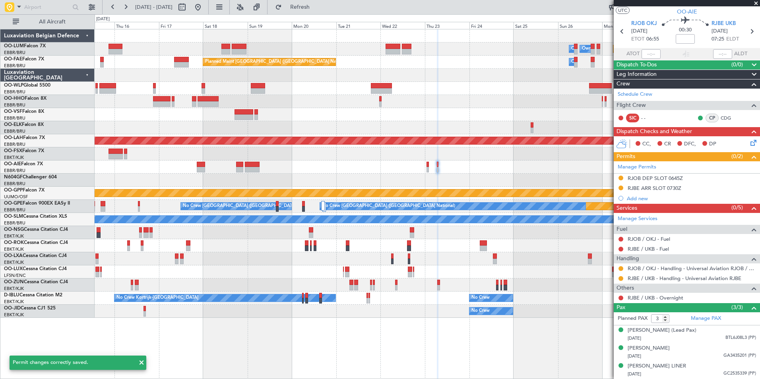
scroll to position [25, 0]
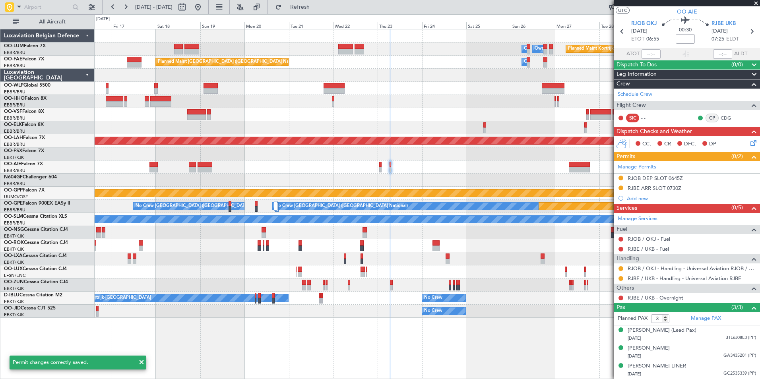
click at [421, 176] on div "Planned Maint Kortrijk-Wevelgem Owner Melsbroek Air Base Owner Melsbroek Air Ba…" at bounding box center [427, 173] width 665 height 289
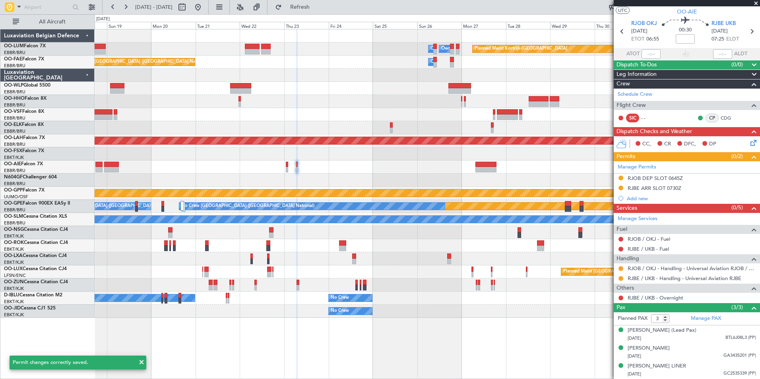
click at [345, 184] on div "Planned Maint Kortrijk-Wevelgem Owner Melsbroek Air Base Owner Melsbroek Air Ba…" at bounding box center [427, 173] width 665 height 289
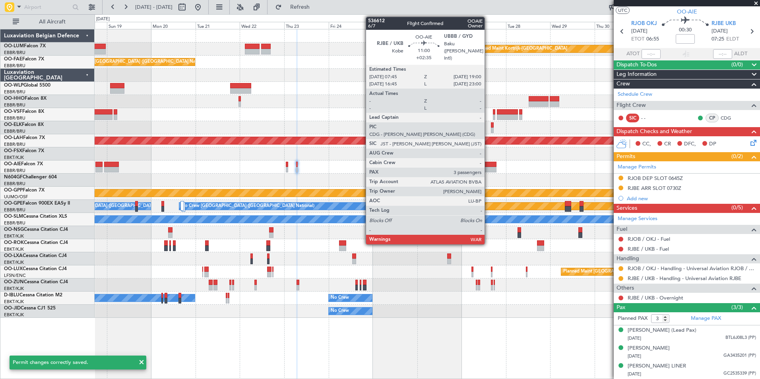
click at [488, 166] on div at bounding box center [485, 165] width 21 height 6
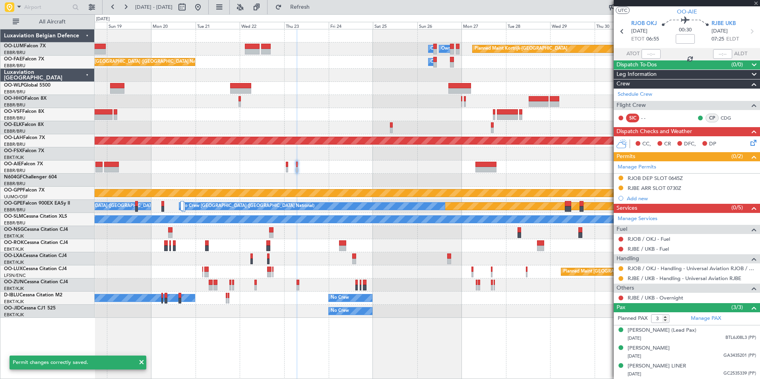
type input "+02:35"
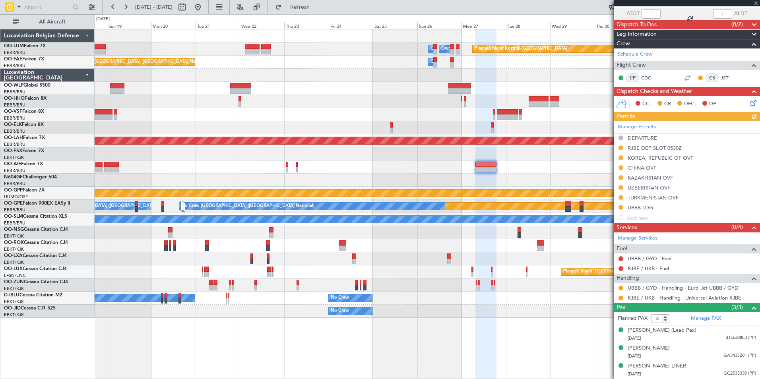
scroll to position [65, 0]
click at [520, 156] on div at bounding box center [427, 153] width 665 height 13
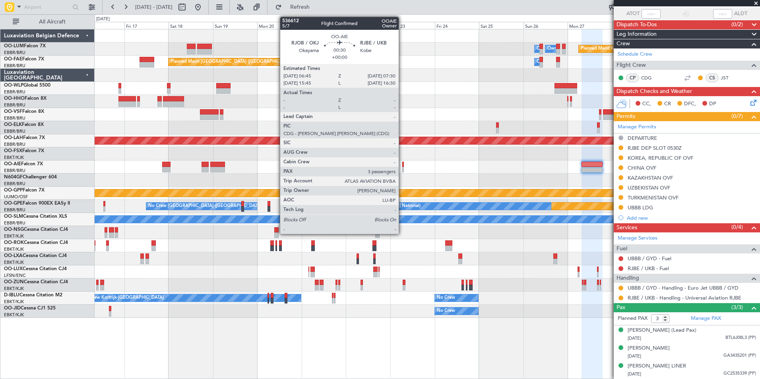
click at [402, 167] on div at bounding box center [403, 170] width 2 height 6
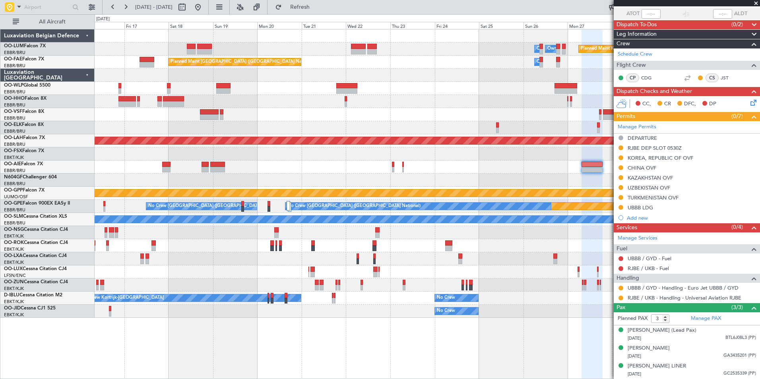
click at [537, 201] on div "Planned Maint Kortrijk-Wevelgem Owner Melsbroek Air Base Owner Melsbroek Air Ba…" at bounding box center [427, 173] width 665 height 289
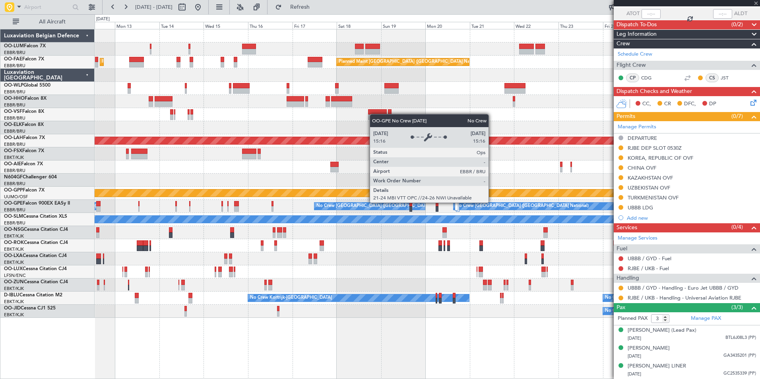
scroll to position [0, 0]
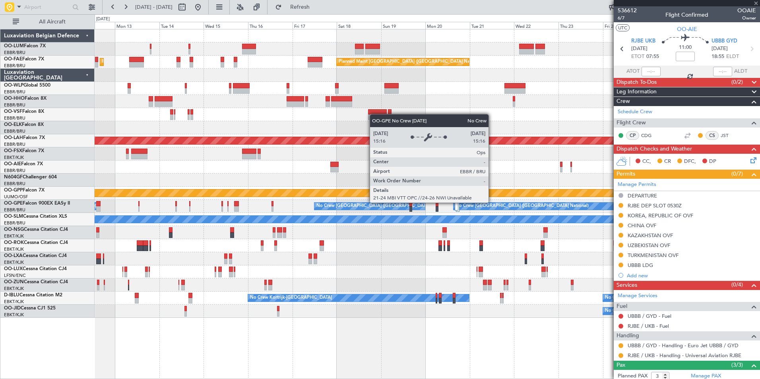
click at [449, 178] on div "Planned Maint Kortrijk-Wevelgem Owner Melsbroek Air Base Owner Melsbroek Air Ba…" at bounding box center [427, 173] width 665 height 289
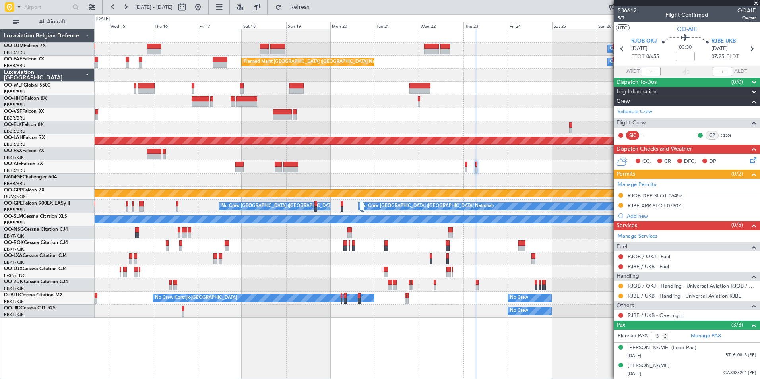
click at [428, 176] on div at bounding box center [427, 180] width 665 height 13
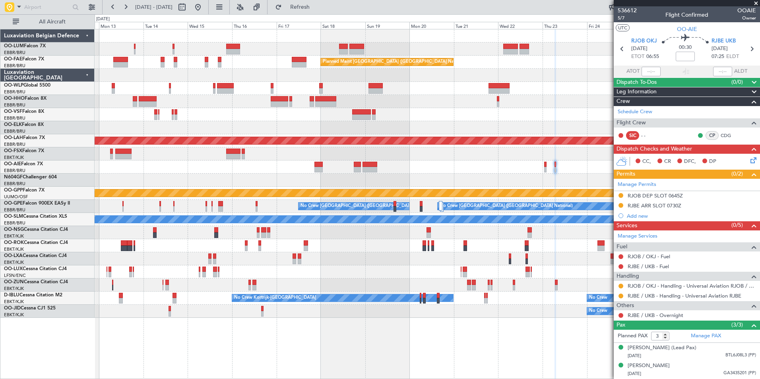
click at [466, 174] on div "Planned Maint Kortrijk-Wevelgem Owner Melsbroek Air Base Owner Melsbroek Air Ba…" at bounding box center [427, 173] width 665 height 289
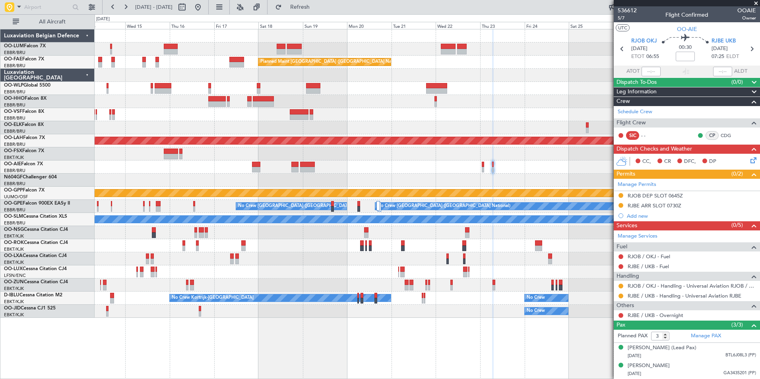
click at [516, 173] on div "Planned Maint [GEOGRAPHIC_DATA] ([GEOGRAPHIC_DATA])" at bounding box center [427, 167] width 665 height 13
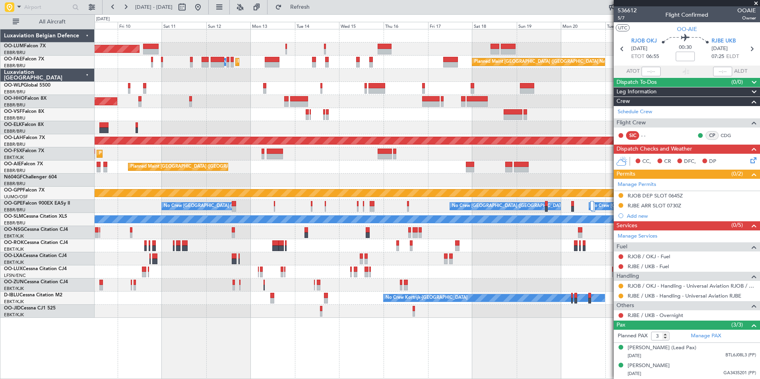
click at [461, 163] on div "Planned Maint Brussels (Brussels National) AOG Maint Sibiu Owner Melsbroek Air …" at bounding box center [427, 173] width 665 height 289
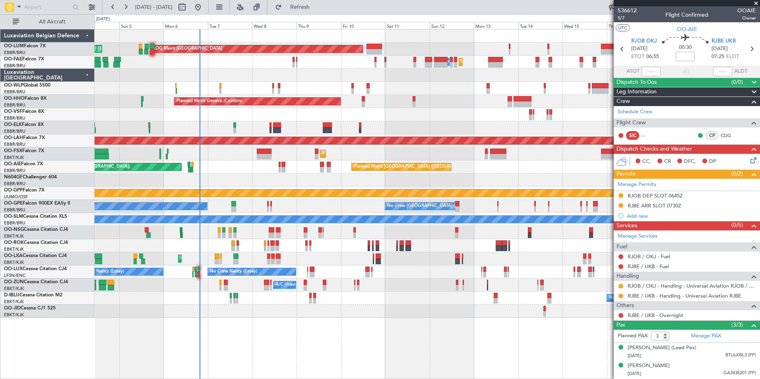
click at [155, 184] on div at bounding box center [427, 180] width 665 height 13
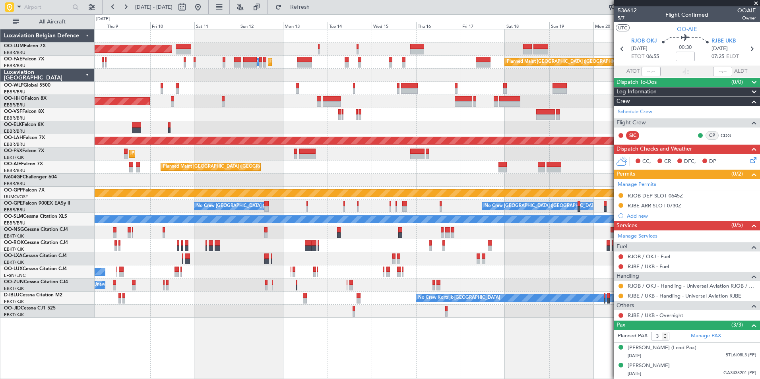
click at [163, 184] on div at bounding box center [427, 180] width 665 height 13
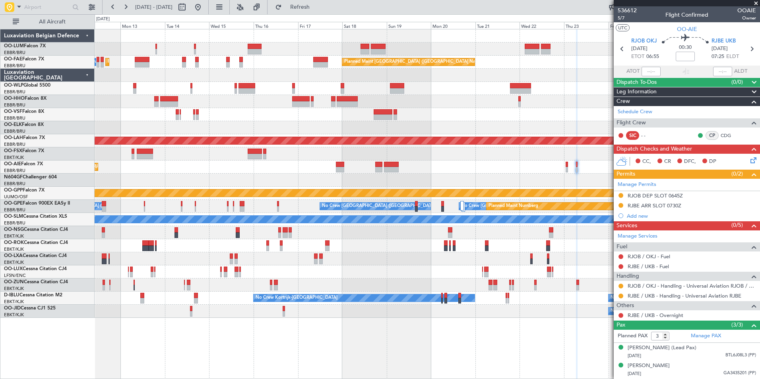
click at [257, 184] on div at bounding box center [427, 180] width 665 height 13
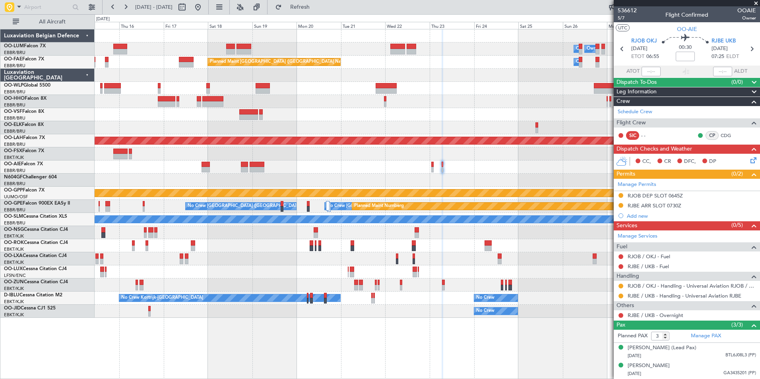
click at [240, 176] on div at bounding box center [427, 180] width 665 height 13
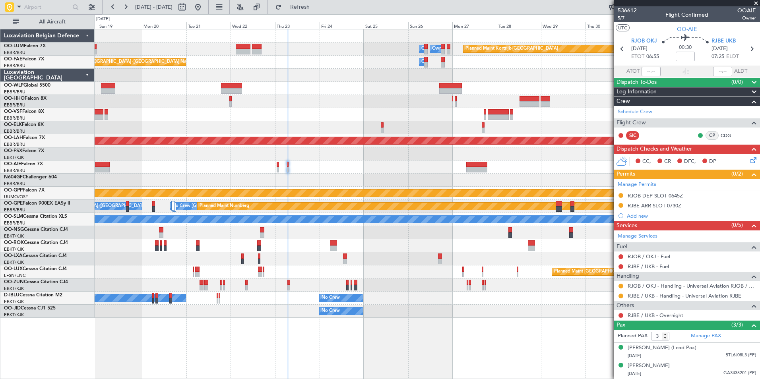
click at [479, 179] on div at bounding box center [427, 180] width 665 height 13
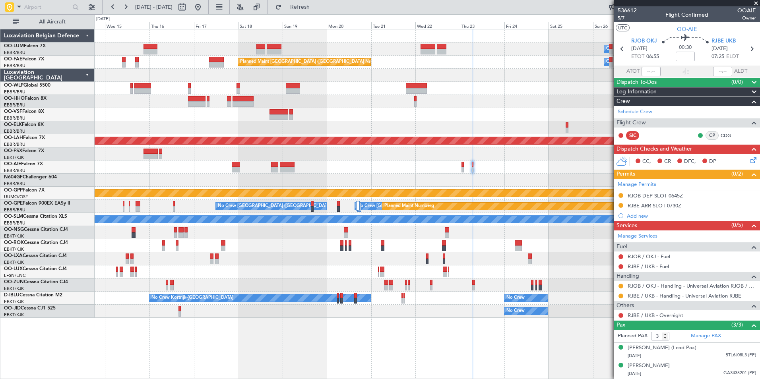
click at [399, 179] on div at bounding box center [427, 180] width 665 height 13
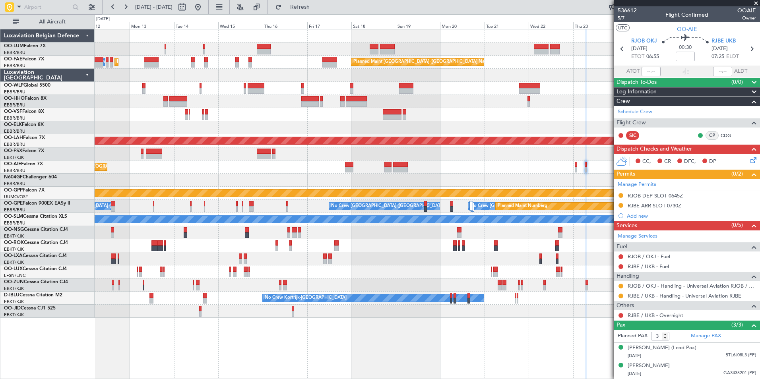
click at [443, 178] on div at bounding box center [427, 180] width 665 height 13
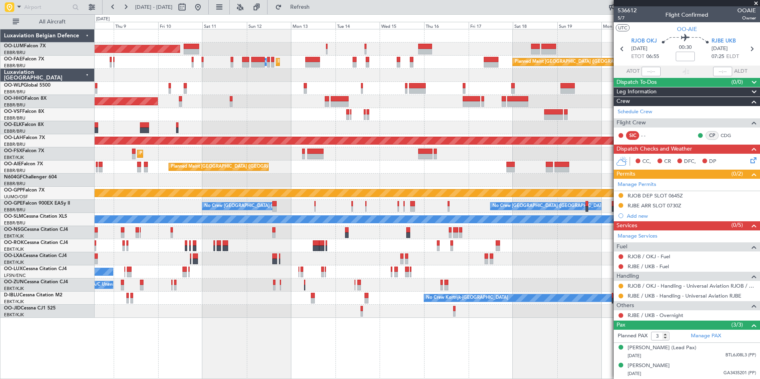
click at [411, 176] on div at bounding box center [427, 180] width 665 height 13
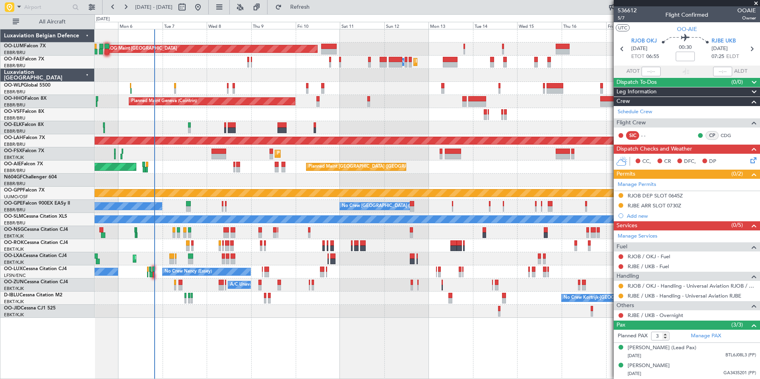
click at [261, 193] on div "Grounded [PERSON_NAME]" at bounding box center [427, 193] width 1995 height 7
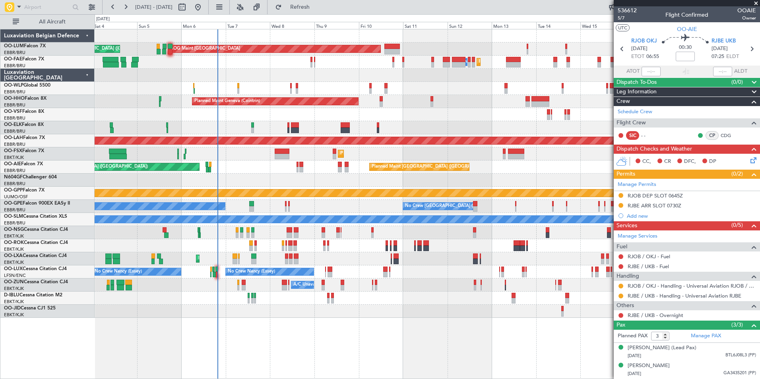
click at [266, 206] on div "No Crew Brussels (Brussels National) No Crew Brussels (Brussels National) No Cr…" at bounding box center [427, 206] width 665 height 13
click at [287, 193] on div "Grounded [PERSON_NAME]" at bounding box center [427, 193] width 1995 height 7
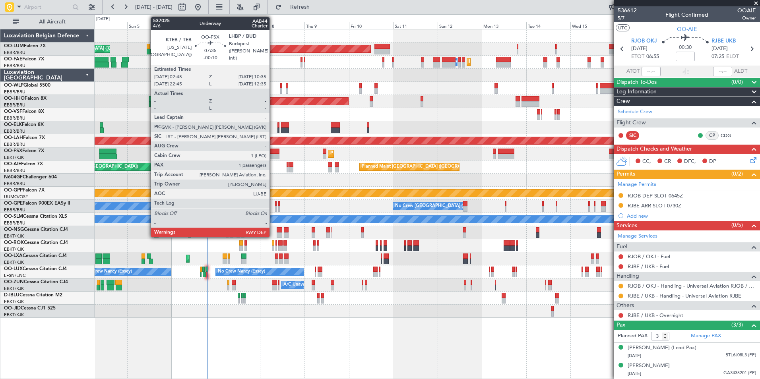
click at [273, 157] on div at bounding box center [272, 157] width 15 height 6
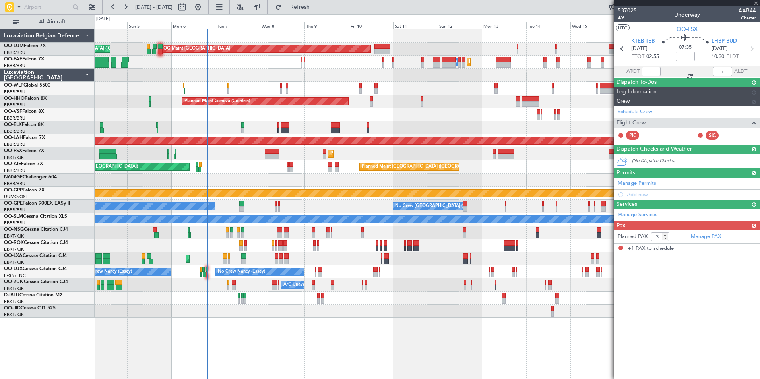
type input "-00:10"
type input "1"
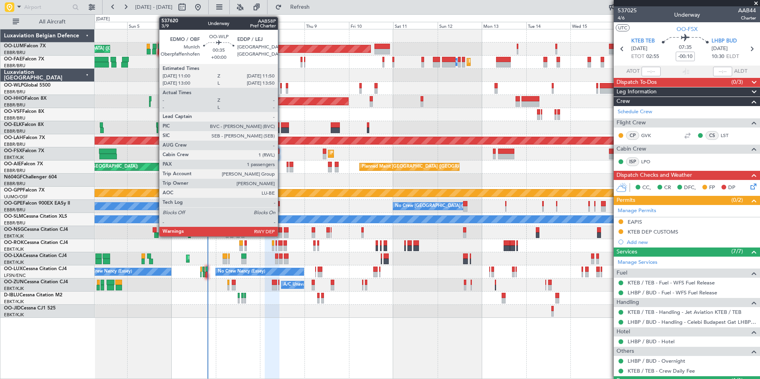
click at [281, 87] on div at bounding box center [281, 86] width 2 height 6
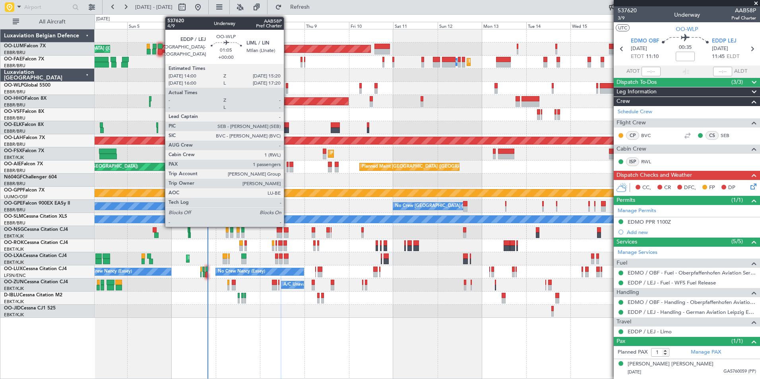
click at [287, 87] on div at bounding box center [287, 86] width 3 height 6
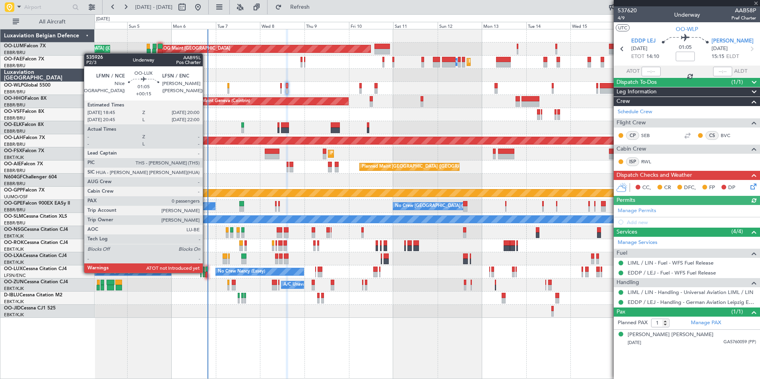
click at [206, 272] on div at bounding box center [207, 275] width 2 height 6
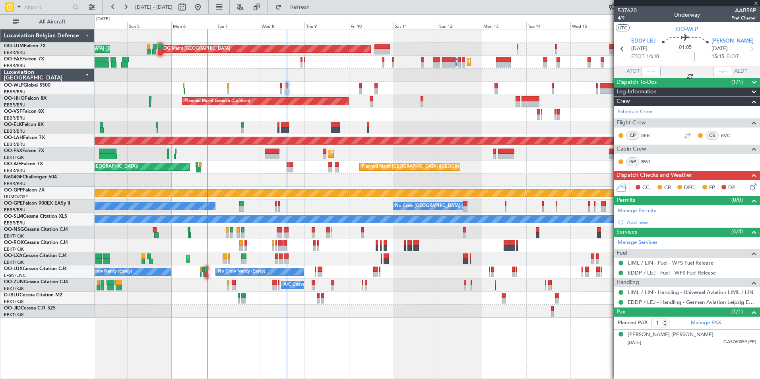
type input "+00:15"
type input "0"
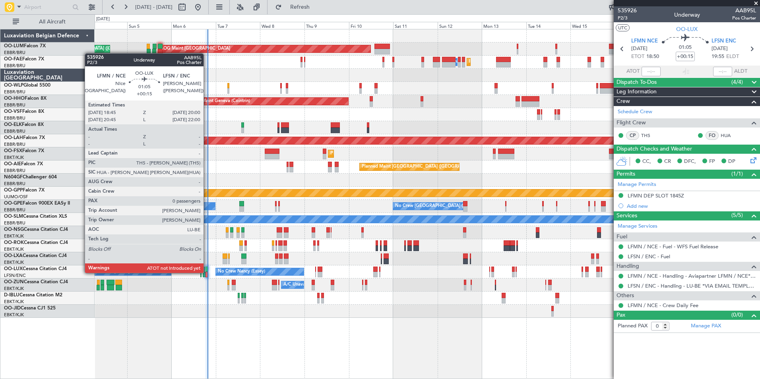
click at [207, 272] on div at bounding box center [207, 275] width 2 height 6
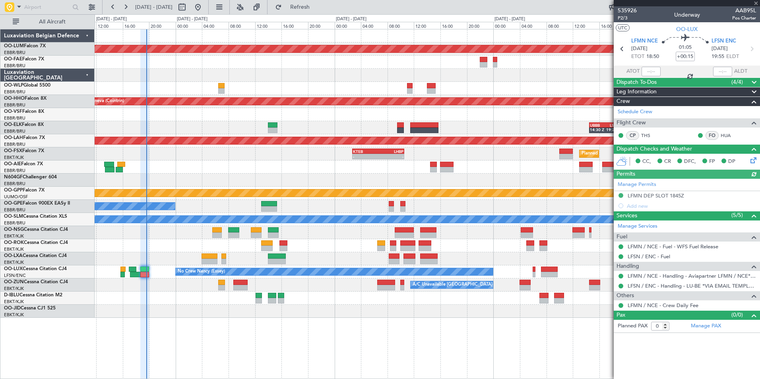
click at [648, 71] on div at bounding box center [651, 72] width 19 height 10
click at [649, 71] on div at bounding box center [651, 72] width 19 height 10
click at [653, 71] on input "text" at bounding box center [651, 72] width 19 height 10
click at [238, 203] on div "No Crew Malaga No Crew Brussels (Brussels National)" at bounding box center [427, 206] width 665 height 13
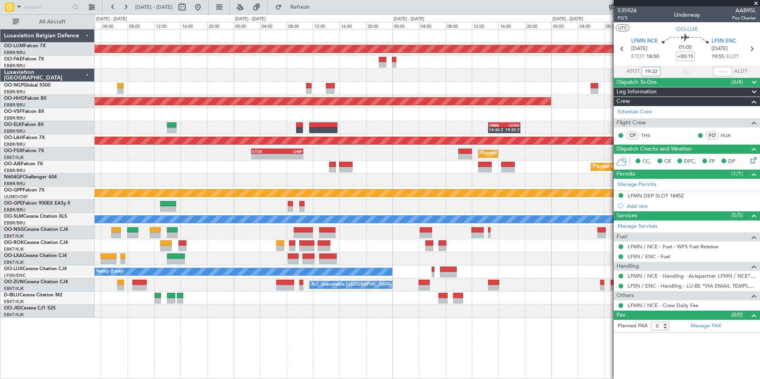
click at [389, 192] on div "Planned Maint Brussels (Brussels National) AOG Maint Sibiu - - EBMB 14:00 Z KPH…" at bounding box center [427, 173] width 665 height 289
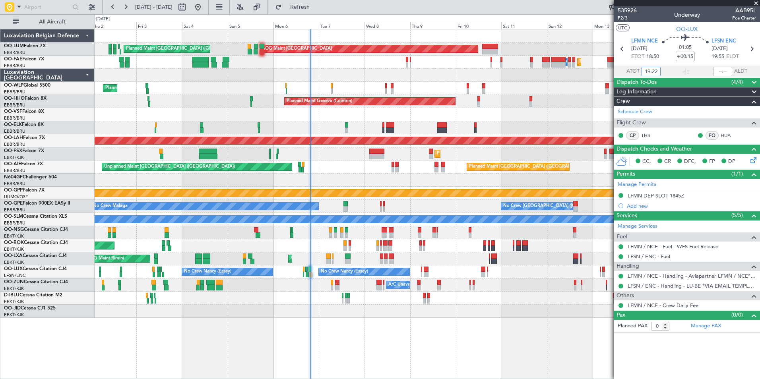
click at [325, 173] on div "Planned Maint London (Farnborough) Unplanned Maint London (Farnborough) Planned…" at bounding box center [427, 167] width 665 height 13
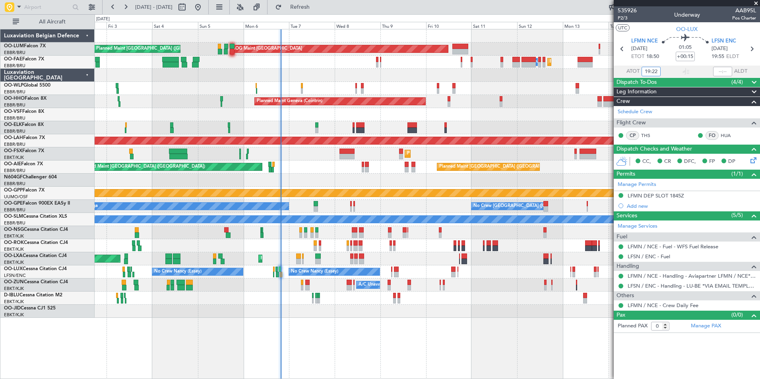
click at [313, 90] on div "Planned Maint Milan (Linate)" at bounding box center [427, 88] width 665 height 13
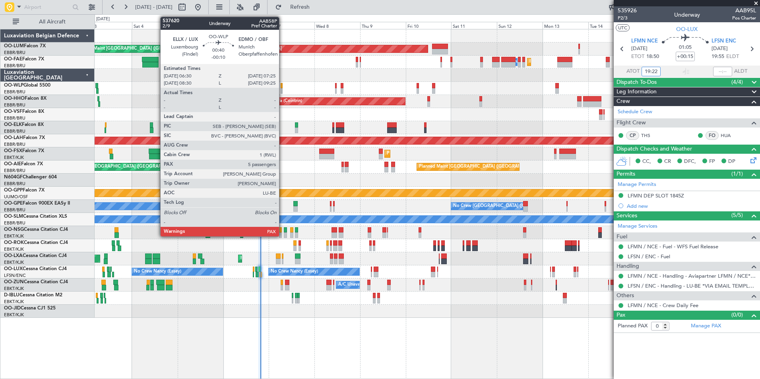
click at [283, 88] on div at bounding box center [282, 86] width 2 height 6
type input "19:22"
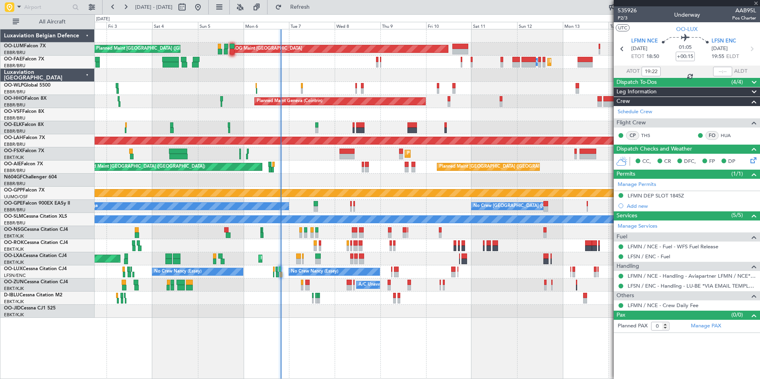
click at [291, 136] on div "Planned Maint Brussels (Brussels National) AOG Maint Sibiu Planned Maint Brusse…" at bounding box center [427, 173] width 665 height 289
type input "-00:10"
type input "5"
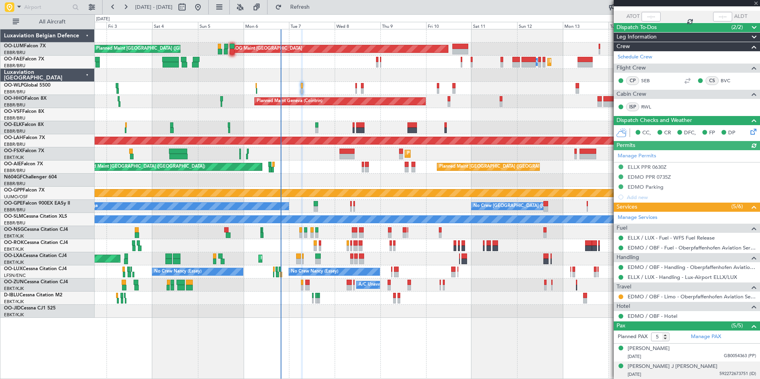
scroll to position [80, 0]
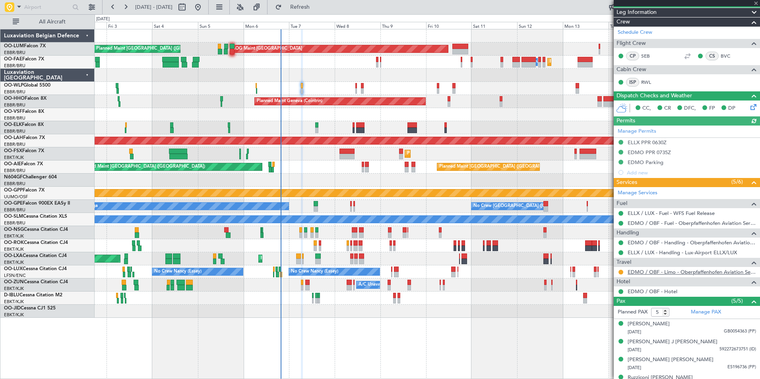
click at [680, 273] on link "EDMO / OBF - Limo - Oberpfaffenhofen Aviation Service GmbH" at bounding box center [692, 272] width 128 height 7
click at [356, 131] on div at bounding box center [360, 131] width 8 height 6
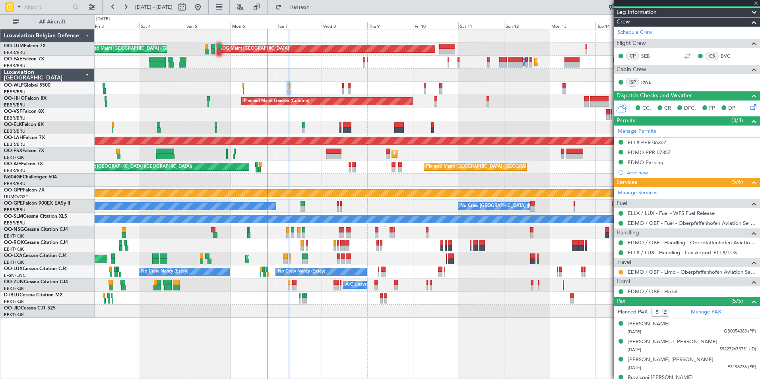
type input "2"
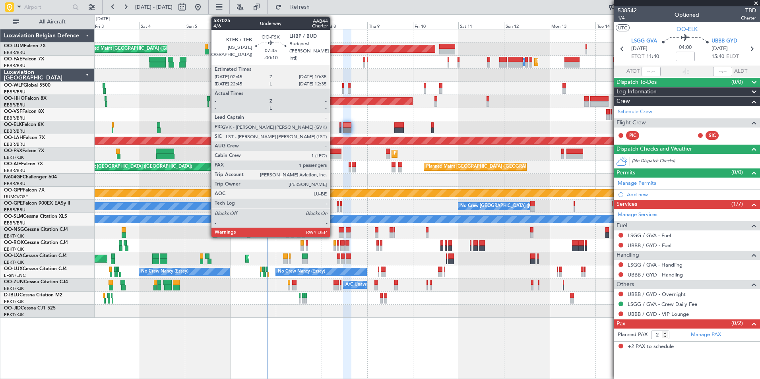
click at [334, 153] on div at bounding box center [333, 152] width 15 height 6
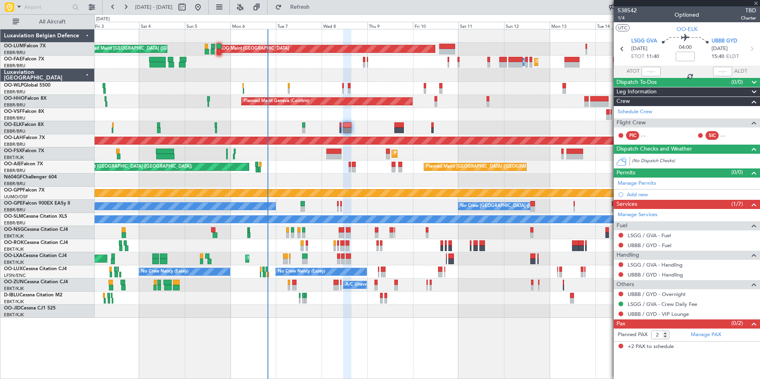
type input "-00:10"
type input "1"
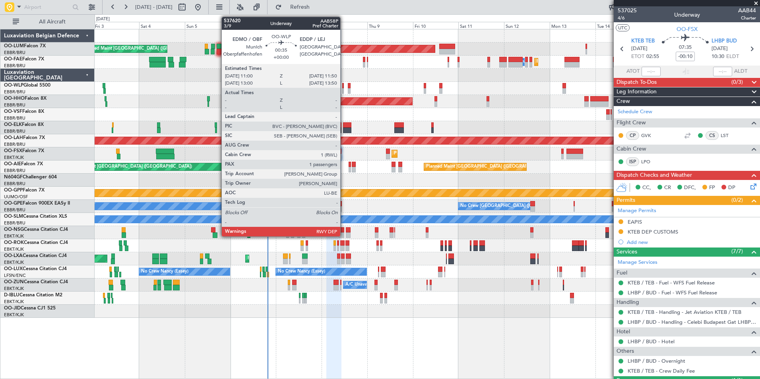
click at [344, 87] on div at bounding box center [343, 86] width 2 height 6
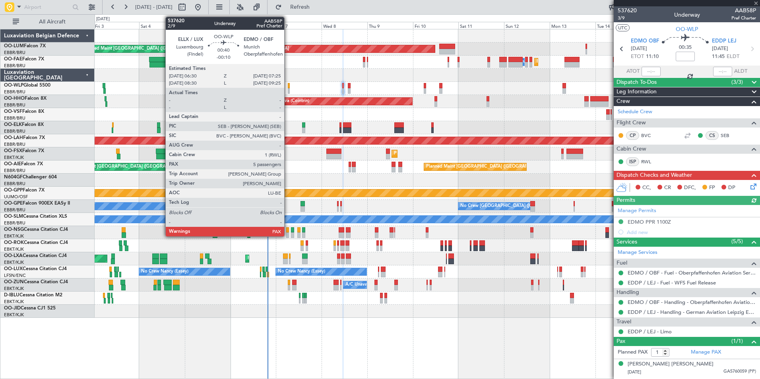
click at [288, 85] on div at bounding box center [289, 86] width 2 height 6
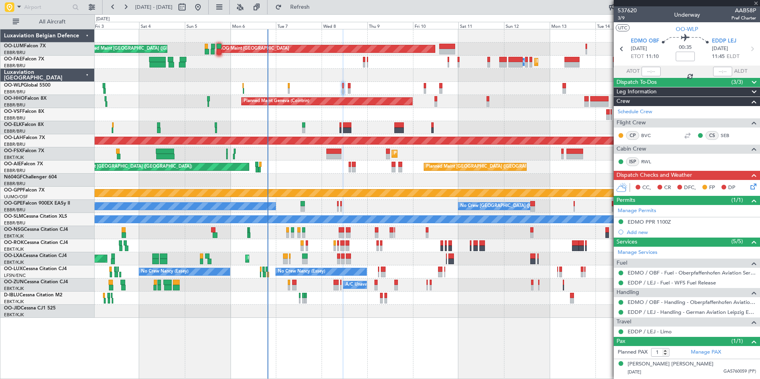
type input "-00:10"
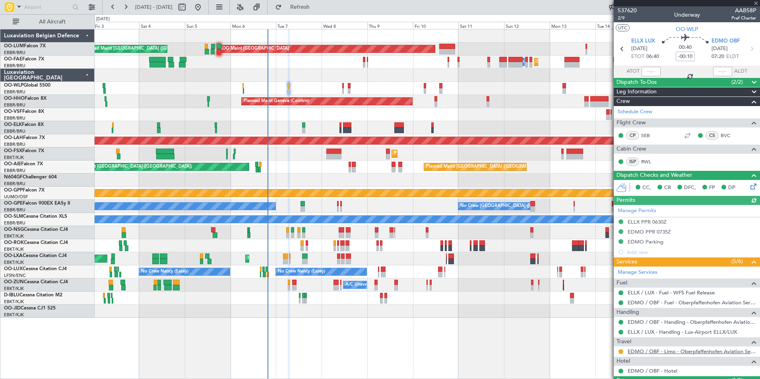
click at [653, 349] on link "EDMO / OBF - Limo - Oberpfaffenhofen Aviation Service GmbH" at bounding box center [692, 351] width 128 height 7
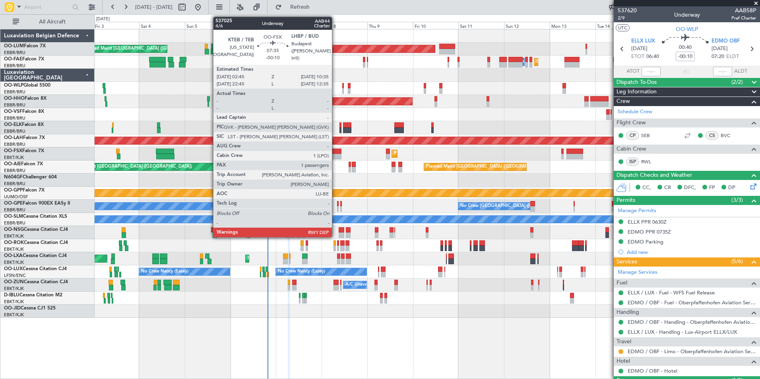
click at [335, 153] on div at bounding box center [333, 152] width 15 height 6
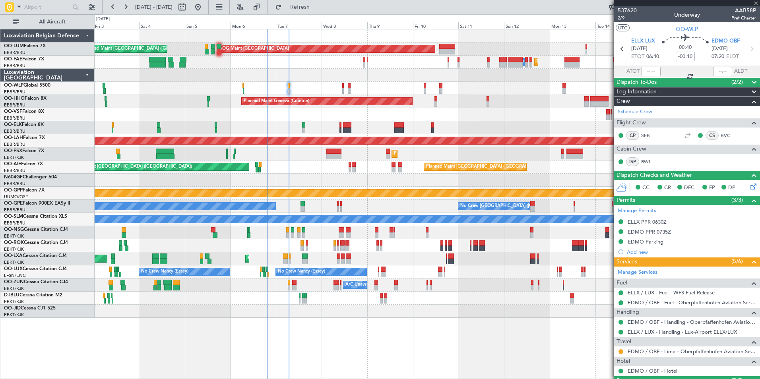
click at [301, 170] on div "Unplanned Maint [GEOGRAPHIC_DATA] ([GEOGRAPHIC_DATA]) Planned Maint [GEOGRAPHIC…" at bounding box center [427, 167] width 665 height 13
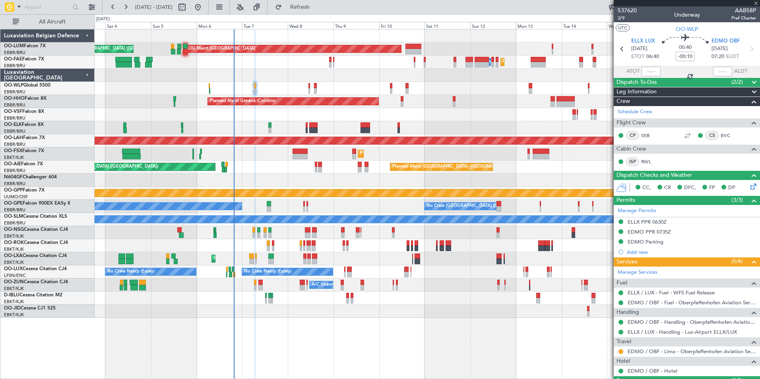
type input "1"
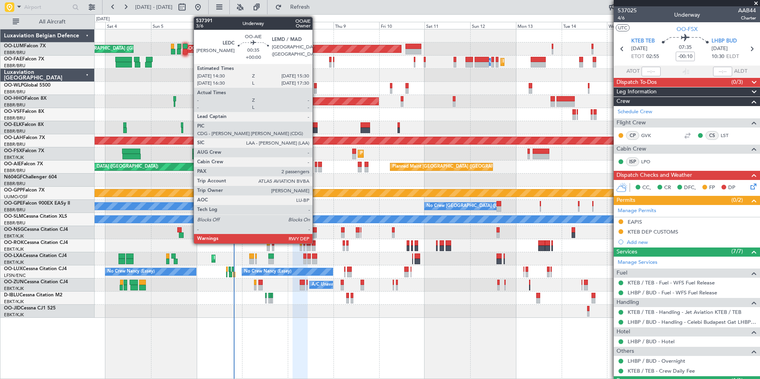
click at [316, 166] on div at bounding box center [316, 165] width 2 height 6
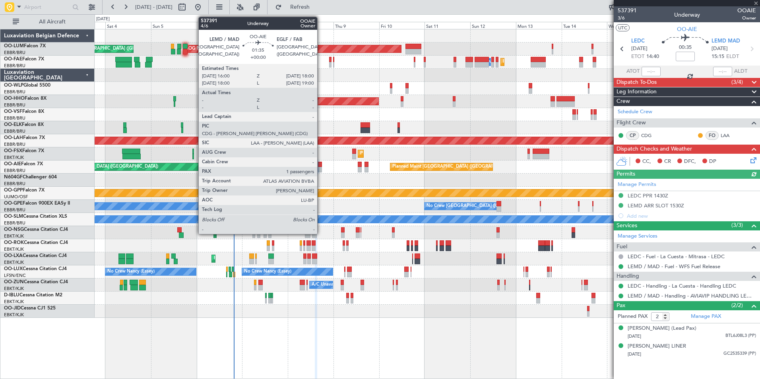
click at [321, 168] on div at bounding box center [320, 170] width 4 height 6
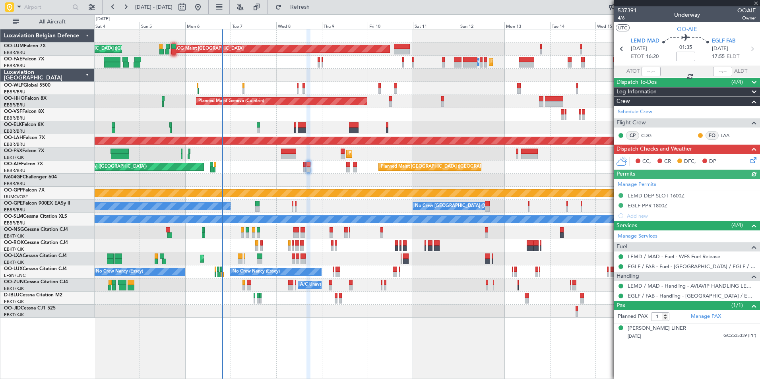
click at [336, 184] on div "Planned Maint [GEOGRAPHIC_DATA] ([GEOGRAPHIC_DATA] National) Planned Maint [GEO…" at bounding box center [427, 173] width 665 height 289
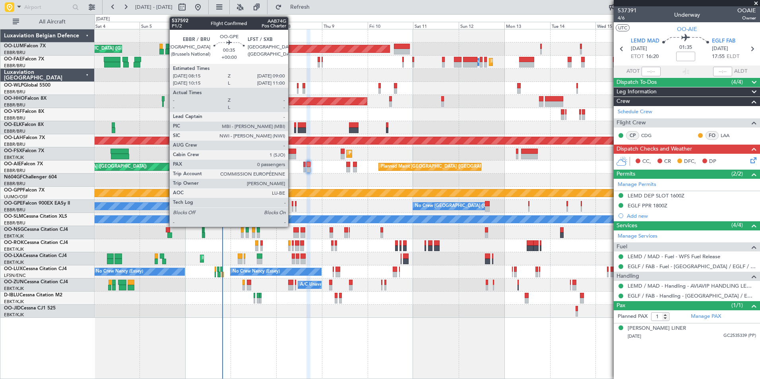
click at [292, 207] on div at bounding box center [293, 209] width 2 height 6
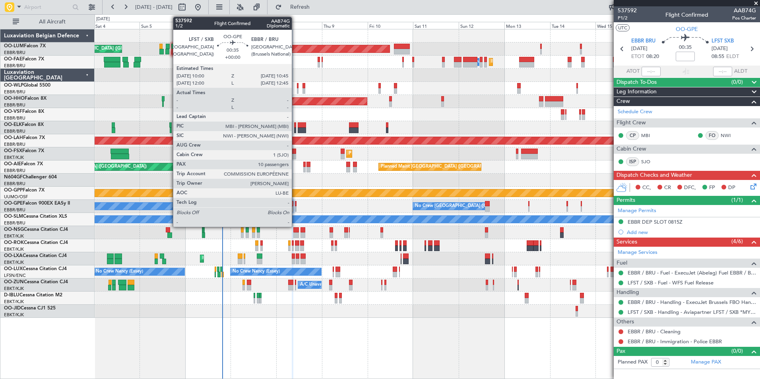
click at [295, 204] on div at bounding box center [296, 204] width 2 height 6
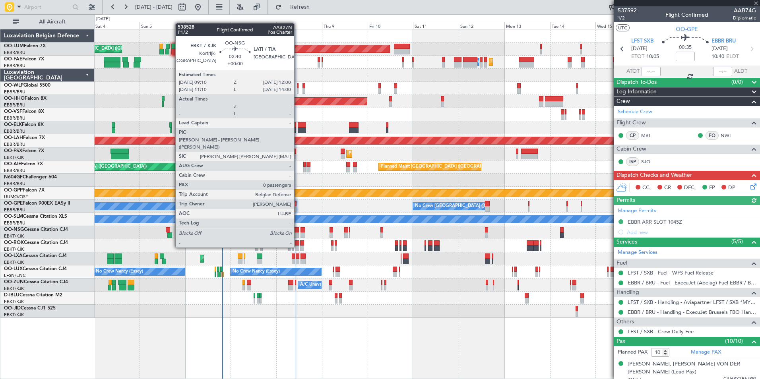
click at [296, 231] on div at bounding box center [296, 230] width 6 height 6
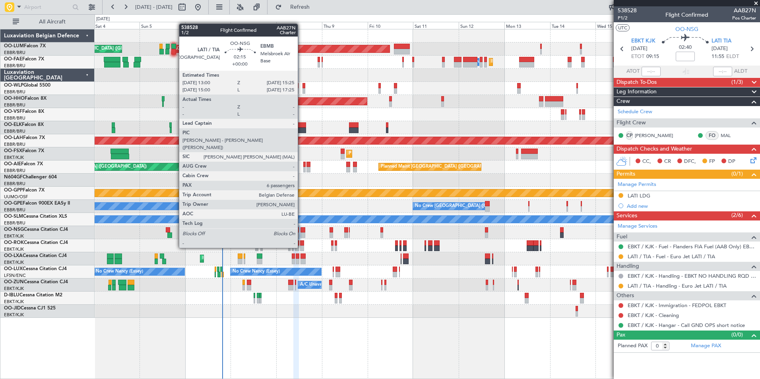
click at [301, 233] on div at bounding box center [303, 236] width 5 height 6
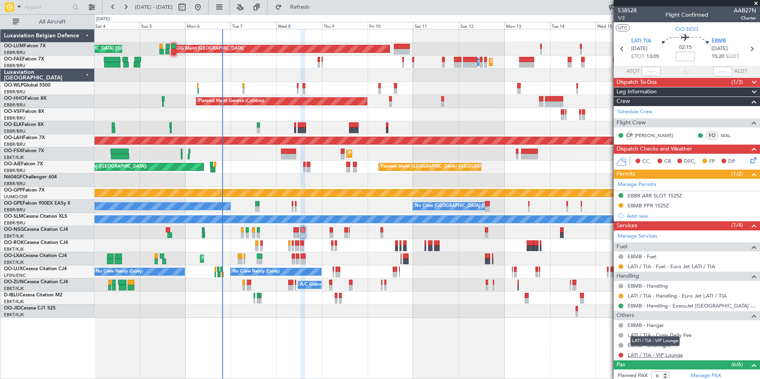
click at [641, 357] on link "LATI / TIA - VIP Lounge" at bounding box center [655, 355] width 55 height 7
click at [654, 355] on link "LATI / TIA - VIP Lounge" at bounding box center [655, 355] width 55 height 7
click at [620, 355] on button at bounding box center [621, 355] width 5 height 5
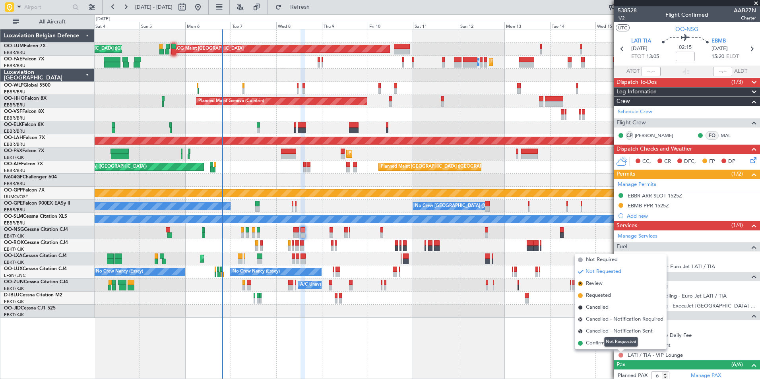
click at [622, 357] on button at bounding box center [621, 355] width 5 height 5
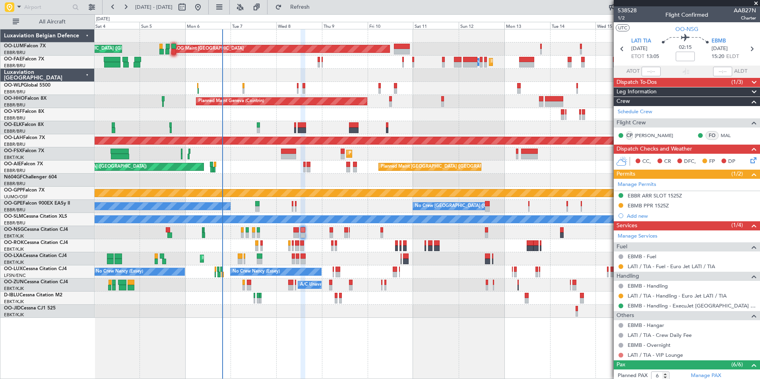
click at [622, 356] on button at bounding box center [621, 355] width 5 height 5
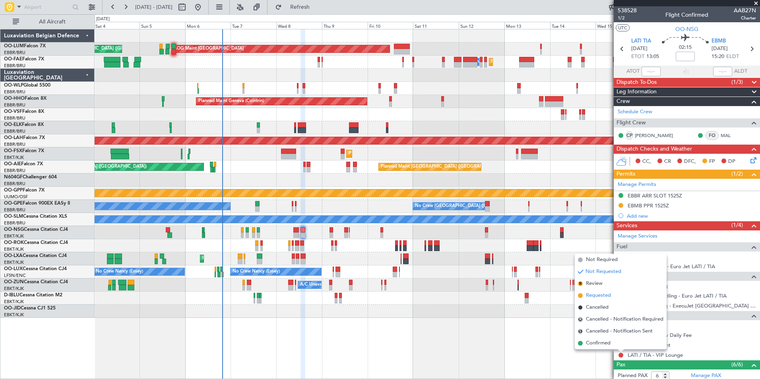
click at [614, 291] on li "Requested" at bounding box center [621, 296] width 92 height 12
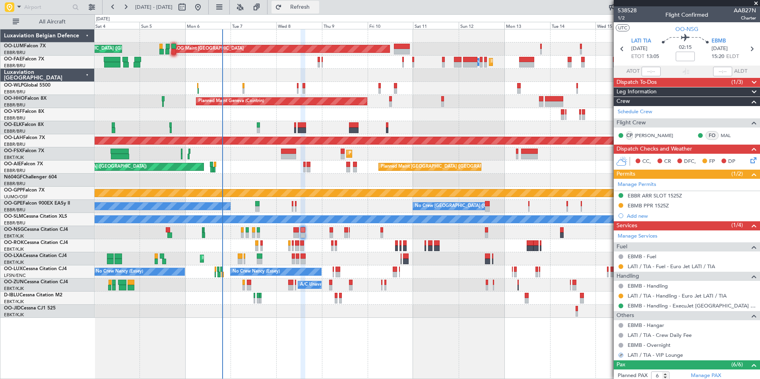
click at [316, 11] on button "Refresh" at bounding box center [296, 7] width 48 height 13
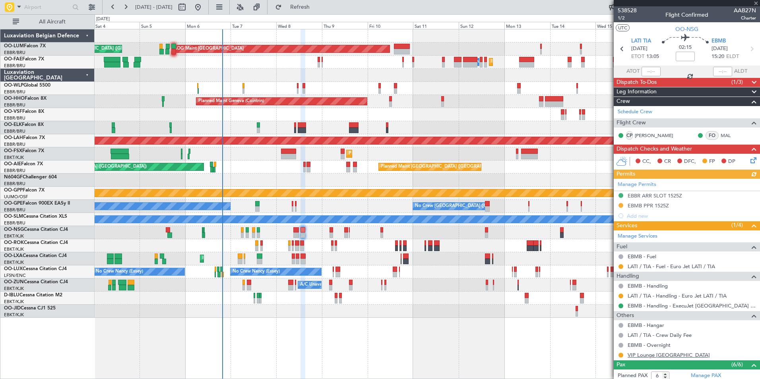
click at [639, 357] on link "VIP Lounge Tirana" at bounding box center [669, 355] width 82 height 7
click at [620, 295] on button at bounding box center [621, 296] width 5 height 5
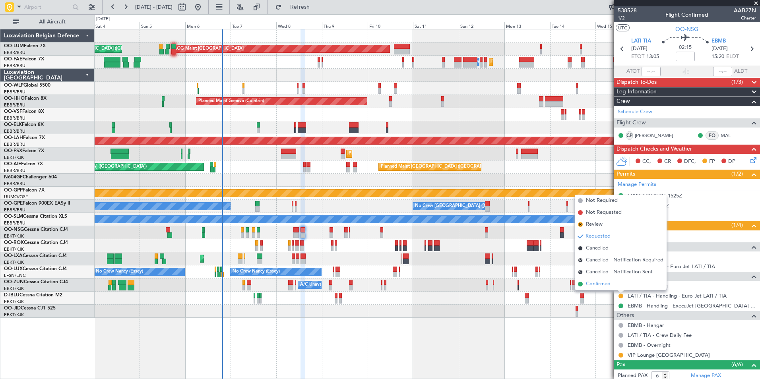
click at [607, 283] on span "Confirmed" at bounding box center [598, 284] width 25 height 8
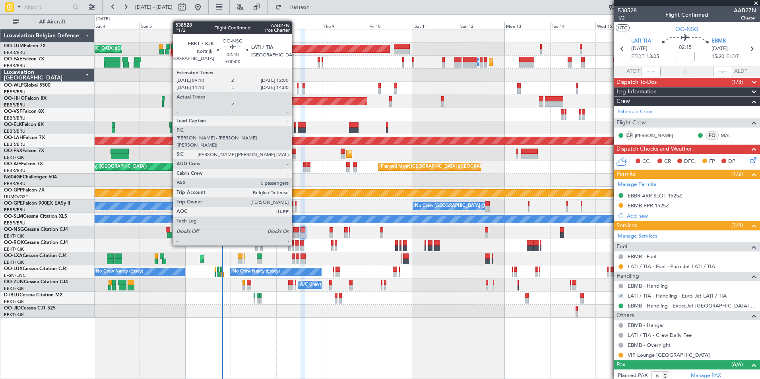
click at [295, 231] on div at bounding box center [296, 230] width 6 height 6
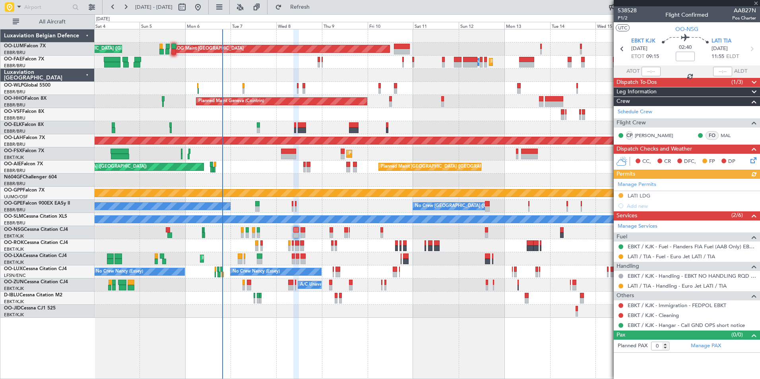
click at [618, 285] on div at bounding box center [621, 286] width 6 height 6
click at [620, 286] on button at bounding box center [621, 286] width 5 height 5
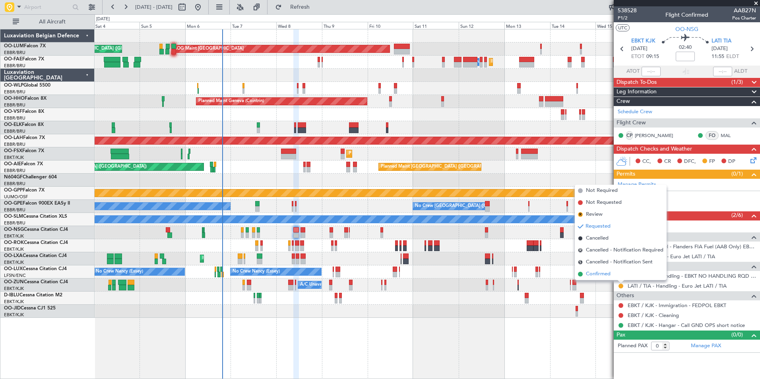
click at [607, 274] on span "Confirmed" at bounding box center [598, 274] width 25 height 8
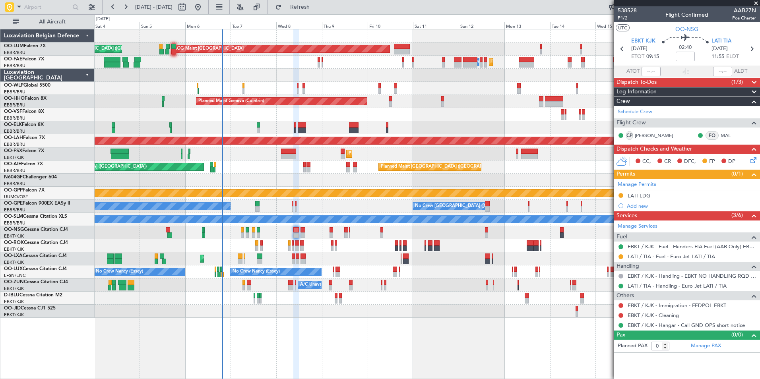
click at [331, 257] on div "Planned Maint Kortrijk-Wevelgem AOG Maint Rimini" at bounding box center [427, 258] width 665 height 13
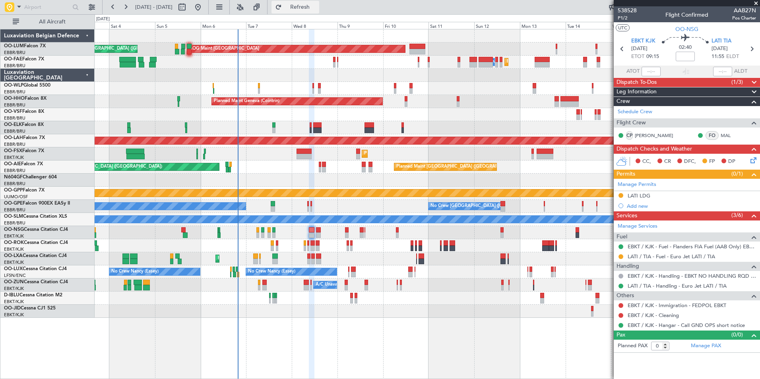
click at [317, 10] on span "Refresh" at bounding box center [299, 7] width 33 height 6
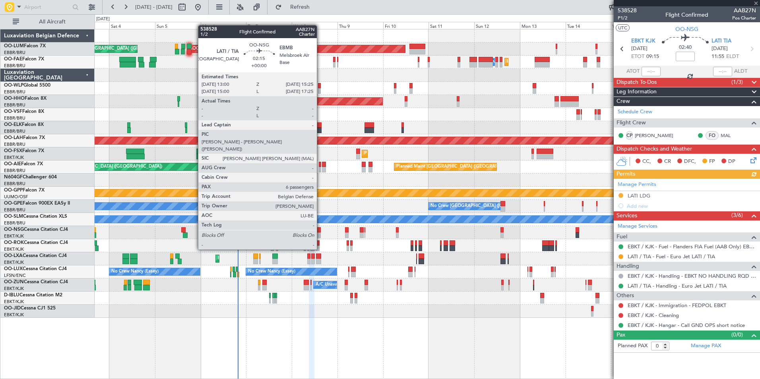
click at [320, 235] on div at bounding box center [318, 236] width 5 height 6
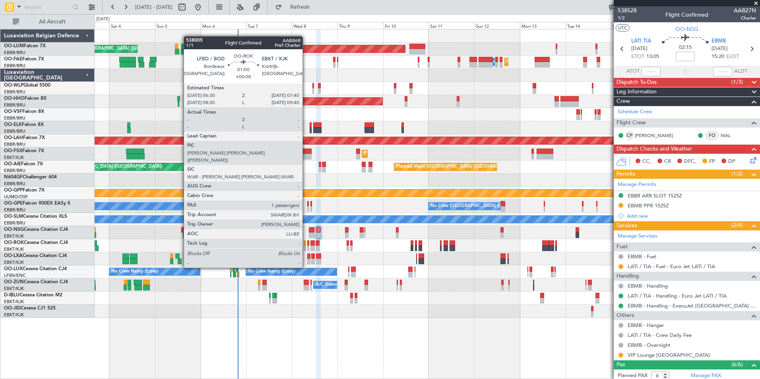
click at [306, 245] on div "AOG Maint Kortrijk-[GEOGRAPHIC_DATA]" at bounding box center [427, 245] width 665 height 13
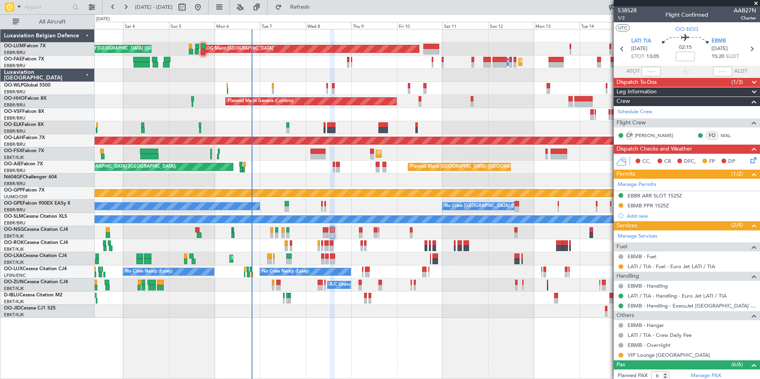
click at [296, 264] on div "Planned Maint Kortrijk-Wevelgem AOG Maint Rimini" at bounding box center [427, 258] width 665 height 13
click at [652, 354] on mat-tooltip-component "LATI / TIA - Crew Daily Fee" at bounding box center [659, 348] width 68 height 21
click at [642, 355] on link "VIP Lounge Tirana" at bounding box center [669, 355] width 82 height 7
click at [619, 356] on button at bounding box center [621, 355] width 5 height 5
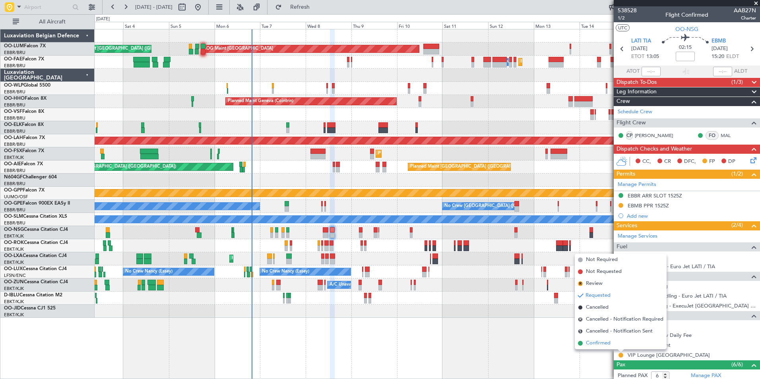
click at [612, 346] on li "Confirmed" at bounding box center [621, 343] width 92 height 12
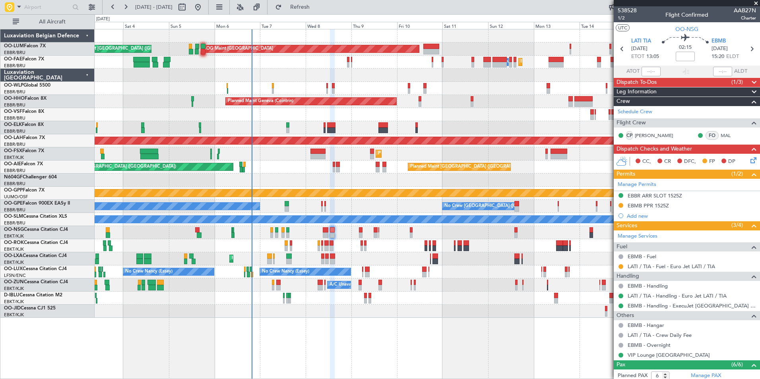
scroll to position [111, 0]
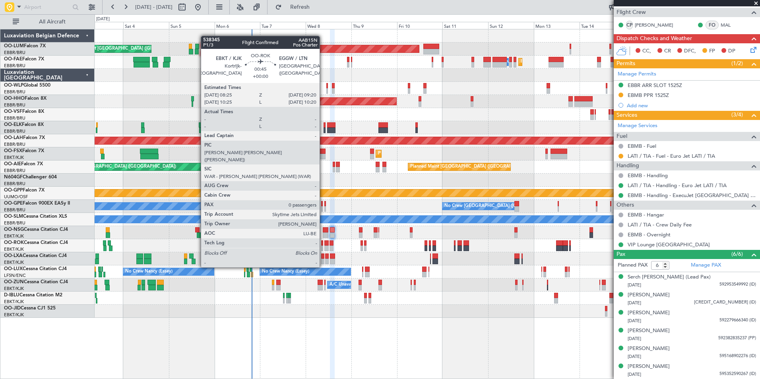
click at [323, 245] on div at bounding box center [322, 243] width 2 height 6
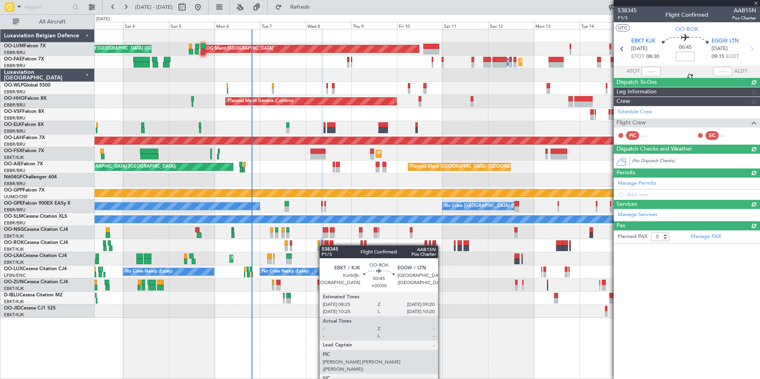
scroll to position [0, 0]
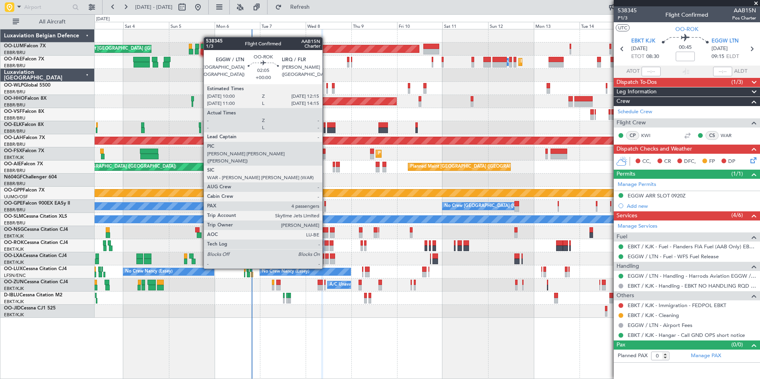
click at [326, 246] on div at bounding box center [326, 249] width 4 height 6
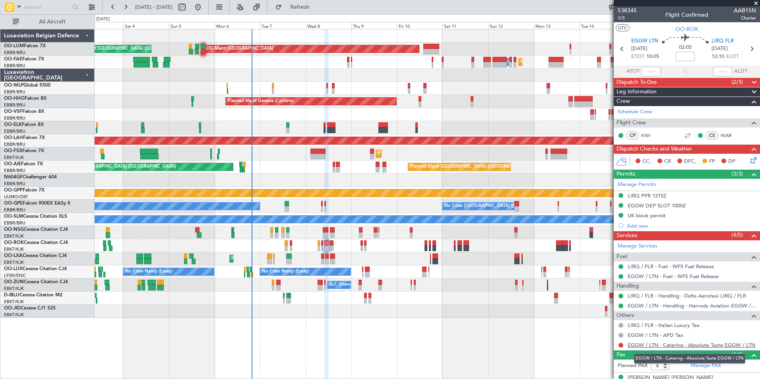
click at [665, 343] on link "EGGW / LTN - Catering - Absolute Taste EGGW / LTN" at bounding box center [692, 345] width 128 height 7
click at [679, 348] on link "EGGW / LTN - Catering - Absolute Taste EGGW / LTN" at bounding box center [692, 345] width 128 height 7
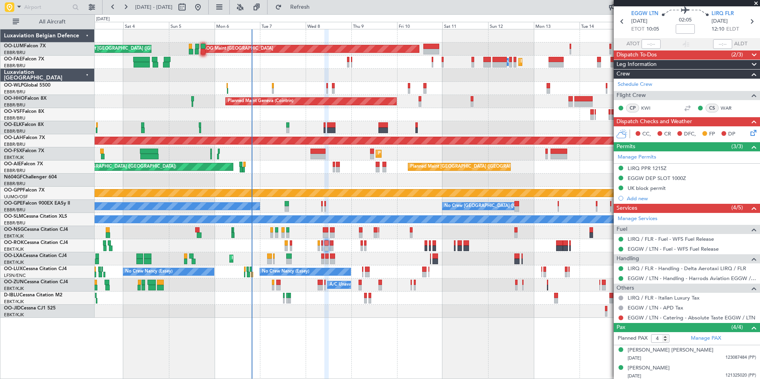
scroll to position [40, 0]
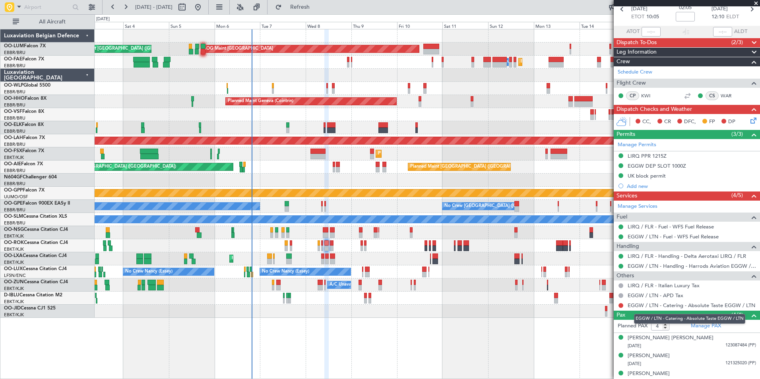
click at [667, 309] on mat-tooltip-component "EGGW / LTN - Catering - Absolute Taste EGGW / LTN" at bounding box center [689, 318] width 122 height 21
click at [665, 305] on link "EGGW / LTN - Catering - Absolute Taste EGGW / LTN" at bounding box center [692, 305] width 128 height 7
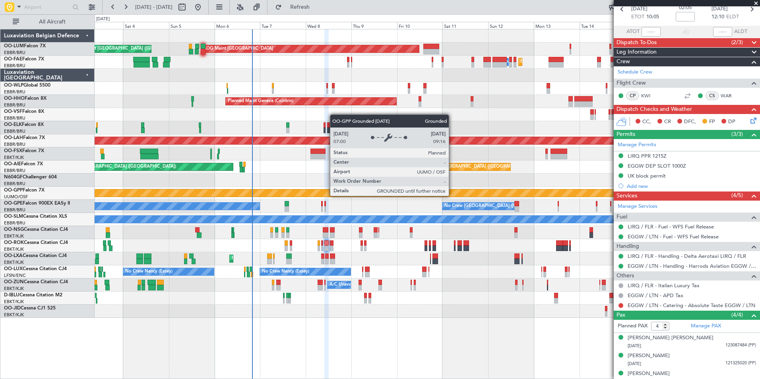
click at [176, 209] on div "Planned Maint Brussels (Brussels National) Planned Maint Brussels (Brussels Nat…" at bounding box center [427, 173] width 665 height 289
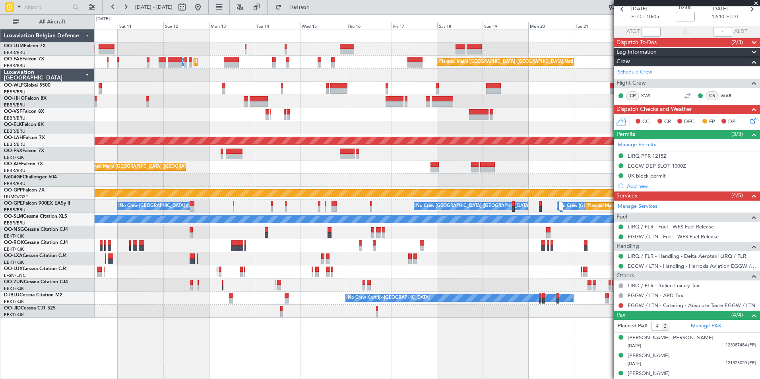
click at [269, 192] on div "AOG Maint Sibiu Planned Maint Brussels (Brussels National) Owner Melsbroek Air …" at bounding box center [427, 173] width 665 height 289
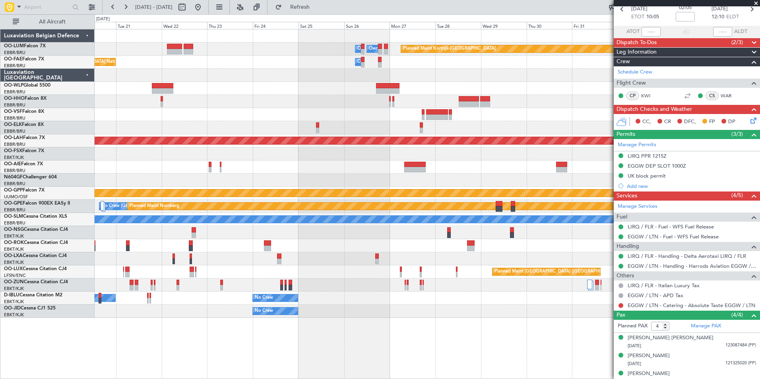
click at [174, 176] on div "Owner Melsbroek Air Base Owner Melsbroek Air Base Planned Maint Kortrijk-Wevelg…" at bounding box center [427, 173] width 665 height 289
click at [523, 178] on div "Owner Melsbroek Air Base Owner Melsbroek Air Base Planned Maint Kortrijk-Wevelg…" at bounding box center [427, 173] width 665 height 289
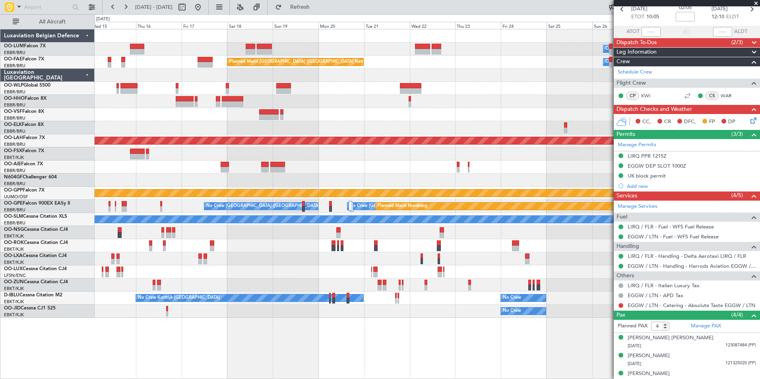
click at [277, 178] on div "Owner Melsbroek Air Base Owner Melsbroek Air Base Planned Maint Kortrijk-Wevelg…" at bounding box center [427, 173] width 665 height 289
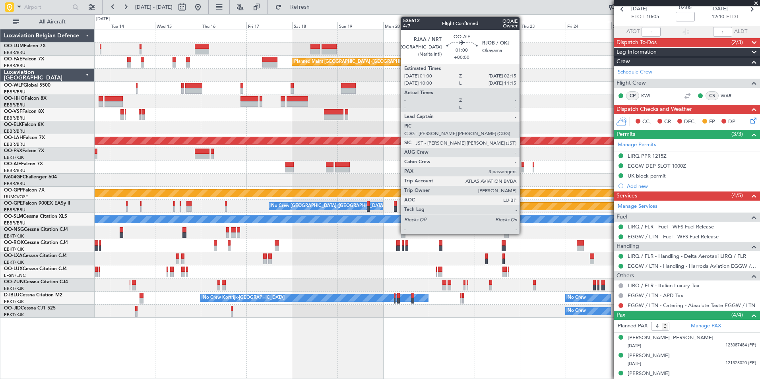
click at [523, 166] on div at bounding box center [523, 165] width 2 height 6
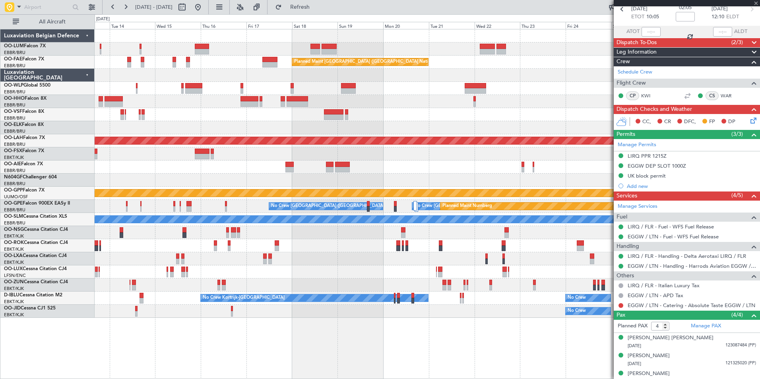
type input "3"
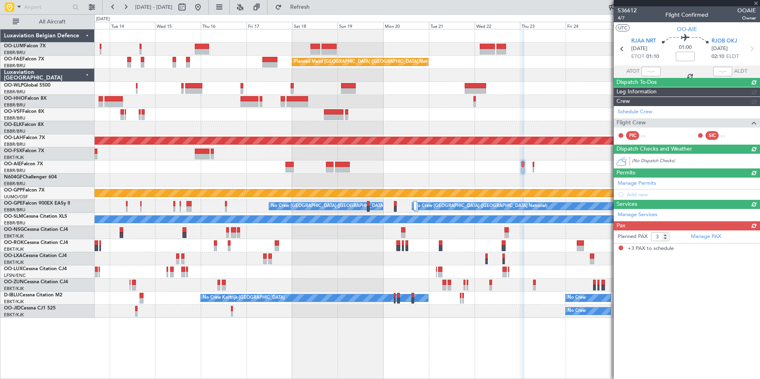
scroll to position [0, 0]
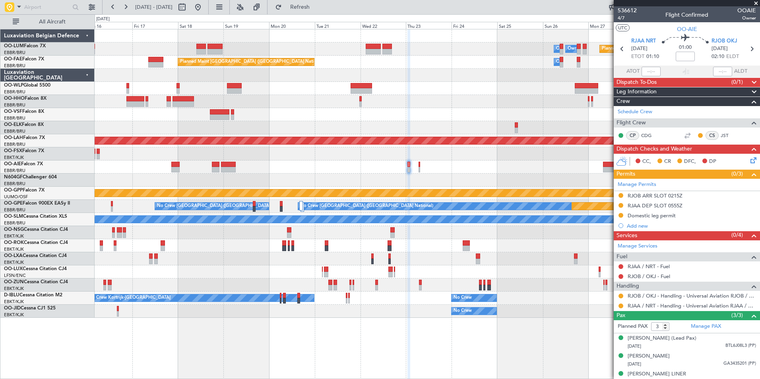
click at [425, 167] on div at bounding box center [427, 167] width 665 height 13
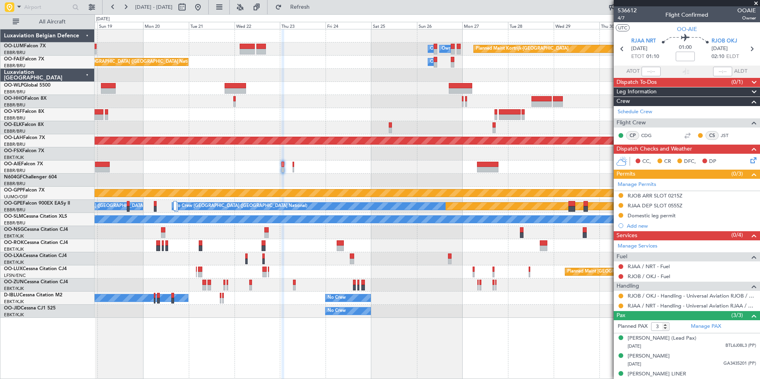
click at [347, 179] on div "Planned Maint Kortrijk-Wevelgem Owner Melsbroek Air Base Owner Melsbroek Air Ba…" at bounding box center [427, 173] width 665 height 289
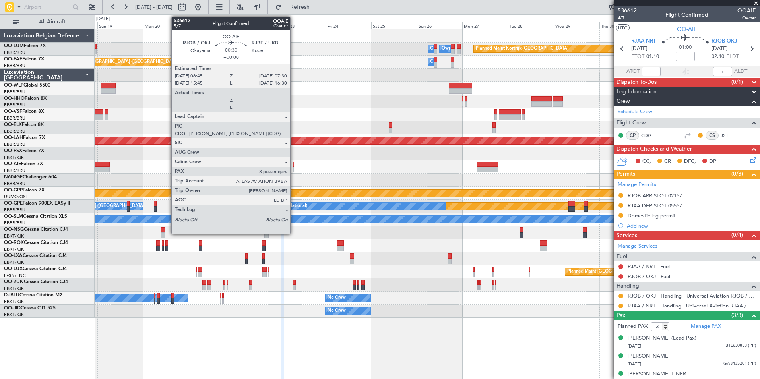
click at [294, 168] on div at bounding box center [294, 170] width 2 height 6
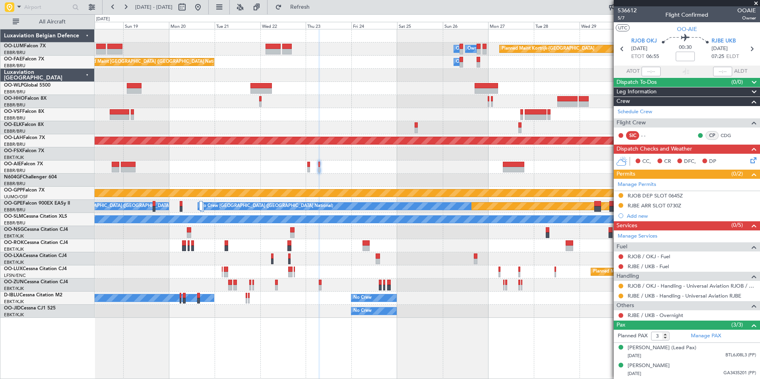
click at [367, 173] on div at bounding box center [427, 167] width 665 height 13
click at [748, 182] on span at bounding box center [753, 183] width 10 height 6
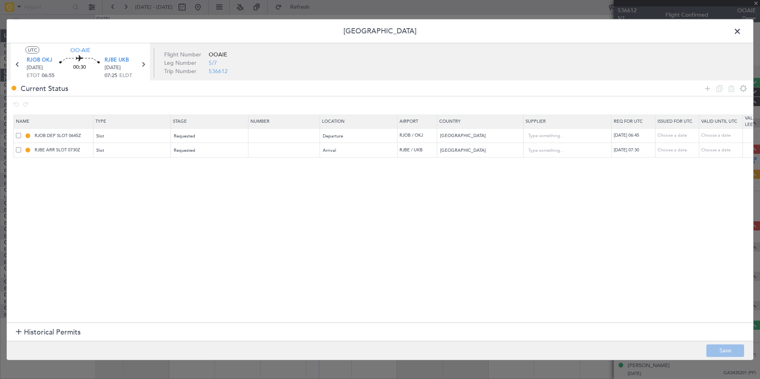
click at [741, 31] on span at bounding box center [741, 33] width 0 height 16
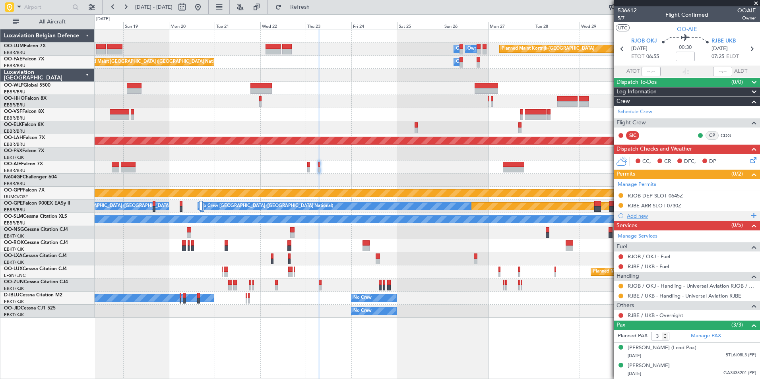
click at [634, 218] on div "Add new" at bounding box center [688, 216] width 122 height 7
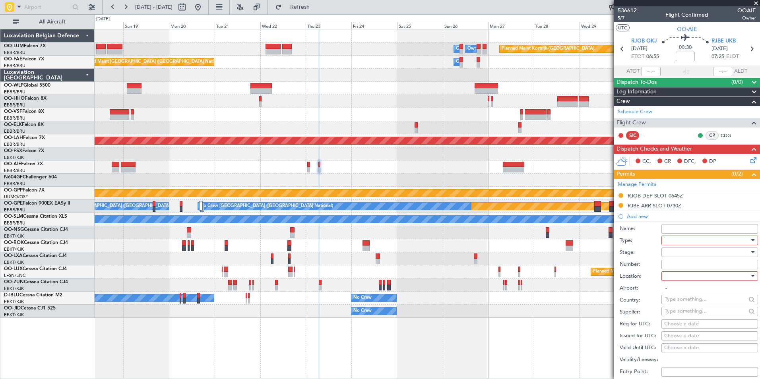
click at [671, 242] on div at bounding box center [707, 241] width 85 height 12
click at [700, 314] on span "CUSTOMS" at bounding box center [706, 318] width 83 height 12
click at [681, 256] on div at bounding box center [707, 252] width 85 height 12
click at [686, 280] on span "Not Requested" at bounding box center [706, 280] width 83 height 12
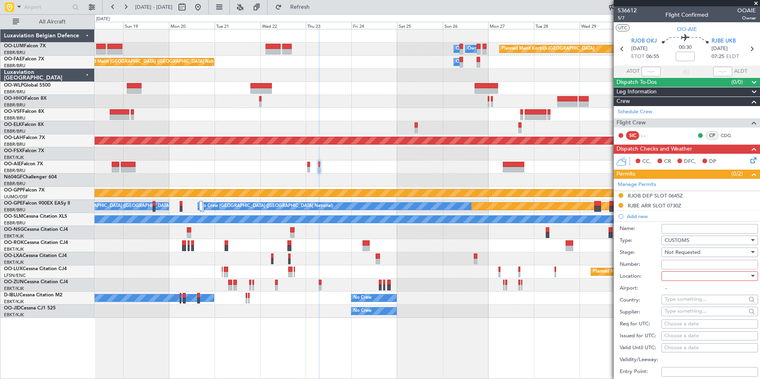
click at [682, 252] on span "Not Requested" at bounding box center [683, 252] width 36 height 7
click at [683, 302] on span "Requested" at bounding box center [706, 304] width 83 height 12
drag, startPoint x: 679, startPoint y: 284, endPoint x: 679, endPoint y: 279, distance: 5.2
click at [679, 284] on input "-" at bounding box center [709, 289] width 97 height 10
click at [679, 279] on div at bounding box center [707, 276] width 85 height 12
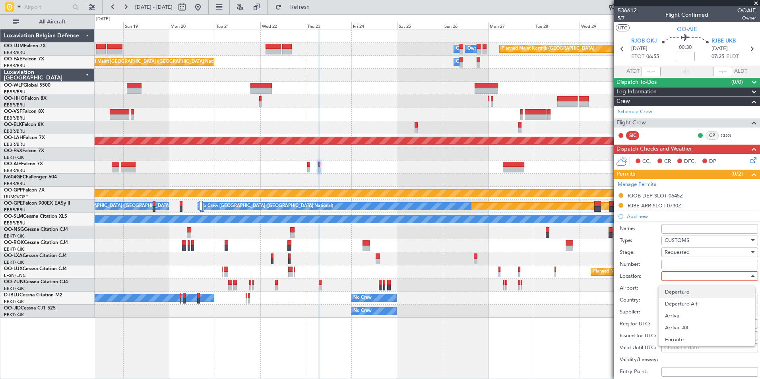
click at [679, 291] on span "Departure" at bounding box center [706, 292] width 83 height 12
click at [681, 279] on span "Departure" at bounding box center [677, 276] width 24 height 7
click at [677, 314] on span "Arrival" at bounding box center [706, 316] width 83 height 12
type input "RJBE / UKB"
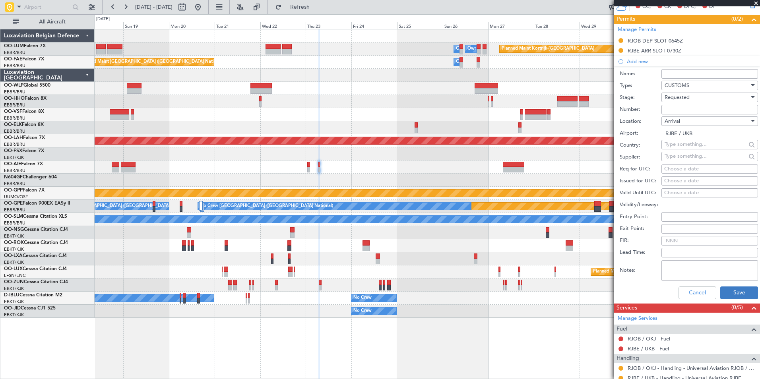
scroll to position [159, 0]
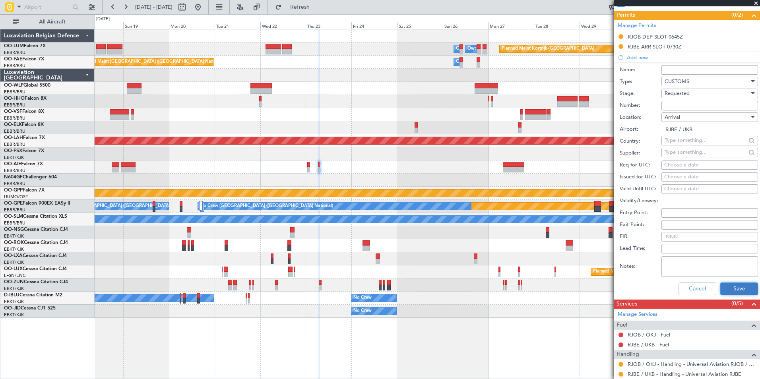
click at [731, 291] on button "Save" at bounding box center [739, 289] width 38 height 13
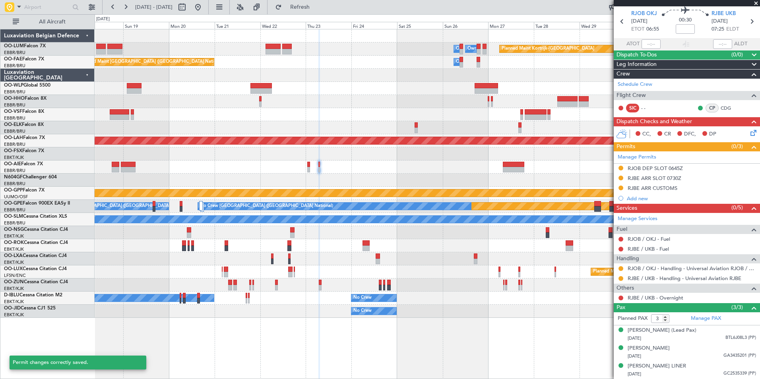
scroll to position [35, 0]
click at [385, 177] on div at bounding box center [427, 180] width 665 height 13
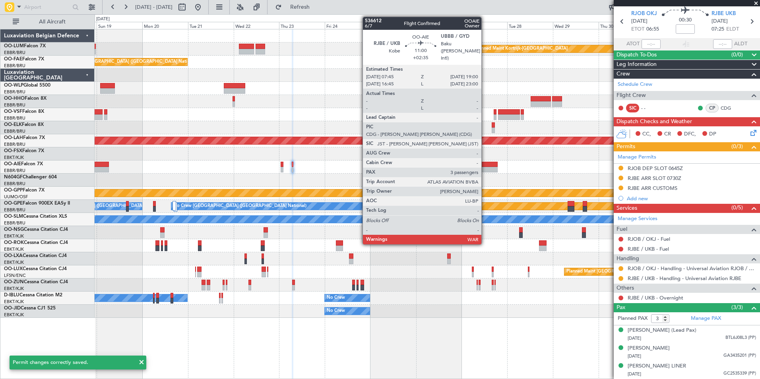
click at [486, 170] on div at bounding box center [486, 170] width 21 height 6
type input "+02:35"
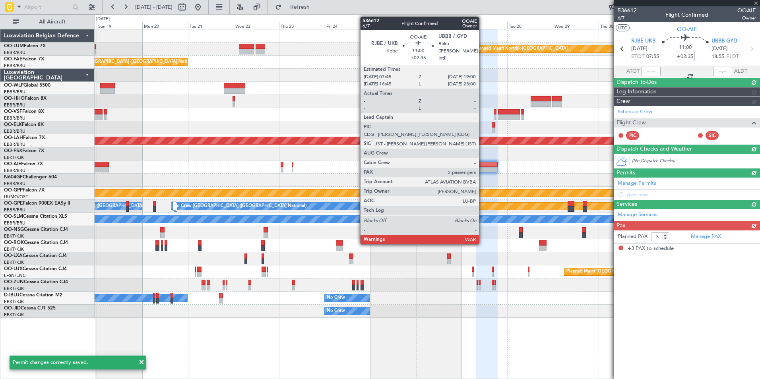
scroll to position [0, 0]
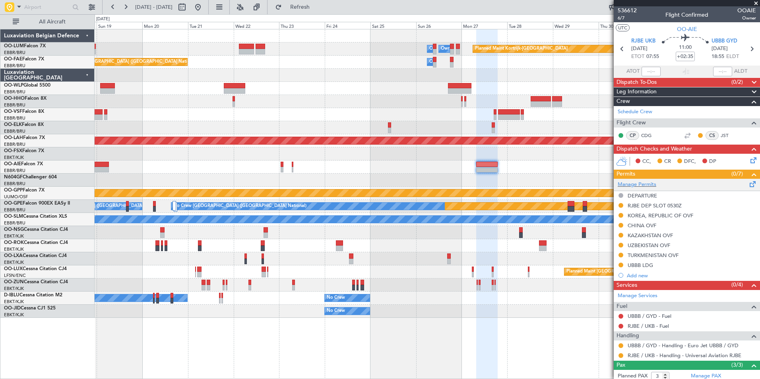
click at [749, 182] on span at bounding box center [753, 183] width 10 height 6
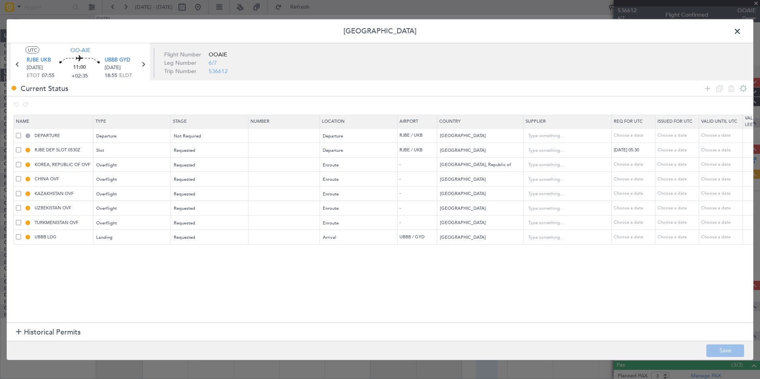
click at [741, 35] on span at bounding box center [741, 33] width 0 height 16
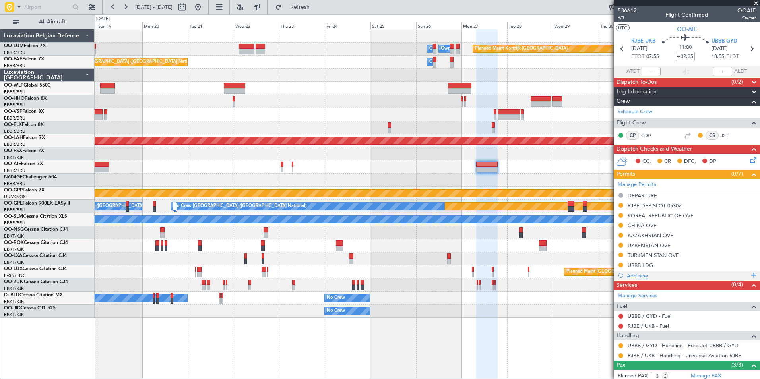
click at [634, 278] on div "Add new" at bounding box center [688, 275] width 122 height 7
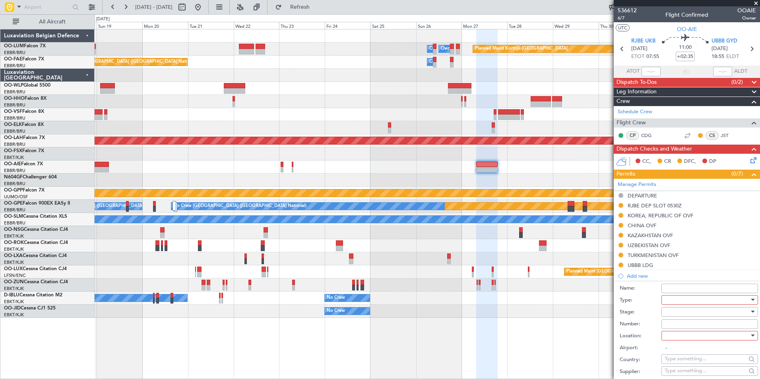
click at [670, 301] on div at bounding box center [707, 300] width 85 height 12
click at [682, 357] on span "CUSTOMS" at bounding box center [706, 360] width 83 height 12
click at [677, 312] on div at bounding box center [707, 312] width 85 height 12
click at [682, 364] on span "Requested" at bounding box center [706, 364] width 83 height 12
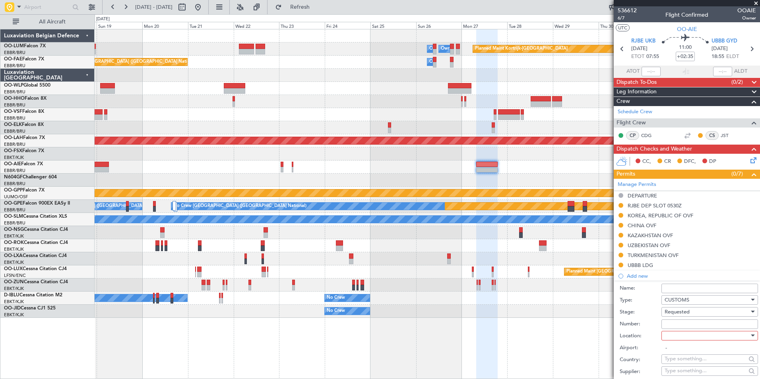
click at [677, 337] on div at bounding box center [707, 336] width 85 height 12
drag, startPoint x: 681, startPoint y: 351, endPoint x: 683, endPoint y: 345, distance: 6.1
click at [681, 351] on span "Departure" at bounding box center [706, 352] width 83 height 12
type input "RJBE / UKB"
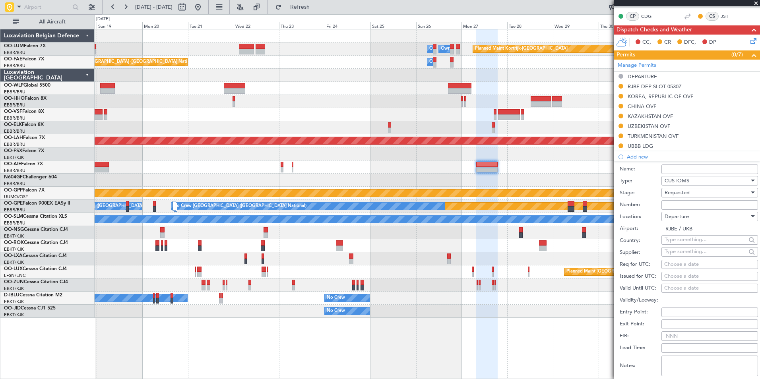
scroll to position [239, 0]
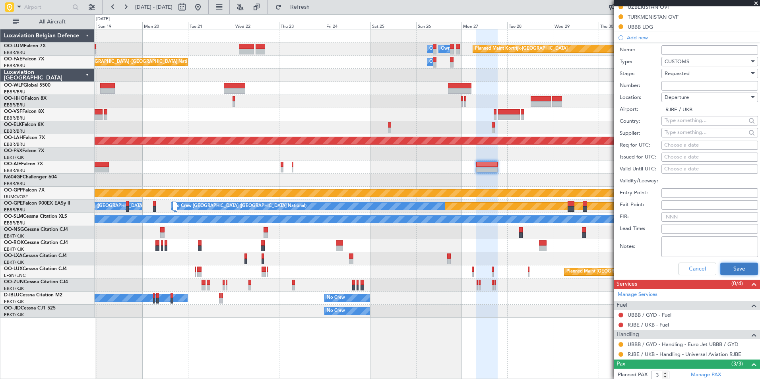
click at [727, 269] on button "Save" at bounding box center [739, 269] width 38 height 13
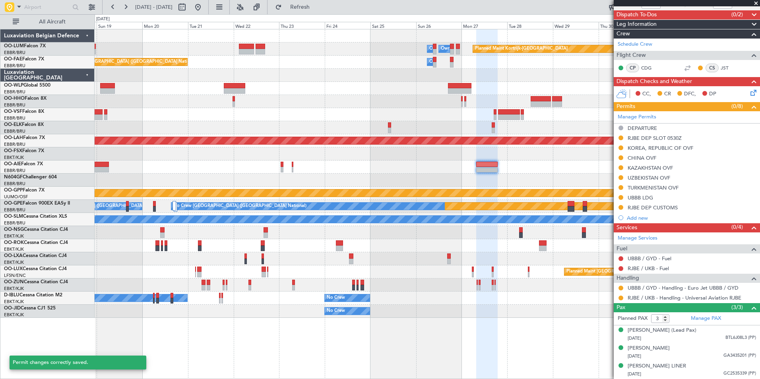
scroll to position [75, 0]
click at [748, 112] on span at bounding box center [753, 115] width 10 height 6
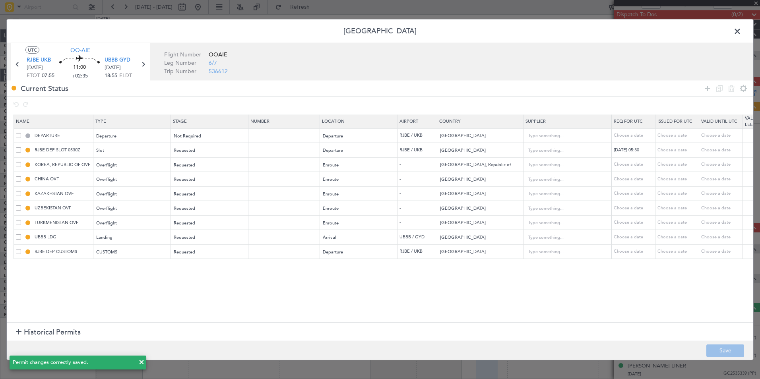
click at [20, 136] on span at bounding box center [18, 135] width 5 height 5
click at [21, 133] on input "checkbox" at bounding box center [21, 133] width 0 height 0
click at [18, 155] on td "RJBE DEP SLOT 0530Z" at bounding box center [54, 150] width 80 height 15
click at [18, 154] on td "RJBE DEP SLOT 0530Z" at bounding box center [54, 150] width 80 height 15
click at [18, 153] on div "RJBE DEP SLOT 0530Z" at bounding box center [54, 150] width 77 height 7
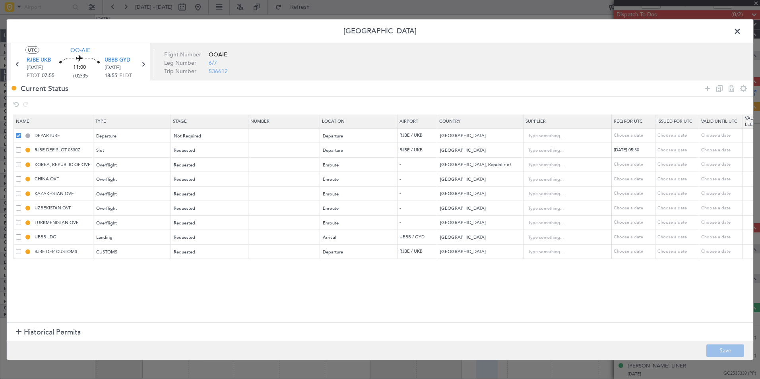
click at [17, 151] on span at bounding box center [18, 149] width 5 height 5
click at [21, 147] on input "checkbox" at bounding box center [21, 147] width 0 height 0
click at [16, 163] on td "KOREA, REPUBLIC OF OVF" at bounding box center [54, 164] width 80 height 15
click at [18, 164] on span at bounding box center [18, 164] width 5 height 5
click at [21, 162] on input "checkbox" at bounding box center [21, 162] width 0 height 0
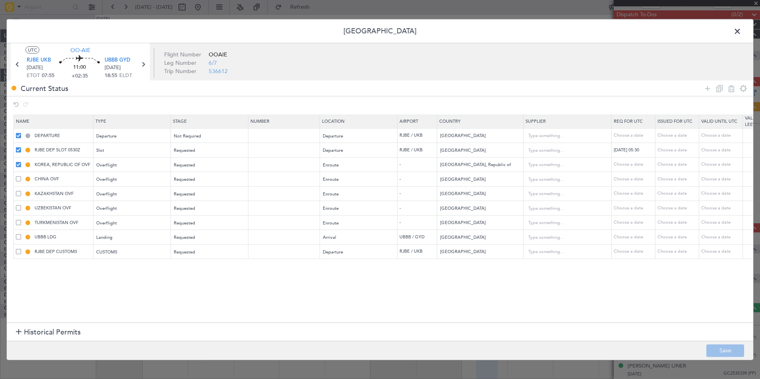
click at [18, 180] on span at bounding box center [18, 178] width 5 height 5
click at [21, 176] on input "checkbox" at bounding box center [21, 176] width 0 height 0
click at [18, 192] on span at bounding box center [18, 193] width 5 height 5
click at [21, 191] on input "checkbox" at bounding box center [21, 191] width 0 height 0
click at [19, 207] on span at bounding box center [18, 208] width 5 height 5
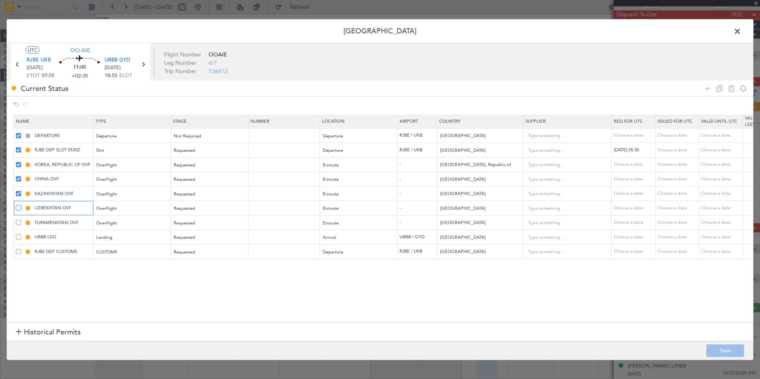
click at [21, 206] on input "checkbox" at bounding box center [21, 206] width 0 height 0
click at [18, 220] on span at bounding box center [18, 222] width 5 height 5
click at [21, 220] on input "checkbox" at bounding box center [21, 220] width 0 height 0
click at [17, 235] on span at bounding box center [18, 237] width 5 height 5
click at [21, 235] on input "checkbox" at bounding box center [21, 235] width 0 height 0
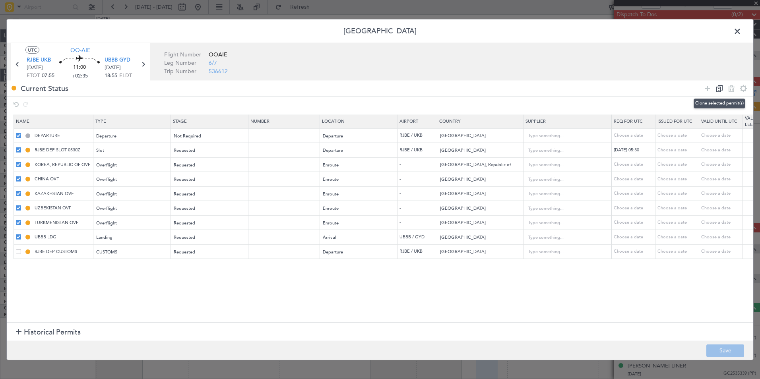
click at [718, 90] on icon at bounding box center [720, 88] width 10 height 10
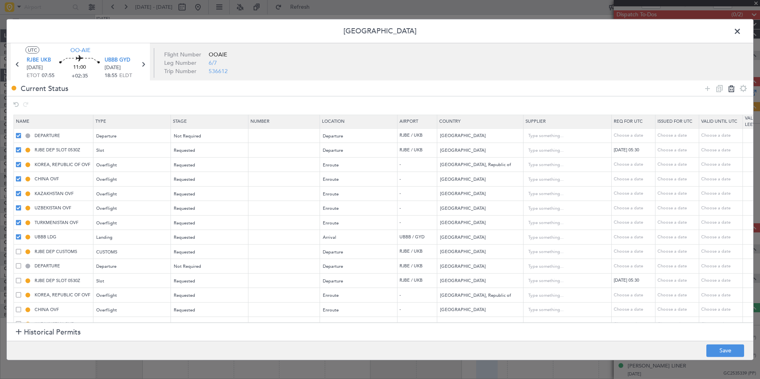
click at [733, 90] on icon at bounding box center [732, 88] width 10 height 10
type input "RJBE DEP CUSTOMS"
type input "DEPARTURE"
type input "RJBE DEP SLOT 0530Z"
type input "Japan"
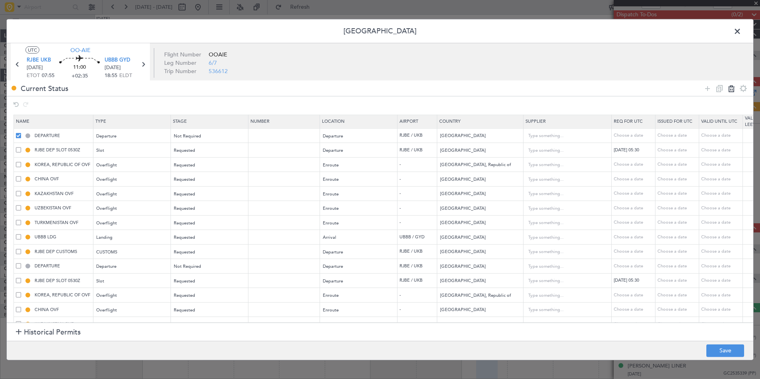
type input "KOREA, REPUBLIC OF OVF"
type input "Korea, Republic of"
type input "CHINA OVF"
type input "China"
type input "3"
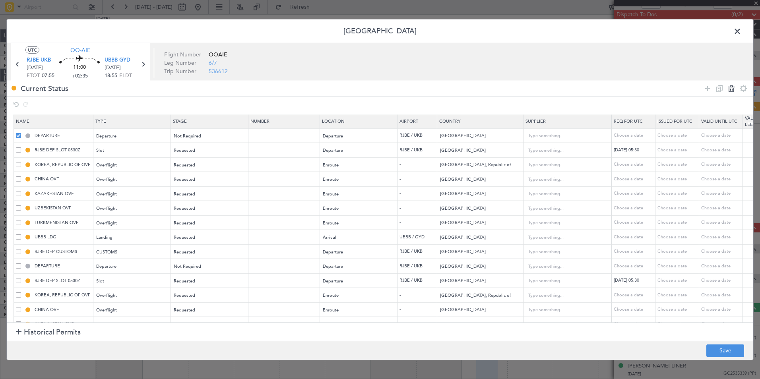
type input "KAZAKHSTAN OVF"
type input "Kazakhstan"
type input "UZBEKISTAN OVF"
type input "Uzbekistan"
type input "TURKMENISTAN OVF"
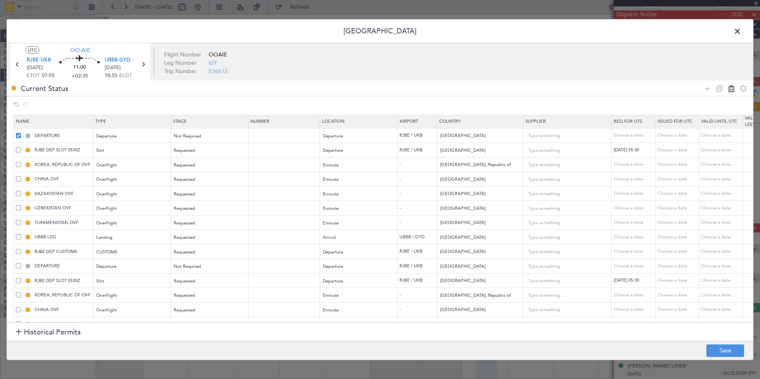
type input "Turkmenistan"
type input "UBBB LDG"
type input "Azerbaijan"
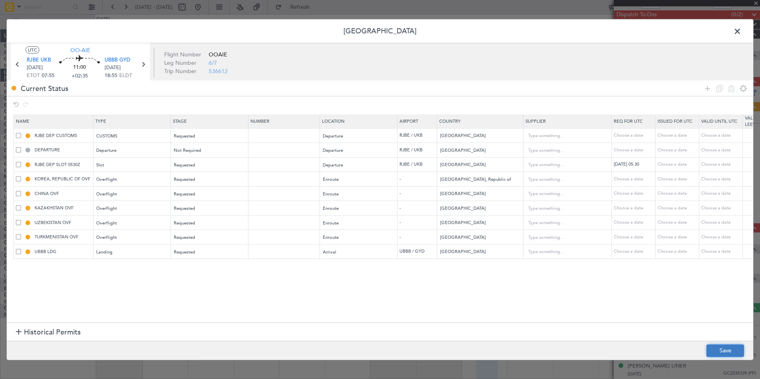
click at [724, 354] on button "Save" at bounding box center [725, 350] width 38 height 13
type input "JAPAN DEPARTURE"
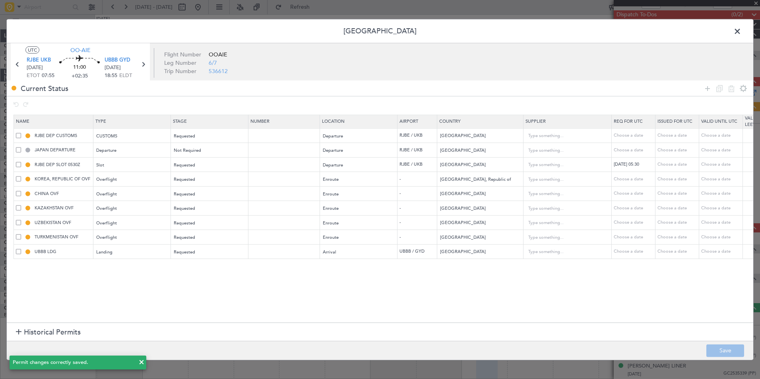
click at [741, 28] on span at bounding box center [741, 33] width 0 height 16
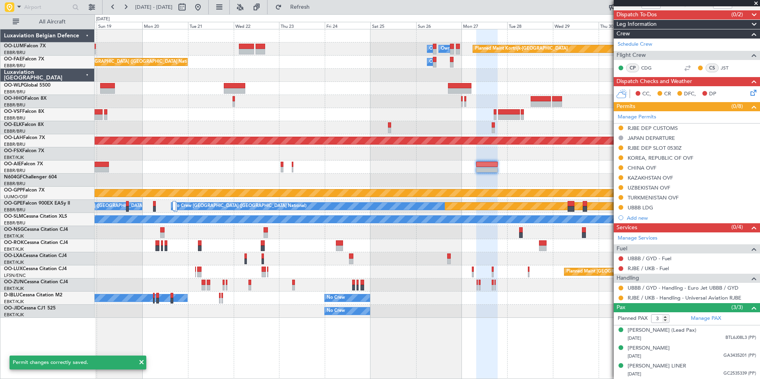
click at [471, 220] on div "Planned Maint Kortrijk-Wevelgem Owner Melsbroek Air Base Owner Melsbroek Air Ba…" at bounding box center [427, 173] width 665 height 289
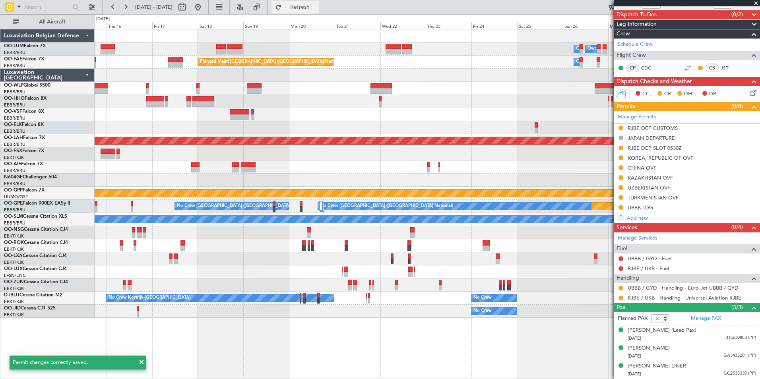
click at [317, 6] on span "Refresh" at bounding box center [299, 7] width 33 height 6
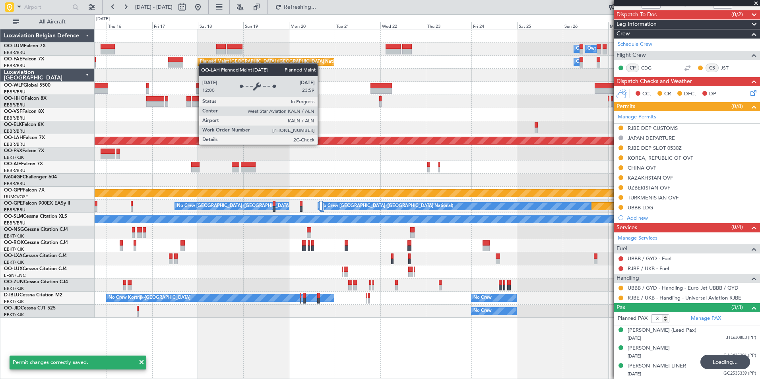
click at [531, 173] on div "Planned Maint Kortrijk-Wevelgem Owner Melsbroek Air Base Owner Melsbroek Air Ba…" at bounding box center [427, 173] width 665 height 289
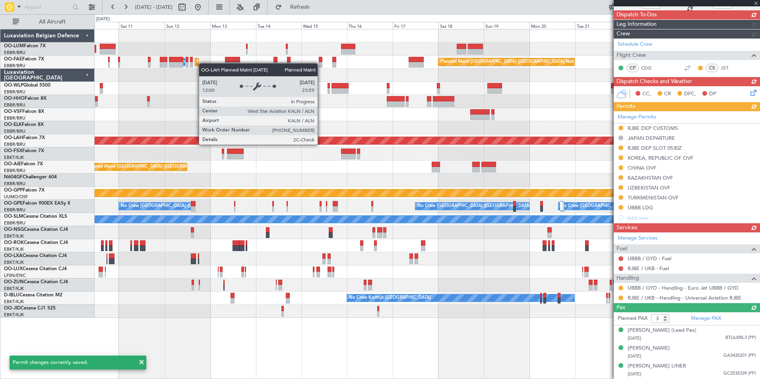
click at [516, 175] on div "AOG Maint Sibiu Planned Maint Brussels (Brussels National) Owner Melsbroek Air …" at bounding box center [427, 173] width 665 height 289
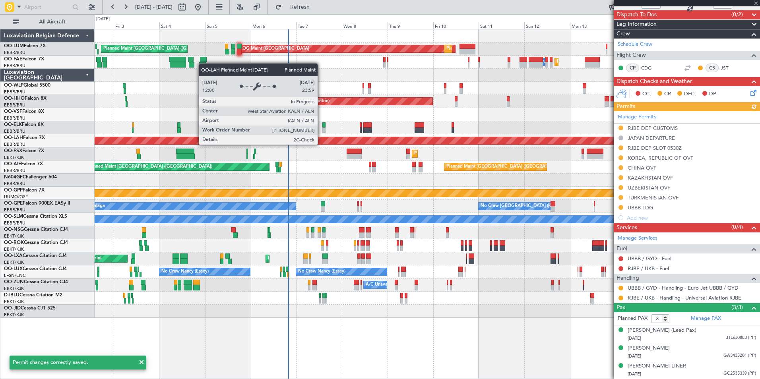
click at [475, 179] on div at bounding box center [427, 180] width 665 height 13
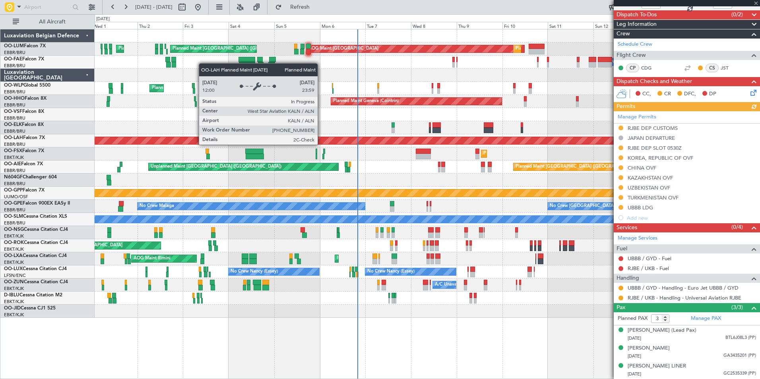
click at [408, 187] on div "AOG Maint Sibiu Planned Maint Brussels (Brussels National) Planned Maint Brusse…" at bounding box center [427, 173] width 665 height 289
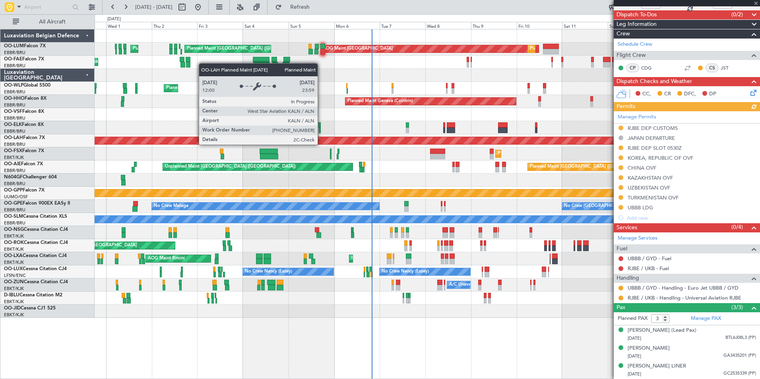
click at [402, 181] on div at bounding box center [427, 180] width 665 height 13
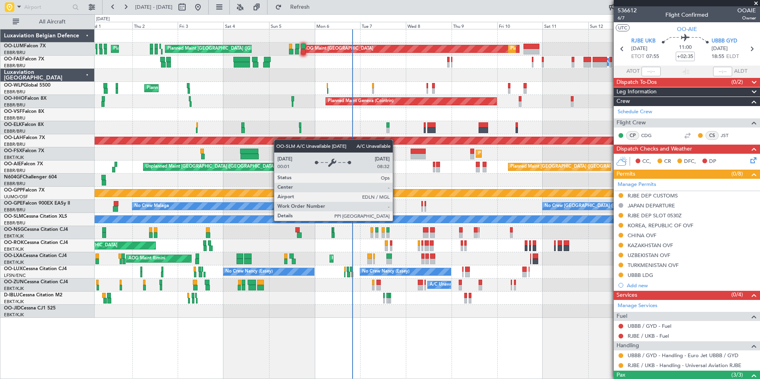
scroll to position [75, 0]
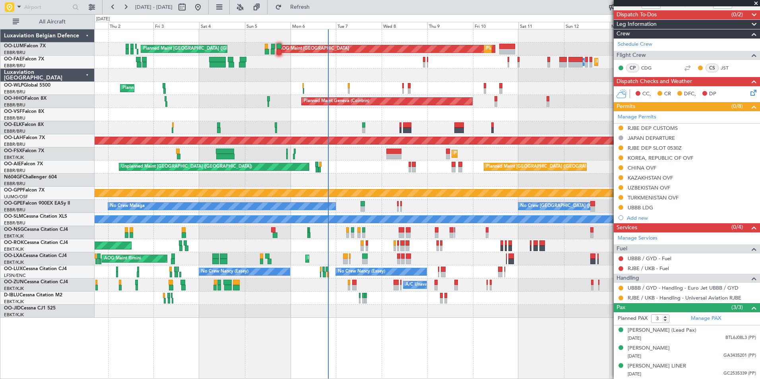
click at [384, 212] on div "No Crew Malaga No Crew [GEOGRAPHIC_DATA] (Brussels National) No Crew [GEOGRAPHI…" at bounding box center [427, 206] width 665 height 13
click at [391, 271] on div "AOG Maint [GEOGRAPHIC_DATA] Planned Maint [GEOGRAPHIC_DATA] ([GEOGRAPHIC_DATA])…" at bounding box center [427, 173] width 665 height 289
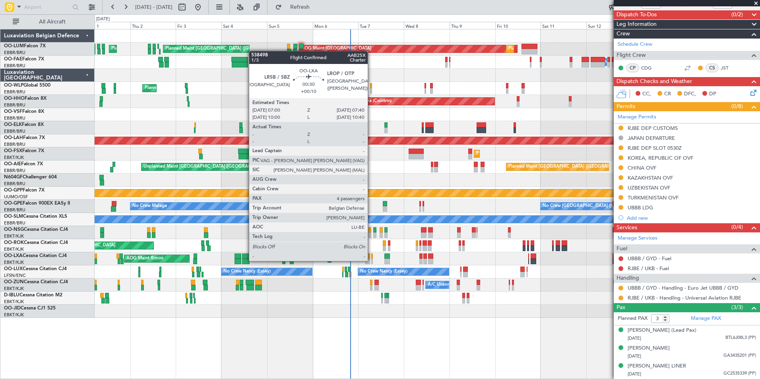
click at [371, 260] on div at bounding box center [372, 262] width 2 height 6
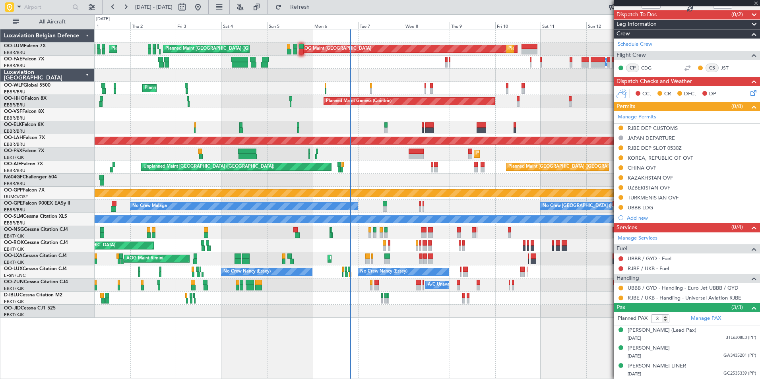
type input "+00:10"
type input "4"
